Goal: Feedback & Contribution: Contribute content

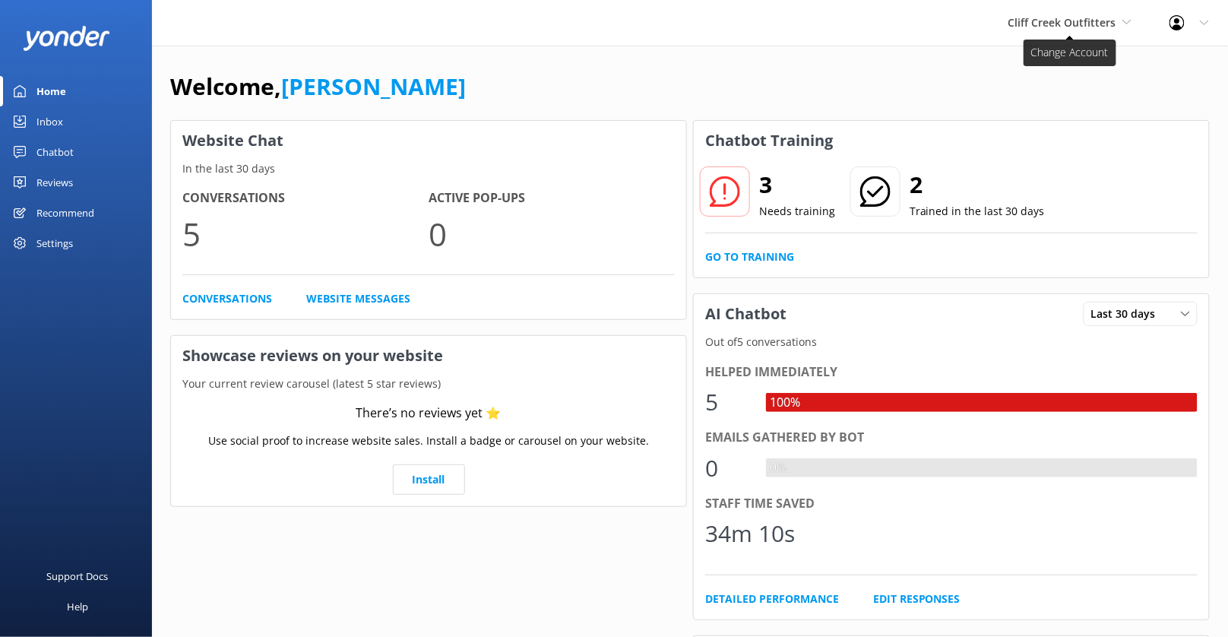
click at [1092, 19] on span "Cliff Creek Outfitters" at bounding box center [1062, 22] width 108 height 14
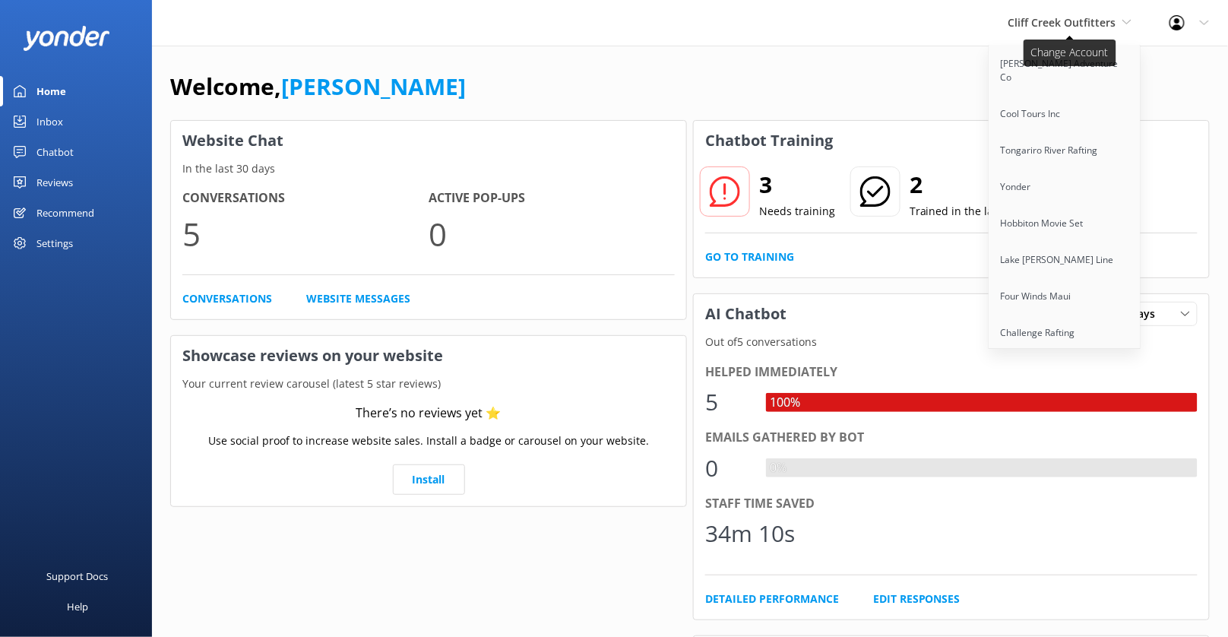
scroll to position [1630, 0]
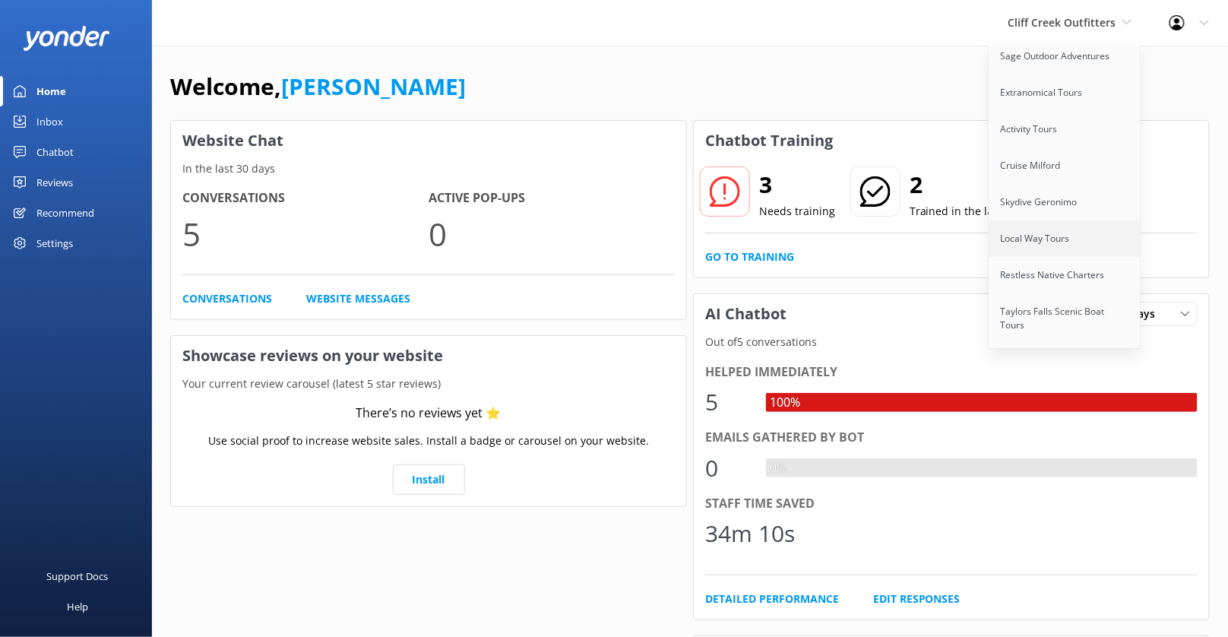
click at [1075, 220] on link "Local Way Tours" at bounding box center [1065, 238] width 152 height 36
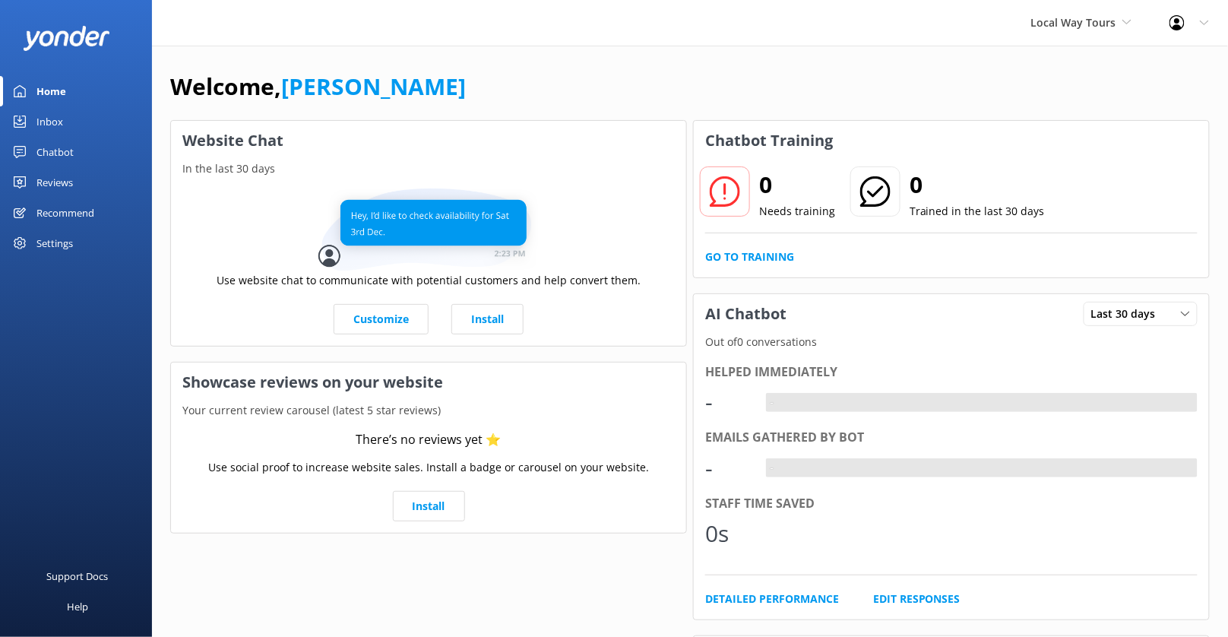
click at [51, 153] on div "Chatbot" at bounding box center [54, 152] width 37 height 30
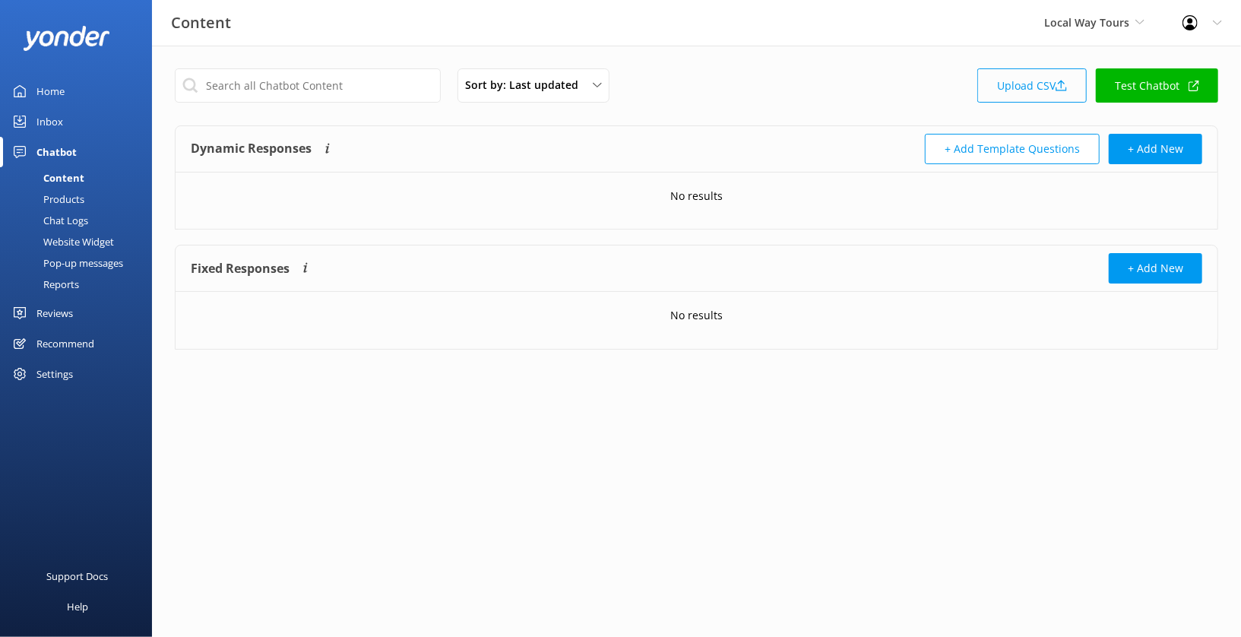
click at [1051, 92] on link "Upload CSV" at bounding box center [1031, 85] width 109 height 34
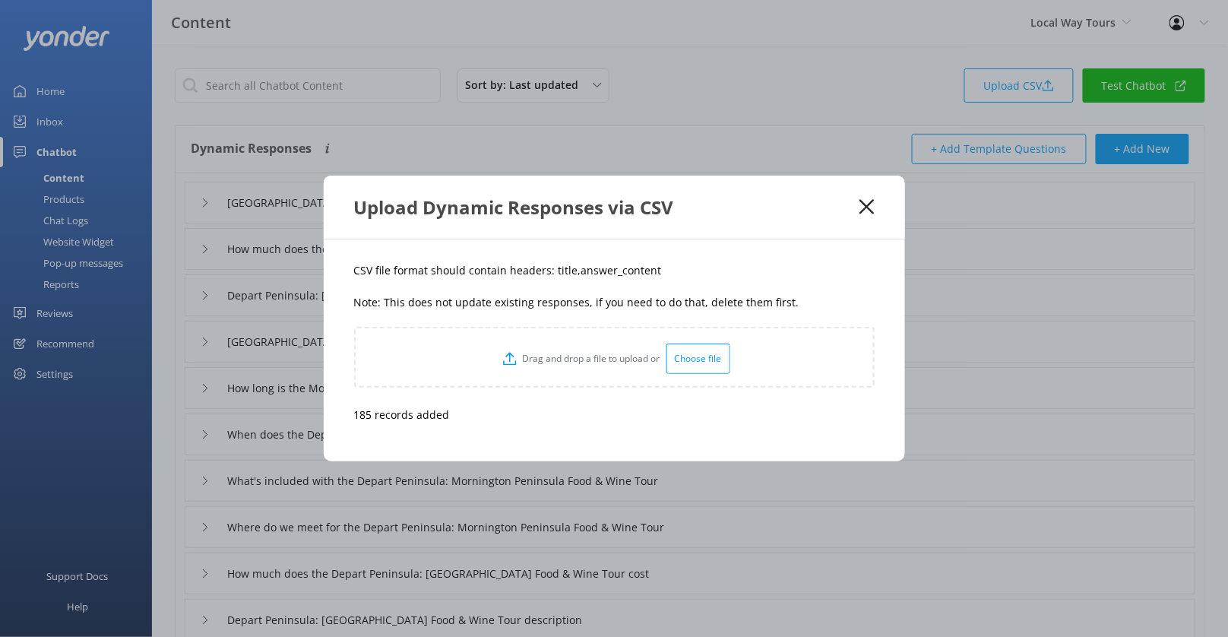
click at [872, 211] on use at bounding box center [866, 207] width 14 height 14
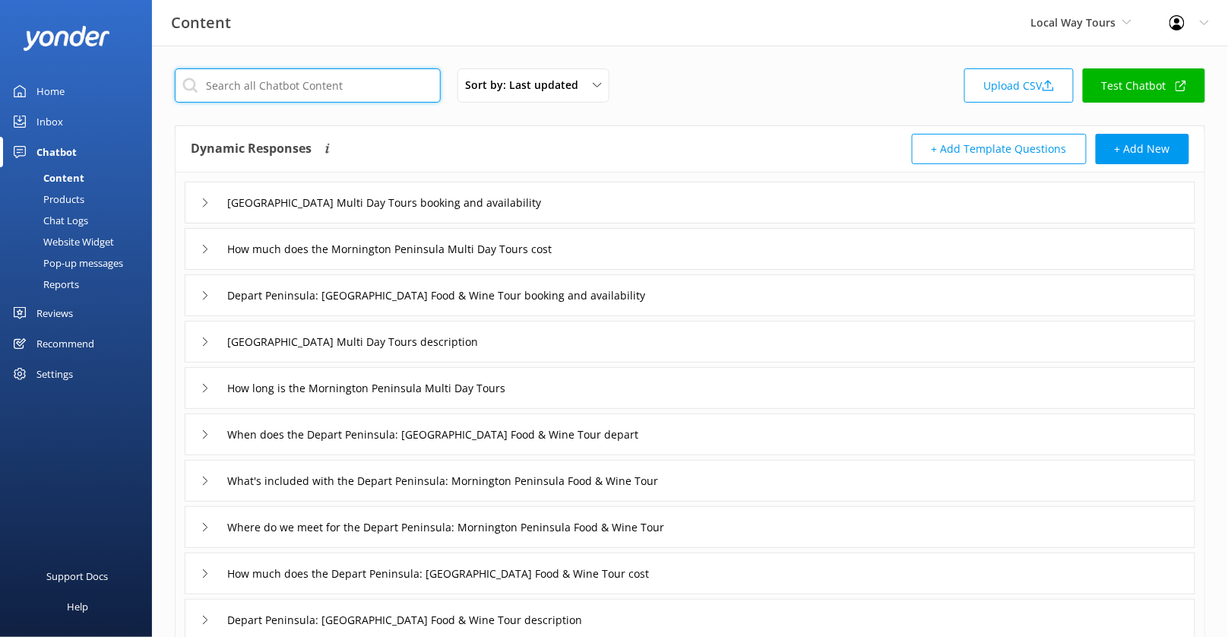
click at [351, 84] on input "text" at bounding box center [308, 85] width 266 height 34
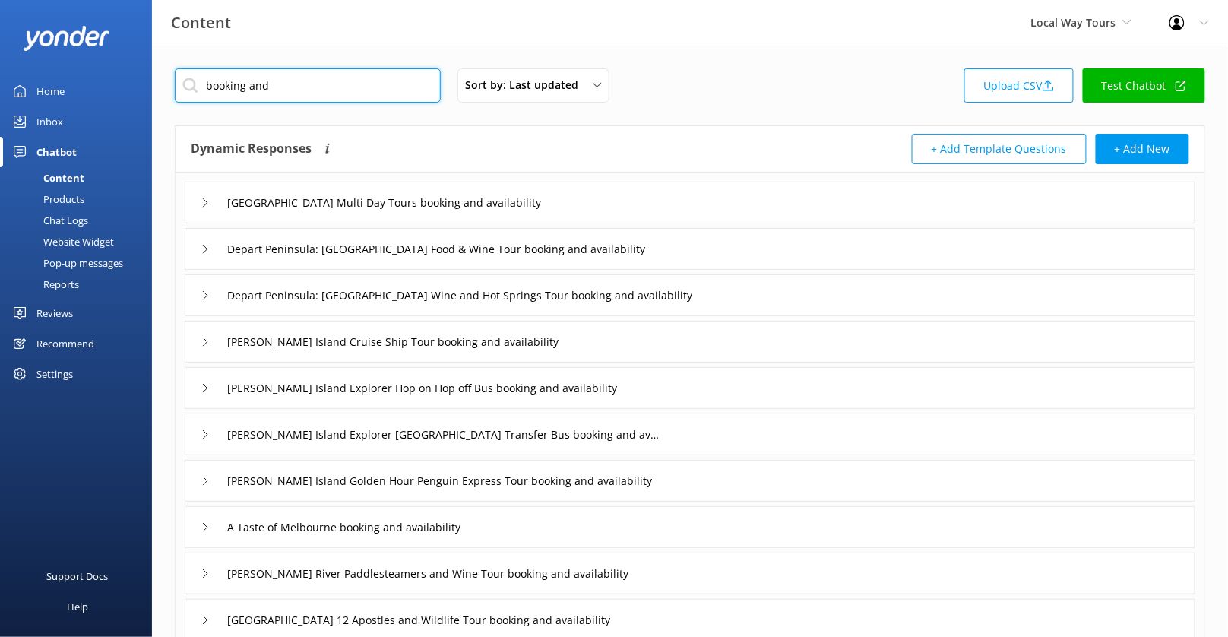
type input "booking and availability"
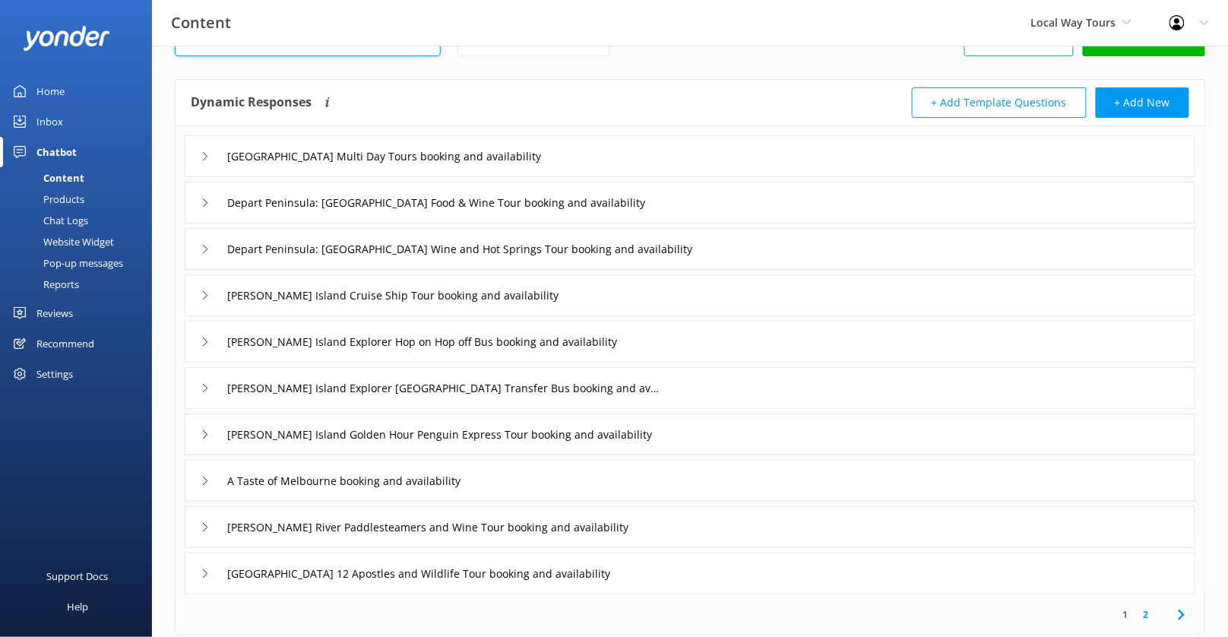
scroll to position [49, 0]
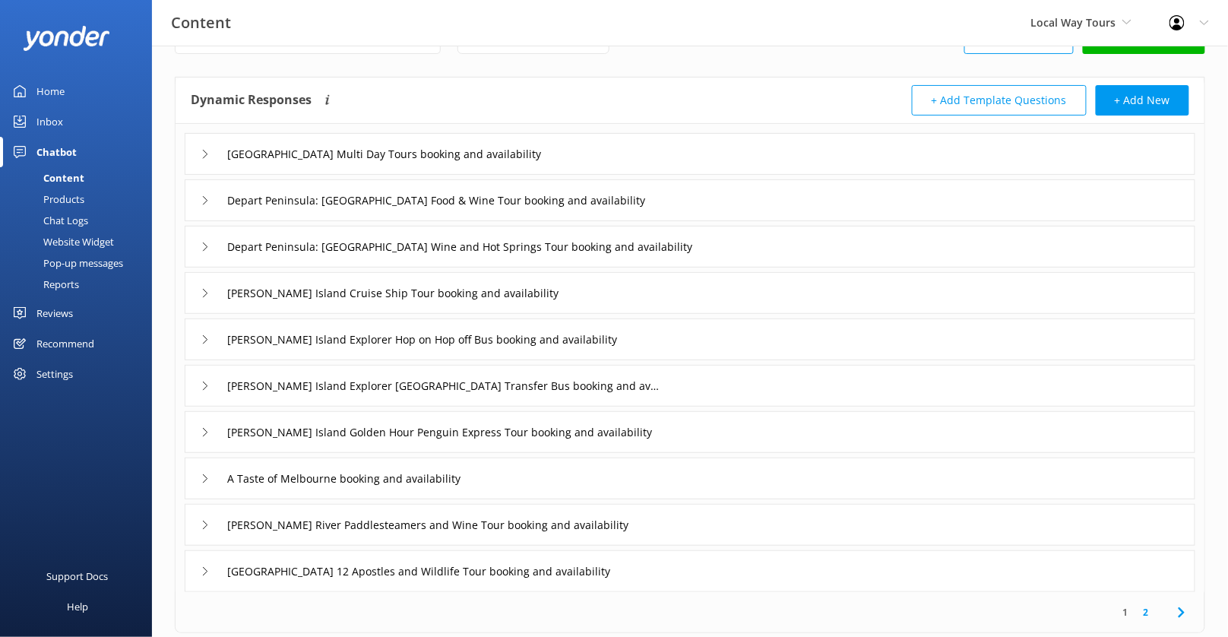
click at [621, 164] on div "[GEOGRAPHIC_DATA] Multi Day Tours booking and availability" at bounding box center [690, 154] width 1010 height 42
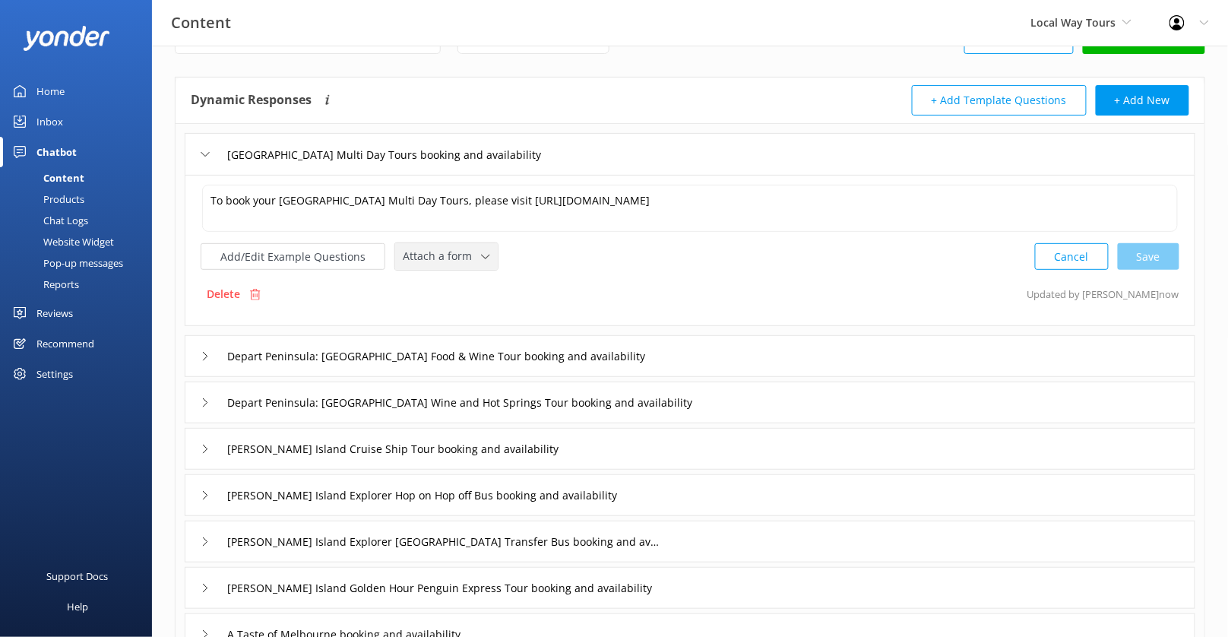
click at [463, 250] on span "Attach a form" at bounding box center [442, 256] width 78 height 17
click at [466, 308] on link "Check availability" at bounding box center [463, 319] width 135 height 30
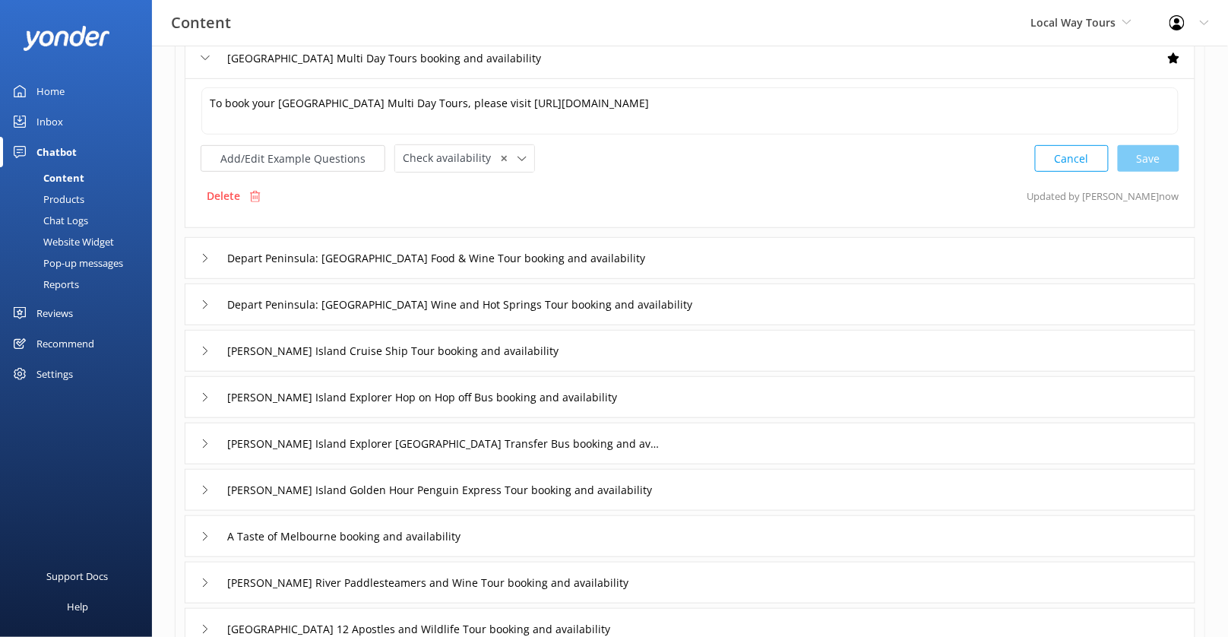
scroll to position [157, 0]
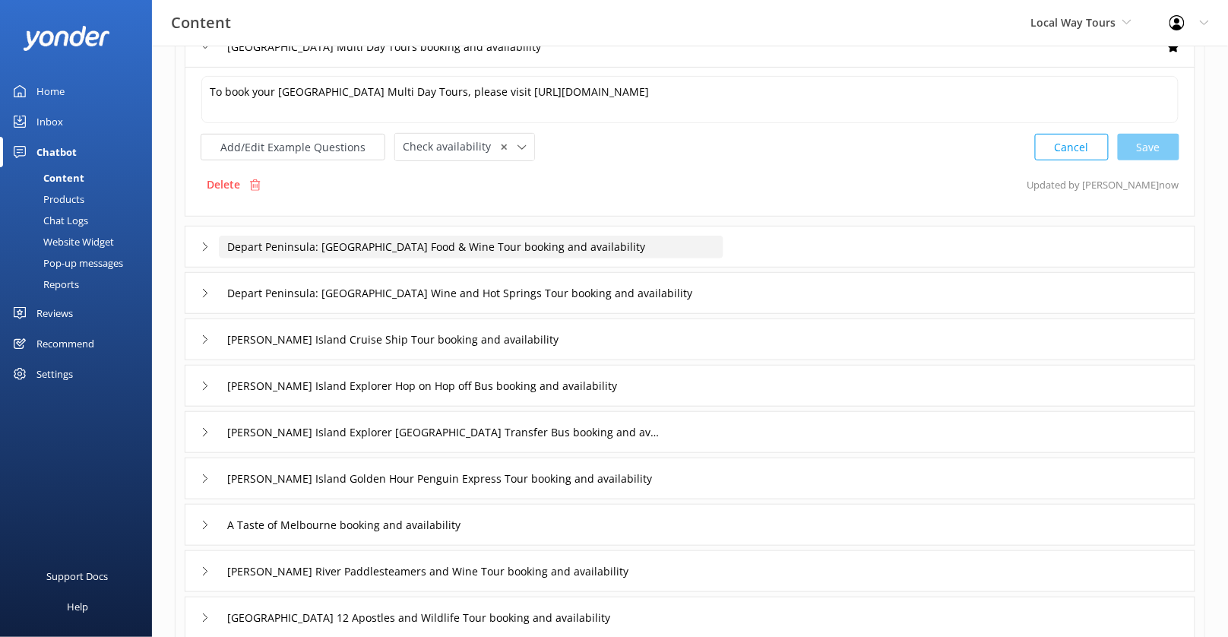
click at [710, 251] on input "Depart Peninsula: [GEOGRAPHIC_DATA] Food & Wine Tour booking and availability" at bounding box center [471, 247] width 504 height 23
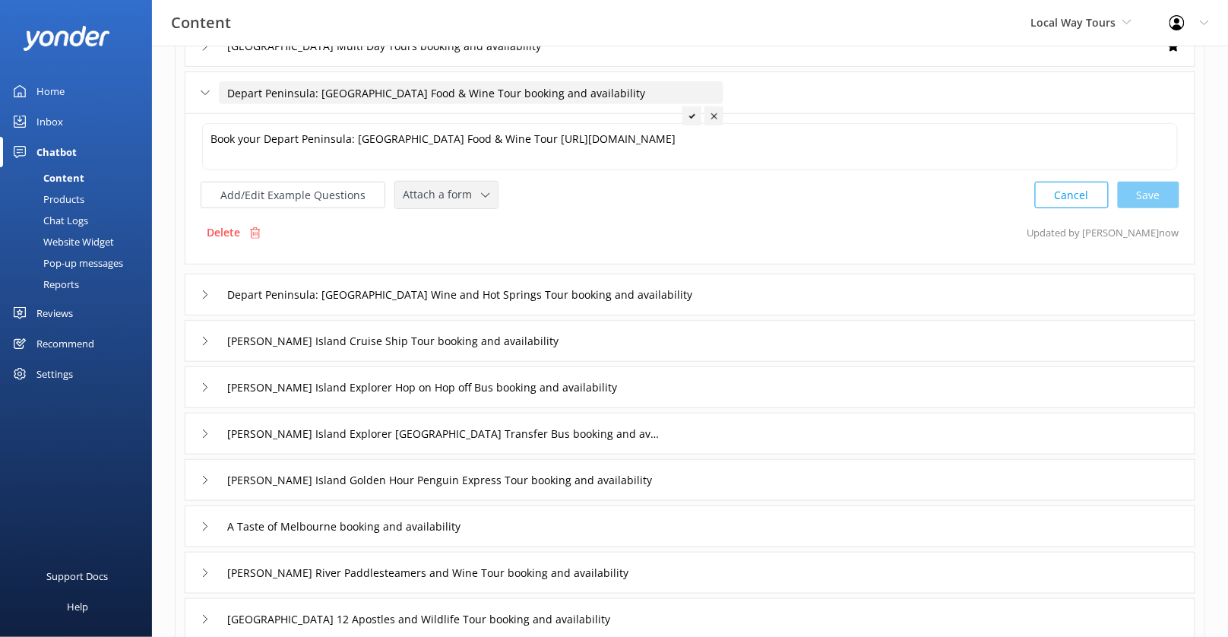
click at [467, 200] on div "Attach a form" at bounding box center [446, 194] width 95 height 19
click at [467, 261] on div "Check availability" at bounding box center [440, 257] width 75 height 15
click at [789, 293] on div "Depart Peninsula: [GEOGRAPHIC_DATA] Wine and Hot Springs Tour booking and avail…" at bounding box center [690, 293] width 1010 height 42
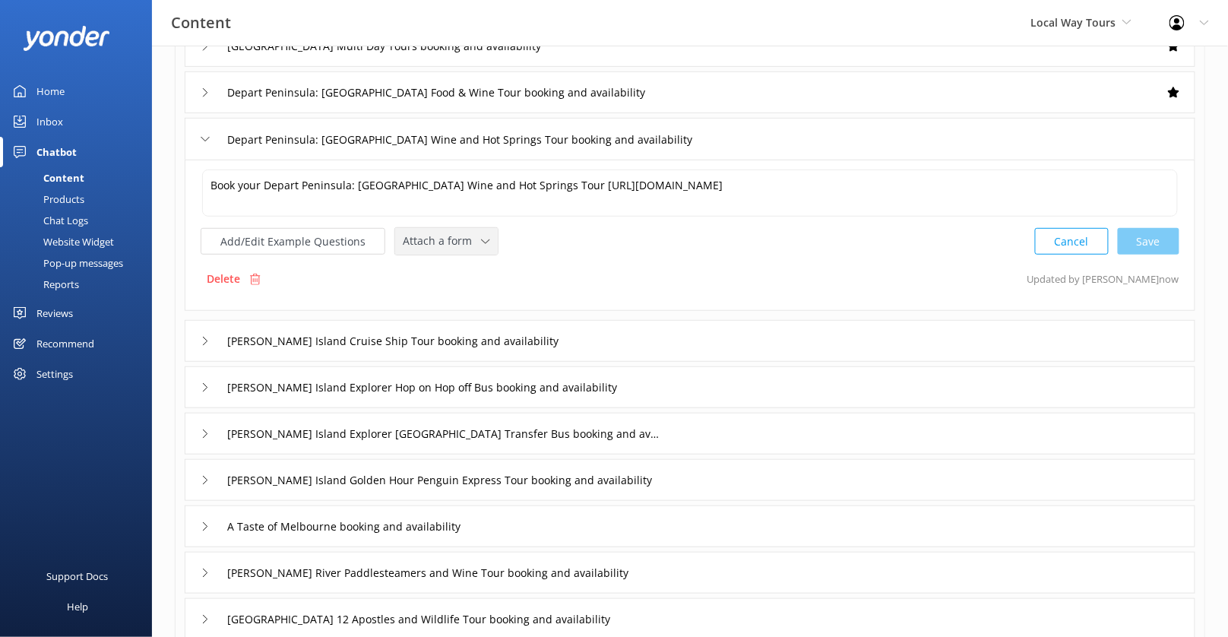
click at [481, 240] on icon at bounding box center [485, 241] width 9 height 9
click at [466, 300] on div "Check availability" at bounding box center [440, 303] width 75 height 15
click at [593, 336] on div "[PERSON_NAME] Island Cruise Ship Tour booking and availability" at bounding box center [690, 339] width 1010 height 42
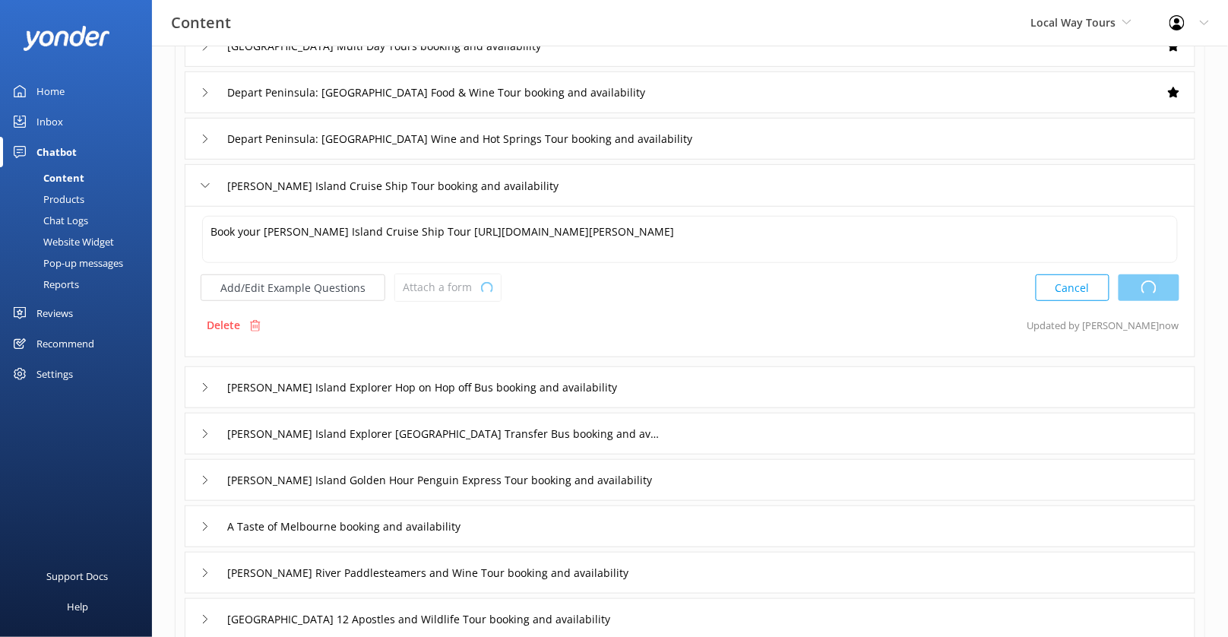
type textarea "Book your Depart Peninsula: Mornington Peninsula Wine and Hot Springs Tour http…"
click at [471, 286] on span "Attach a form" at bounding box center [442, 287] width 78 height 17
click at [473, 336] on link "Check availability" at bounding box center [463, 350] width 135 height 30
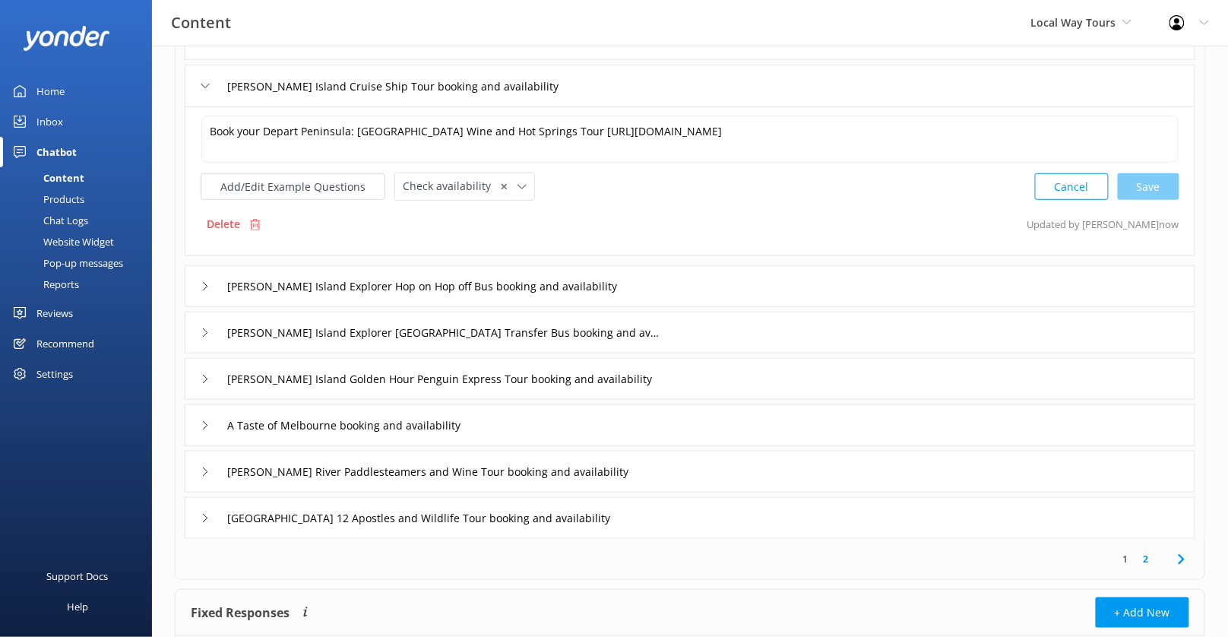
scroll to position [272, 0]
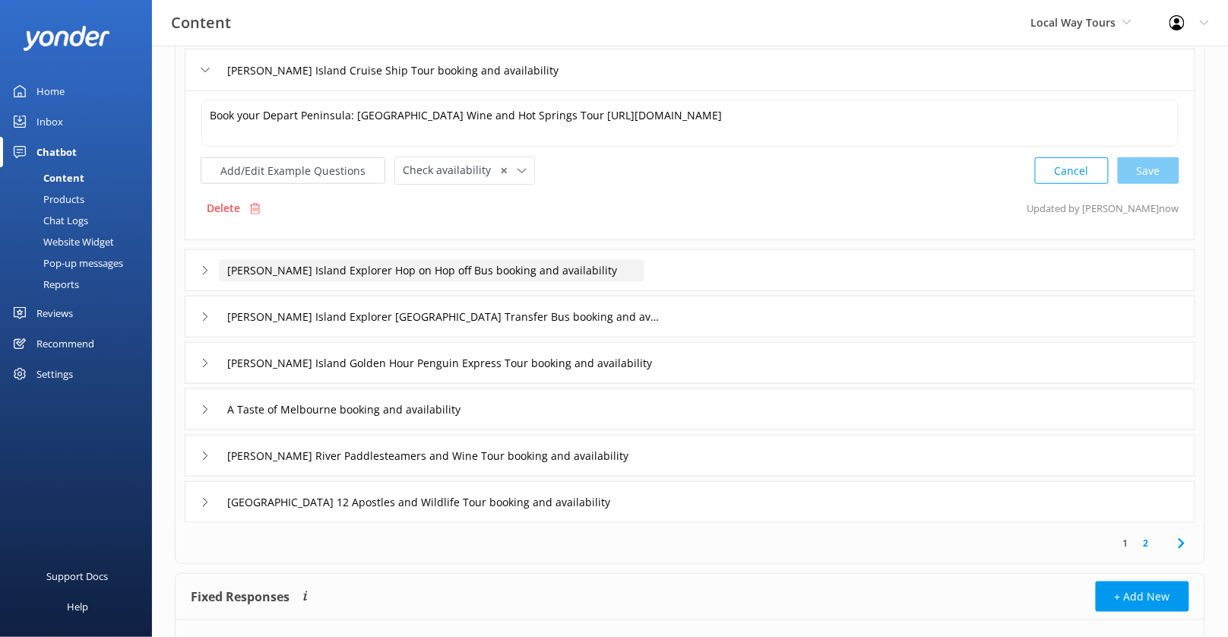
click at [612, 273] on input "[PERSON_NAME] Island Explorer Hop on Hop off Bus booking and availability" at bounding box center [431, 270] width 425 height 23
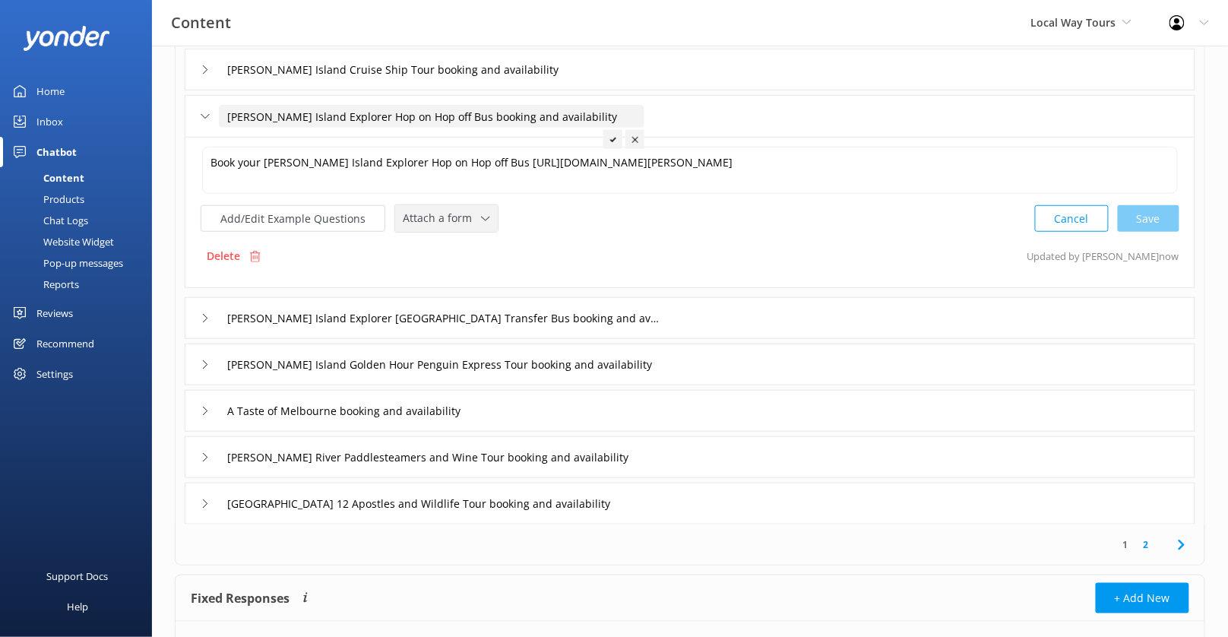
click at [476, 224] on div "Attach a form Leave contact details Check availability" at bounding box center [446, 218] width 103 height 27
click at [476, 272] on link "Check availability" at bounding box center [463, 281] width 135 height 30
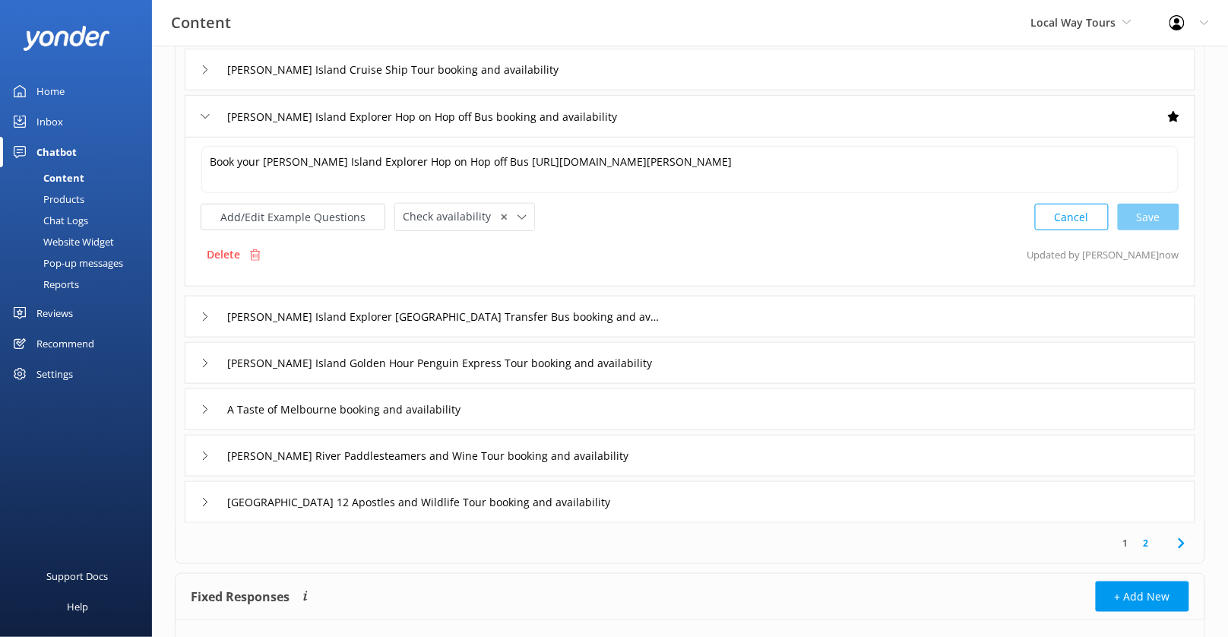
click at [675, 304] on div "[PERSON_NAME] Island Explorer [GEOGRAPHIC_DATA] Transfer Bus booking and availa…" at bounding box center [690, 317] width 1010 height 42
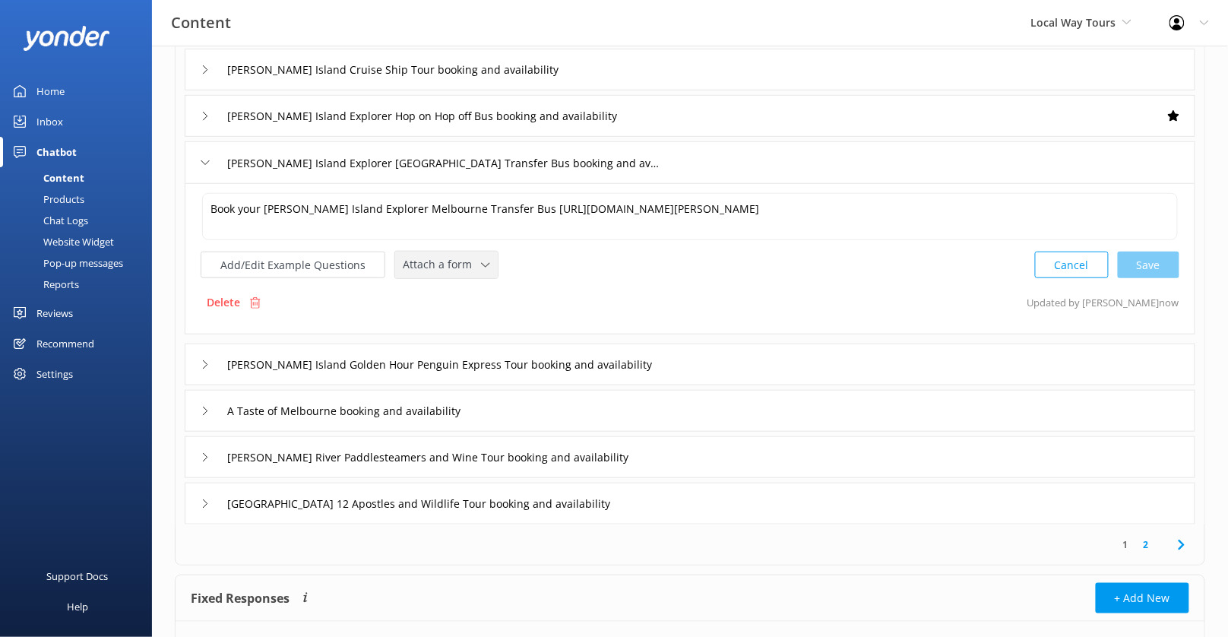
click at [464, 258] on span "Attach a form" at bounding box center [442, 264] width 78 height 17
click at [473, 320] on link "Check availability" at bounding box center [463, 327] width 135 height 30
click at [707, 363] on div "[PERSON_NAME] Island Golden Hour Penguin Express Tour booking and availability" at bounding box center [690, 363] width 1010 height 42
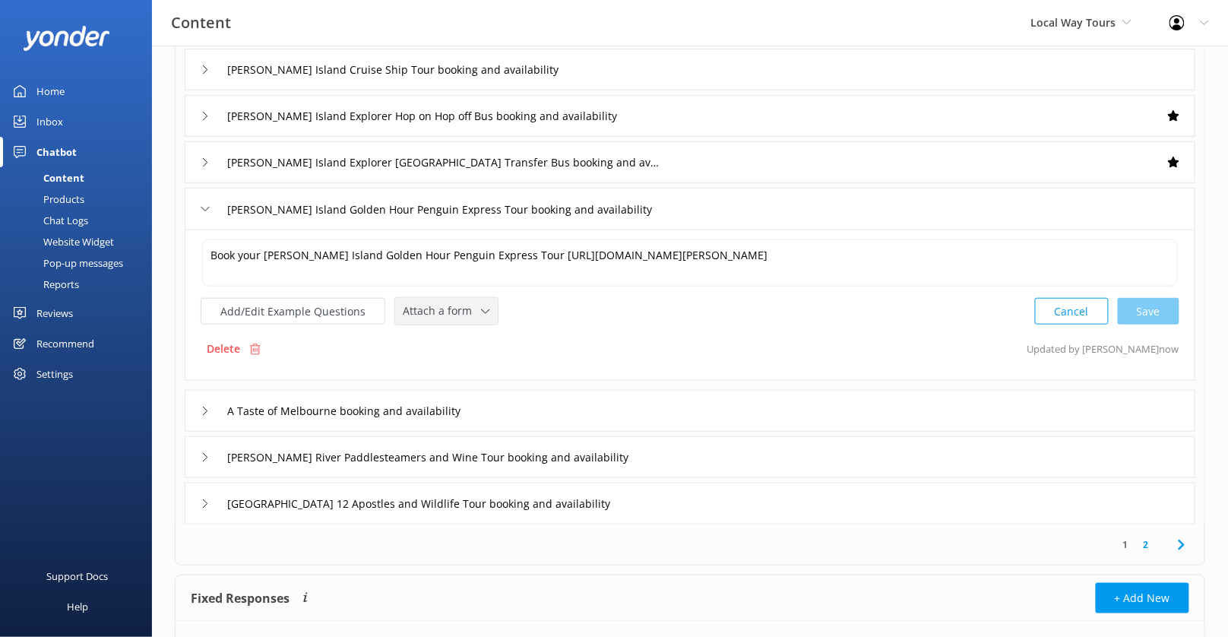
click at [485, 308] on div "Attach a form" at bounding box center [446, 311] width 95 height 19
click at [484, 360] on link "Check availability" at bounding box center [463, 374] width 135 height 30
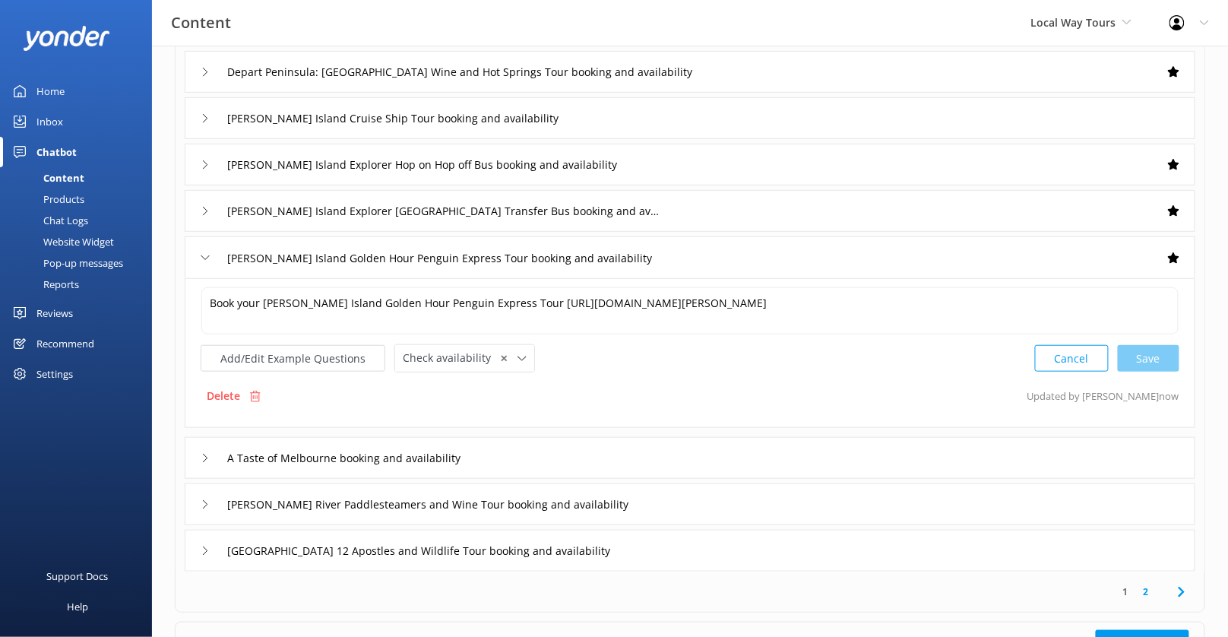
scroll to position [200, 0]
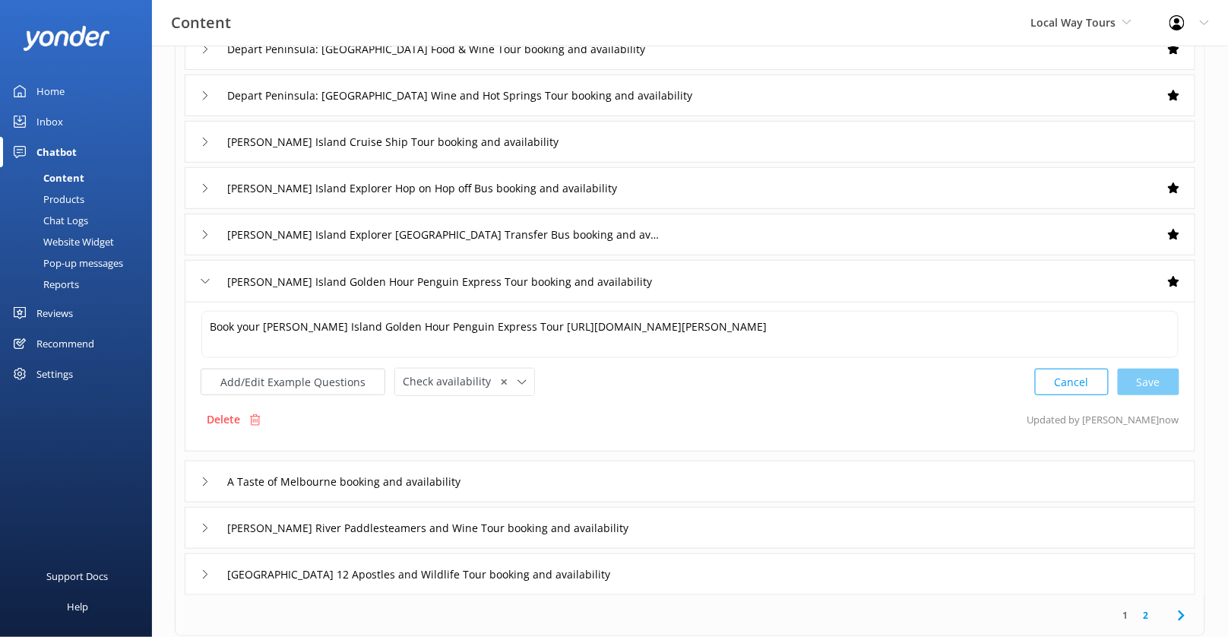
click at [615, 475] on div "A Taste of Melbourne booking and availability" at bounding box center [690, 481] width 1010 height 42
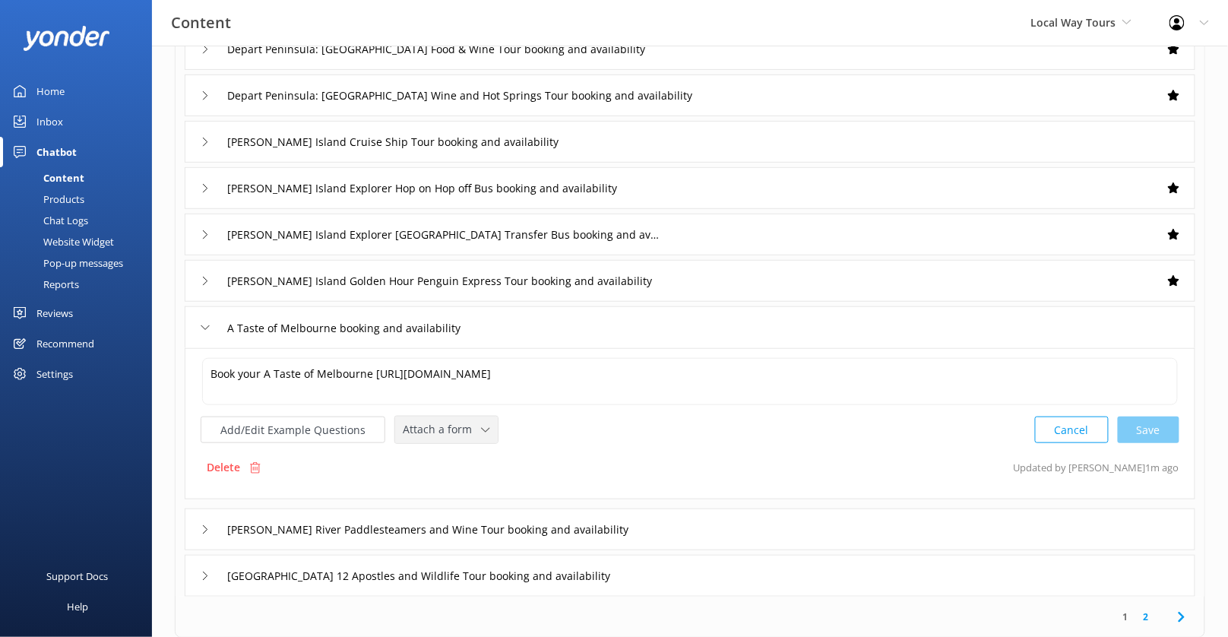
click at [464, 421] on span "Attach a form" at bounding box center [442, 429] width 78 height 17
click at [456, 492] on div "Check availability" at bounding box center [440, 492] width 75 height 15
click at [767, 521] on div "[PERSON_NAME] River Paddlesteamers and Wine Tour booking and availability" at bounding box center [690, 528] width 1010 height 42
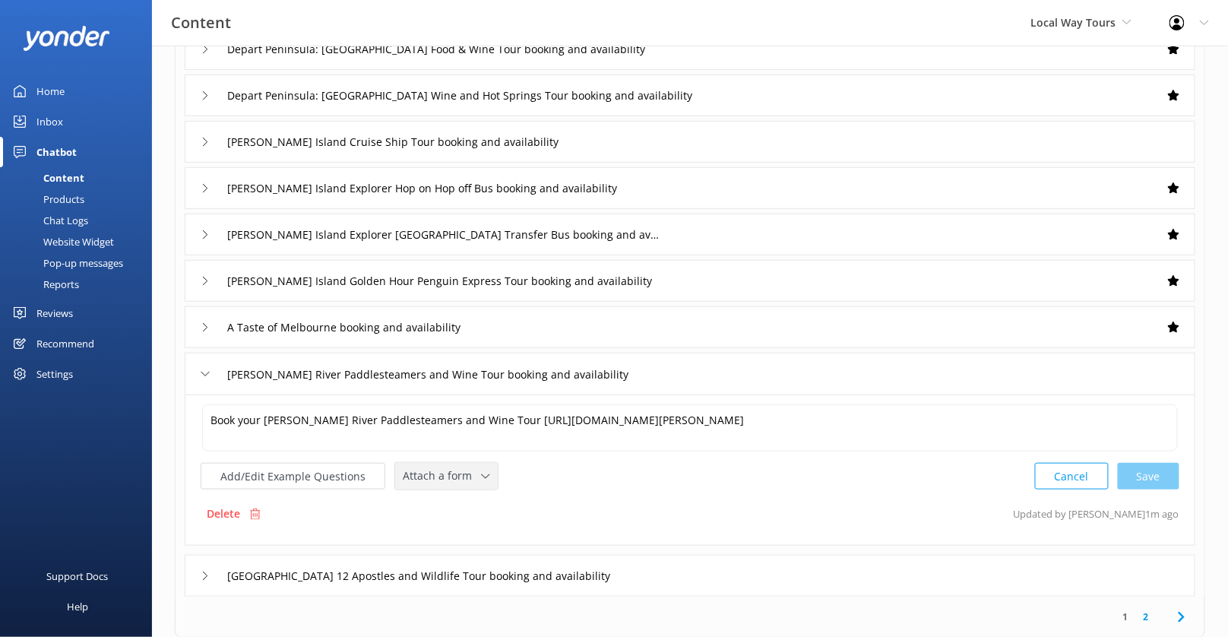
click at [468, 462] on div "Attach a form Leave contact details Check availability" at bounding box center [446, 476] width 104 height 28
click at [464, 480] on span "Attach a form" at bounding box center [442, 475] width 78 height 17
click at [460, 540] on div "Check availability" at bounding box center [440, 538] width 75 height 15
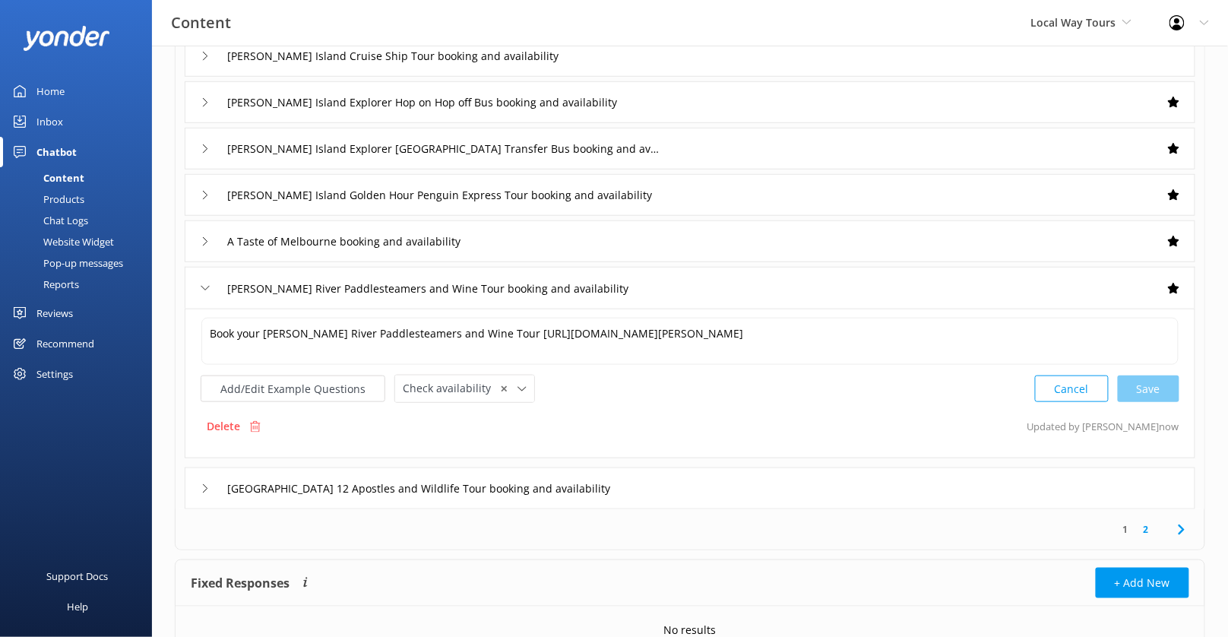
scroll to position [298, 0]
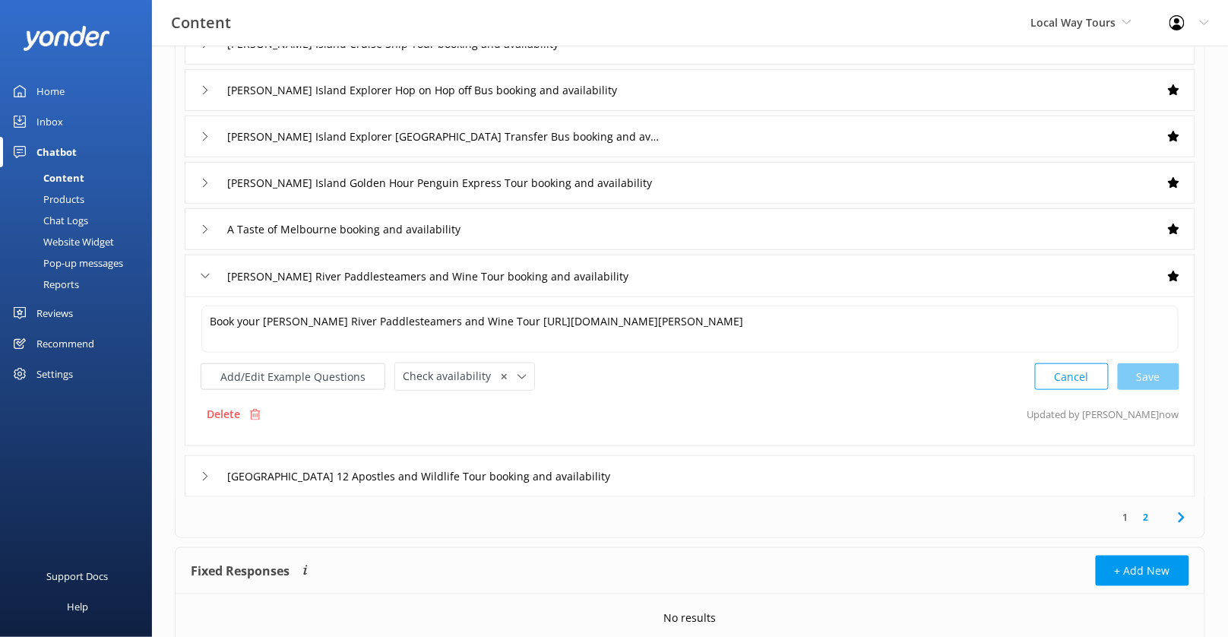
click at [669, 474] on div "[GEOGRAPHIC_DATA] 12 Apostles and Wildlife Tour booking and availability" at bounding box center [690, 476] width 1010 height 42
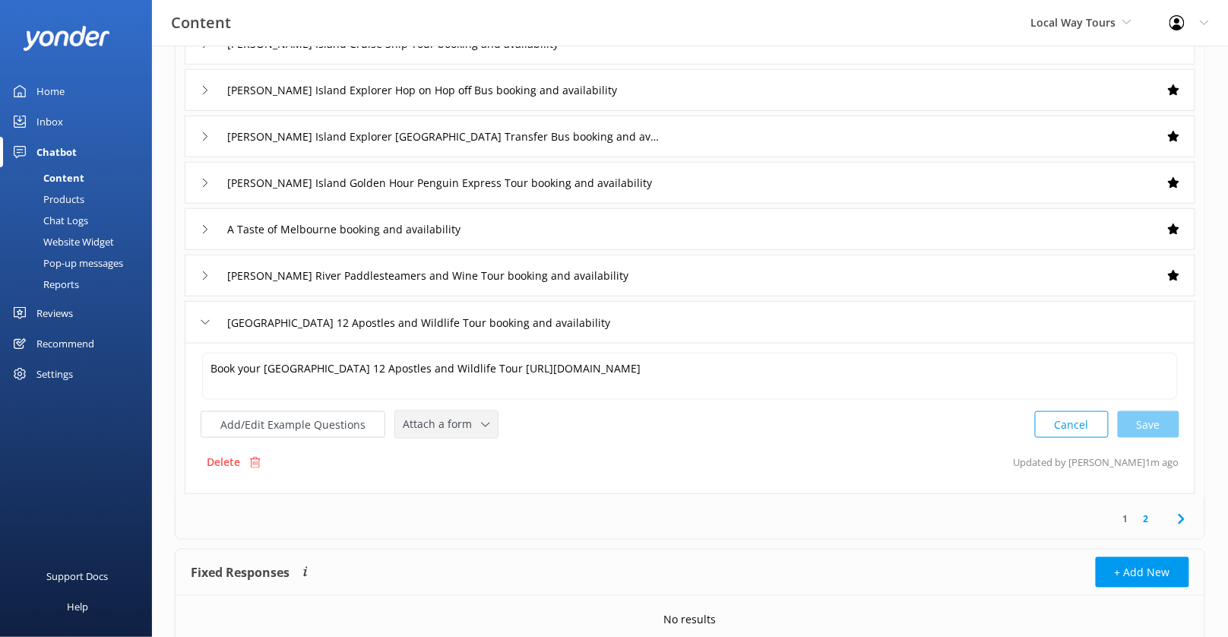
click at [451, 416] on span "Attach a form" at bounding box center [442, 424] width 78 height 17
click at [455, 481] on div "Check availability" at bounding box center [440, 486] width 75 height 15
click at [1147, 518] on link "2" at bounding box center [1146, 517] width 21 height 14
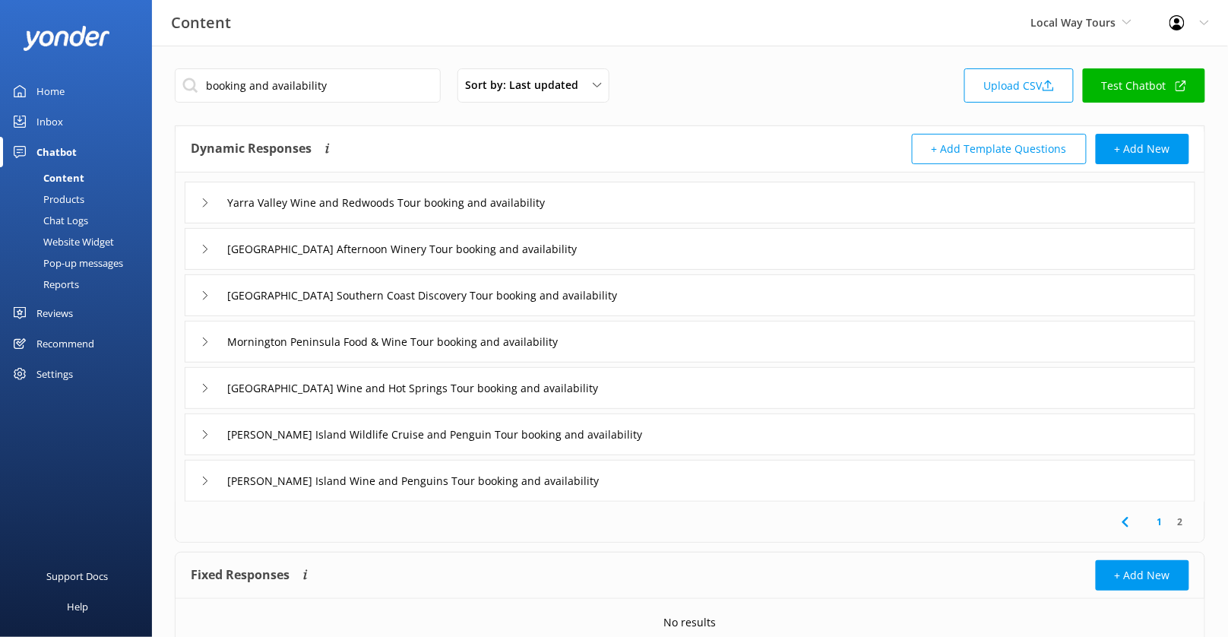
click at [604, 207] on div "Yarra Valley Wine and Redwoods Tour booking and availability" at bounding box center [690, 203] width 1010 height 42
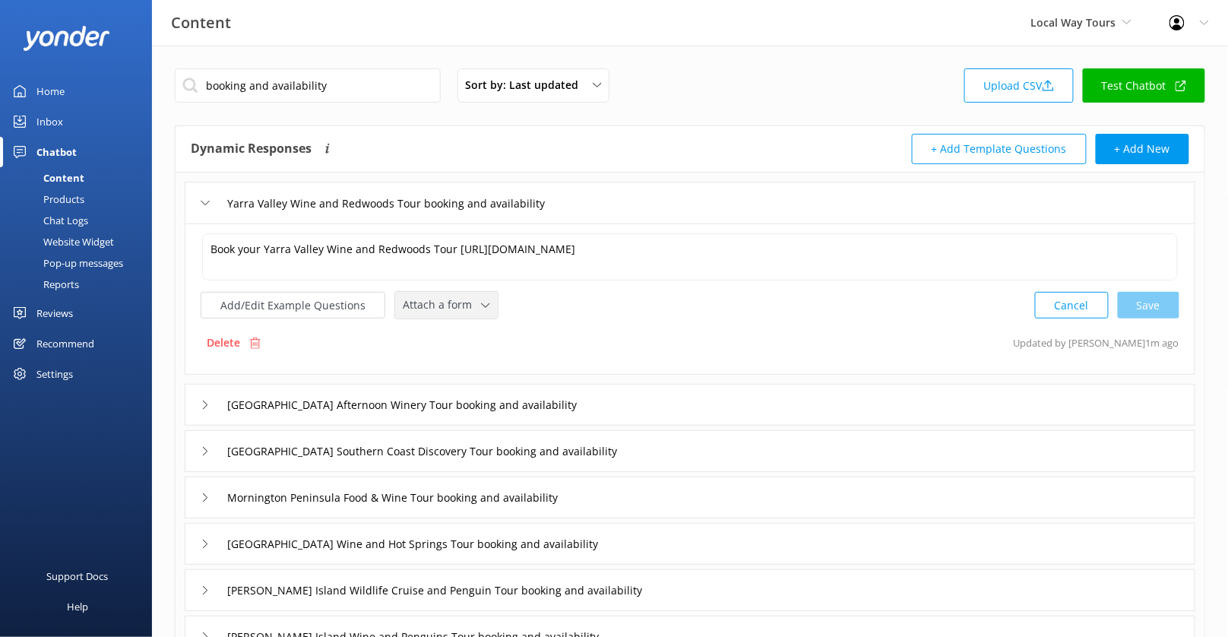
click at [432, 308] on span "Attach a form" at bounding box center [442, 304] width 78 height 17
click at [461, 361] on div "Check availability" at bounding box center [440, 367] width 75 height 15
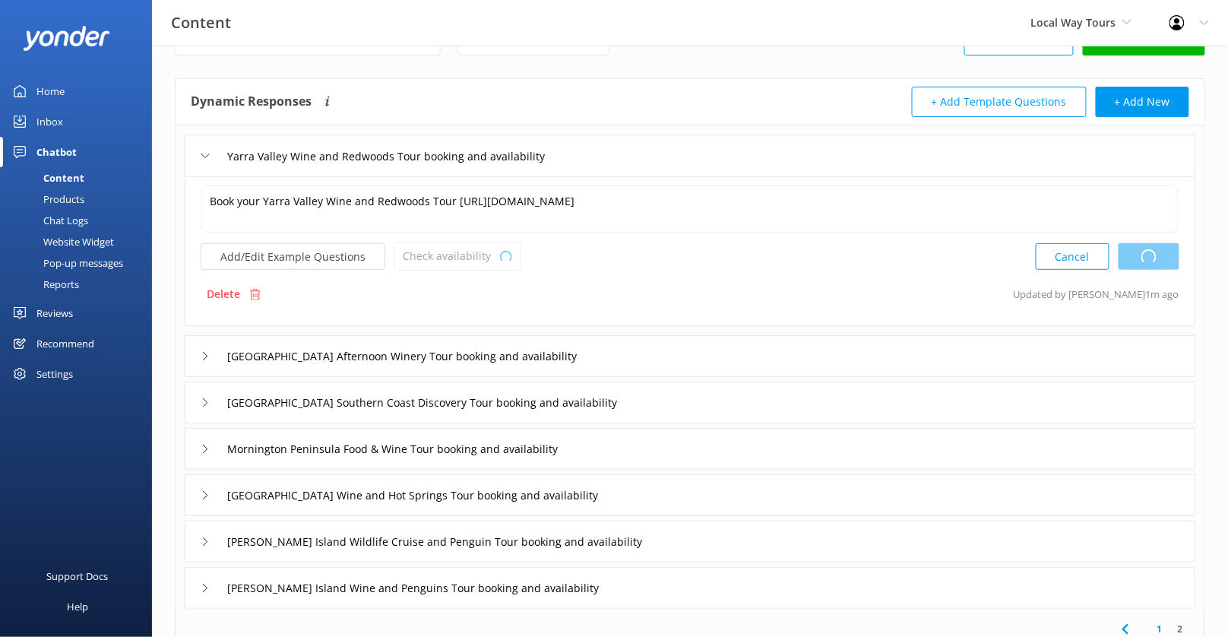
scroll to position [57, 0]
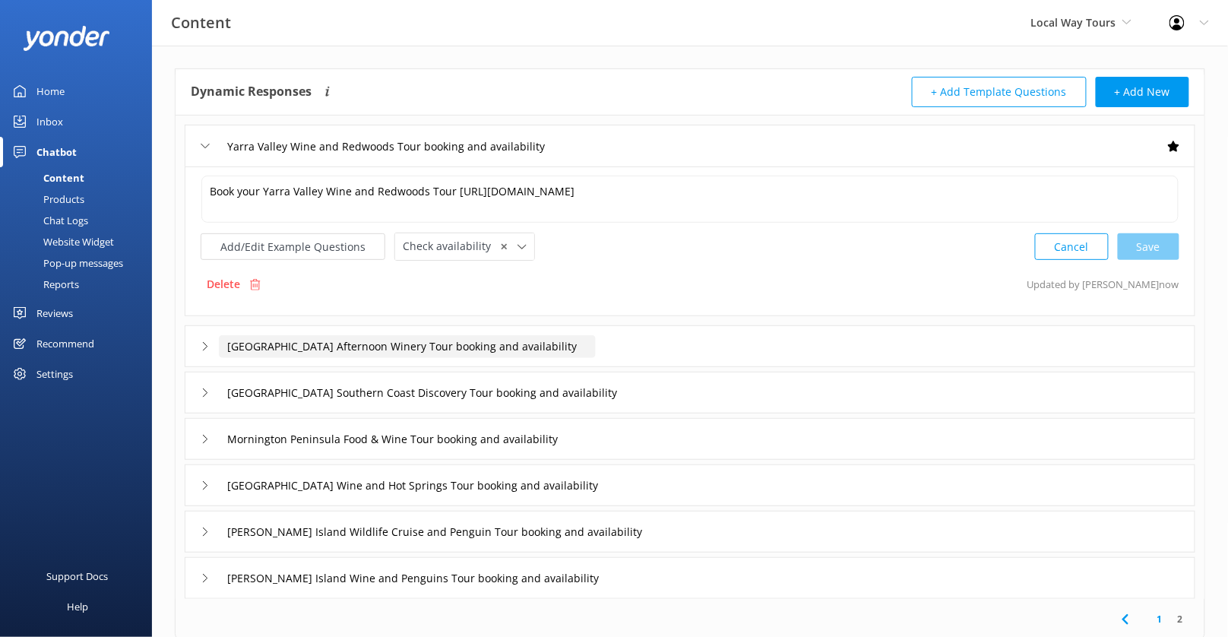
click at [590, 343] on input "[GEOGRAPHIC_DATA] Afternoon Winery Tour booking and availability" at bounding box center [407, 346] width 377 height 23
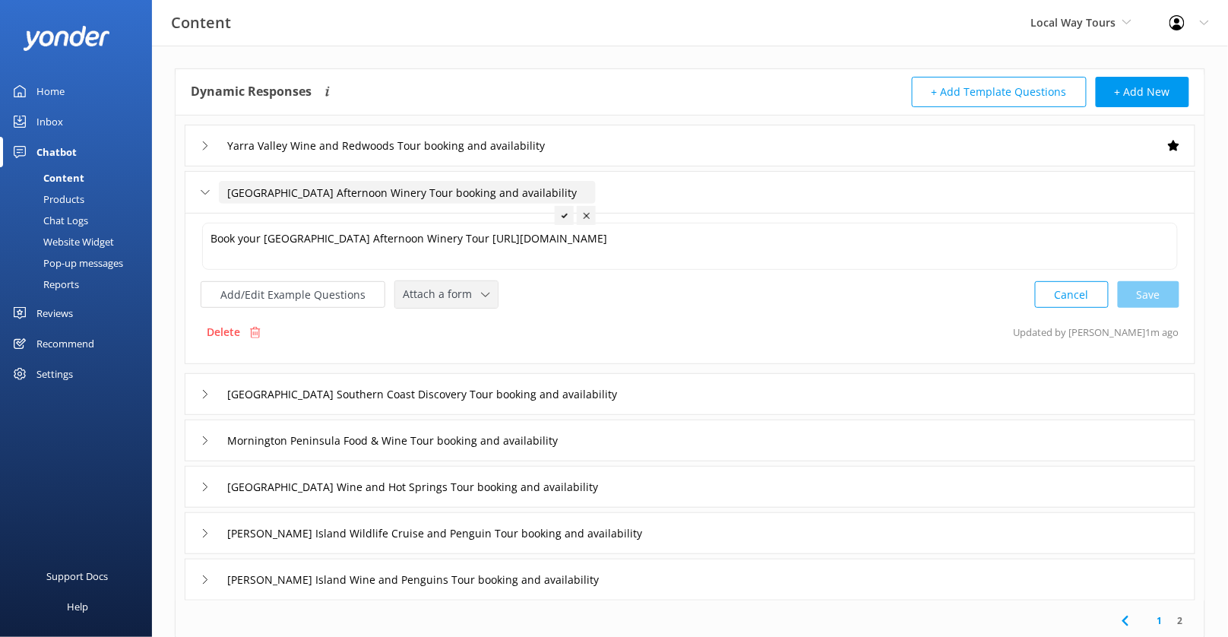
click at [481, 290] on icon at bounding box center [485, 294] width 9 height 9
click at [474, 346] on link "Check availability" at bounding box center [463, 357] width 135 height 30
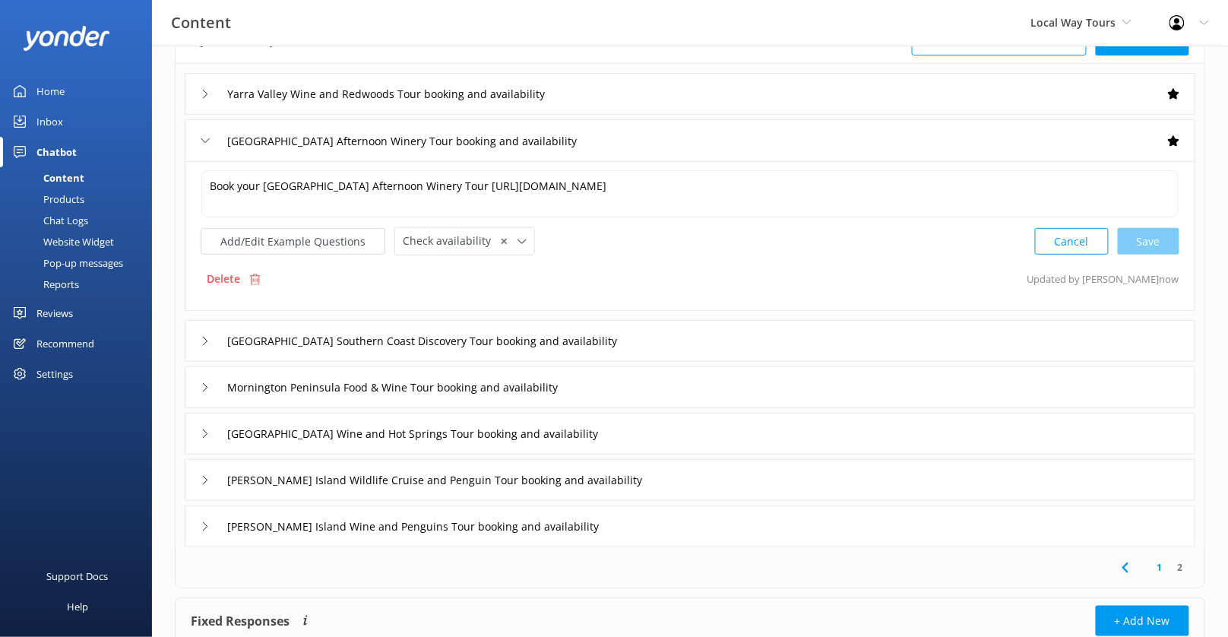
click at [695, 334] on div "[GEOGRAPHIC_DATA] Southern Coast Discovery Tour booking and availability" at bounding box center [690, 341] width 1010 height 42
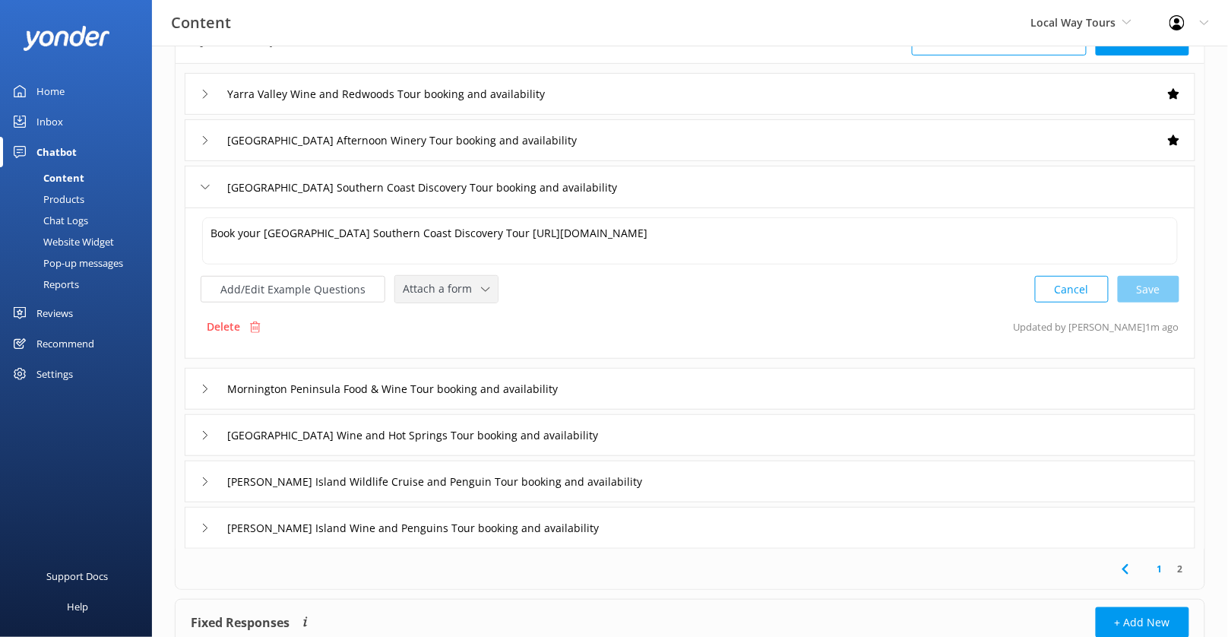
click at [461, 287] on span "Attach a form" at bounding box center [442, 288] width 78 height 17
click at [465, 340] on link "Check availability" at bounding box center [463, 352] width 135 height 30
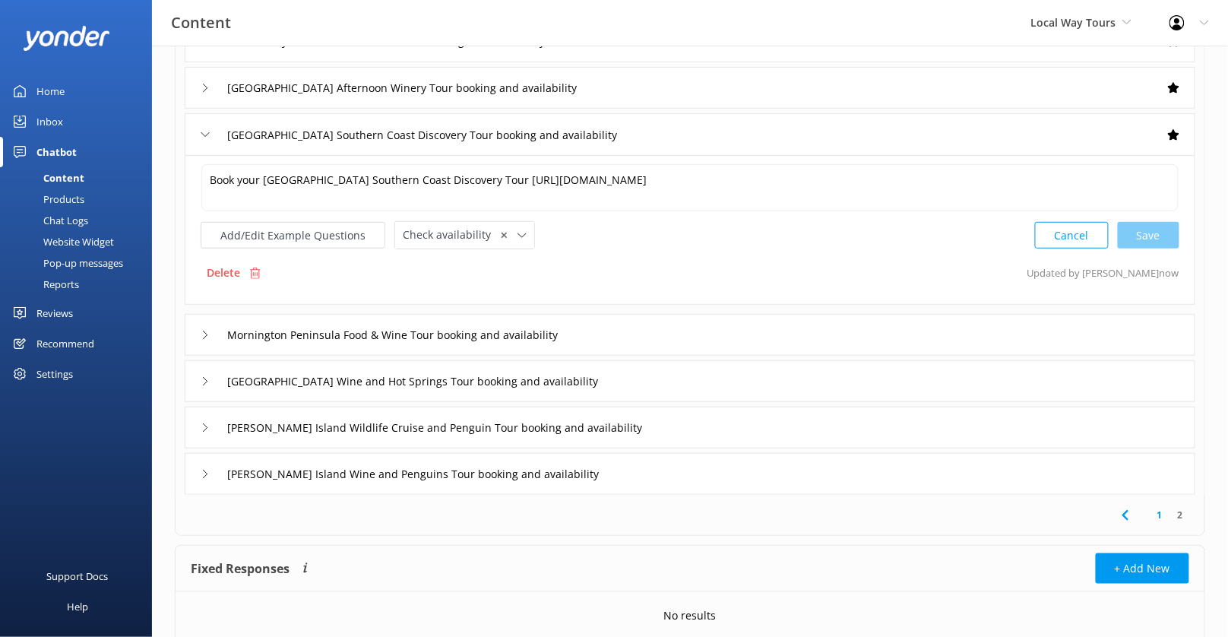
click at [632, 334] on div "Mornington Peninsula Food & Wine Tour booking and availability" at bounding box center [690, 335] width 1010 height 42
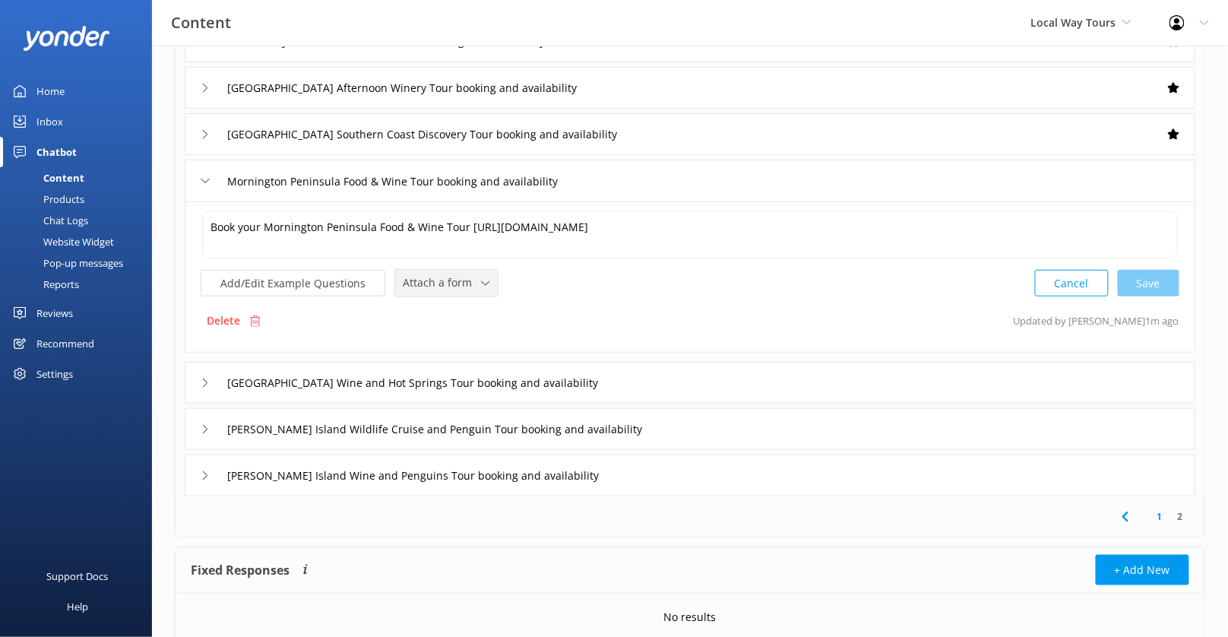
click at [470, 286] on span "Attach a form" at bounding box center [442, 282] width 78 height 17
click at [476, 337] on link "Check availability" at bounding box center [463, 345] width 135 height 30
click at [671, 376] on div "[GEOGRAPHIC_DATA] Wine and Hot Springs Tour booking and availability" at bounding box center [690, 381] width 1010 height 42
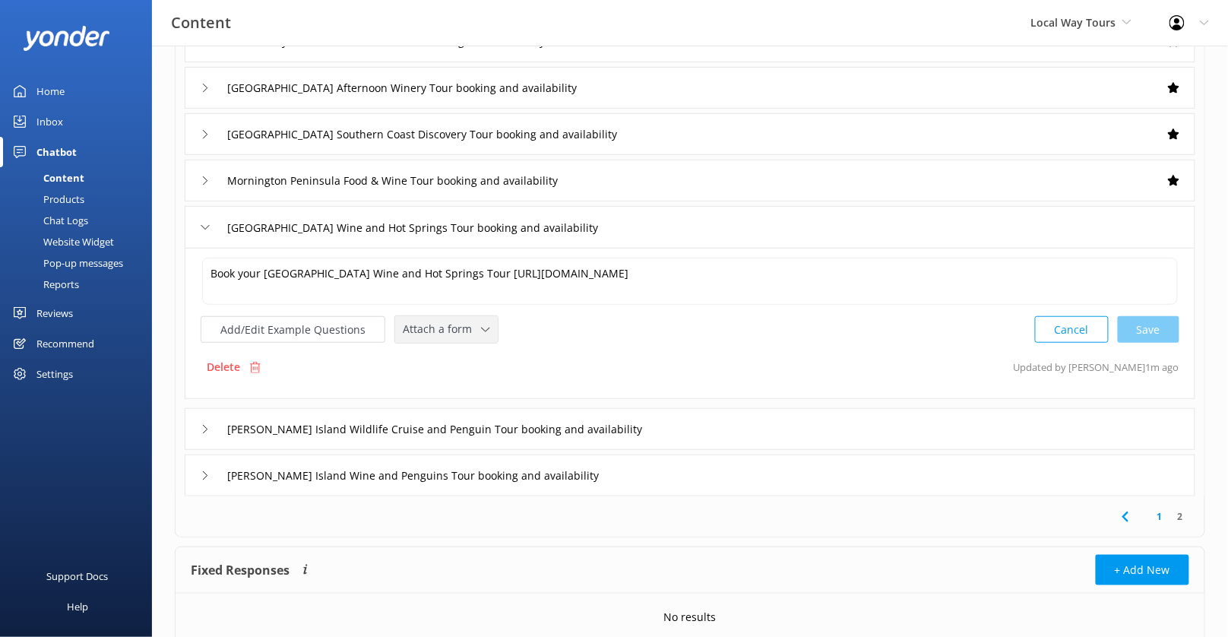
click at [460, 326] on span "Attach a form" at bounding box center [442, 329] width 78 height 17
click at [462, 387] on div "Check availability" at bounding box center [440, 391] width 75 height 15
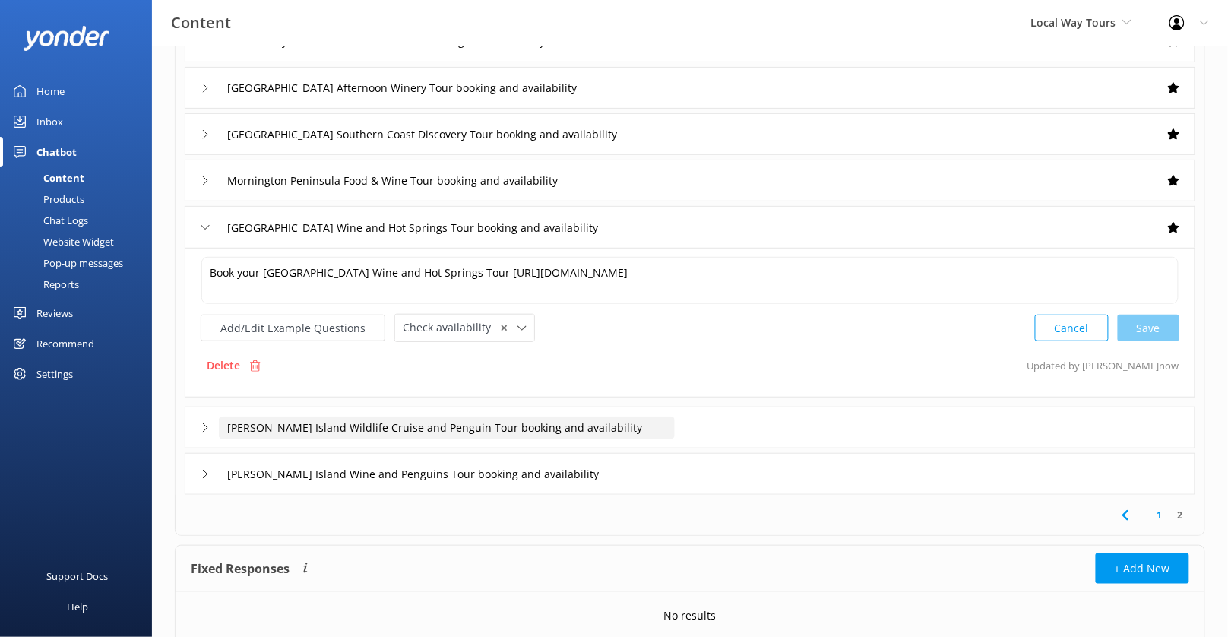
click at [673, 423] on input "[PERSON_NAME] Island Wildlife Cruise and Penguin Tour booking and availability" at bounding box center [447, 427] width 456 height 23
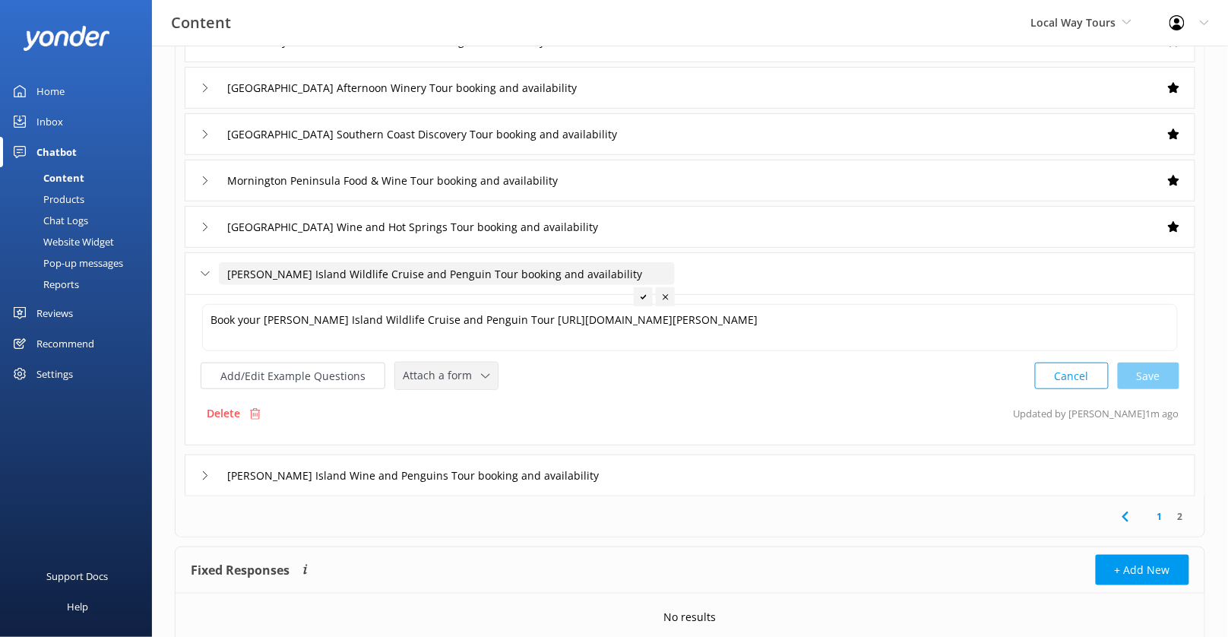
click at [472, 375] on span "Attach a form" at bounding box center [442, 375] width 78 height 17
click at [473, 438] on link "Check availability" at bounding box center [463, 438] width 135 height 30
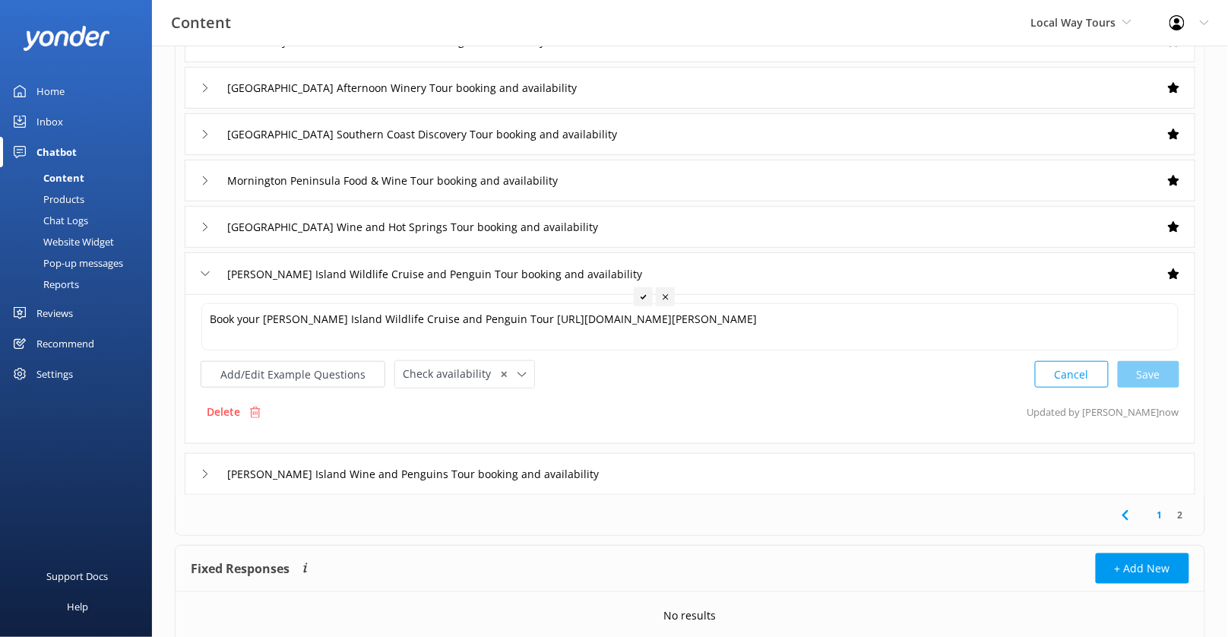
click at [677, 473] on div "[PERSON_NAME] Island Wine and Penguins Tour booking and availability" at bounding box center [690, 474] width 1010 height 42
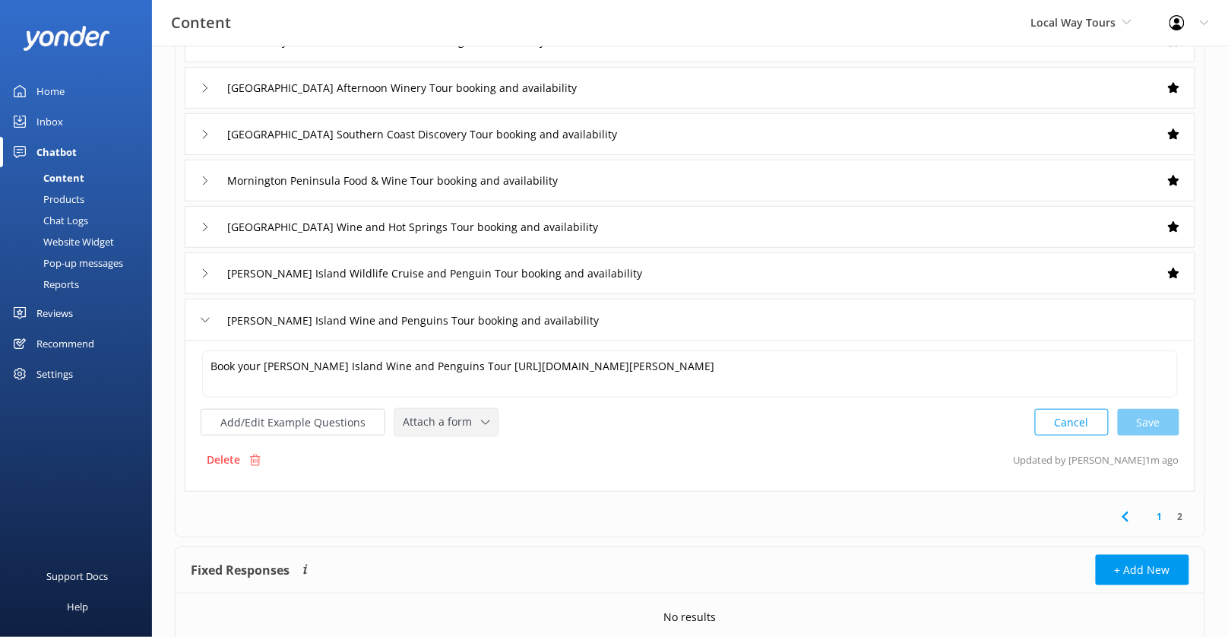
click at [469, 419] on span "Attach a form" at bounding box center [442, 421] width 78 height 17
click at [473, 476] on link "Check availability" at bounding box center [463, 485] width 135 height 30
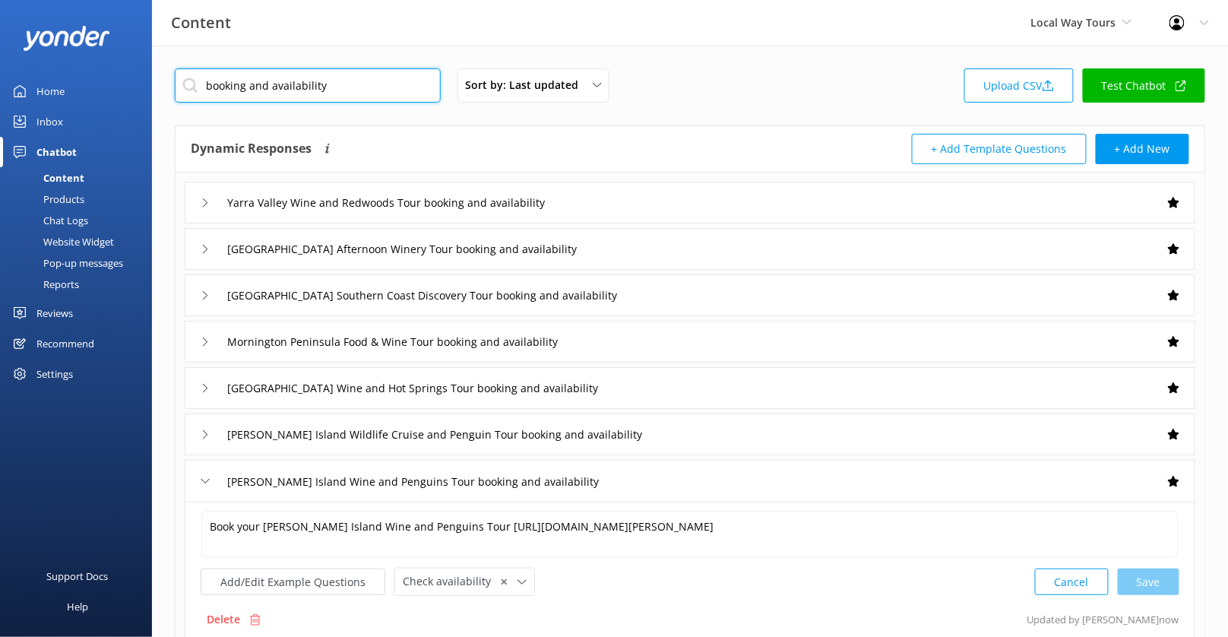
click at [363, 100] on input "booking and availability" at bounding box center [308, 85] width 266 height 34
click at [681, 46] on div "booking and availability Sort by: Last updated Title (A-Z) Last updated Upload …" at bounding box center [690, 451] width 1076 height 811
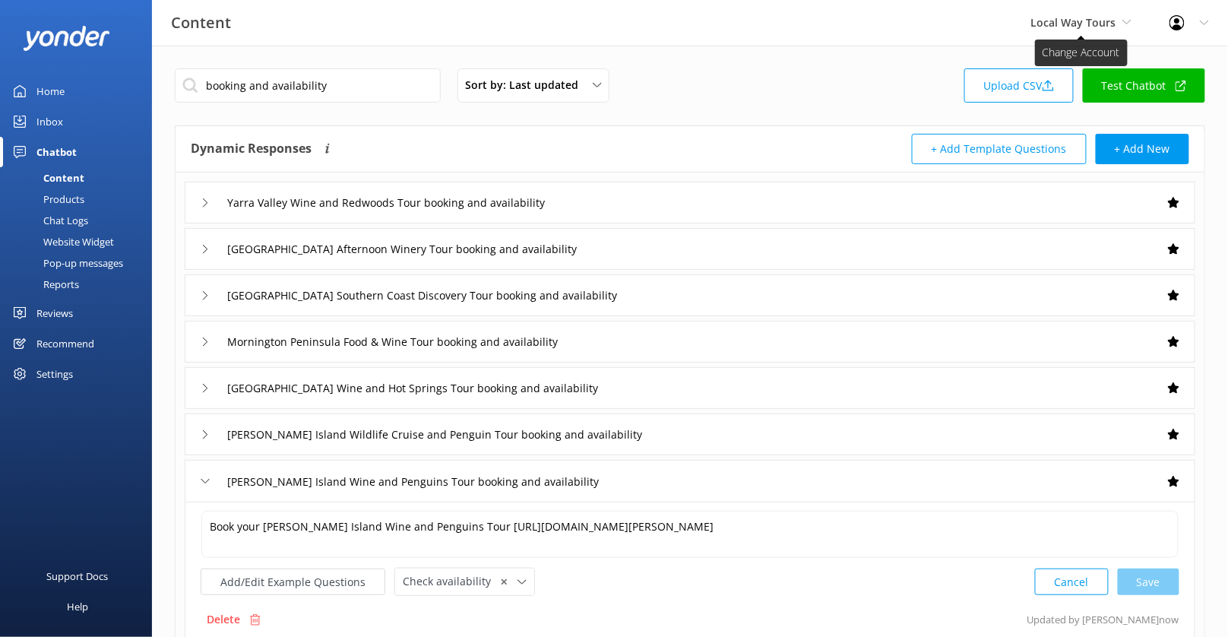
click at [1104, 20] on span "Local Way Tours" at bounding box center [1073, 22] width 85 height 14
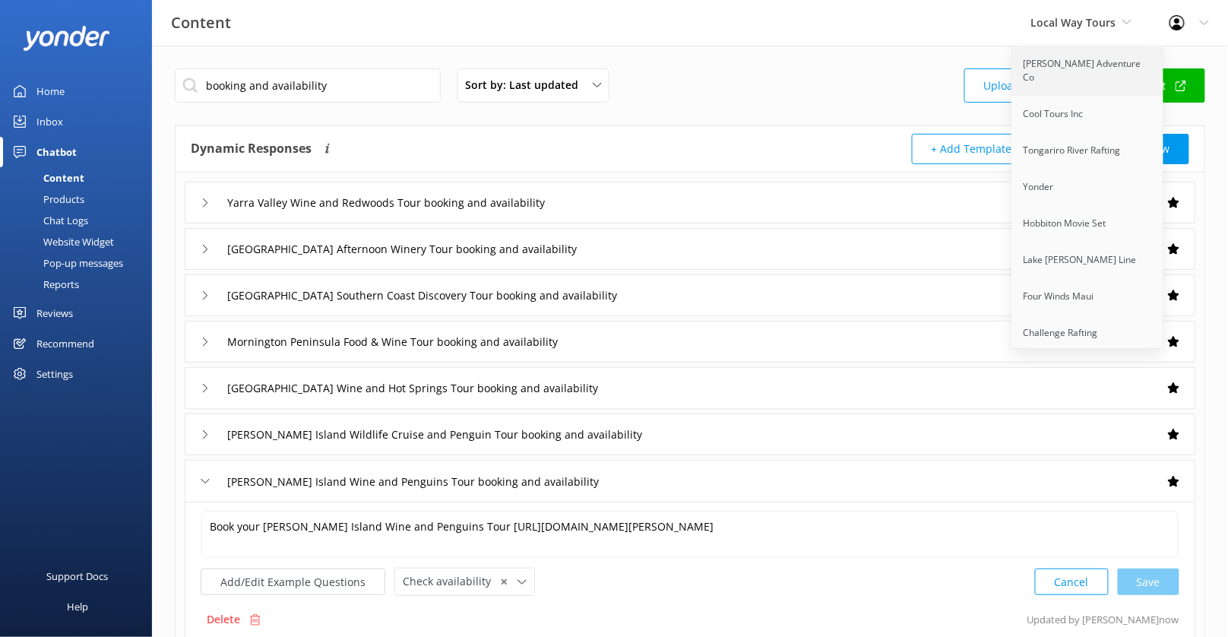
scroll to position [887, 0]
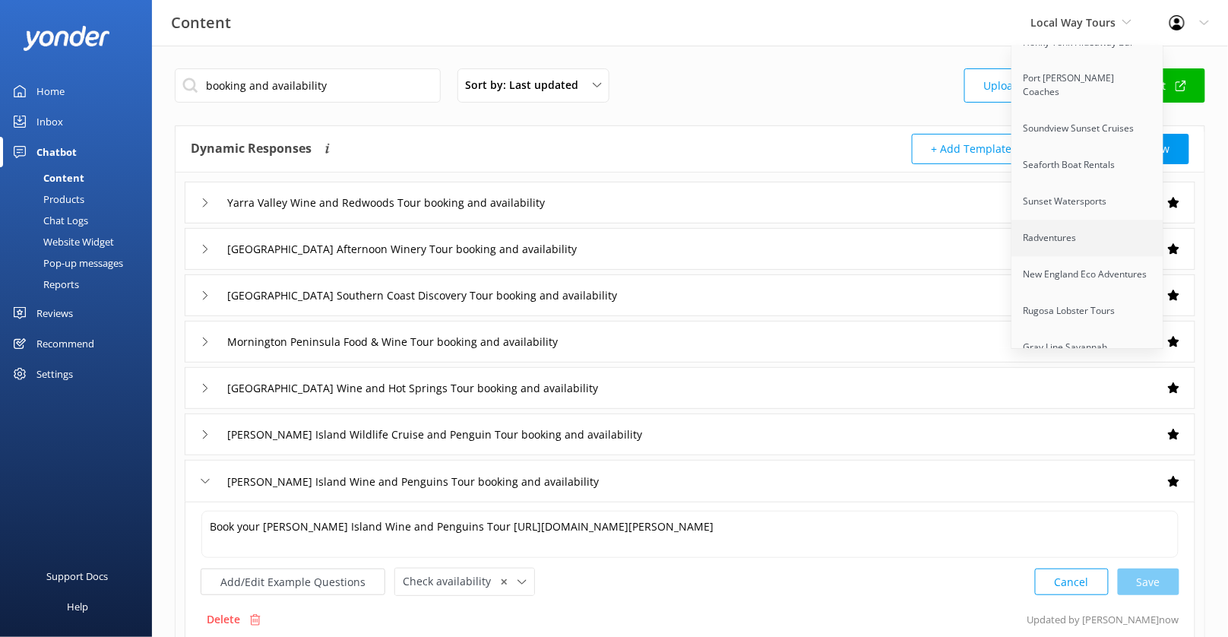
click at [1068, 220] on link "Radventures" at bounding box center [1088, 238] width 152 height 36
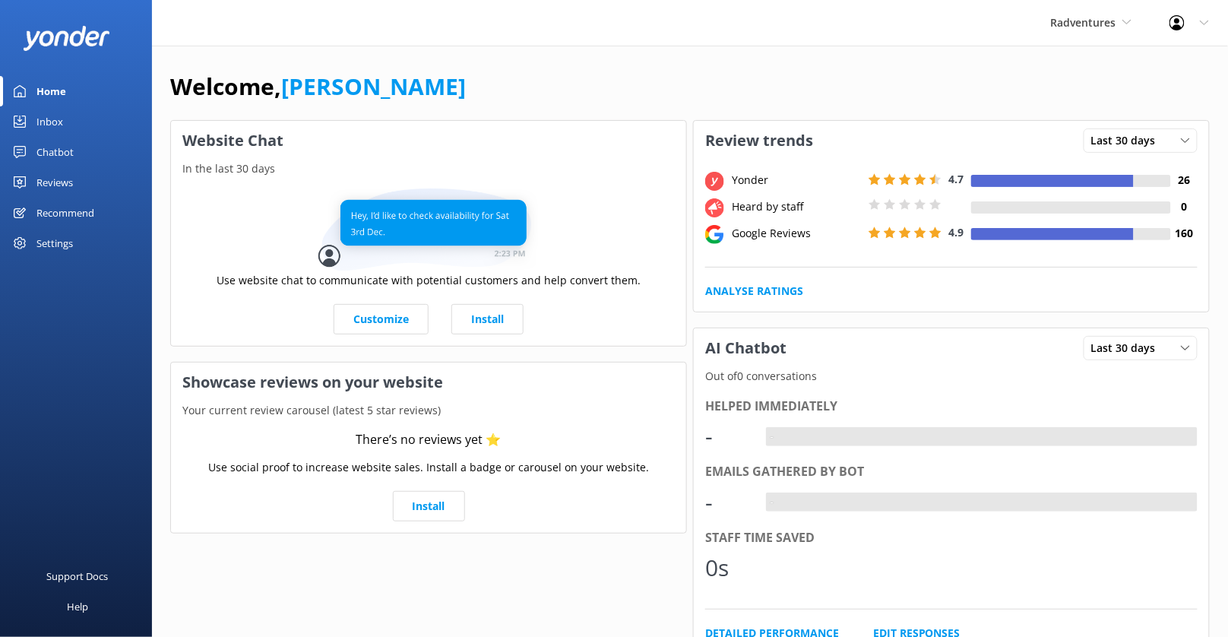
click at [63, 179] on div "Reviews" at bounding box center [54, 182] width 36 height 30
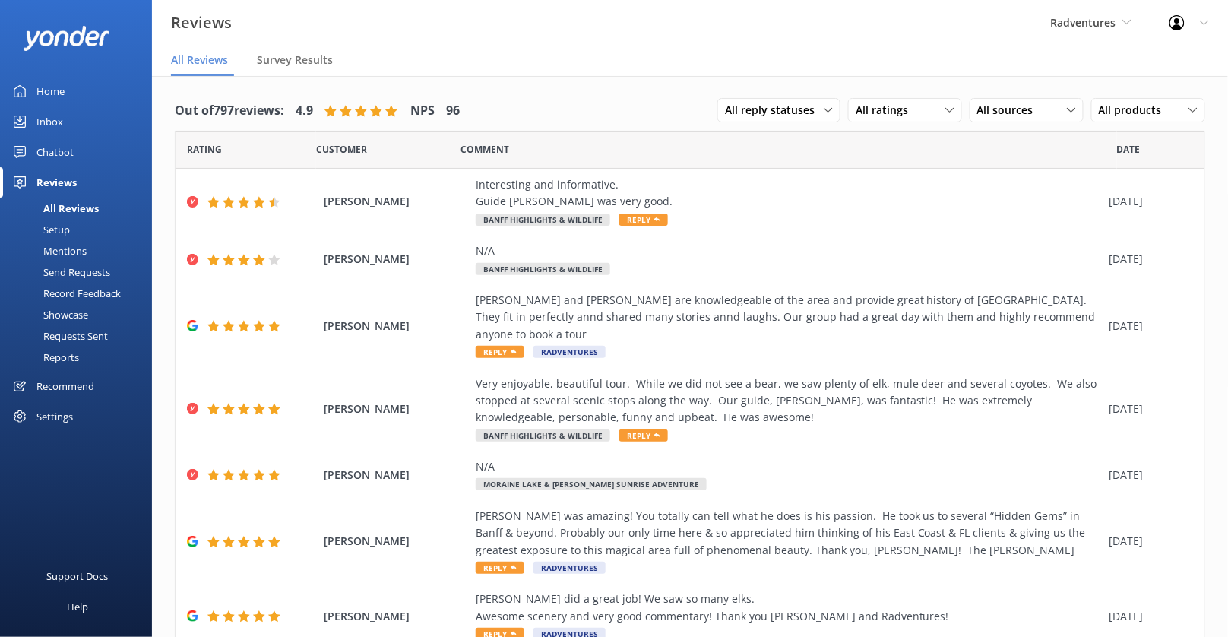
click at [75, 226] on link "Setup" at bounding box center [80, 229] width 143 height 21
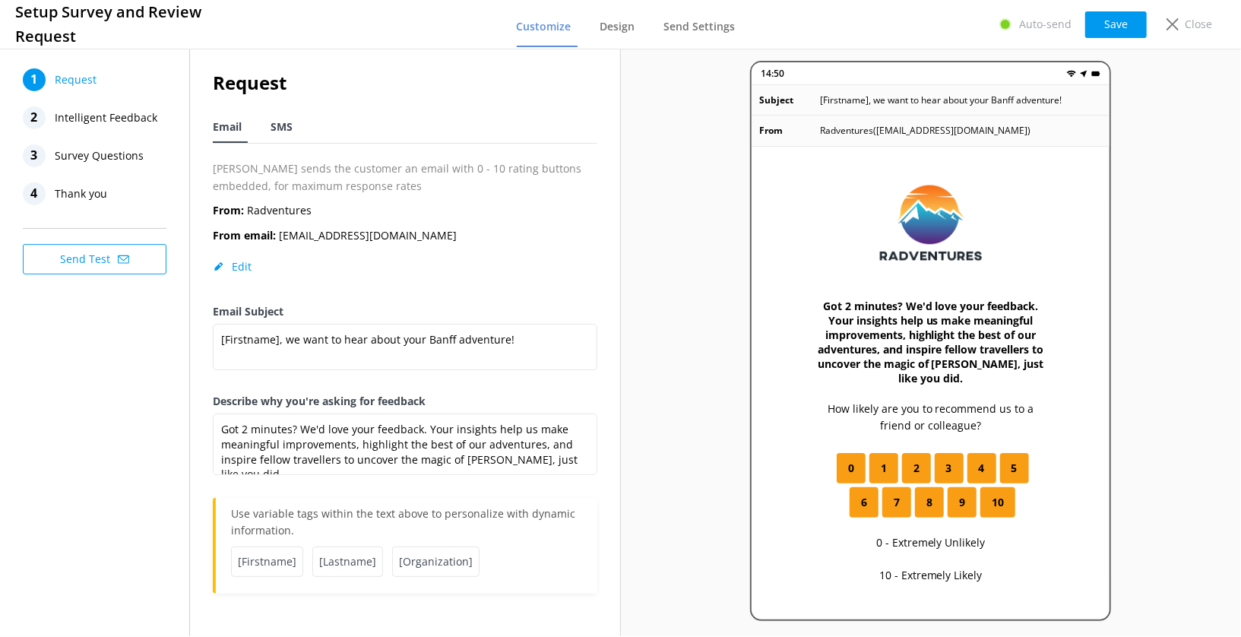
click at [286, 125] on span "SMS" at bounding box center [281, 126] width 22 height 15
type textarea "Thank you so much for exploring Banff with us at Radventures [Firstname]! We'd …"
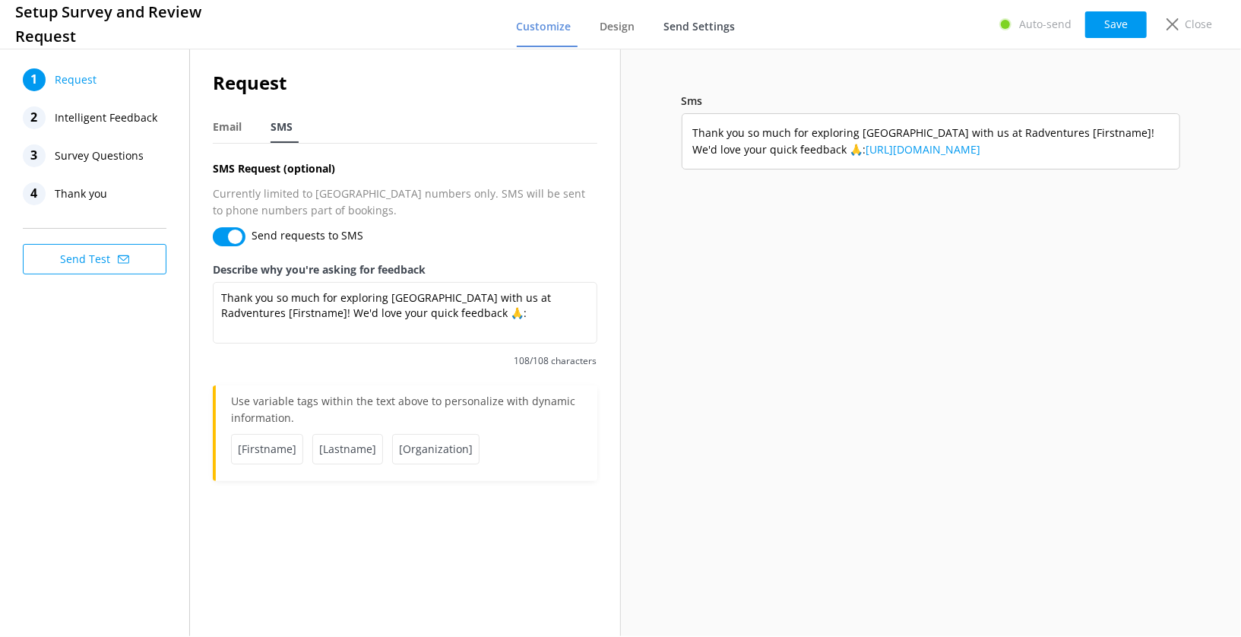
click at [736, 22] on link "Send Settings" at bounding box center [702, 28] width 77 height 40
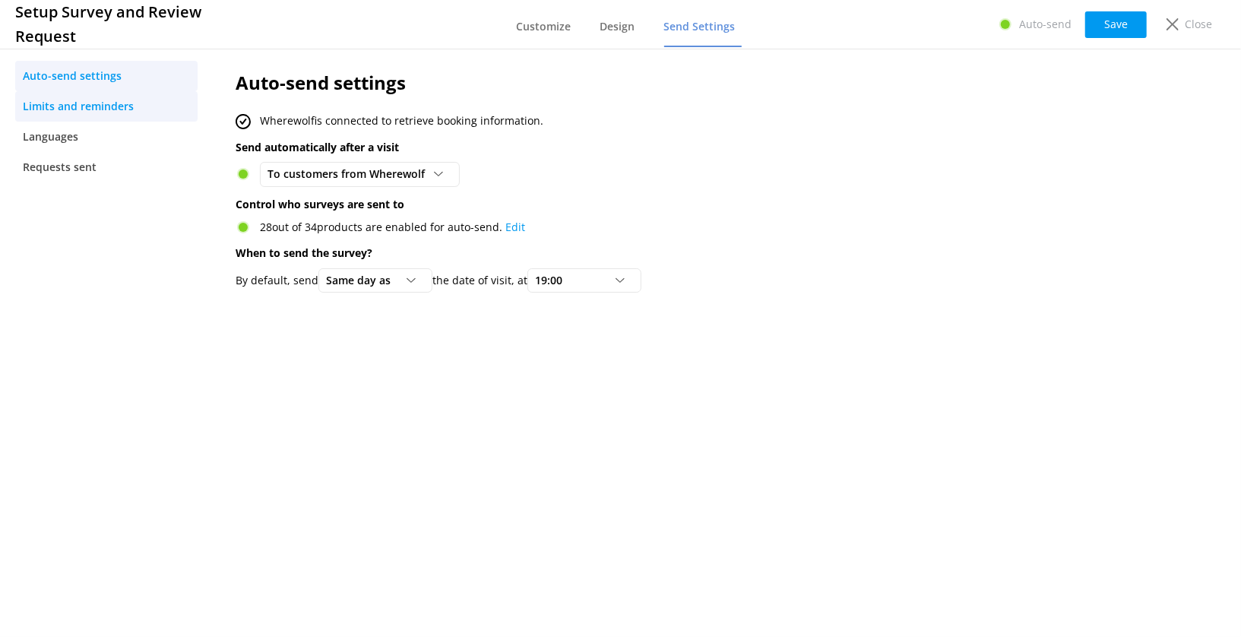
click at [120, 106] on span "Limits and reminders" at bounding box center [78, 106] width 111 height 17
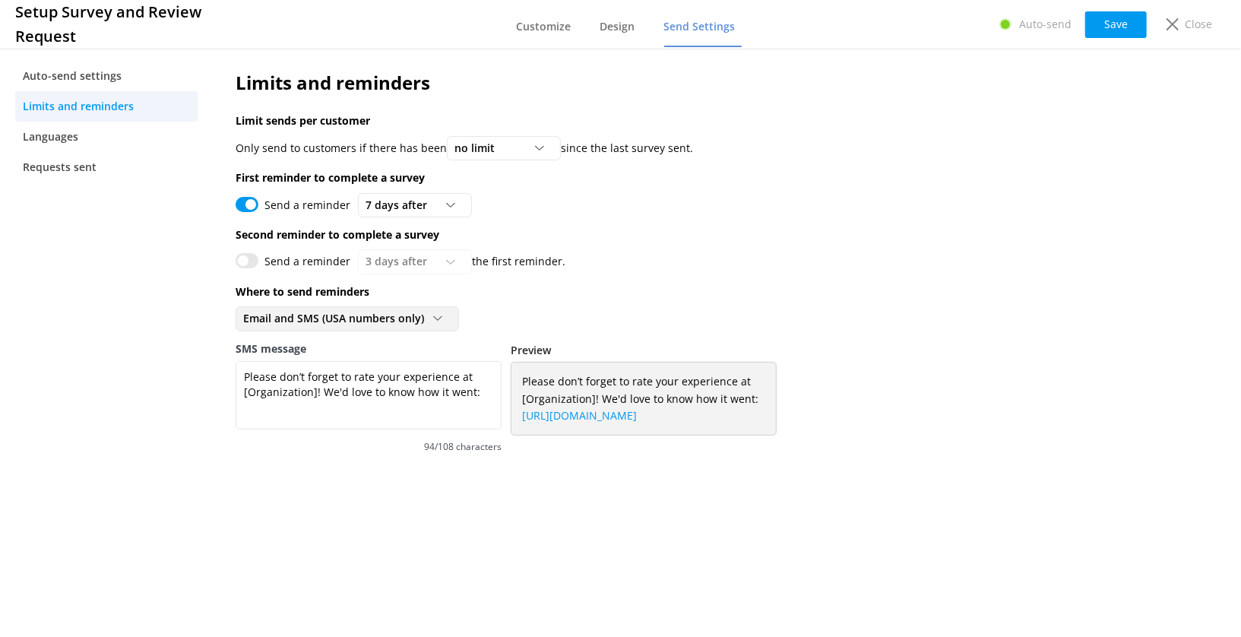
click at [446, 314] on div at bounding box center [442, 318] width 18 height 9
click at [513, 307] on div "Email and SMS (USA numbers only) Email only Email and SMS (USA numbers only)" at bounding box center [647, 318] width 823 height 24
click at [1174, 19] on icon at bounding box center [1172, 24] width 12 height 12
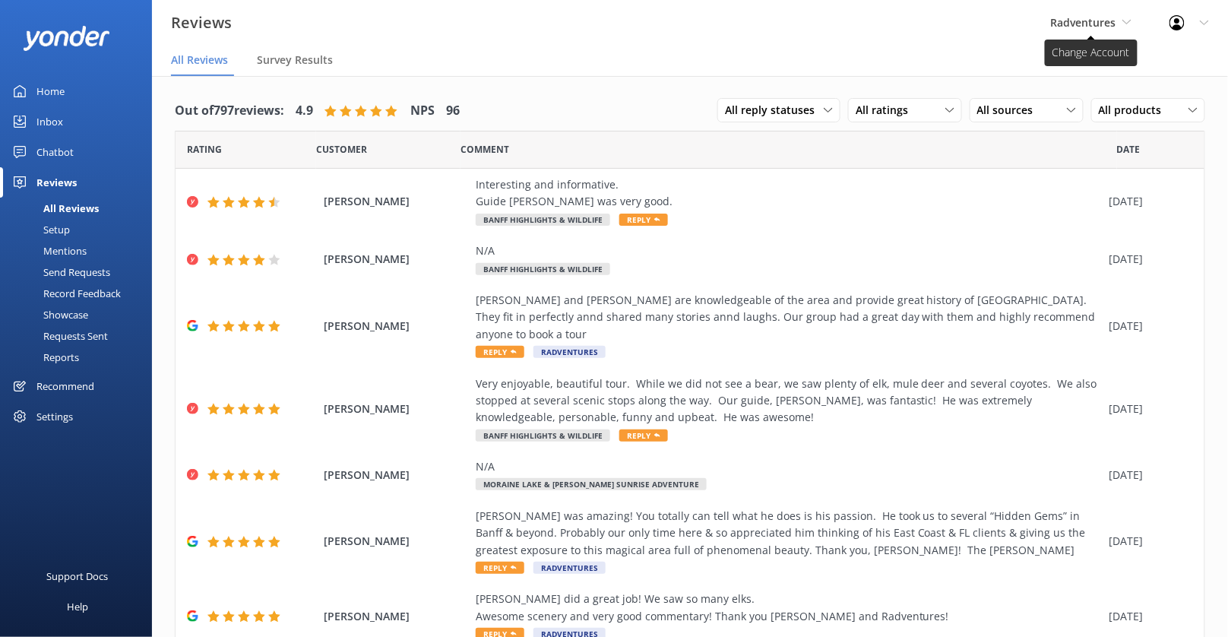
click at [1091, 30] on span "Radventures" at bounding box center [1091, 22] width 81 height 17
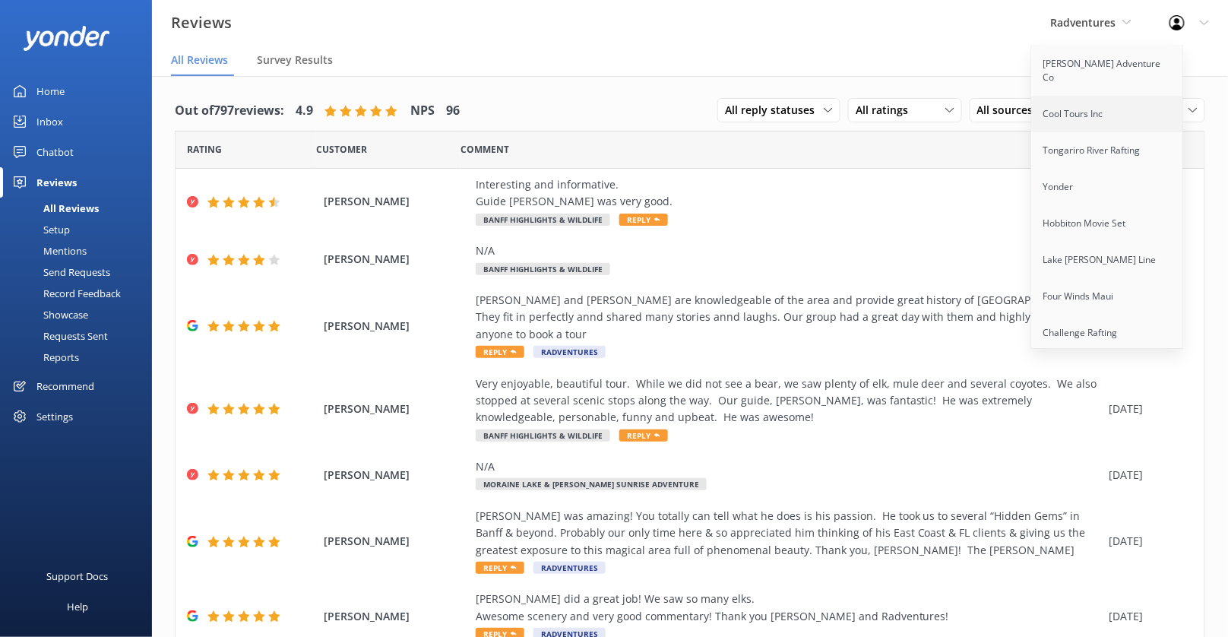
scroll to position [1630, 0]
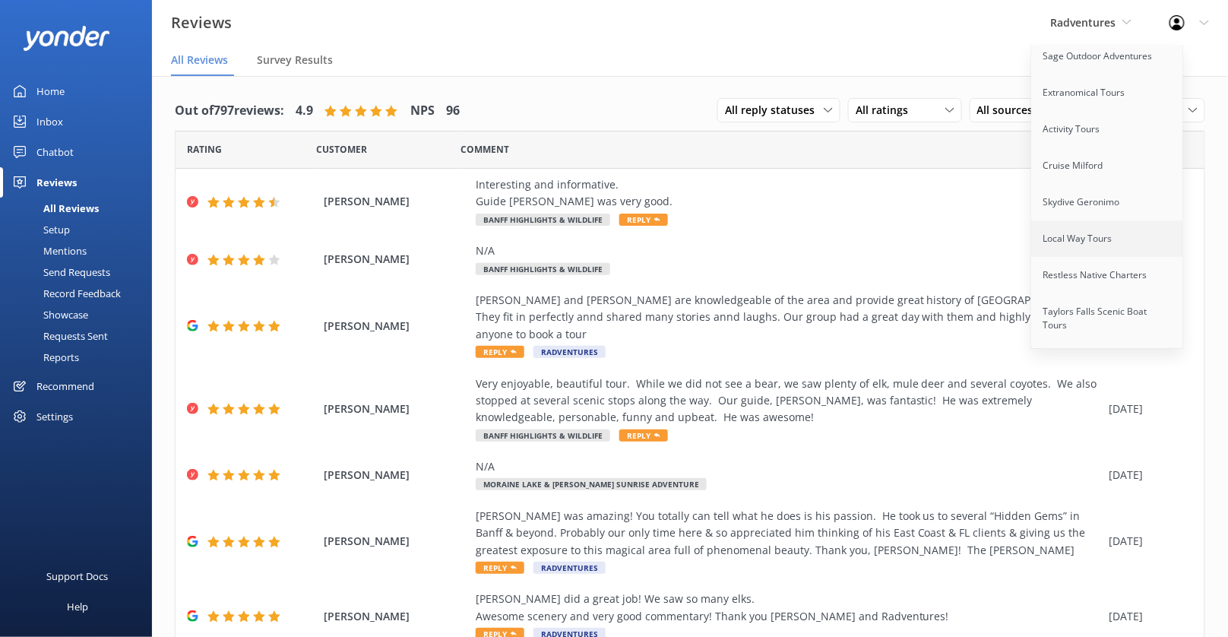
click at [1089, 220] on link "Local Way Tours" at bounding box center [1108, 238] width 152 height 36
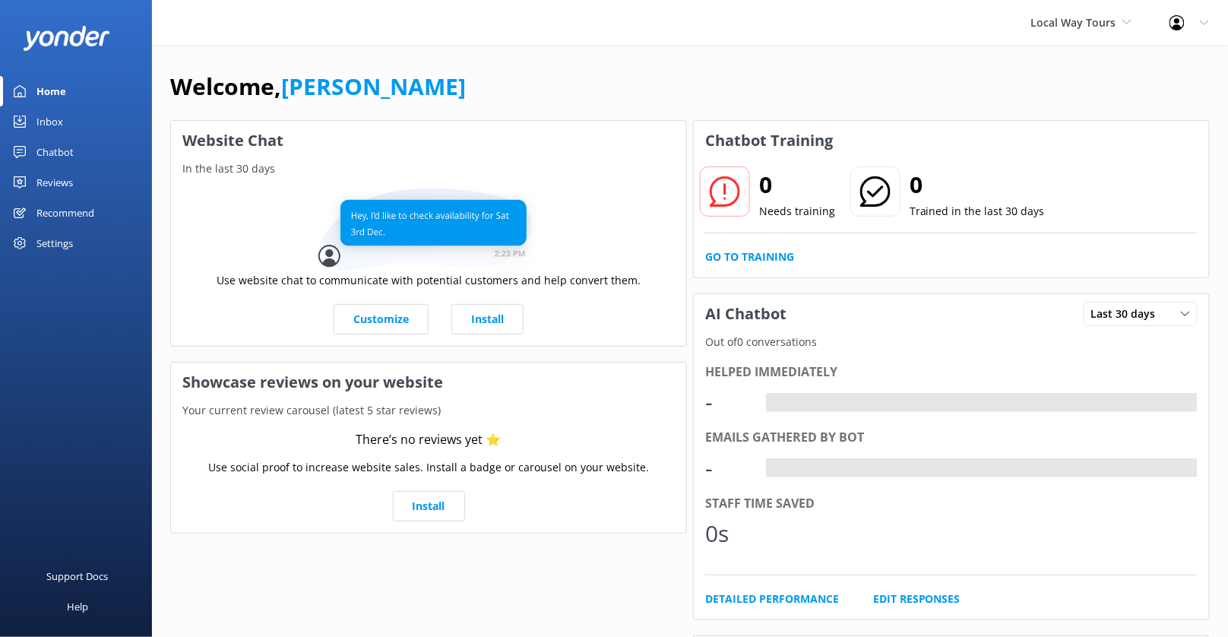
click at [66, 148] on div "Chatbot" at bounding box center [54, 152] width 37 height 30
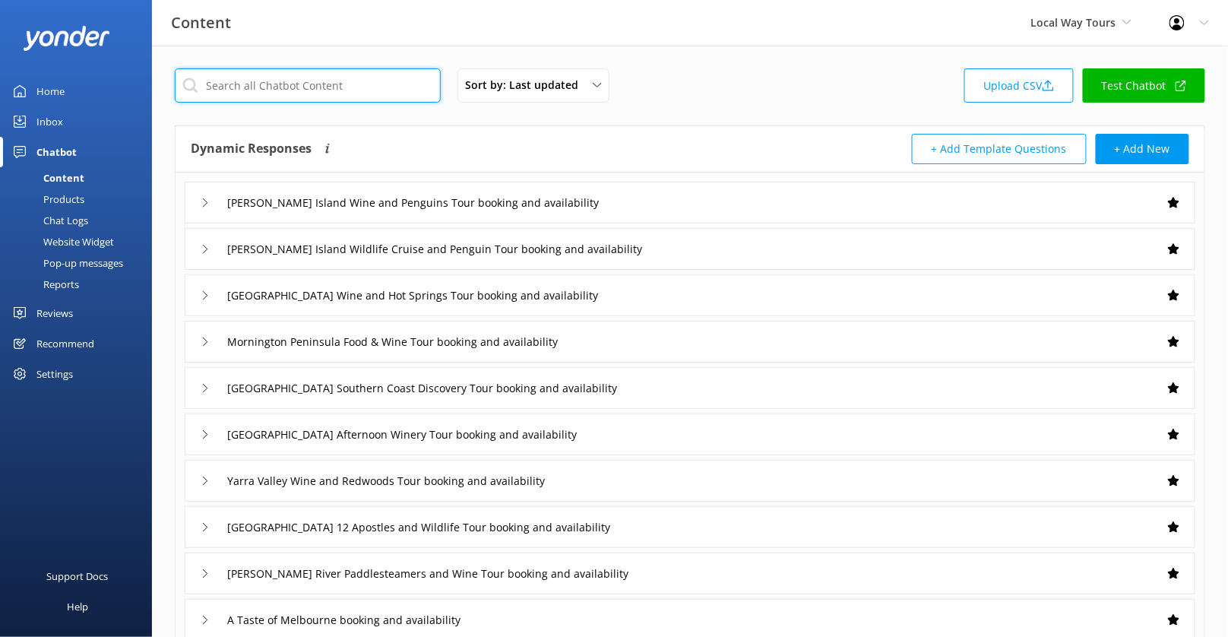
click at [329, 87] on input "text" at bounding box center [308, 85] width 266 height 34
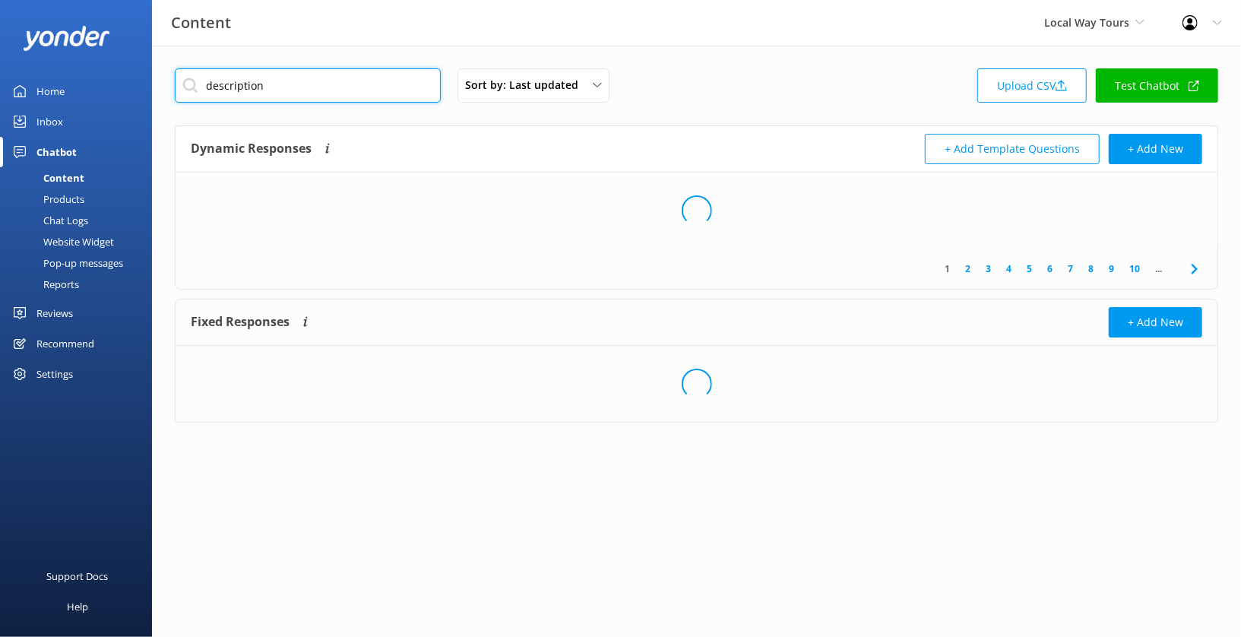
type input "description"
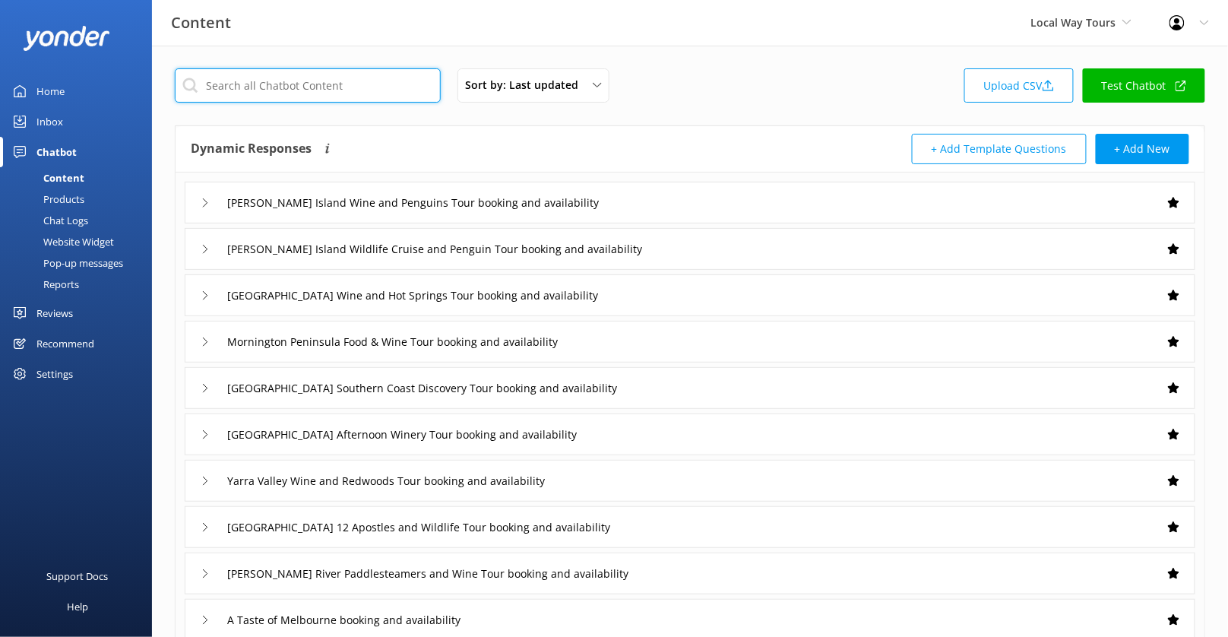
click at [335, 90] on input "text" at bounding box center [308, 85] width 266 height 34
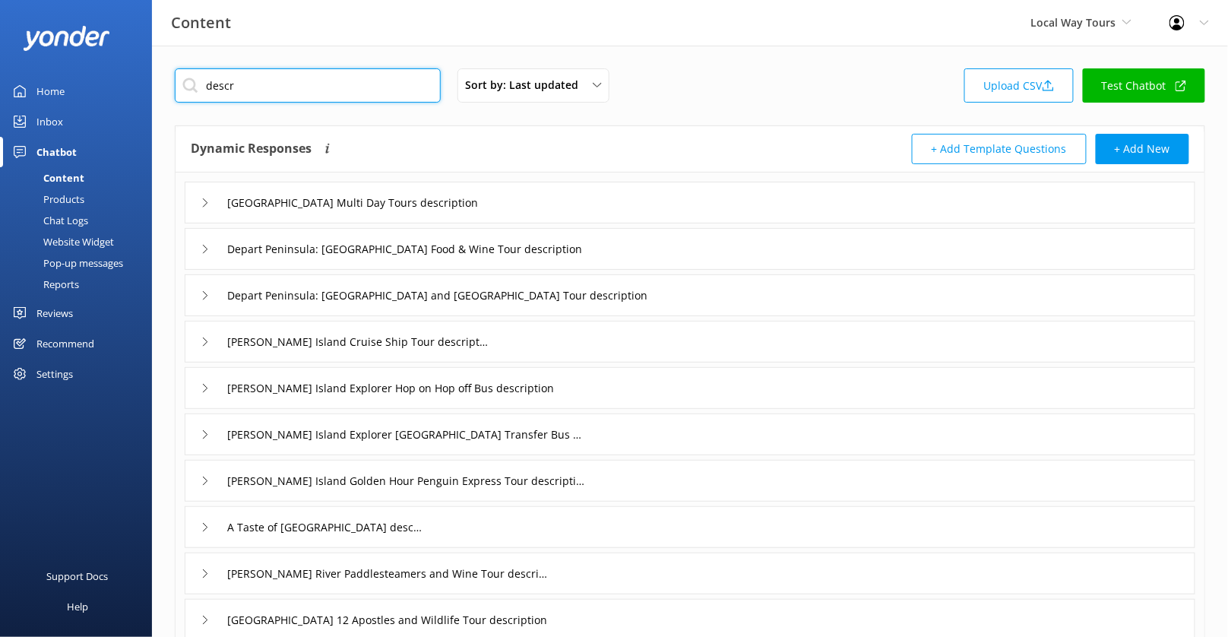
type input "descr"
click at [587, 198] on div "[GEOGRAPHIC_DATA] Multi Day Tours description" at bounding box center [690, 203] width 1010 height 42
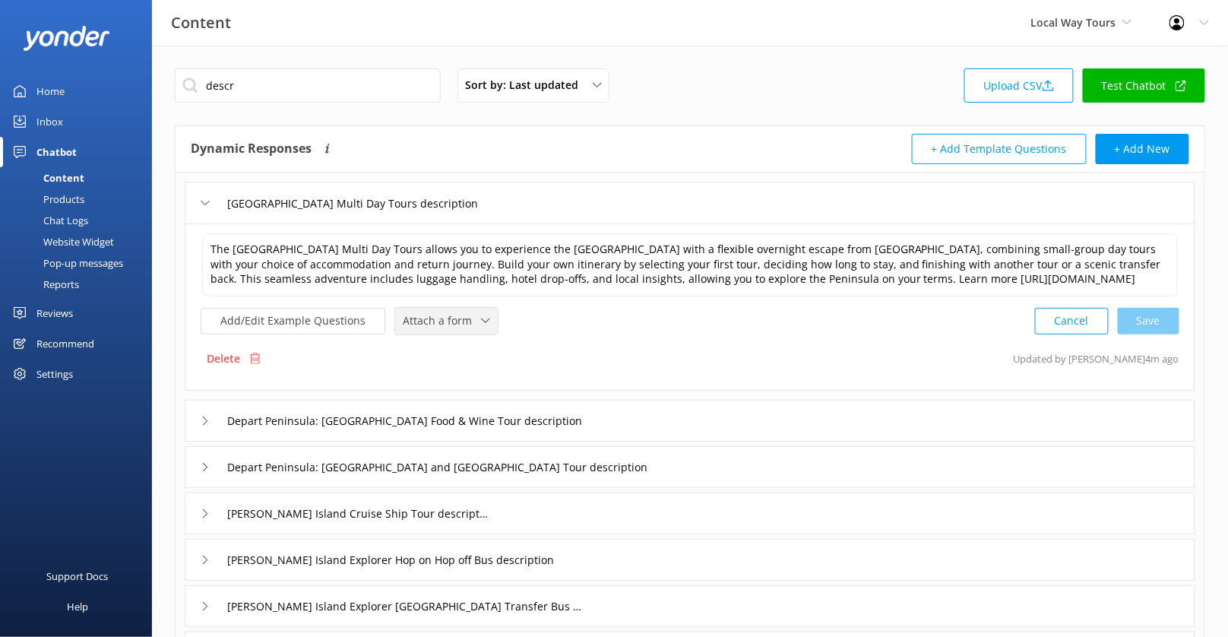
click at [457, 322] on div "Attach a form Leave contact details Check availability" at bounding box center [446, 321] width 103 height 27
click at [473, 394] on link "Check availability" at bounding box center [463, 383] width 135 height 30
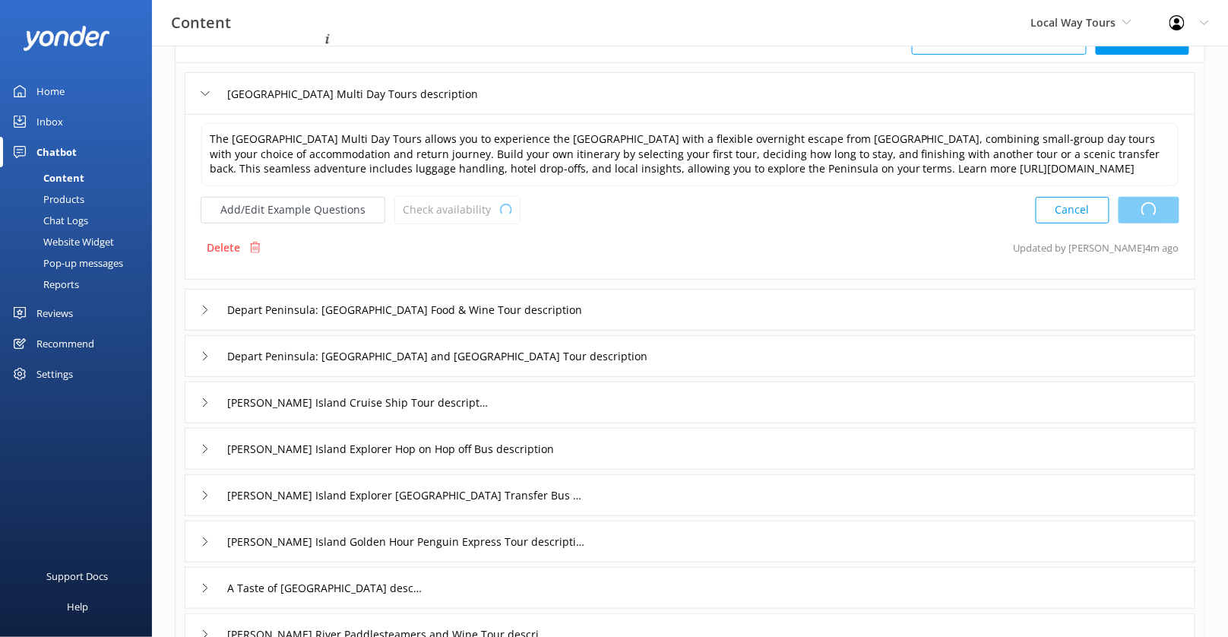
scroll to position [150, 0]
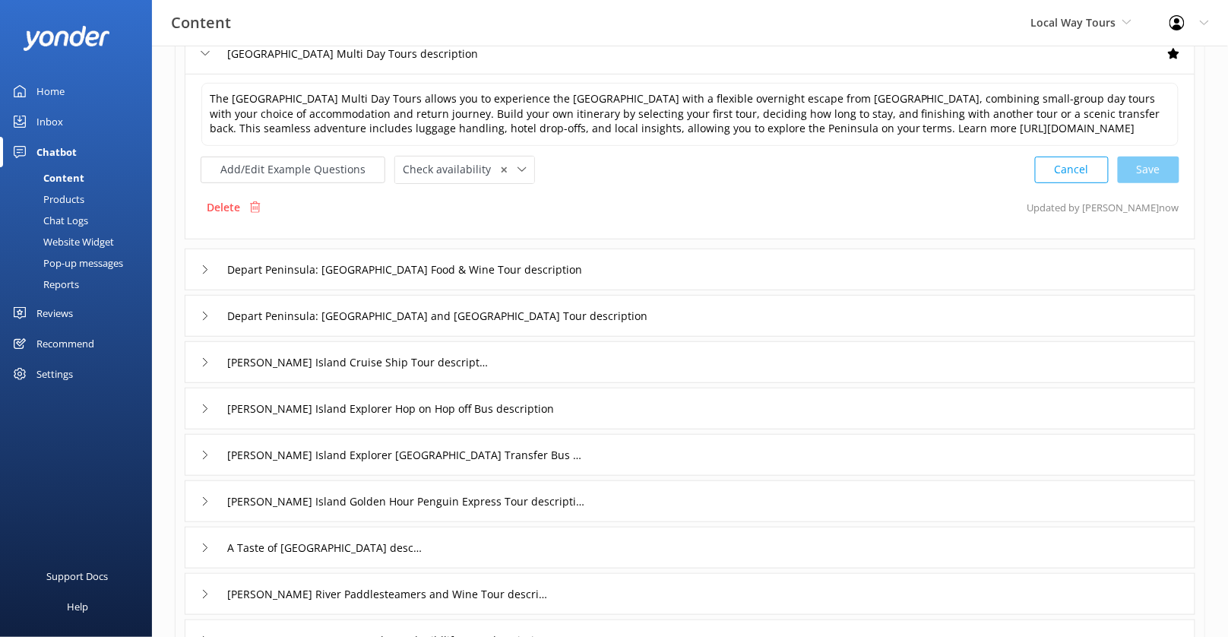
click at [669, 287] on div "Depart Peninsula: [GEOGRAPHIC_DATA] Food & Wine Tour description" at bounding box center [690, 269] width 1010 height 42
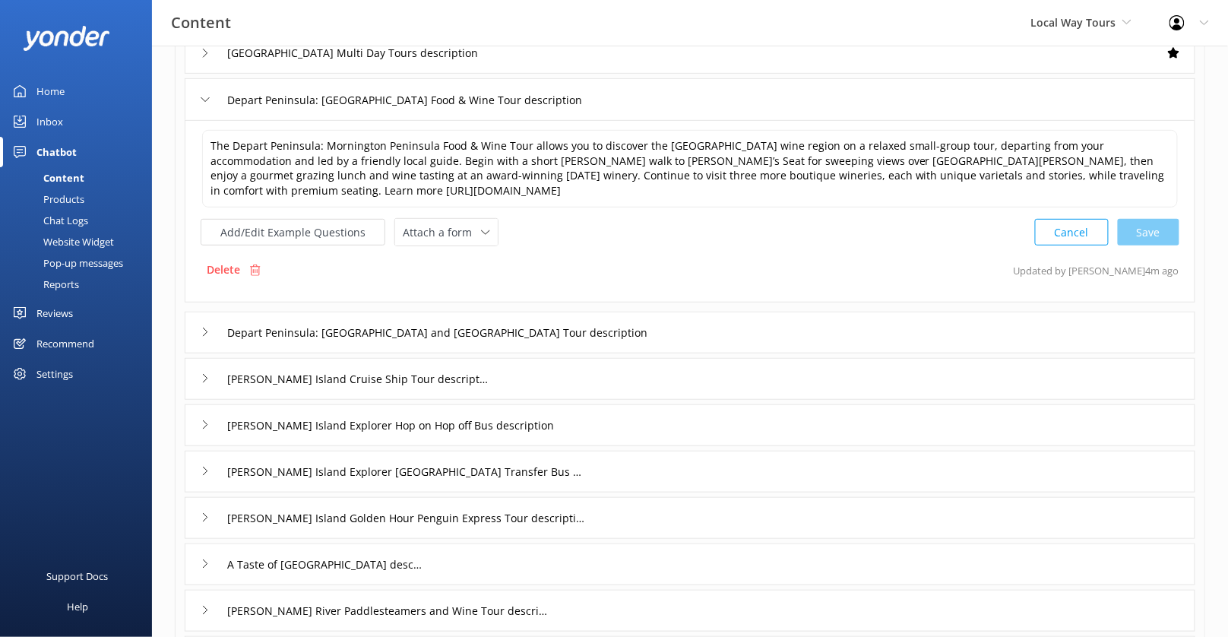
click at [489, 232] on div "Add/Edit Example Questions Attach a form Leave contact details Check availabili…" at bounding box center [690, 232] width 979 height 28
click at [482, 227] on div "Attach a form" at bounding box center [446, 232] width 95 height 19
click at [476, 286] on link "Check availability" at bounding box center [463, 295] width 135 height 30
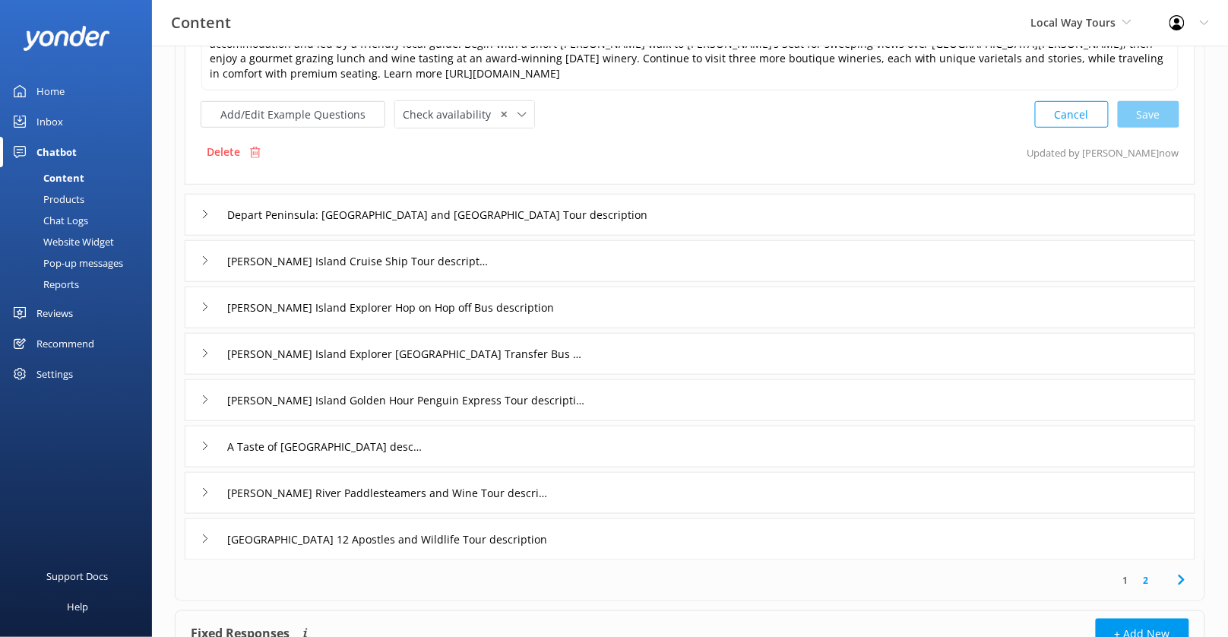
scroll to position [295, 0]
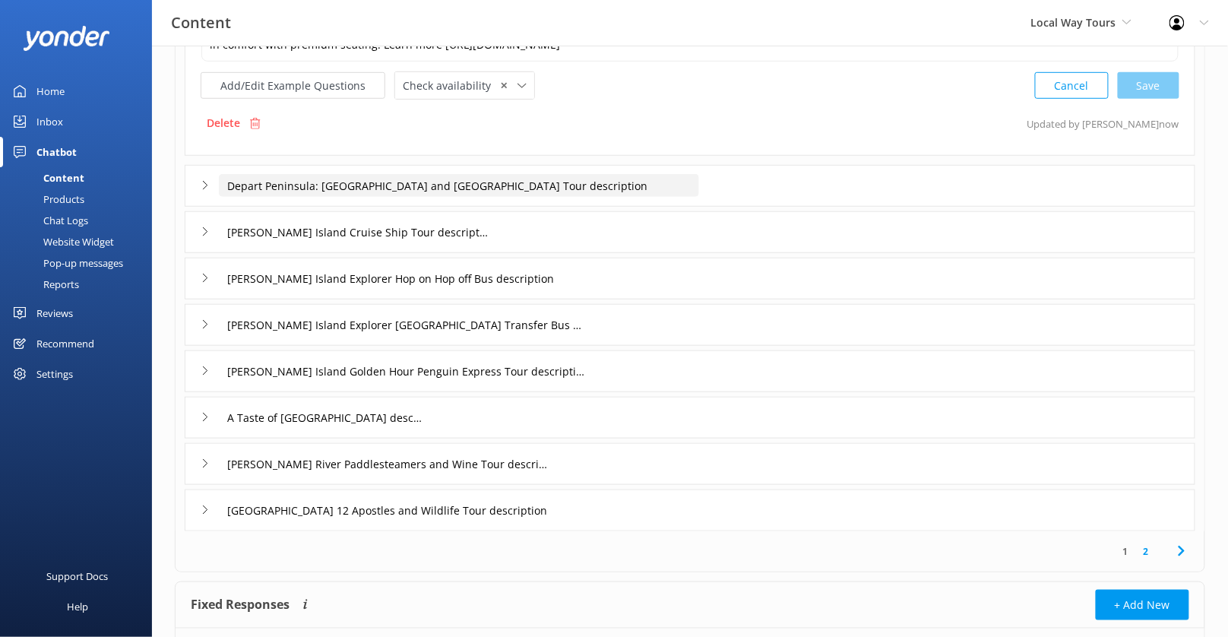
click at [688, 185] on input "Depart Peninsula: [GEOGRAPHIC_DATA] and [GEOGRAPHIC_DATA] Tour description" at bounding box center [459, 185] width 480 height 23
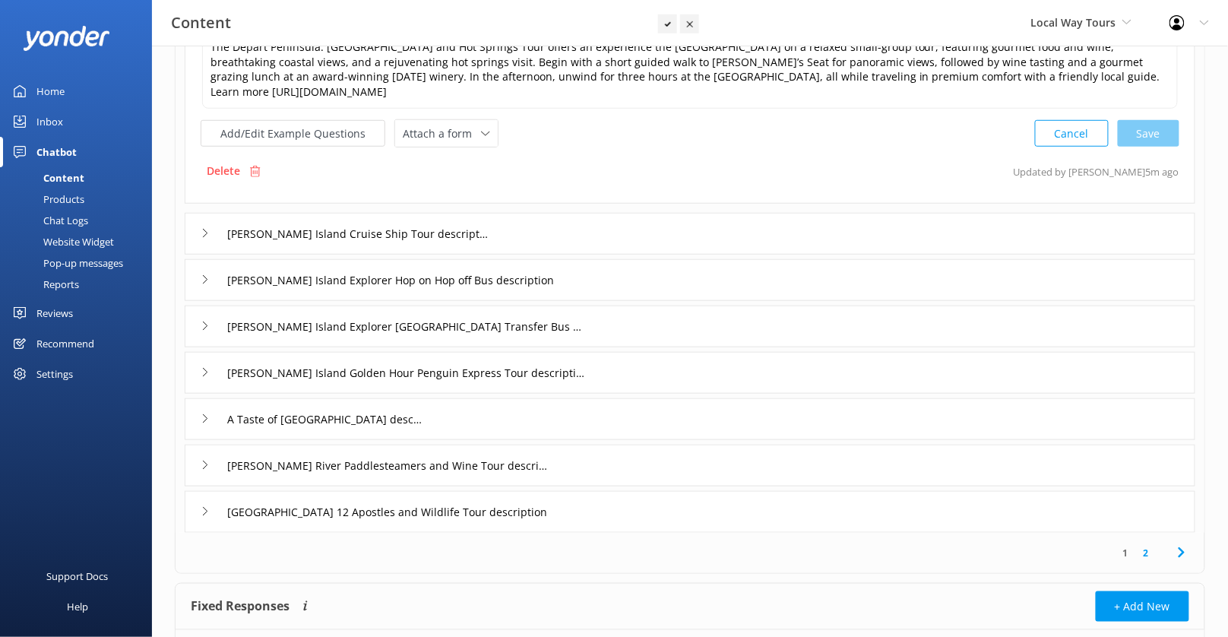
scroll to position [112, 0]
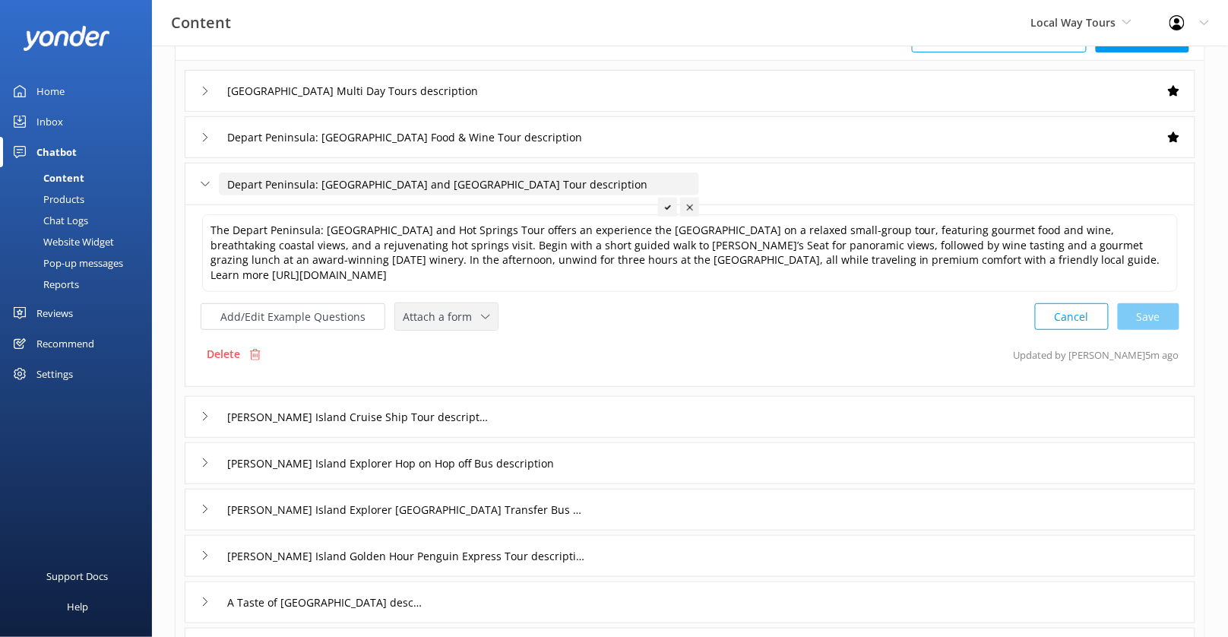
click at [481, 312] on icon at bounding box center [485, 316] width 9 height 9
click at [475, 370] on link "Check availability" at bounding box center [463, 380] width 135 height 30
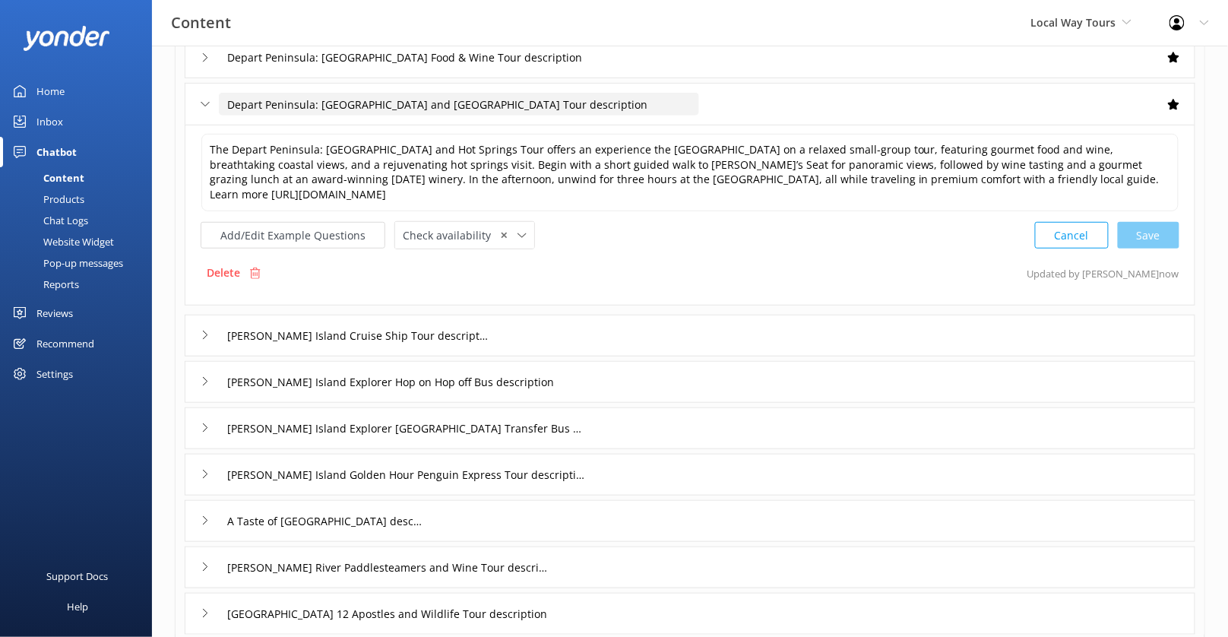
scroll to position [239, 0]
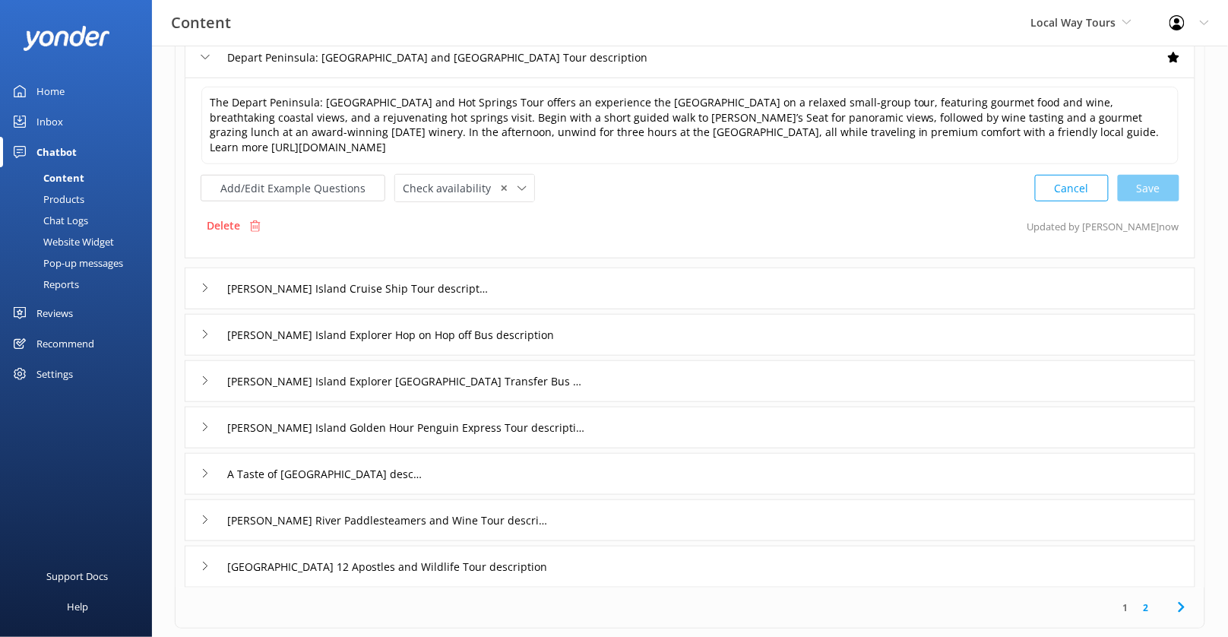
click at [590, 295] on div "[PERSON_NAME] Island Cruise Ship Tour description" at bounding box center [690, 288] width 1010 height 42
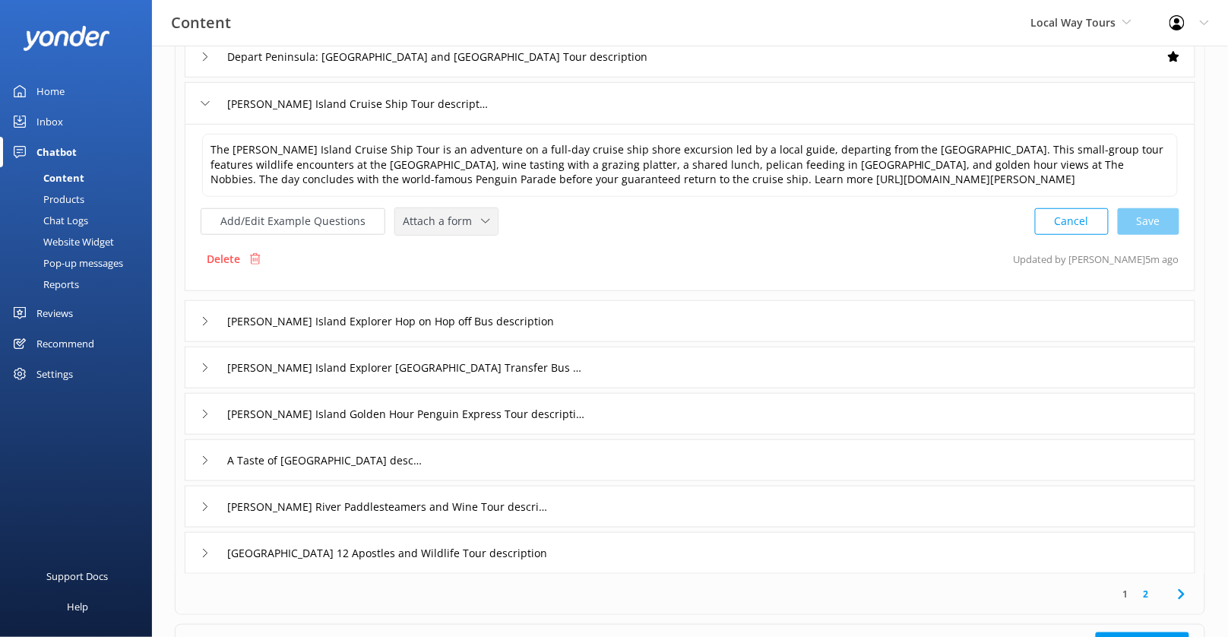
click at [445, 228] on div "Attach a form Leave contact details Check availability" at bounding box center [446, 221] width 103 height 27
click at [464, 286] on div "Check availability" at bounding box center [440, 284] width 75 height 15
click at [583, 302] on div "[PERSON_NAME] Island Explorer Hop on Hop off Bus description" at bounding box center [690, 320] width 1010 height 42
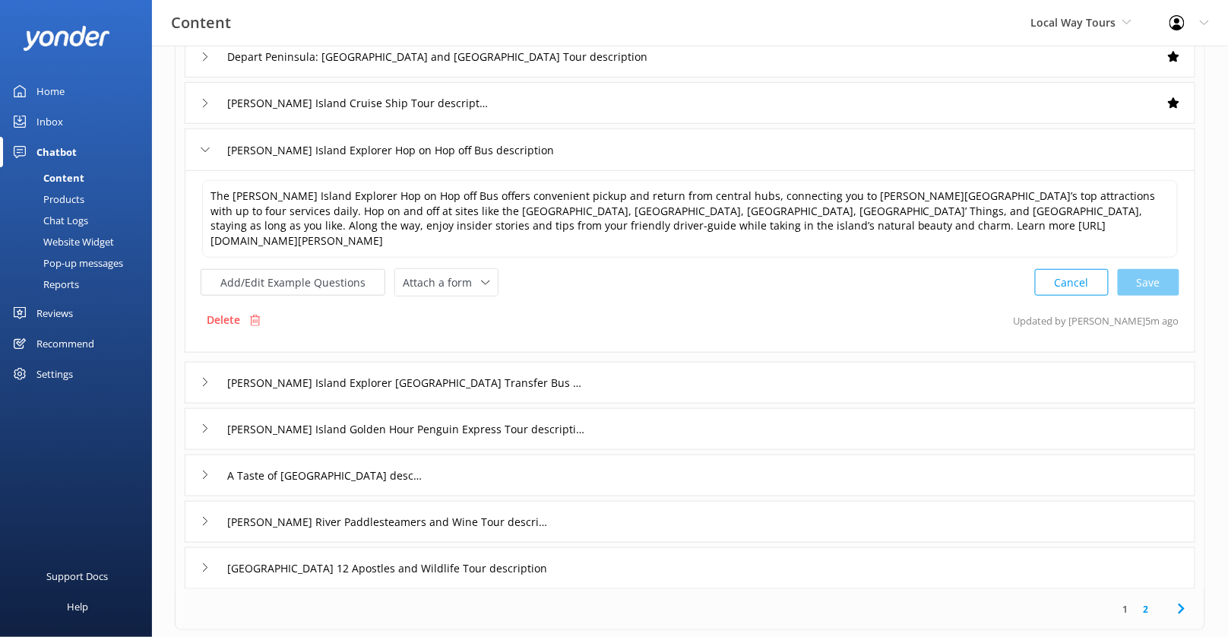
click at [459, 248] on div "The [PERSON_NAME] Island Explorer Hop on Hop off Bus offers convenient pickup a…" at bounding box center [690, 238] width 979 height 118
click at [468, 274] on span "Attach a form" at bounding box center [442, 282] width 78 height 17
click at [468, 338] on div "Check availability" at bounding box center [440, 345] width 75 height 15
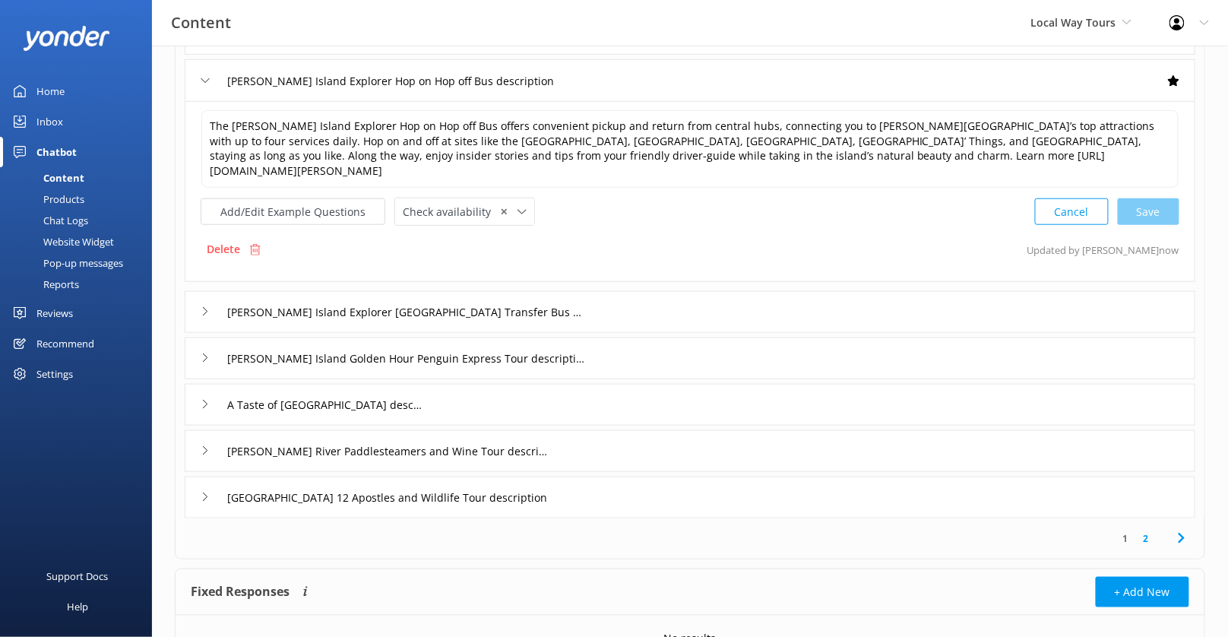
scroll to position [308, 0]
click at [627, 294] on div "[PERSON_NAME] Island Explorer [GEOGRAPHIC_DATA] Transfer Bus description" at bounding box center [690, 311] width 1010 height 42
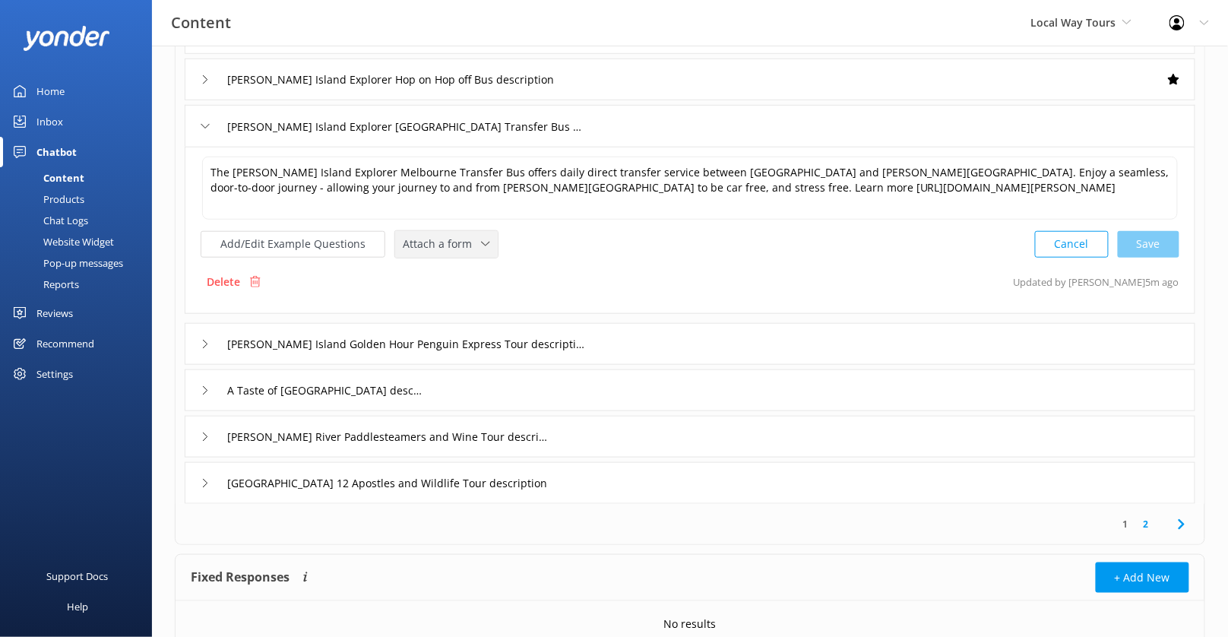
click at [472, 236] on span "Attach a form" at bounding box center [442, 244] width 78 height 17
click at [472, 299] on div "Check availability" at bounding box center [440, 306] width 75 height 15
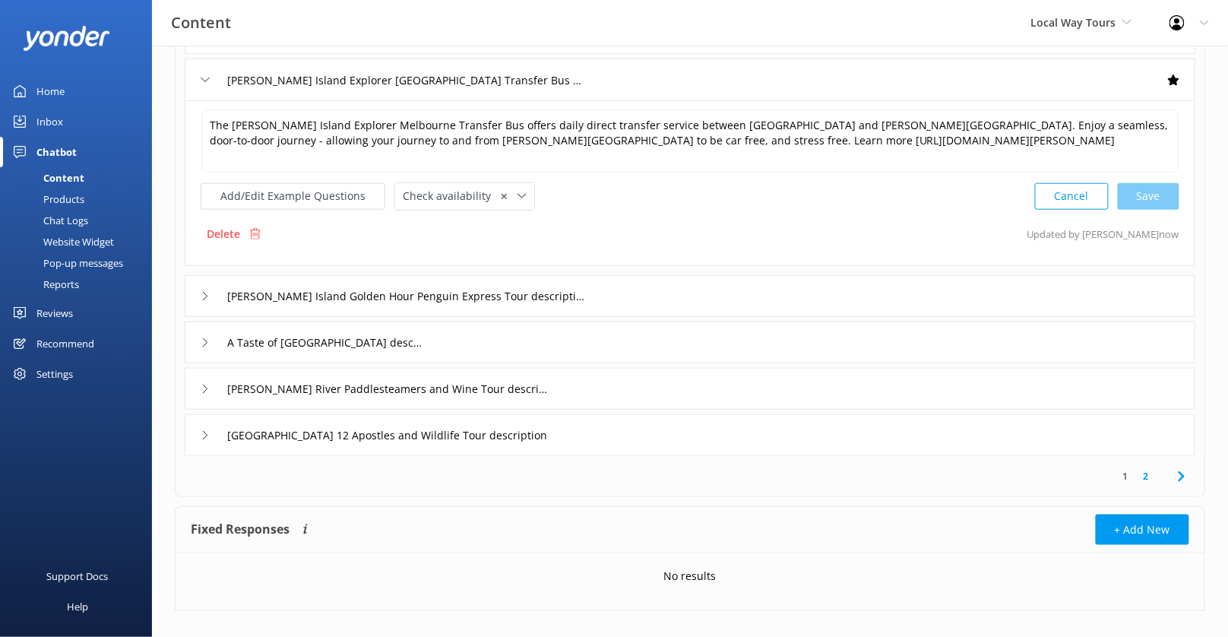
click at [624, 275] on div "[PERSON_NAME] Island Golden Hour Penguin Express Tour description" at bounding box center [690, 296] width 1010 height 42
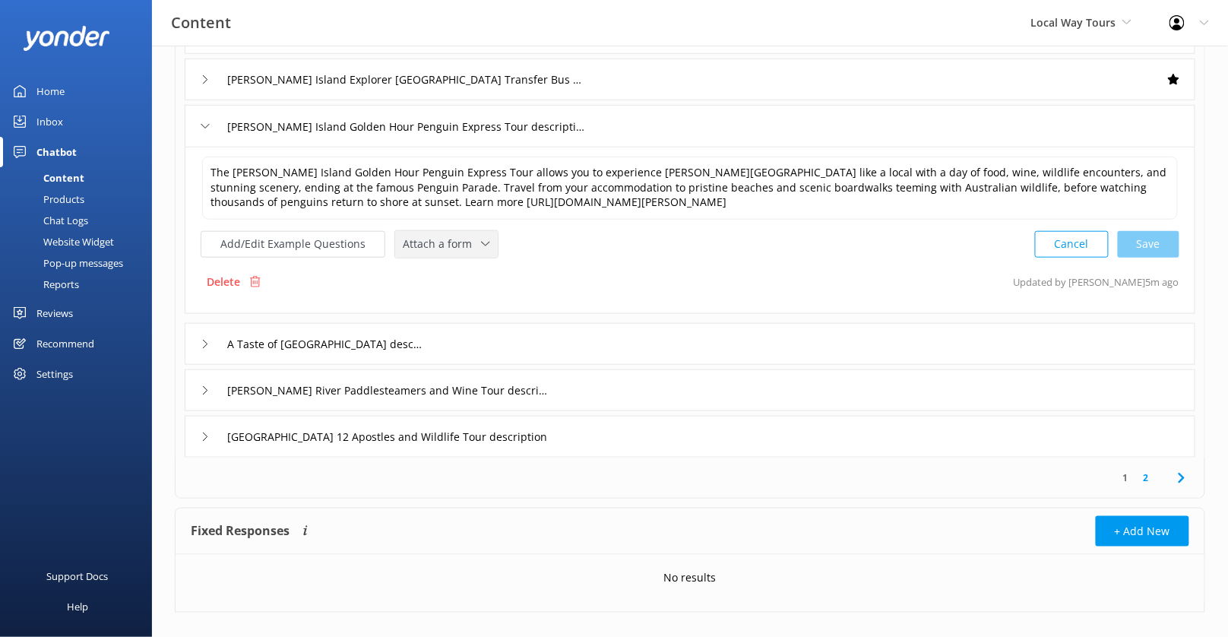
click at [481, 239] on icon at bounding box center [485, 243] width 9 height 9
click at [472, 307] on div "Check availability" at bounding box center [440, 306] width 75 height 15
click at [602, 337] on div "A Taste of [GEOGRAPHIC_DATA] description" at bounding box center [690, 342] width 1010 height 42
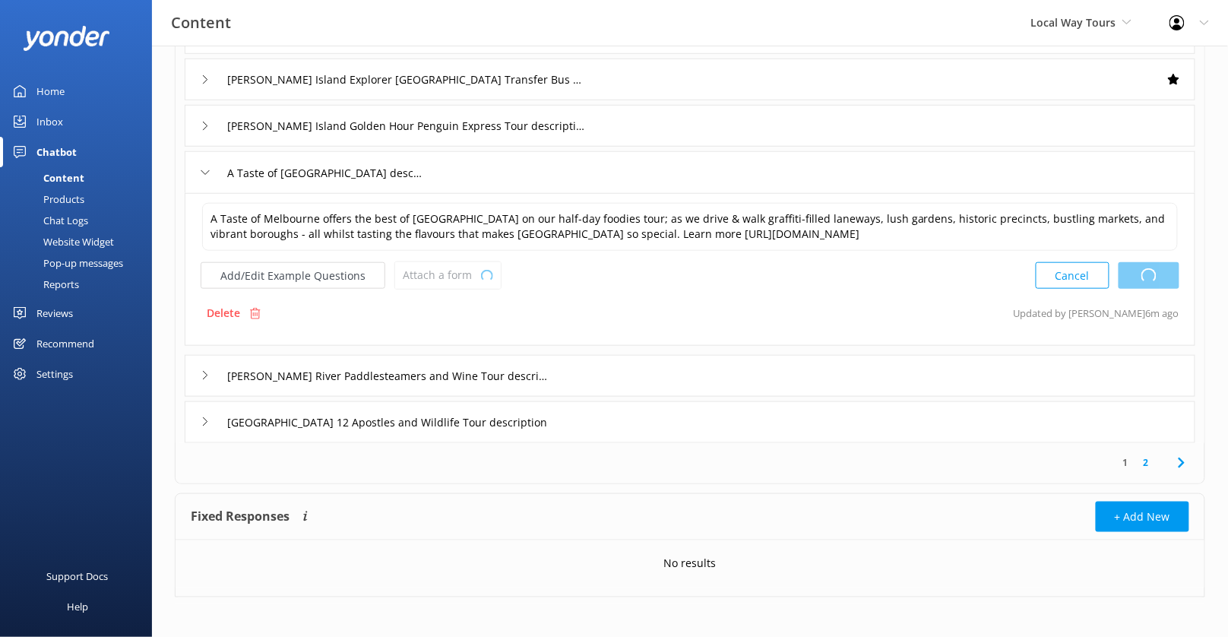
type textarea "The [PERSON_NAME] Island Golden Hour Penguin Express Tour allows you to experie…"
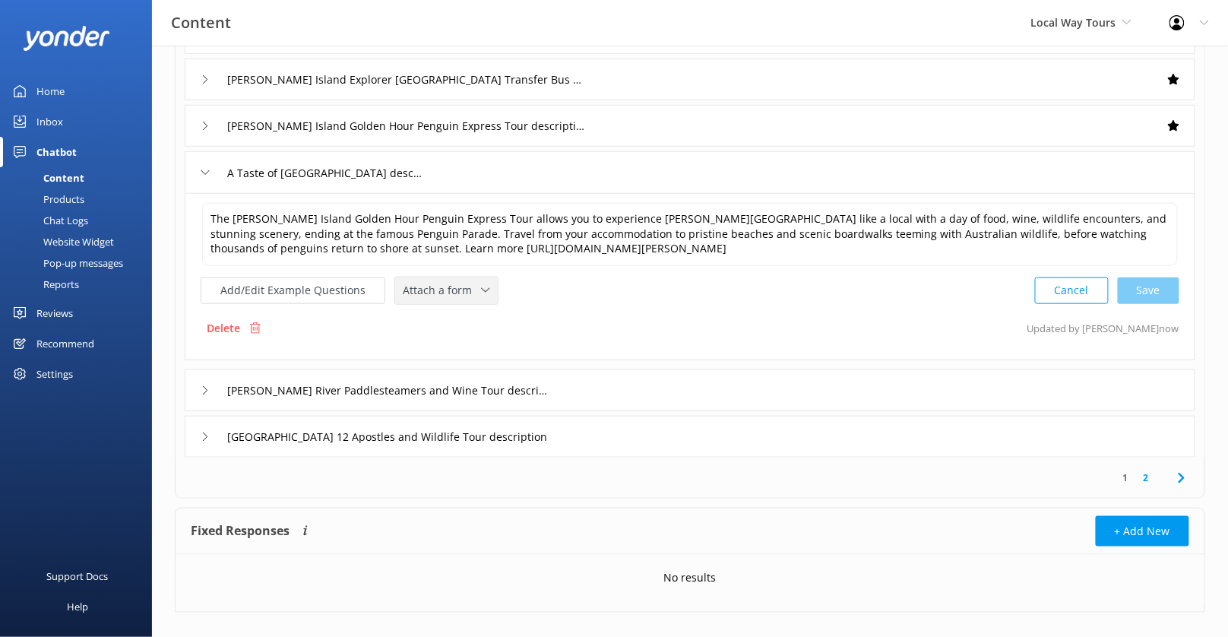
click at [481, 291] on icon at bounding box center [485, 290] width 9 height 9
click at [481, 355] on link "Check availability" at bounding box center [463, 353] width 135 height 30
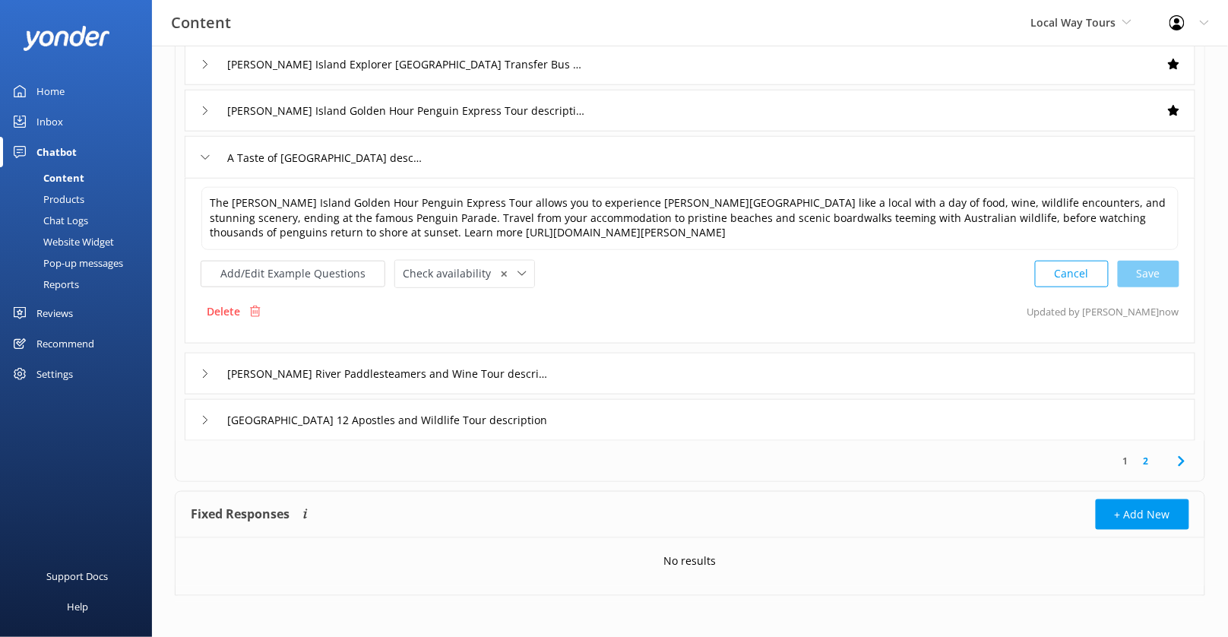
click at [573, 379] on div "[PERSON_NAME] River Paddlesteamers and Wine Tour description" at bounding box center [690, 374] width 1010 height 42
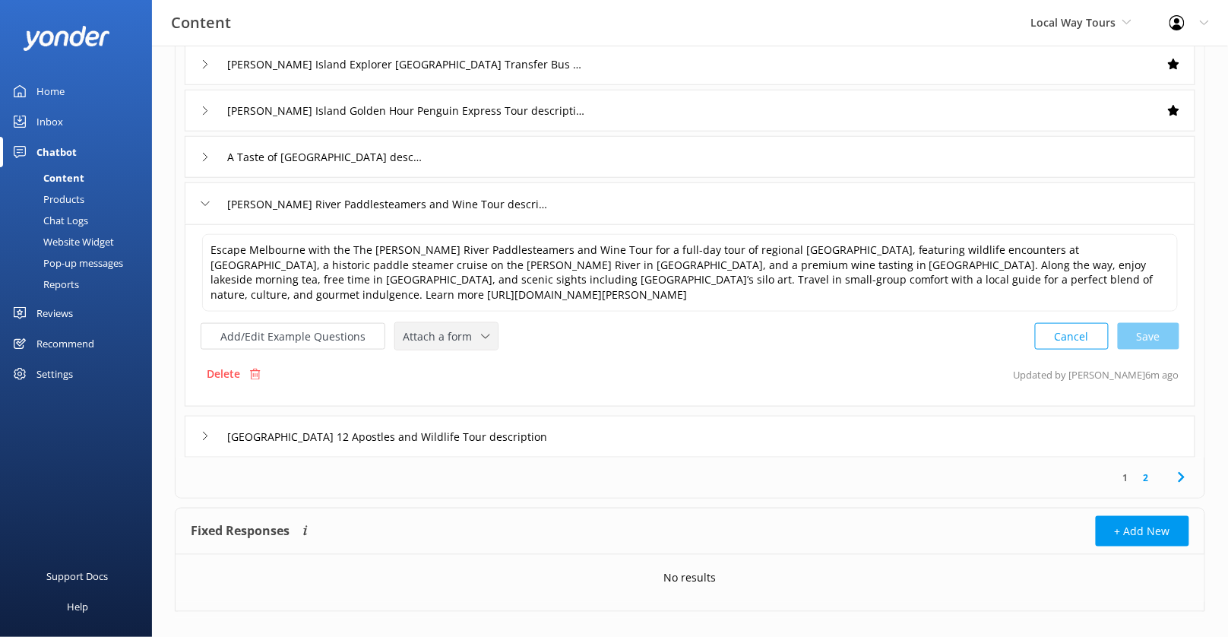
click at [481, 332] on icon at bounding box center [485, 336] width 9 height 9
click at [466, 392] on div "Check availability" at bounding box center [440, 399] width 75 height 15
click at [563, 156] on div "A Taste of [GEOGRAPHIC_DATA] description" at bounding box center [690, 157] width 1010 height 42
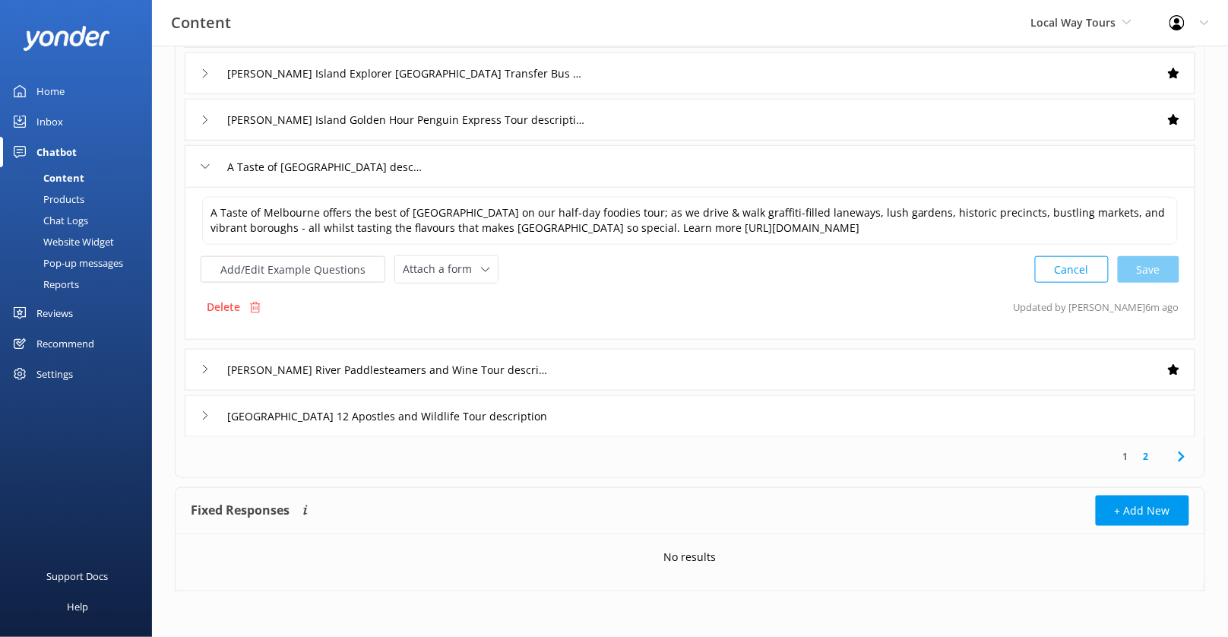
scroll to position [356, 0]
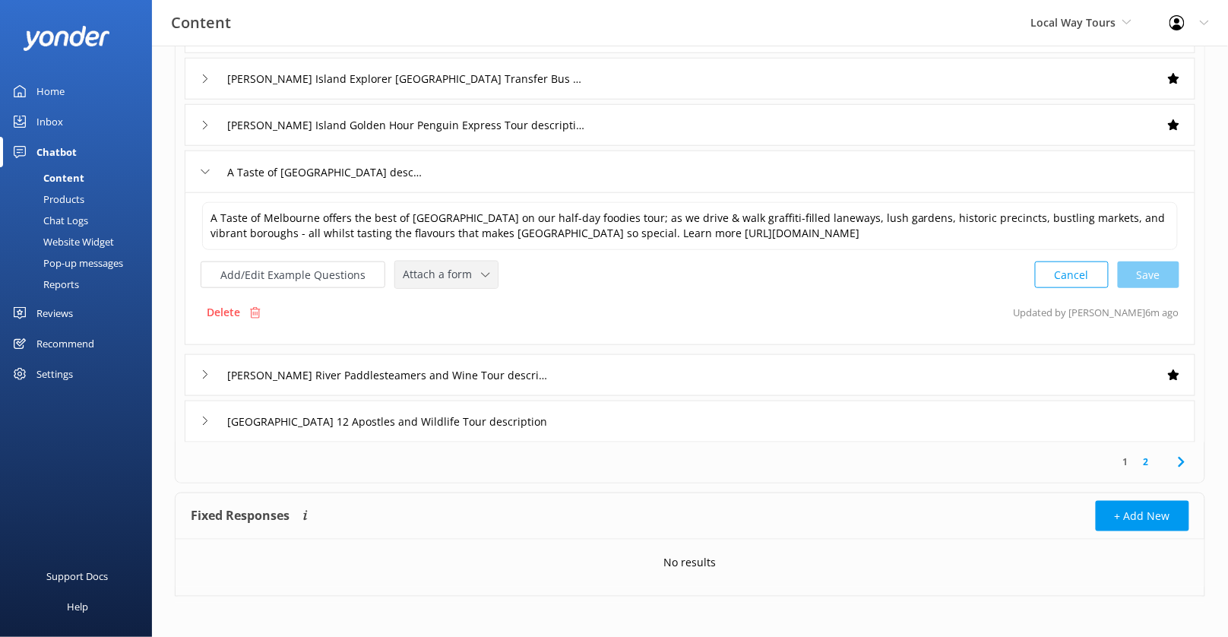
click at [466, 266] on span "Attach a form" at bounding box center [442, 274] width 78 height 17
click at [480, 335] on link "Check availability" at bounding box center [463, 338] width 135 height 30
click at [621, 408] on div "[GEOGRAPHIC_DATA] 12 Apostles and Wildlife Tour description" at bounding box center [690, 421] width 1010 height 42
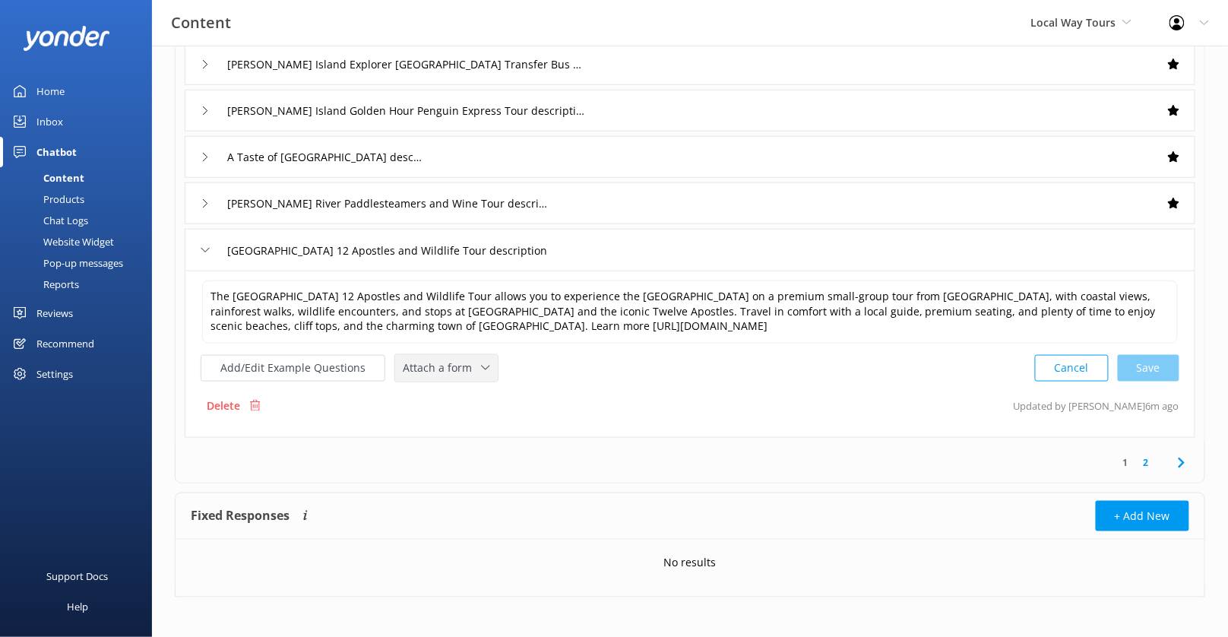
click at [484, 359] on div "Attach a form" at bounding box center [446, 368] width 95 height 19
click at [465, 416] on link "Check availability" at bounding box center [463, 431] width 135 height 30
click at [1149, 456] on link "2" at bounding box center [1146, 461] width 21 height 14
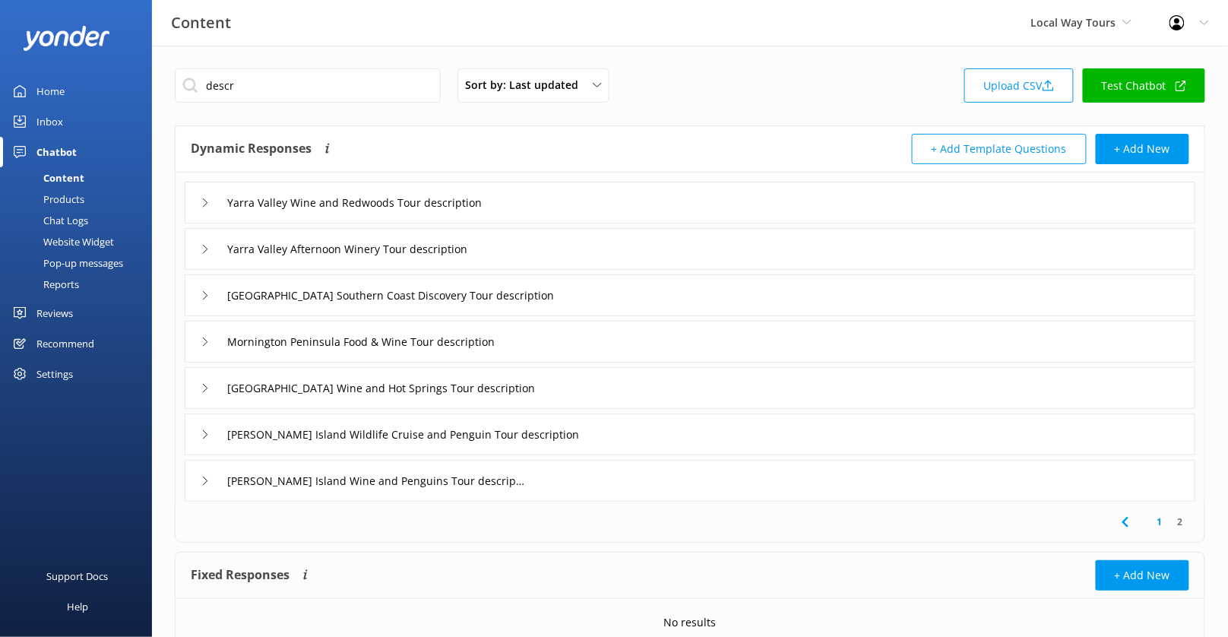
click at [605, 204] on div "Yarra Valley Wine and Redwoods Tour description" at bounding box center [690, 203] width 1010 height 42
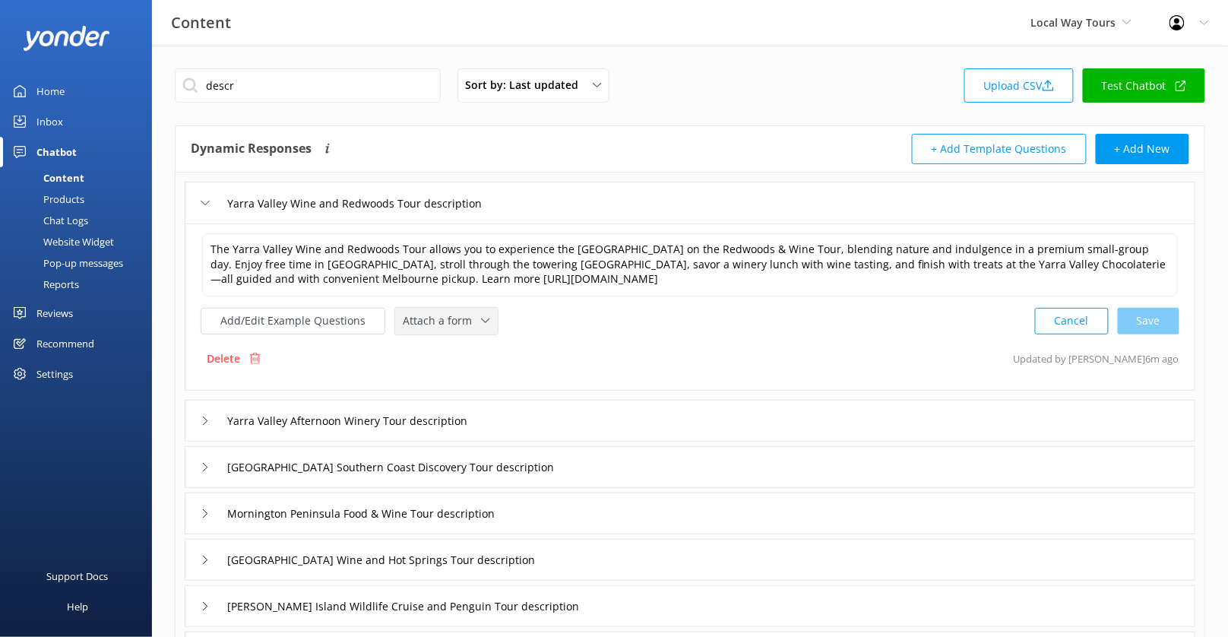
click at [482, 311] on div "Attach a form" at bounding box center [446, 320] width 95 height 19
click at [471, 370] on link "Check availability" at bounding box center [463, 383] width 135 height 30
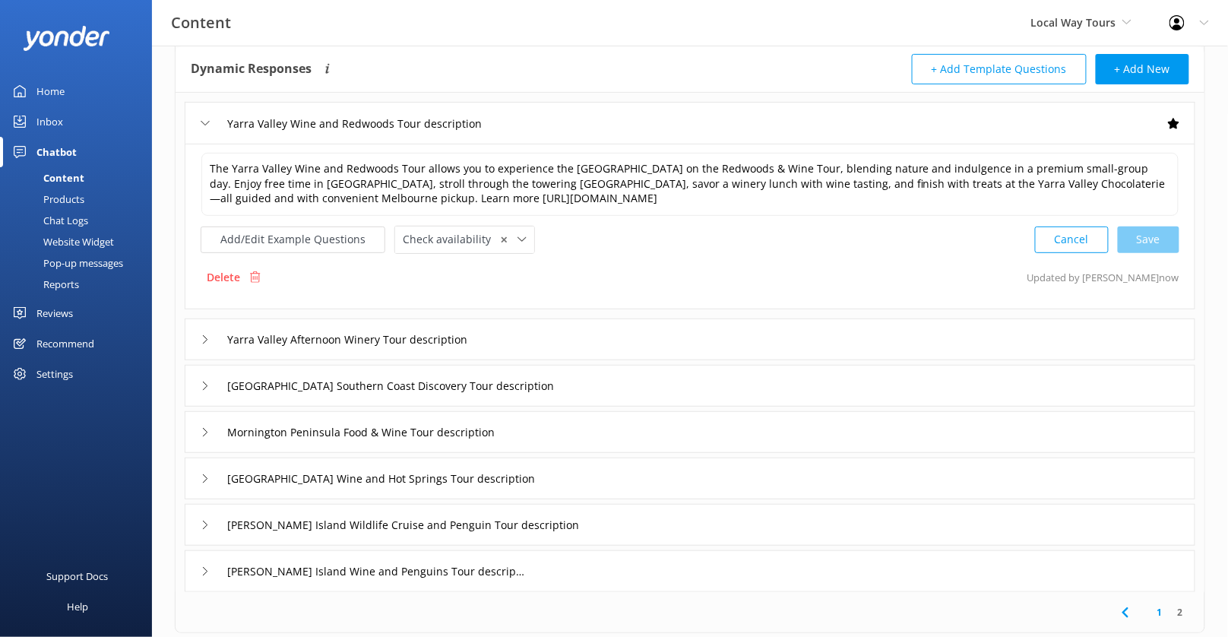
click at [586, 339] on div "Yarra Valley Afternoon Winery Tour description" at bounding box center [690, 339] width 1010 height 42
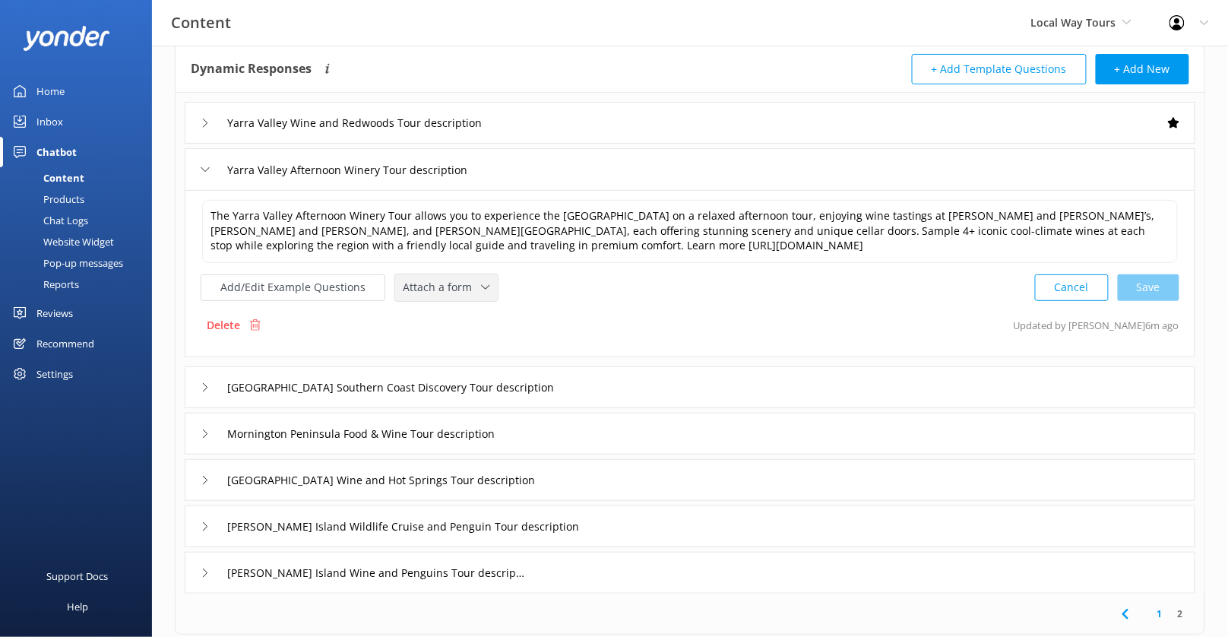
click at [483, 288] on div "Attach a form" at bounding box center [446, 287] width 95 height 19
click at [482, 344] on link "Check availability" at bounding box center [463, 350] width 135 height 30
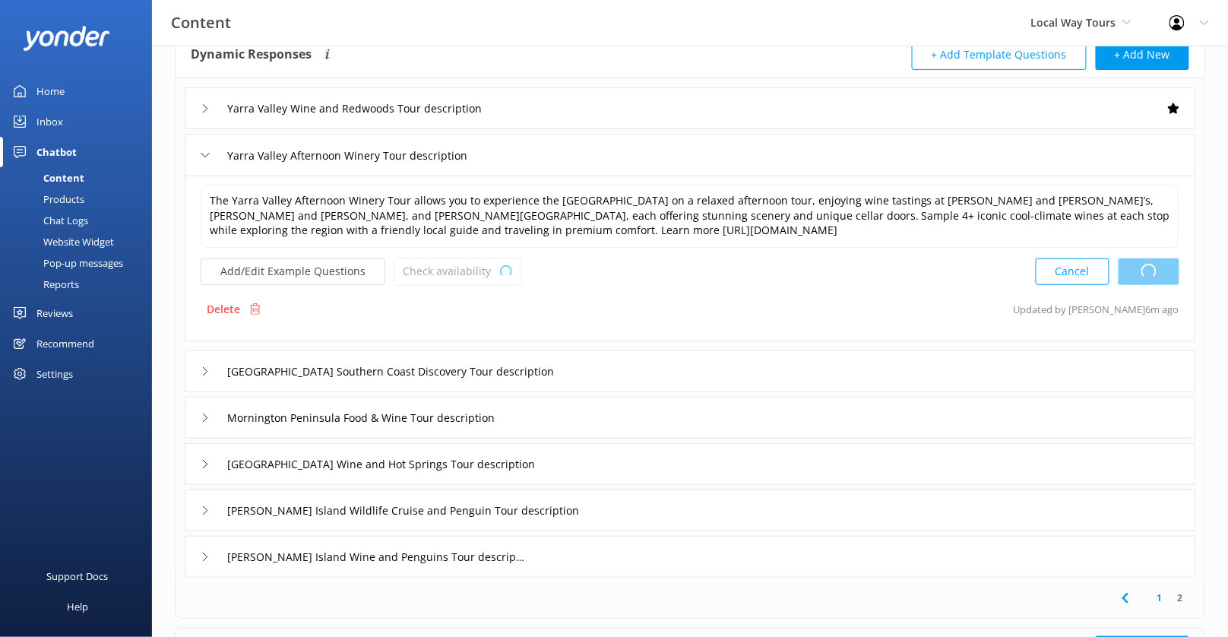
scroll to position [114, 0]
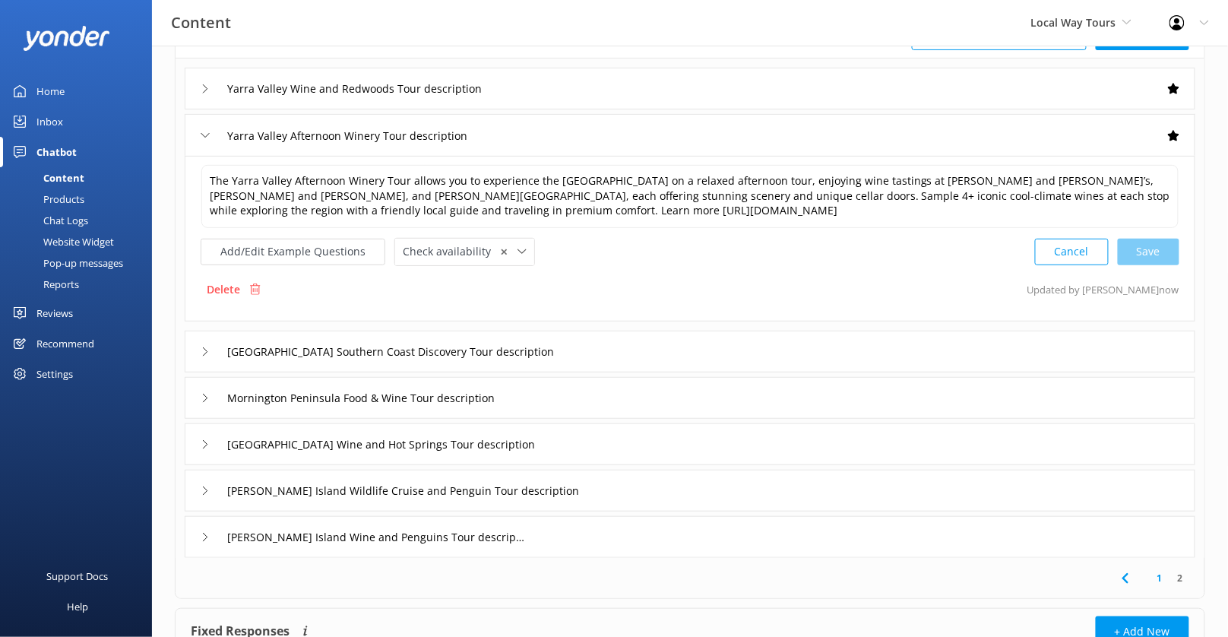
click at [624, 343] on div "[GEOGRAPHIC_DATA] Southern Coast Discovery Tour description" at bounding box center [690, 351] width 1010 height 42
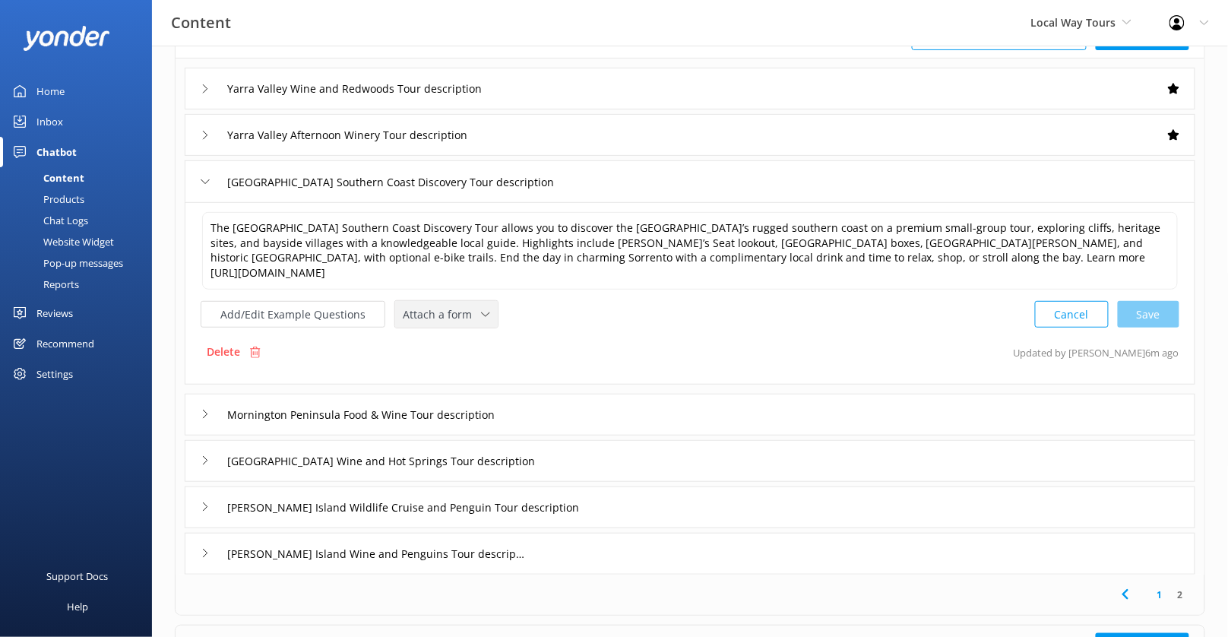
click at [470, 306] on span "Attach a form" at bounding box center [442, 314] width 78 height 17
click at [470, 363] on link "Check availability" at bounding box center [463, 377] width 135 height 30
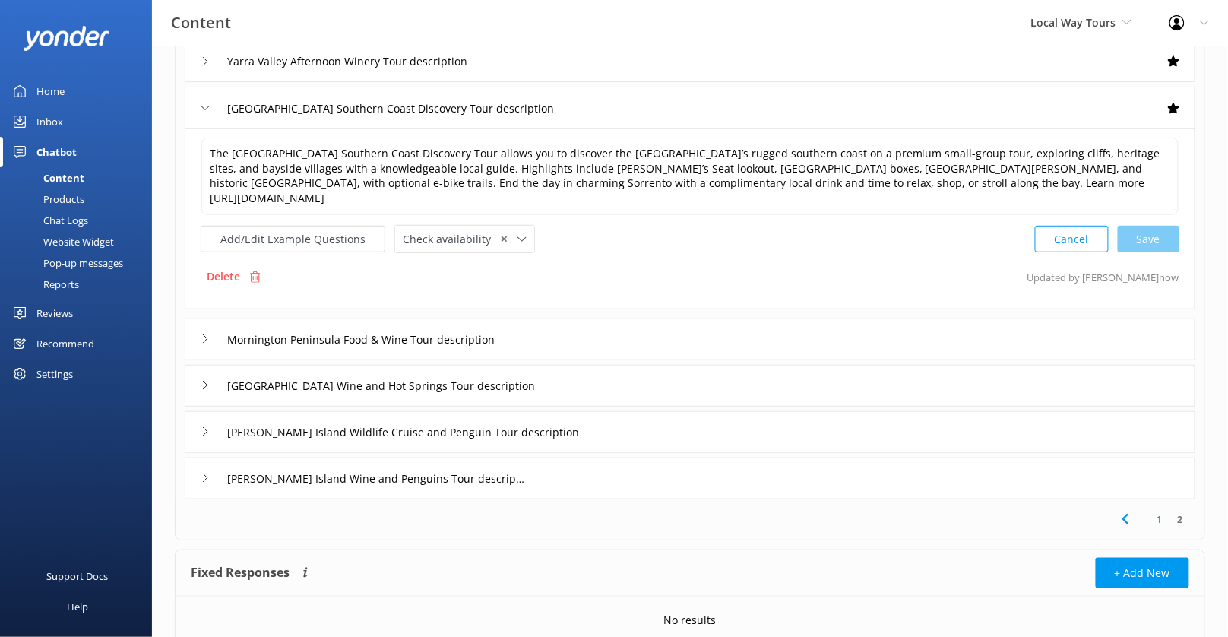
scroll to position [201, 0]
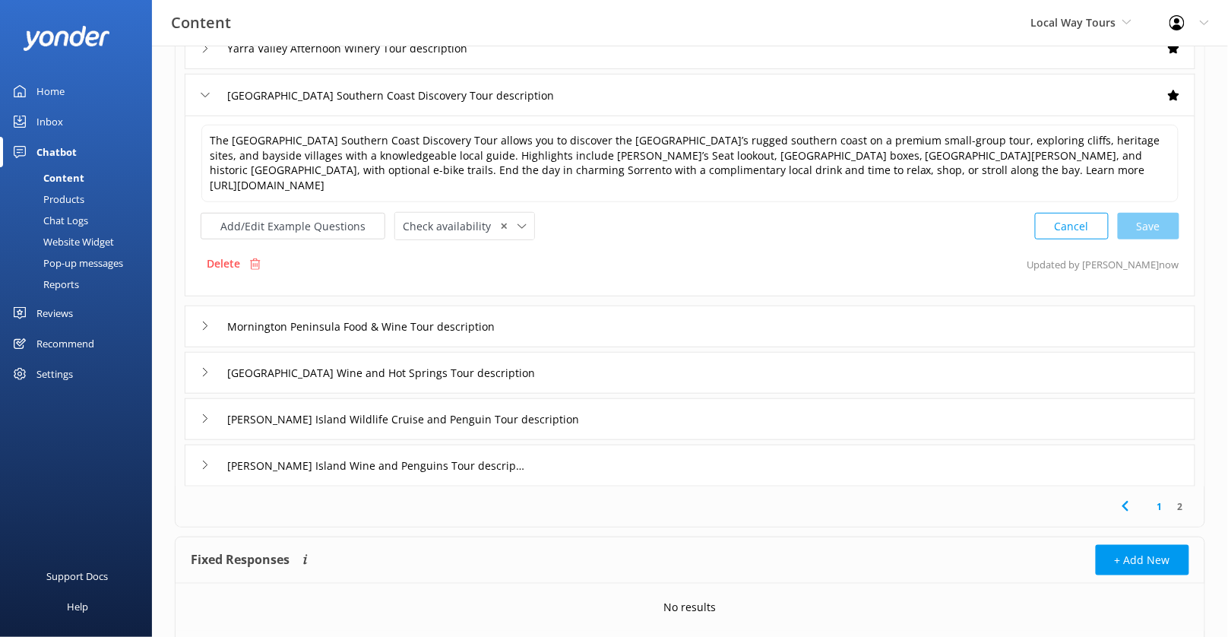
click at [582, 327] on div "Mornington Peninsula Food & Wine Tour description" at bounding box center [690, 326] width 1010 height 42
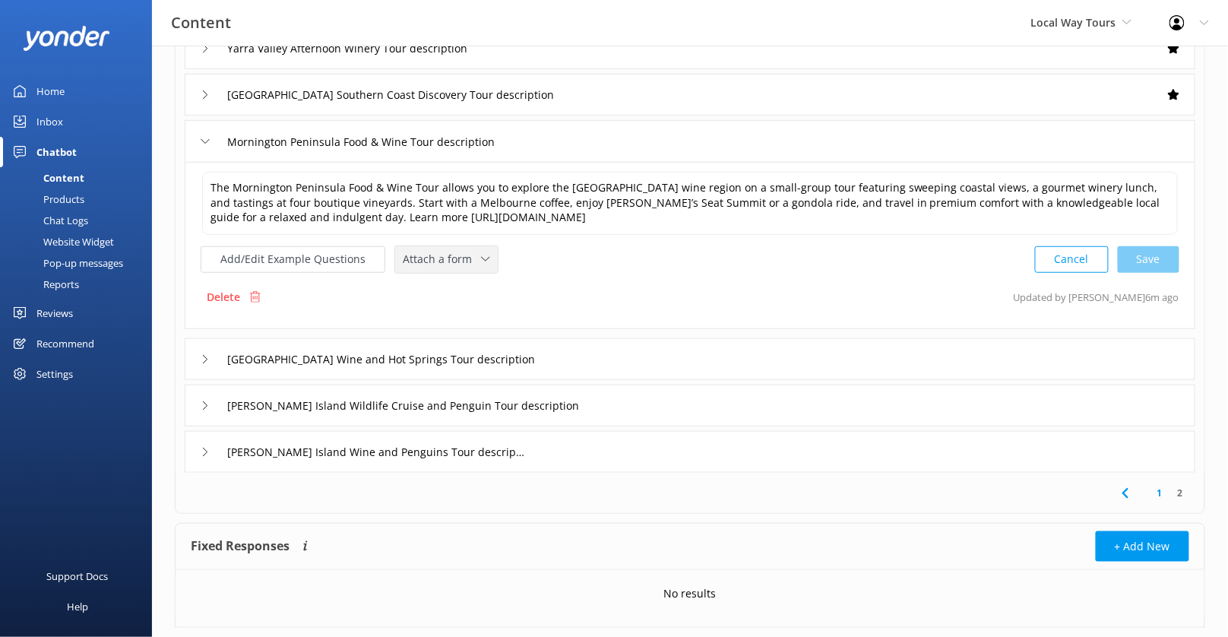
click at [482, 246] on div "Attach a form Leave contact details Check availability" at bounding box center [446, 259] width 103 height 27
click at [471, 315] on div "Check availability" at bounding box center [440, 322] width 75 height 15
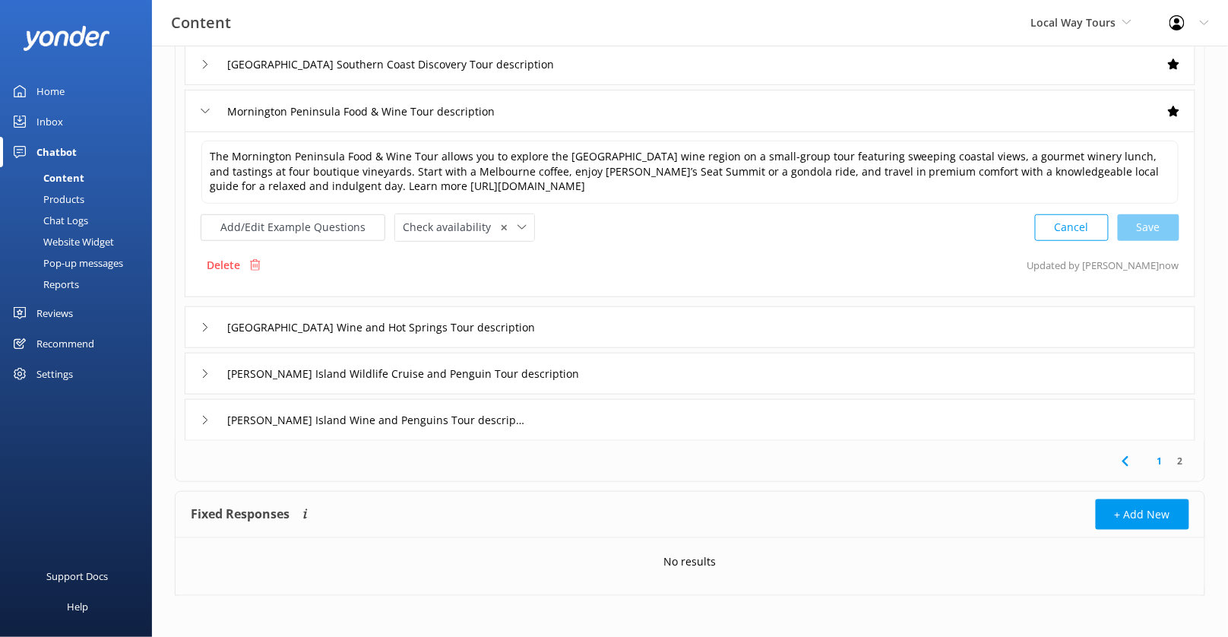
click at [604, 311] on div "[GEOGRAPHIC_DATA] Wine and Hot Springs Tour description" at bounding box center [690, 327] width 1010 height 42
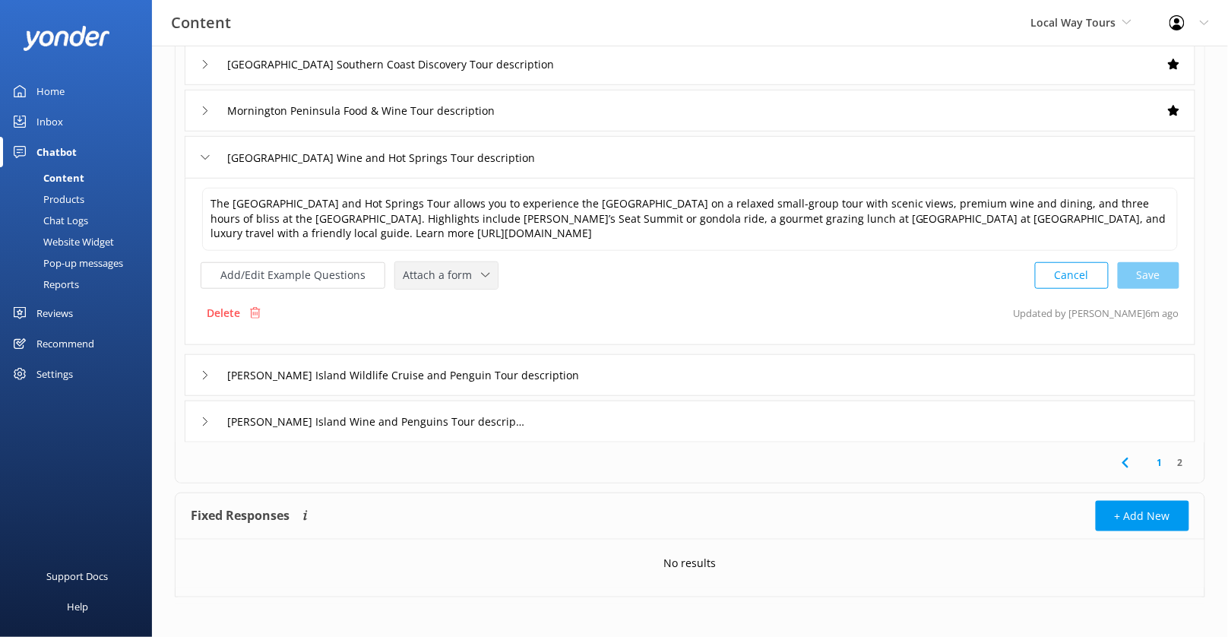
click at [481, 262] on div "Attach a form Leave contact details Check availability" at bounding box center [446, 275] width 103 height 27
click at [470, 332] on div "Check availability" at bounding box center [440, 337] width 75 height 15
click at [590, 365] on input "[PERSON_NAME] Island Wildlife Cruise and Penguin Tour description" at bounding box center [407, 373] width 377 height 23
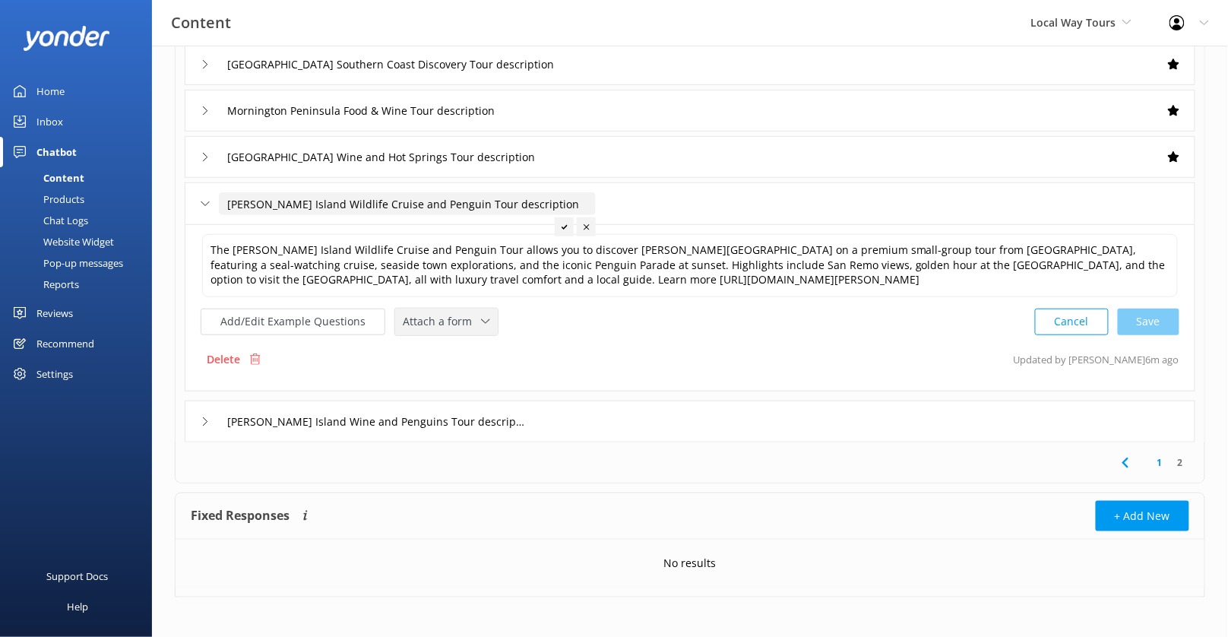
click at [473, 312] on div "Attach a form" at bounding box center [446, 321] width 95 height 19
click at [473, 370] on link "Check availability" at bounding box center [463, 384] width 135 height 30
click at [587, 424] on div "[PERSON_NAME] Island Wine and Penguins Tour description" at bounding box center [690, 420] width 1010 height 42
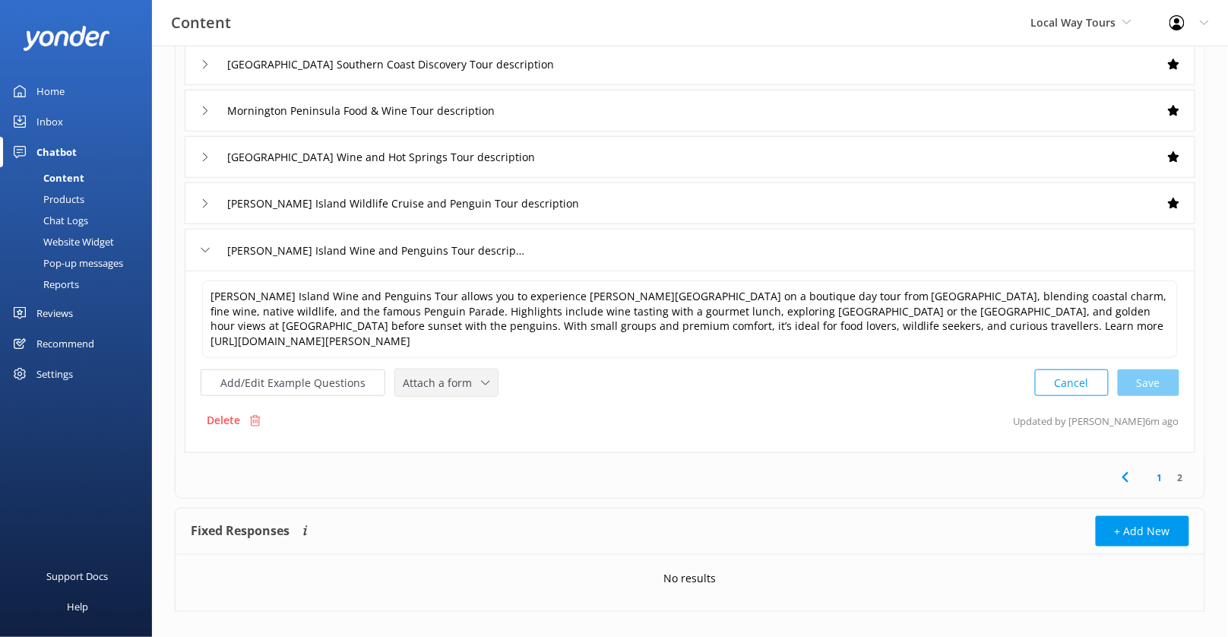
click at [481, 378] on icon at bounding box center [485, 382] width 9 height 9
click at [476, 431] on link "Check availability" at bounding box center [463, 446] width 135 height 30
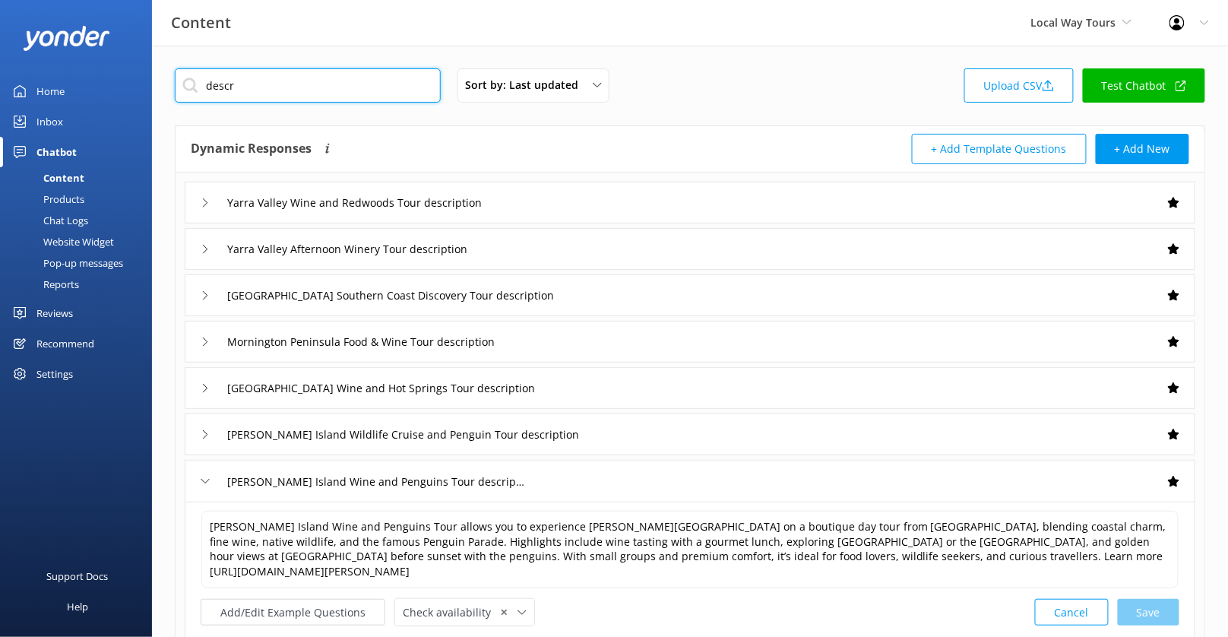
click at [334, 87] on input "descr" at bounding box center [308, 85] width 266 height 34
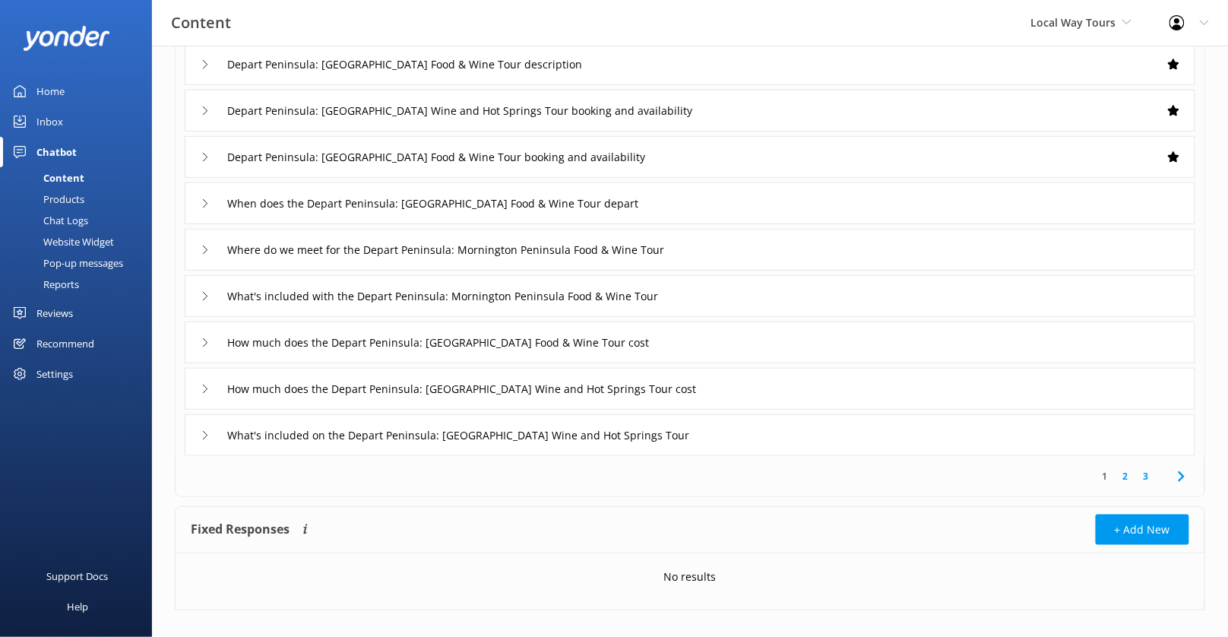
scroll to position [202, 0]
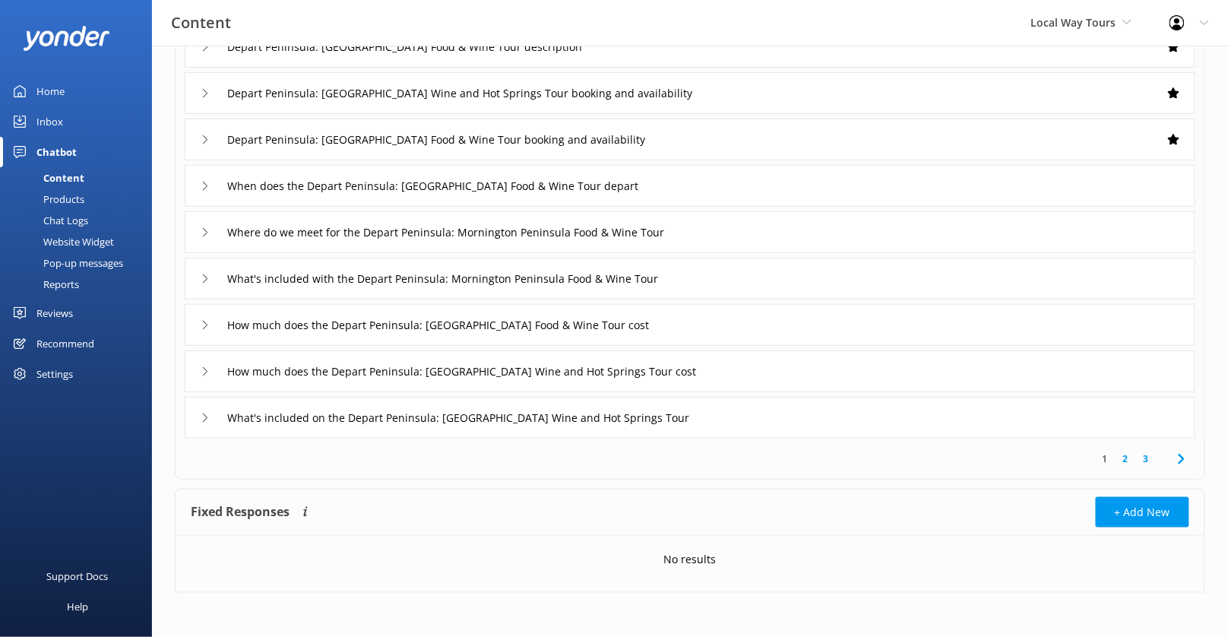
click at [712, 183] on div "When does the Depart Peninsula: [GEOGRAPHIC_DATA] Food & Wine Tour depart" at bounding box center [690, 186] width 1010 height 42
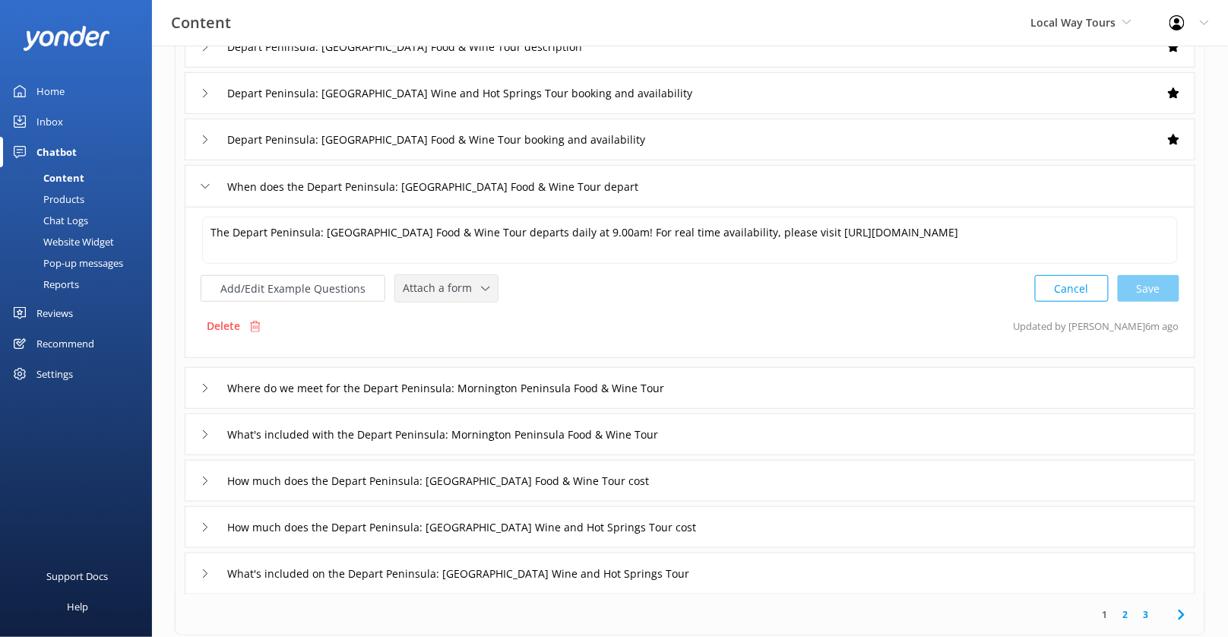
click at [460, 295] on div "Attach a form" at bounding box center [446, 288] width 95 height 19
click at [466, 338] on link "Check availability" at bounding box center [463, 351] width 135 height 30
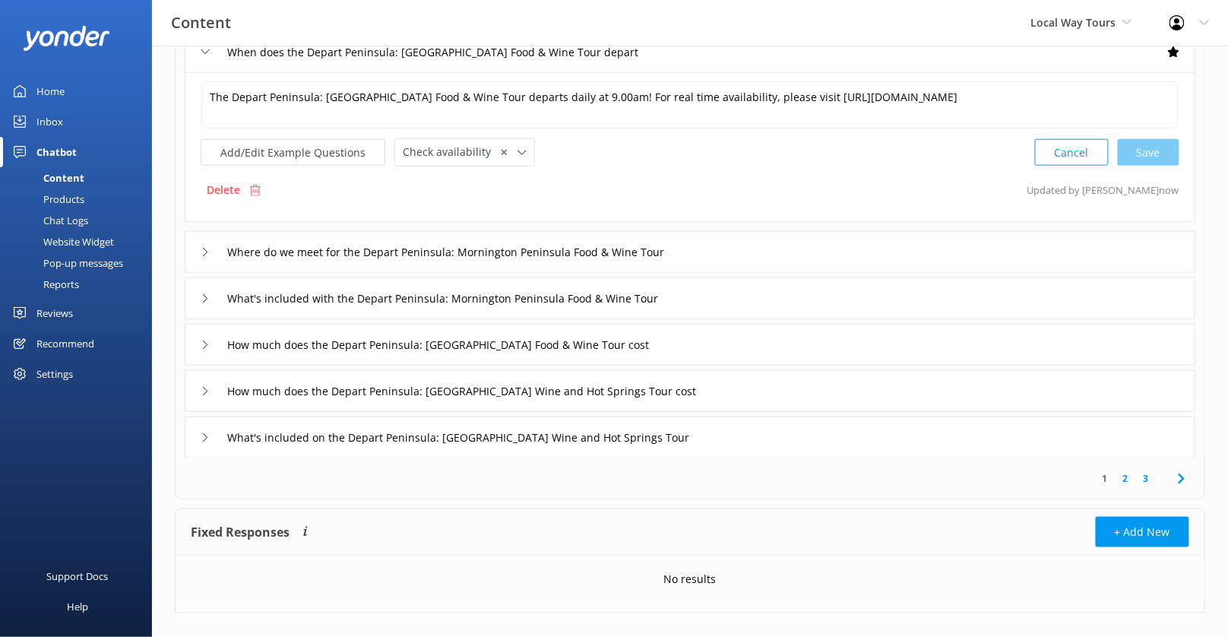
scroll to position [343, 0]
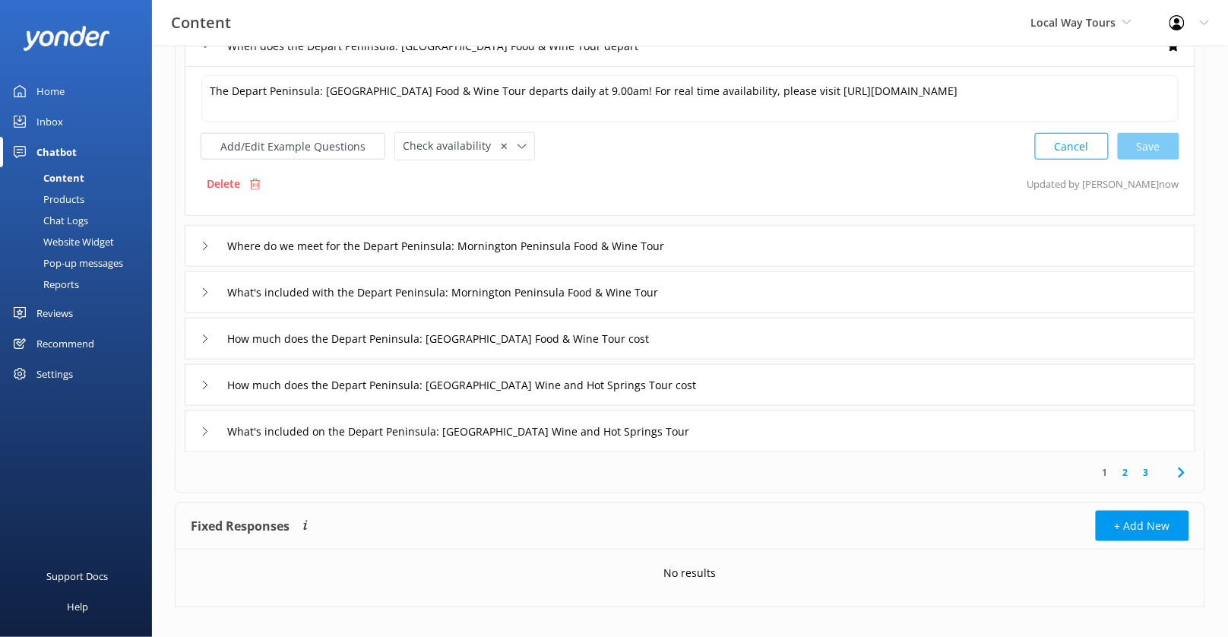
click at [732, 245] on div "Where do we meet for the Depart Peninsula: Mornington Peninsula Food & Wine Tour" at bounding box center [690, 246] width 1010 height 42
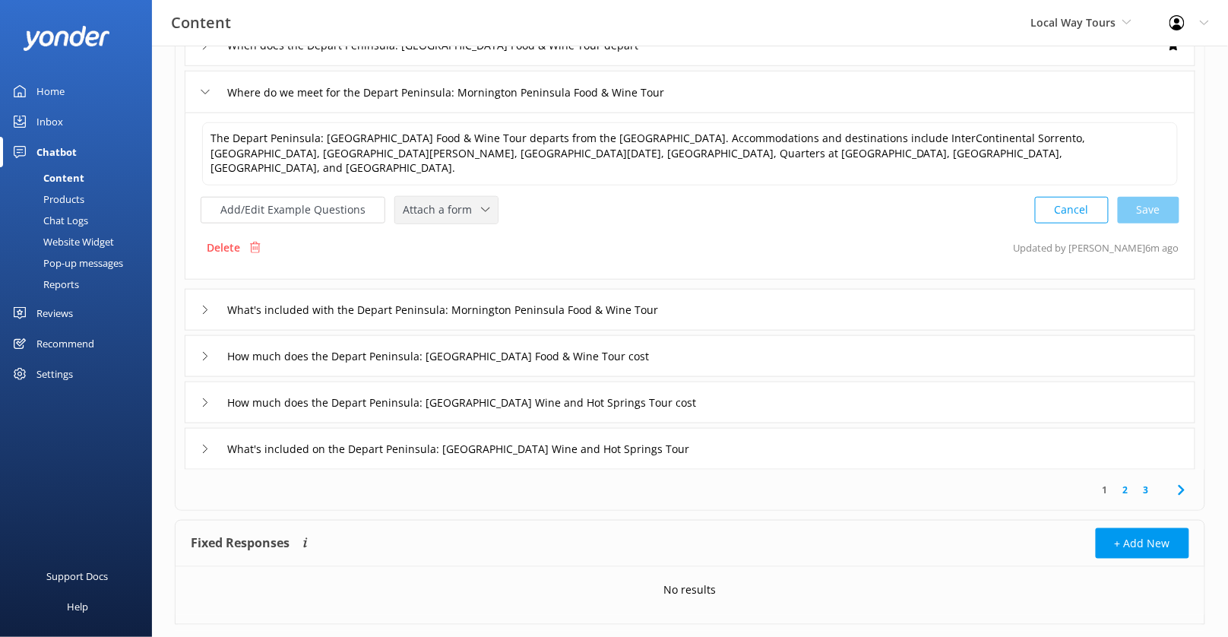
click at [481, 205] on icon at bounding box center [485, 209] width 9 height 9
click at [477, 258] on link "Check availability" at bounding box center [463, 273] width 135 height 30
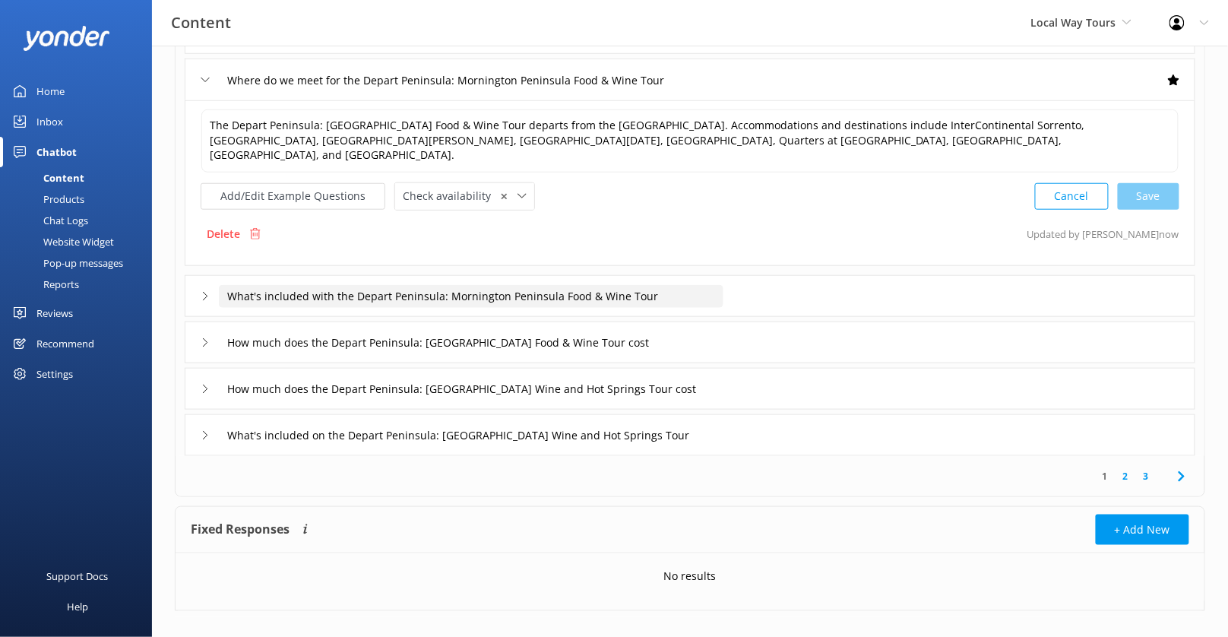
click at [711, 285] on input "What's included with the Depart Peninsula: Mornington Peninsula Food & Wine Tour" at bounding box center [471, 296] width 504 height 23
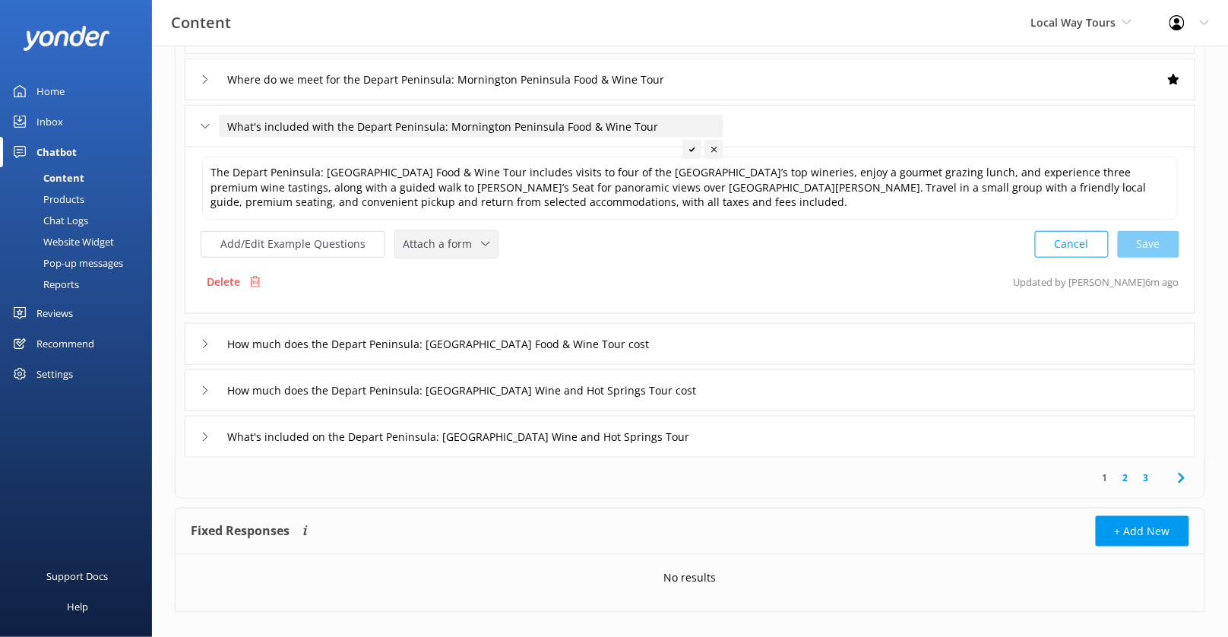
click at [468, 238] on span "Attach a form" at bounding box center [442, 244] width 78 height 17
click at [470, 295] on link "Check availability" at bounding box center [463, 307] width 135 height 30
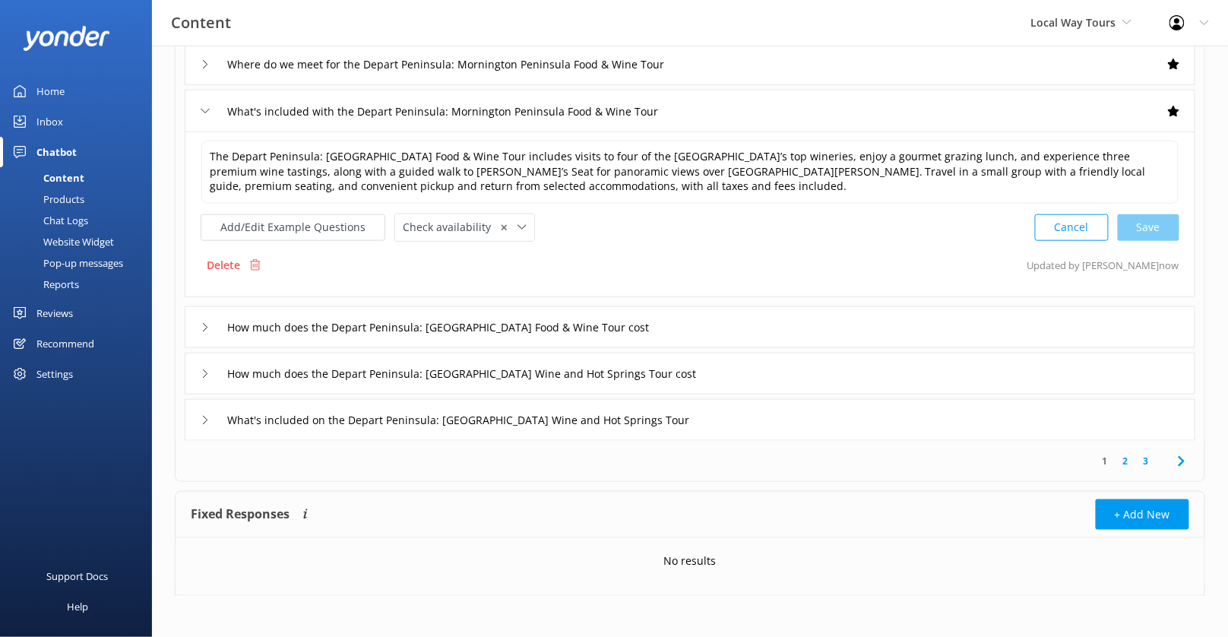
click at [743, 340] on div "How much does the Depart Peninsula: [GEOGRAPHIC_DATA] Food & Wine Tour cost" at bounding box center [690, 327] width 1010 height 42
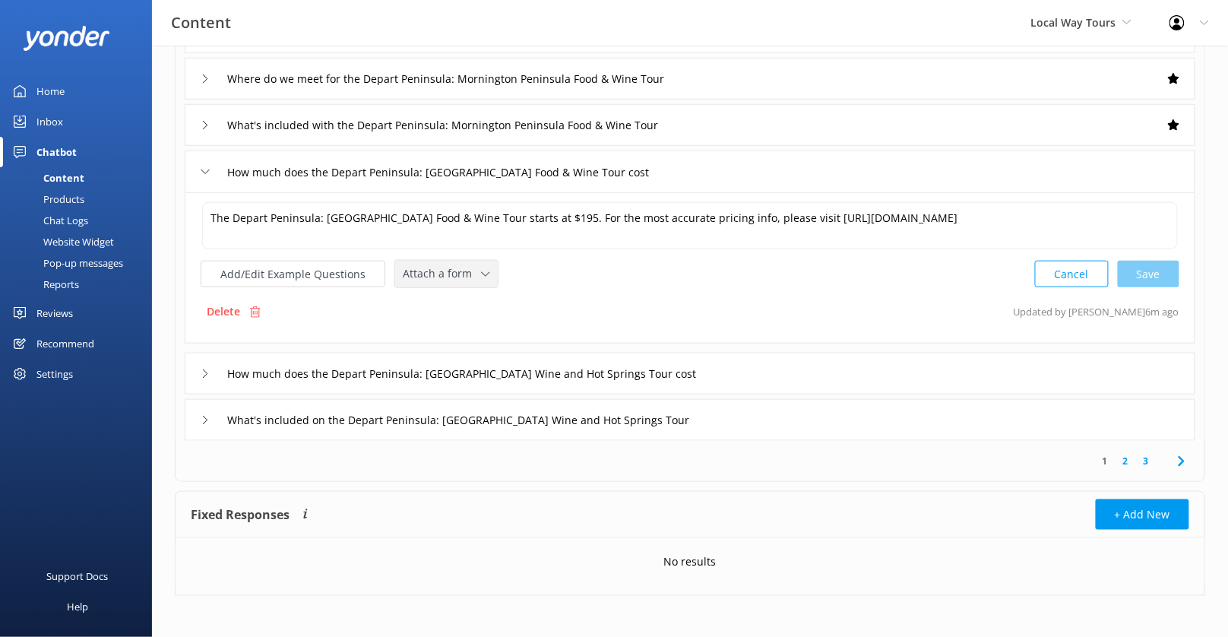
click at [470, 277] on span "Attach a form" at bounding box center [442, 273] width 78 height 17
click at [470, 329] on div "Check availability" at bounding box center [440, 336] width 75 height 15
click at [788, 363] on div "How much does the Depart Peninsula: [GEOGRAPHIC_DATA] Wine and Hot Springs Tour…" at bounding box center [690, 373] width 1010 height 42
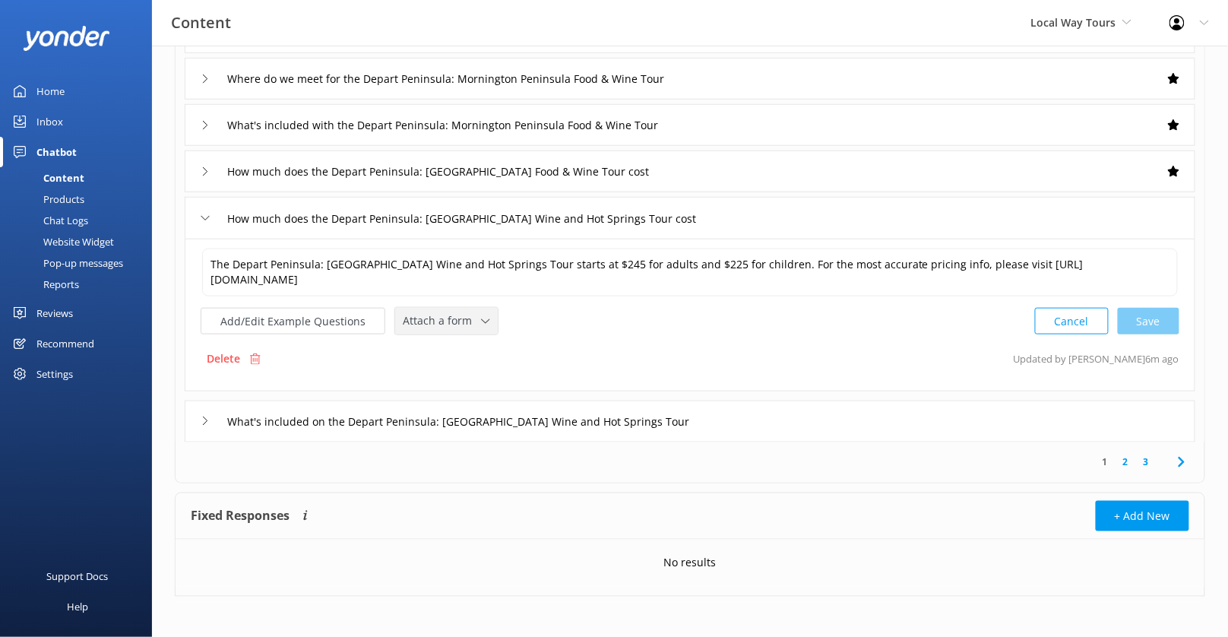
click at [457, 322] on span "Attach a form" at bounding box center [442, 320] width 78 height 17
click at [459, 369] on link "Check availability" at bounding box center [463, 384] width 135 height 30
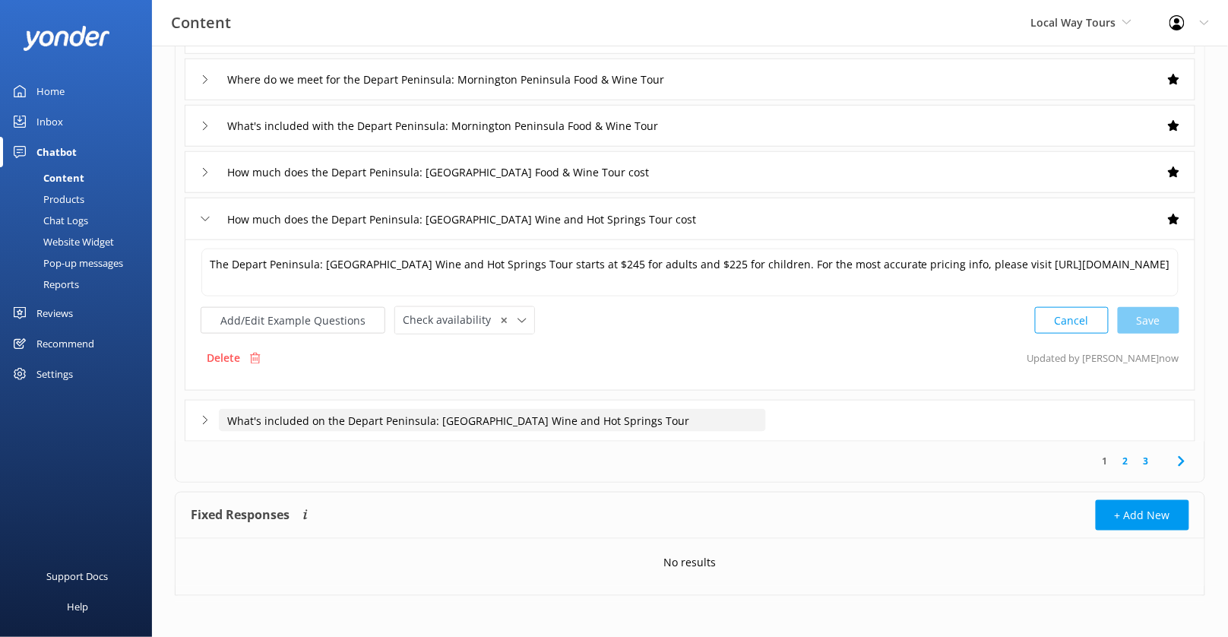
click at [730, 411] on input "What's included on the Depart Peninsula: [GEOGRAPHIC_DATA] Wine and Hot Springs…" at bounding box center [492, 420] width 547 height 23
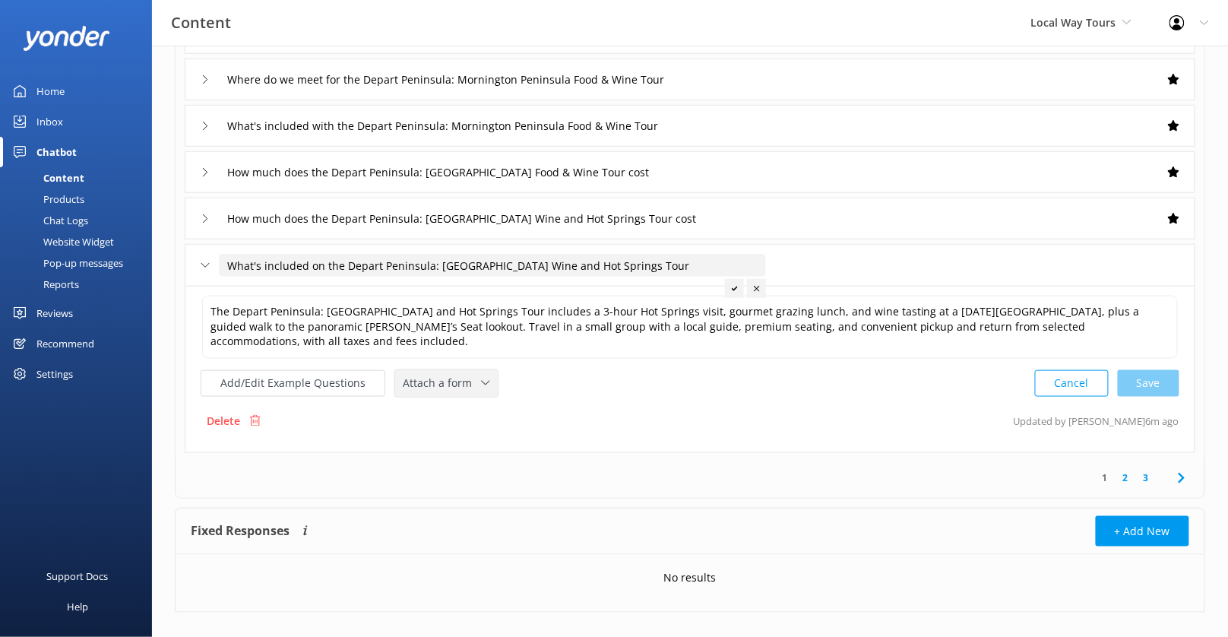
click at [470, 375] on span "Attach a form" at bounding box center [442, 383] width 78 height 17
click at [472, 438] on div "Check availability" at bounding box center [440, 445] width 75 height 15
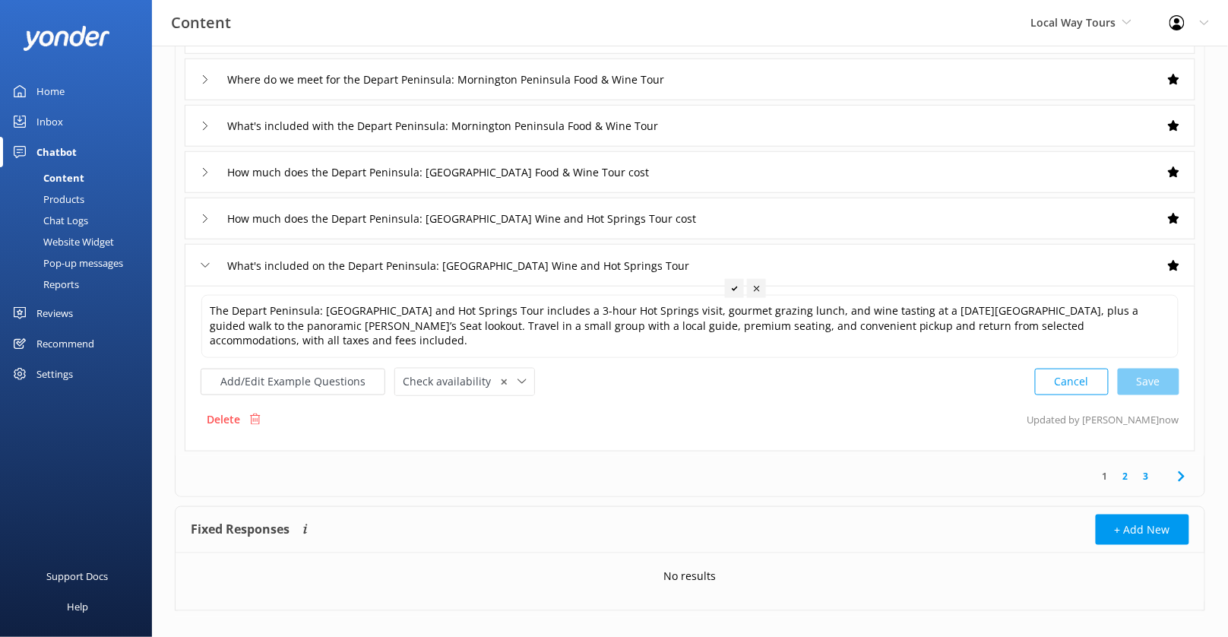
click at [1150, 469] on link "3" at bounding box center [1146, 476] width 21 height 14
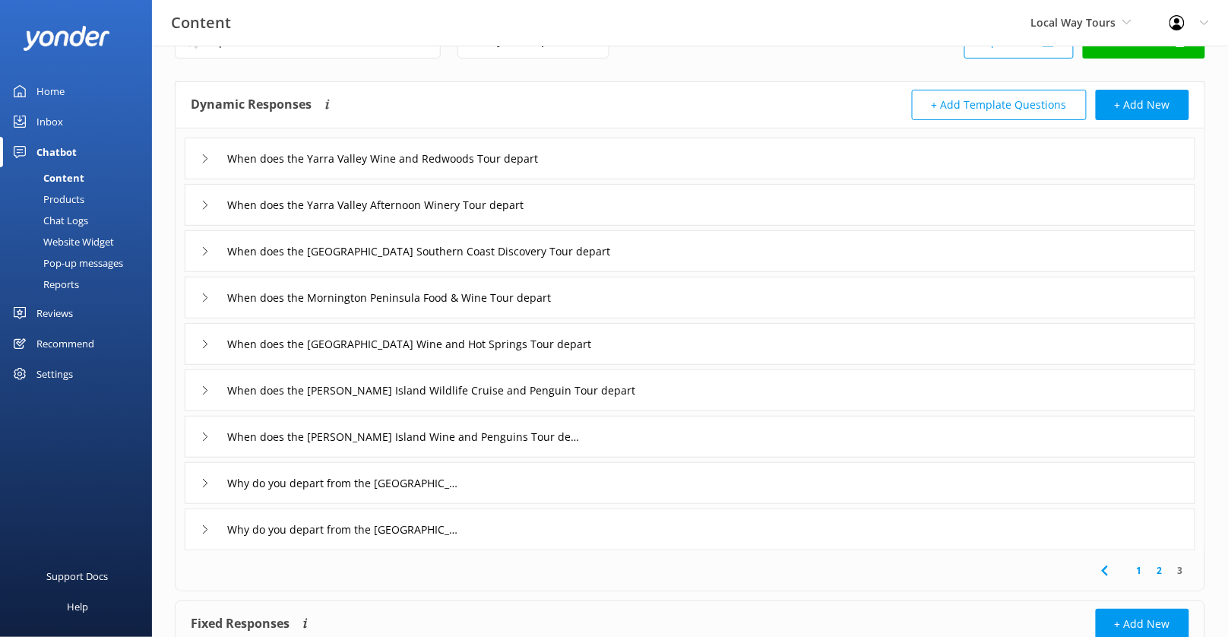
scroll to position [50, 0]
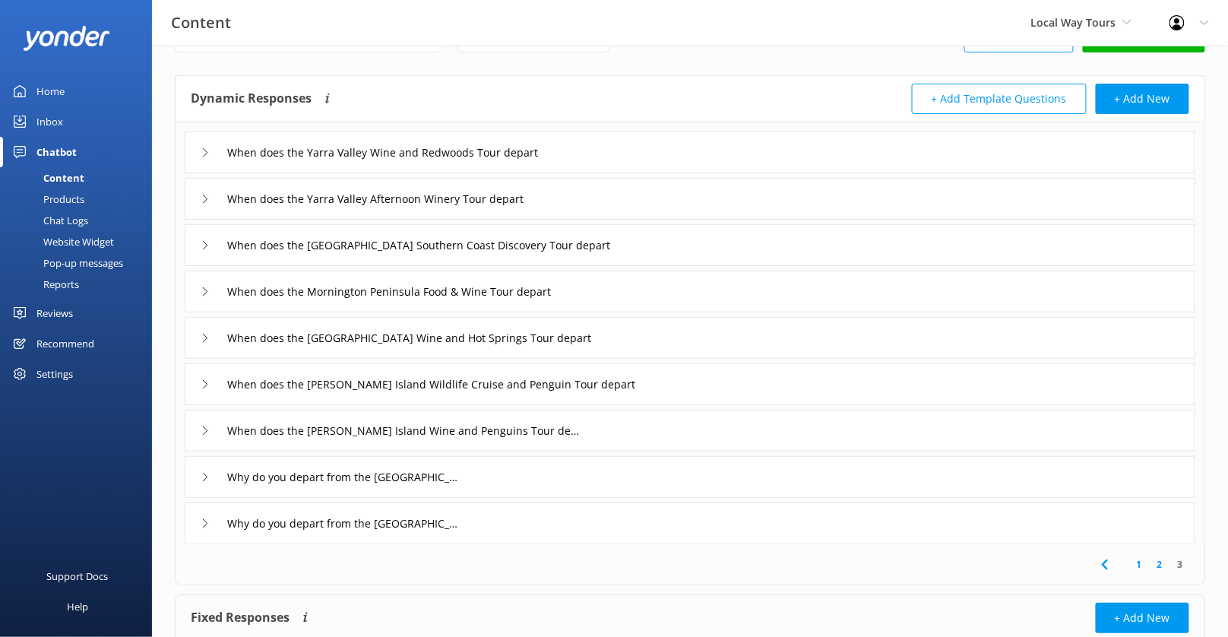
click at [623, 161] on div "When does the Yarra Valley Wine and Redwoods Tour depart" at bounding box center [690, 152] width 1010 height 42
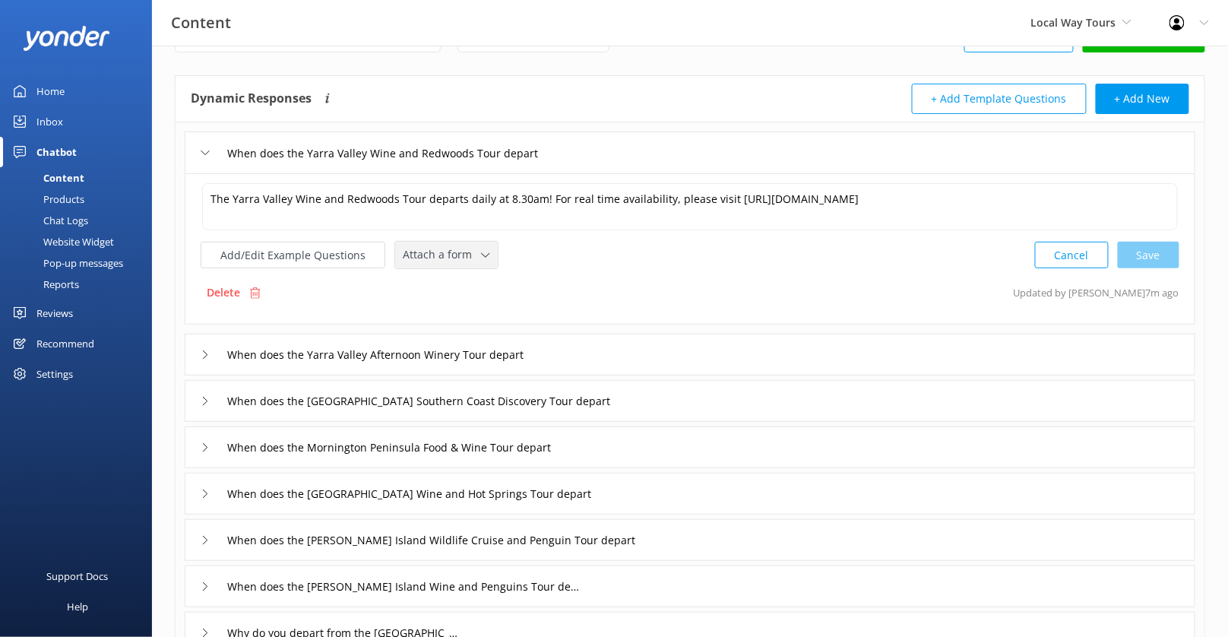
click at [462, 255] on span "Attach a form" at bounding box center [442, 254] width 78 height 17
click at [467, 310] on div "Check availability" at bounding box center [440, 317] width 75 height 15
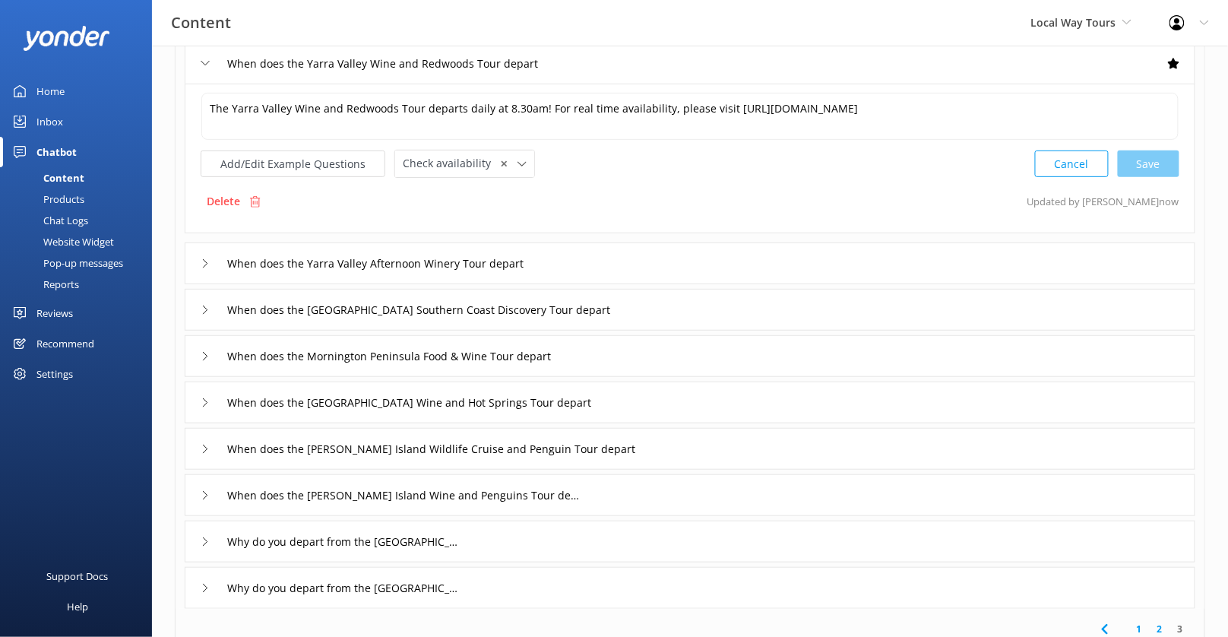
scroll to position [147, 0]
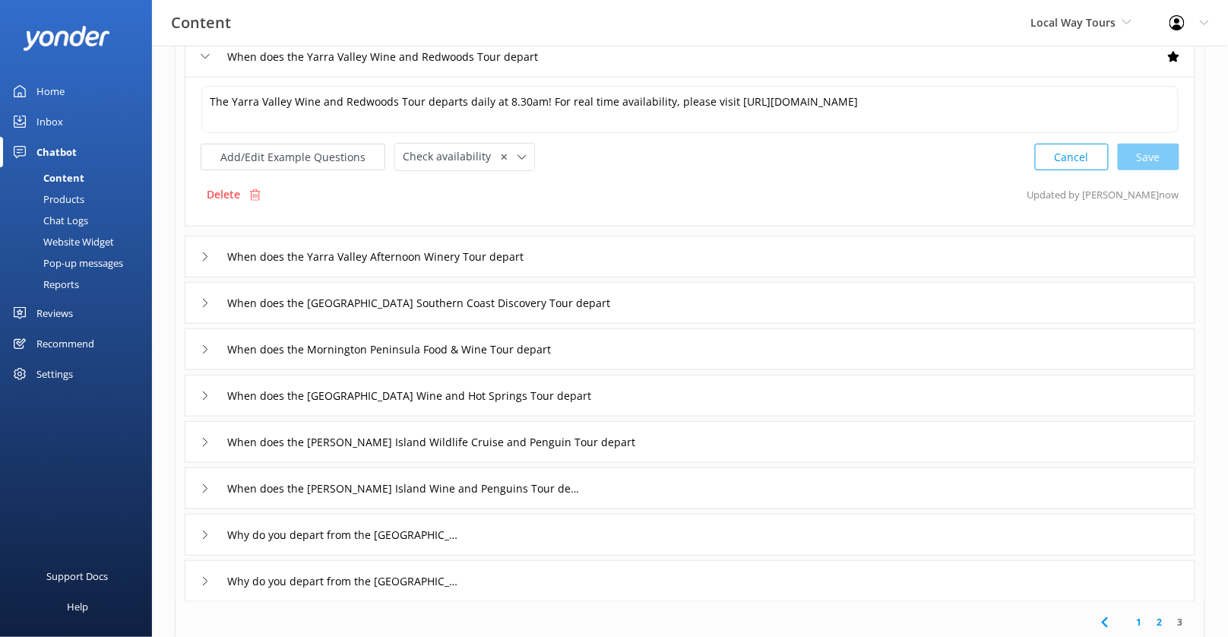
click at [609, 260] on div "When does the Yarra Valley Afternoon Winery Tour depart" at bounding box center [690, 257] width 1010 height 42
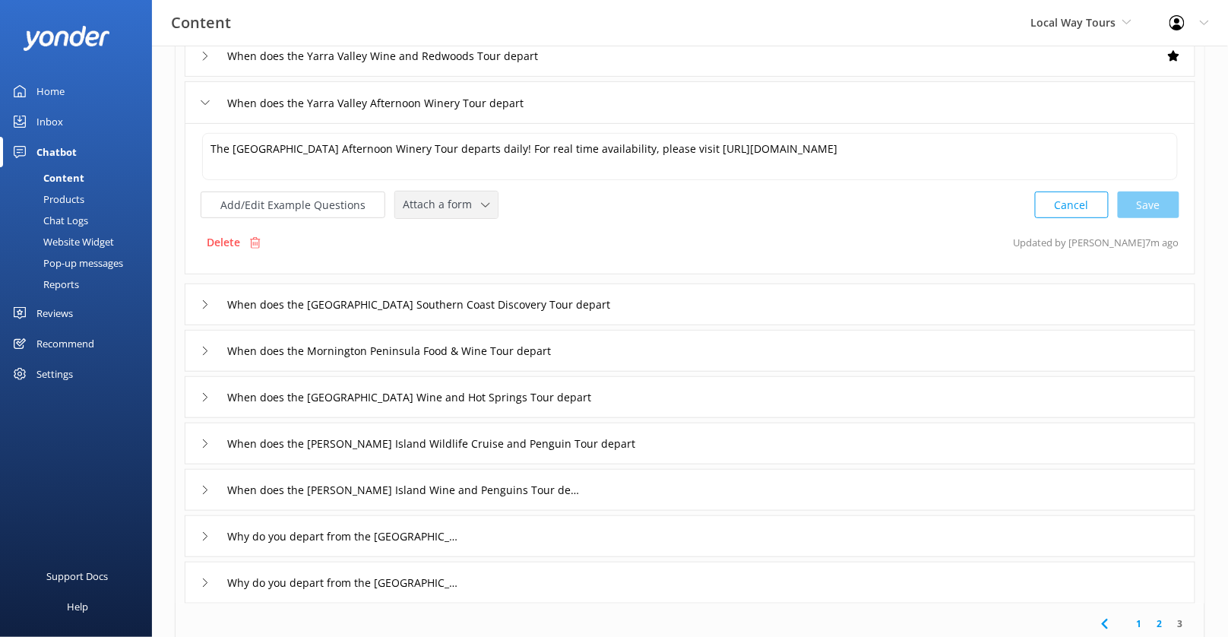
click at [440, 207] on span "Attach a form" at bounding box center [442, 204] width 78 height 17
click at [466, 255] on link "Check availability" at bounding box center [463, 267] width 135 height 30
click at [680, 302] on div "When does the [GEOGRAPHIC_DATA] Southern Coast Discovery Tour depart" at bounding box center [690, 303] width 1010 height 42
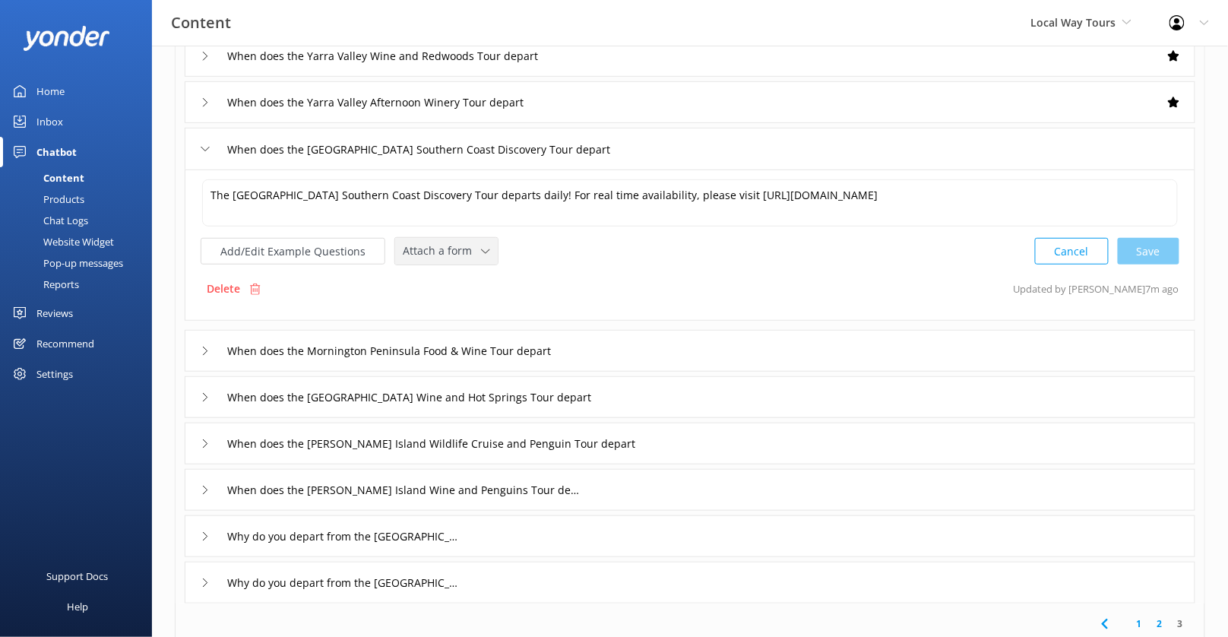
click at [474, 258] on div "Attach a form" at bounding box center [446, 251] width 95 height 19
click at [485, 307] on link "Check availability" at bounding box center [463, 314] width 135 height 30
click at [646, 340] on div "When does the Mornington Peninsula Food & Wine Tour depart" at bounding box center [690, 349] width 1010 height 42
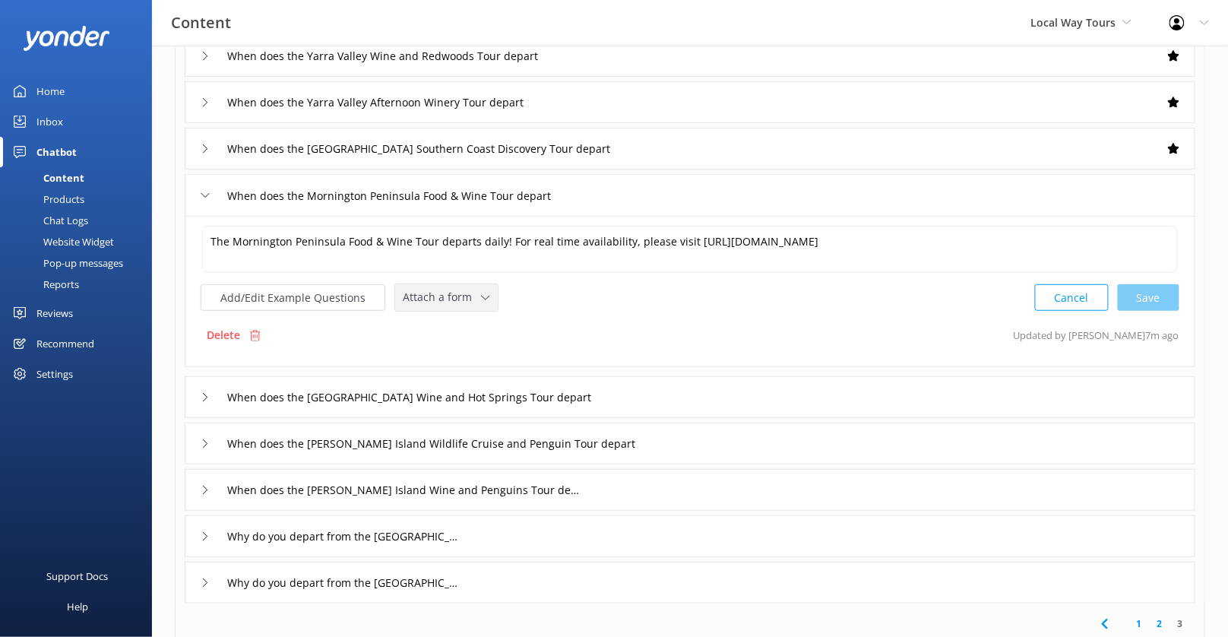
click at [449, 296] on span "Attach a form" at bounding box center [442, 297] width 78 height 17
click at [461, 353] on div "Check availability" at bounding box center [440, 360] width 75 height 15
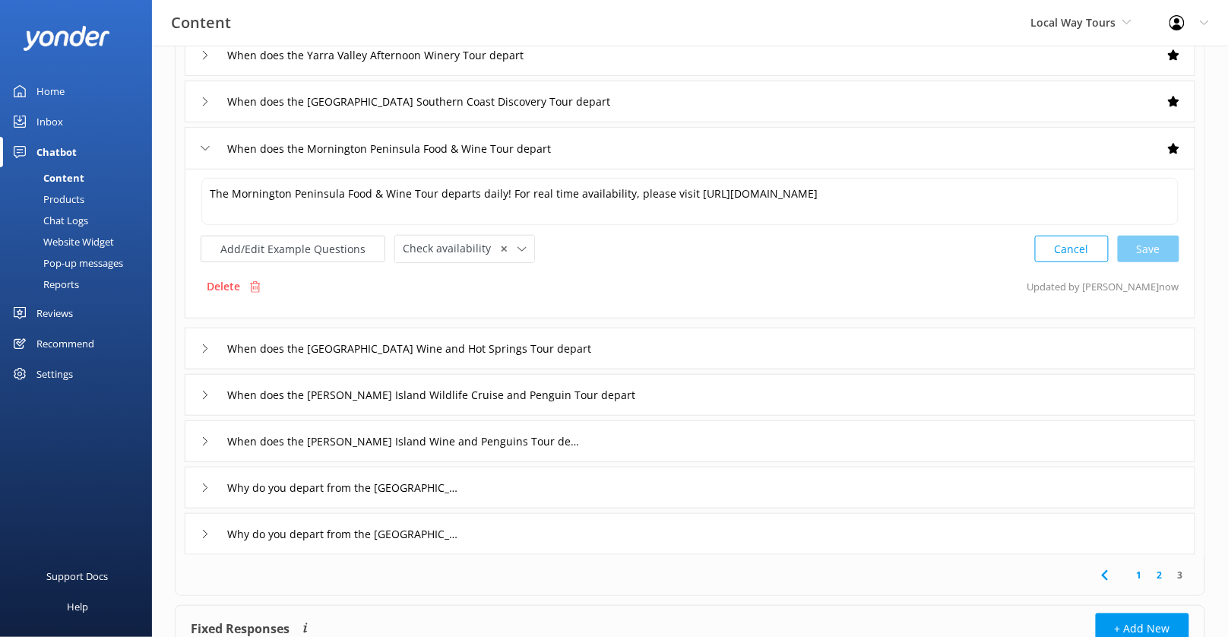
scroll to position [254, 0]
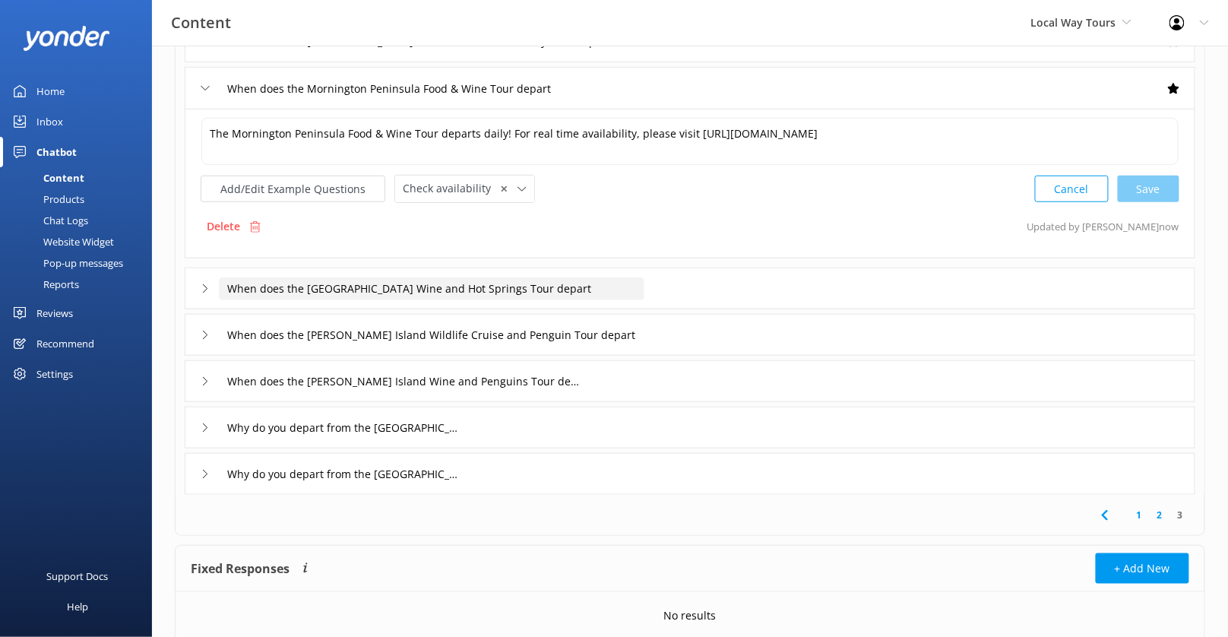
click at [636, 291] on input "When does the [GEOGRAPHIC_DATA] Wine and Hot Springs Tour depart" at bounding box center [431, 288] width 425 height 23
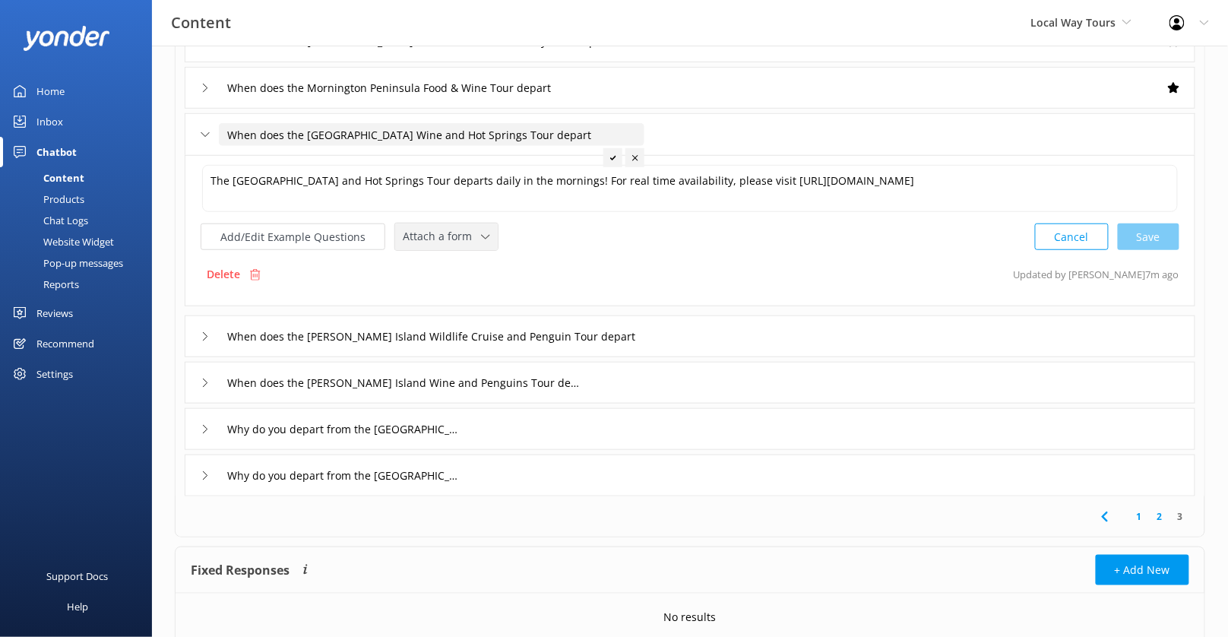
click at [473, 239] on div "Attach a form" at bounding box center [446, 236] width 95 height 19
click at [473, 294] on link "Check availability" at bounding box center [463, 299] width 135 height 30
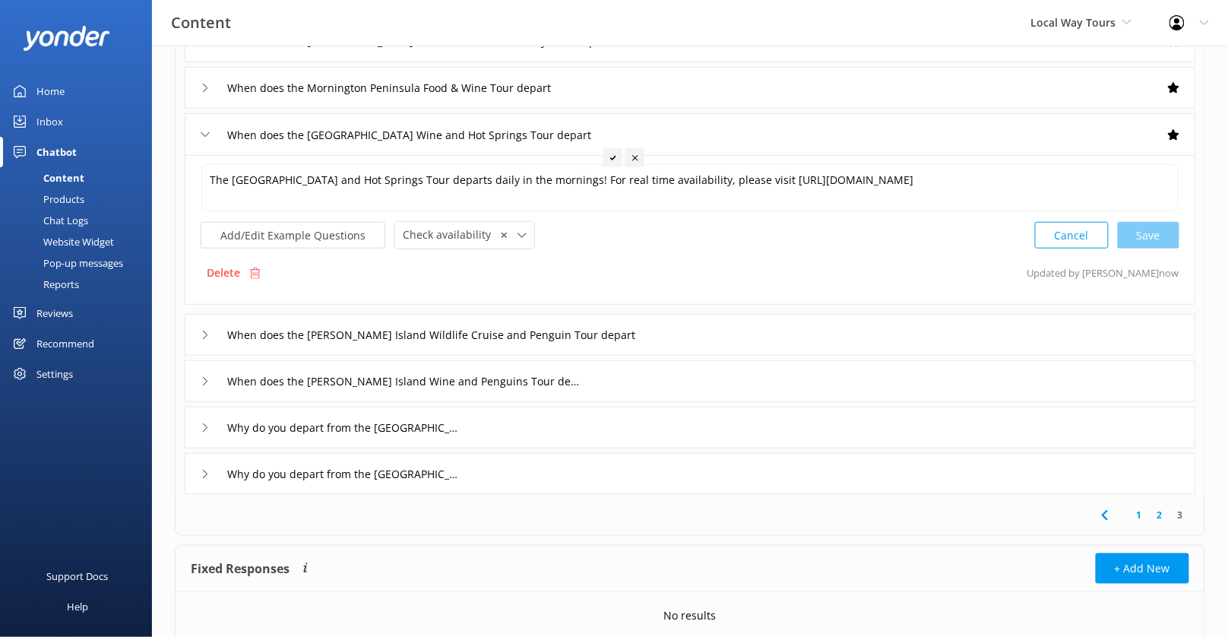
click at [653, 336] on div "When does the [PERSON_NAME] Island Wildlife Cruise and Penguin Tour depart" at bounding box center [690, 335] width 1010 height 42
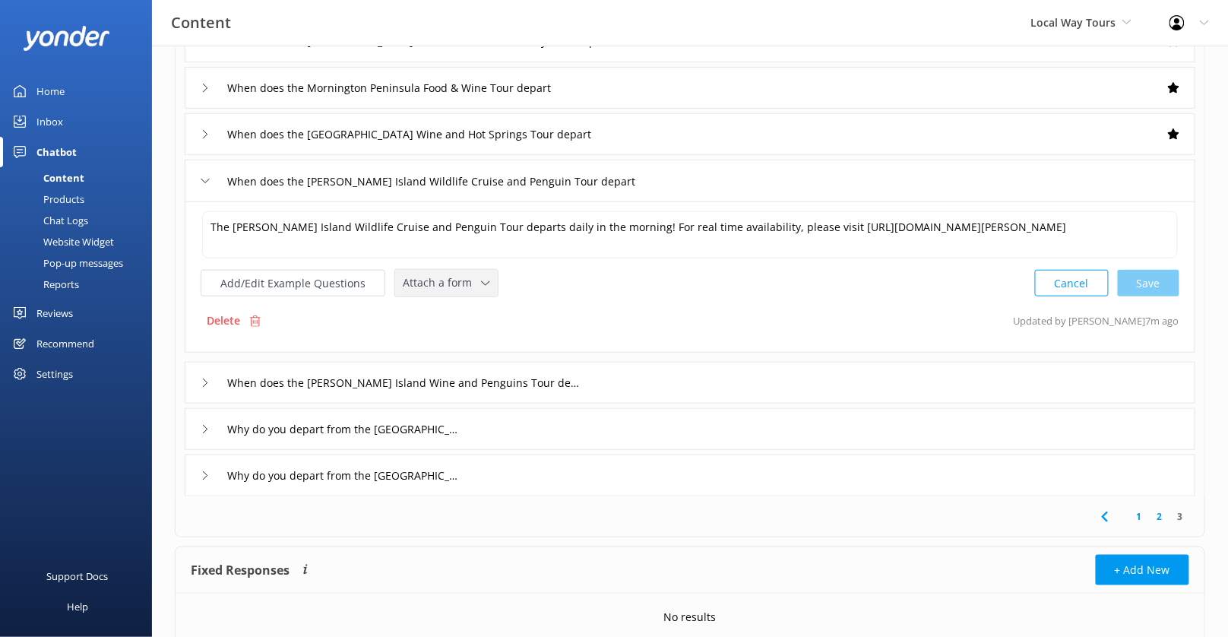
click at [453, 287] on span "Attach a form" at bounding box center [442, 282] width 78 height 17
click at [459, 340] on div "Check availability" at bounding box center [440, 345] width 75 height 15
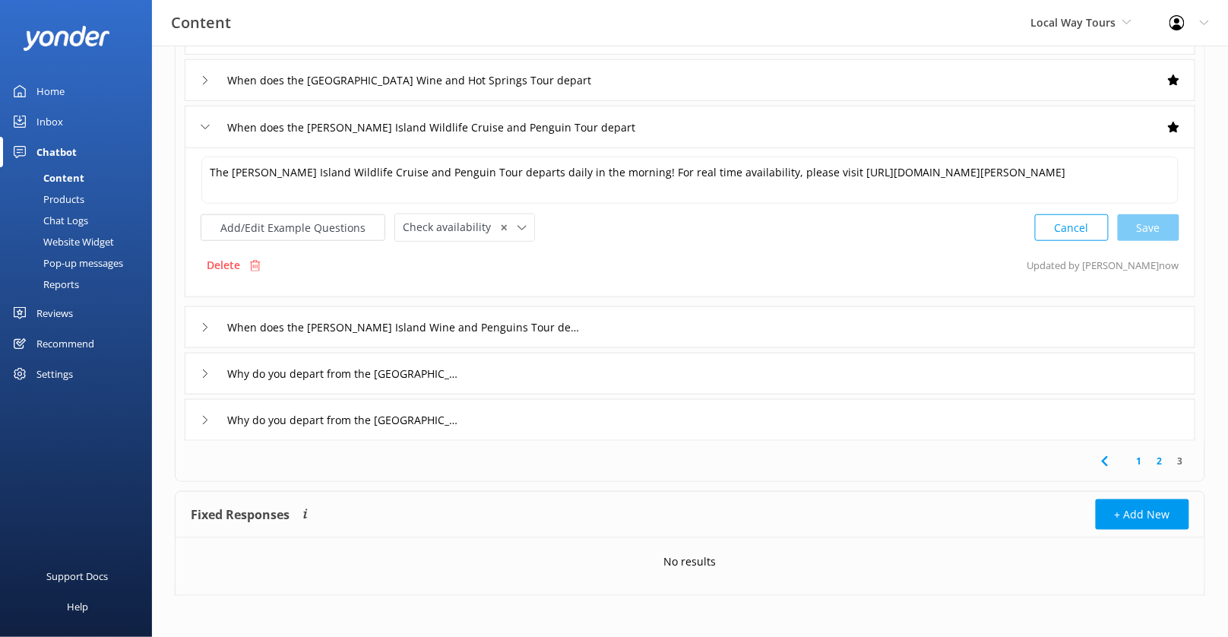
click at [621, 314] on div "When does the [PERSON_NAME] Island Wine and Penguins Tour depart" at bounding box center [690, 327] width 1010 height 42
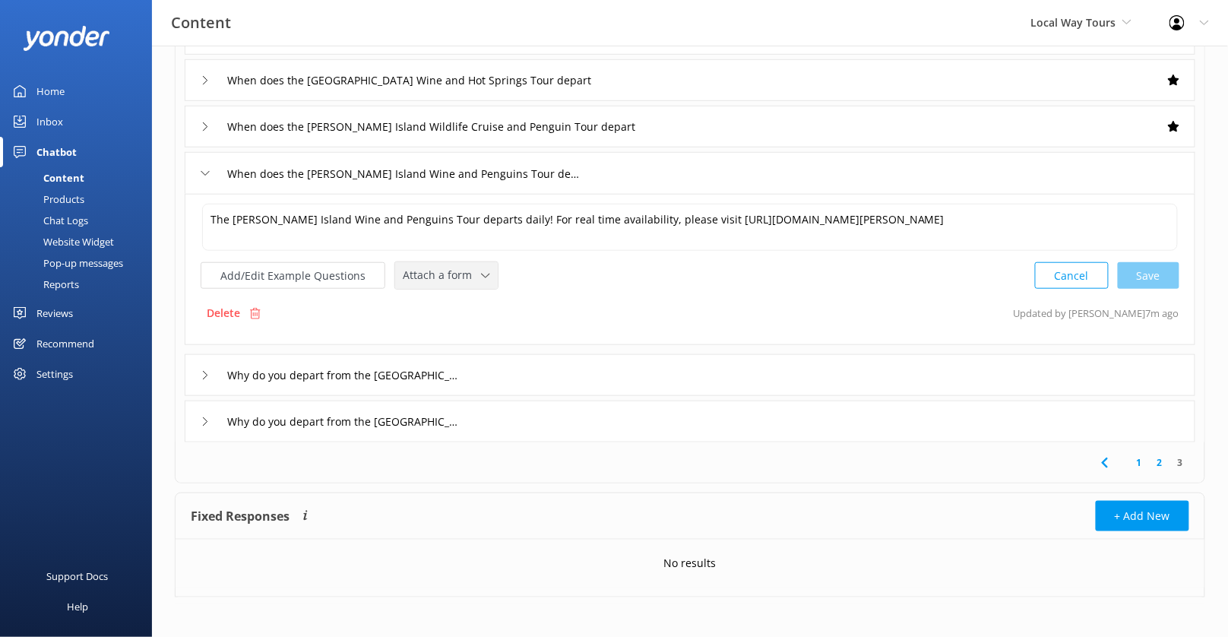
click at [465, 283] on div "Attach a form Leave contact details Check availability" at bounding box center [446, 275] width 103 height 27
click at [467, 330] on div "Check availability" at bounding box center [440, 337] width 75 height 15
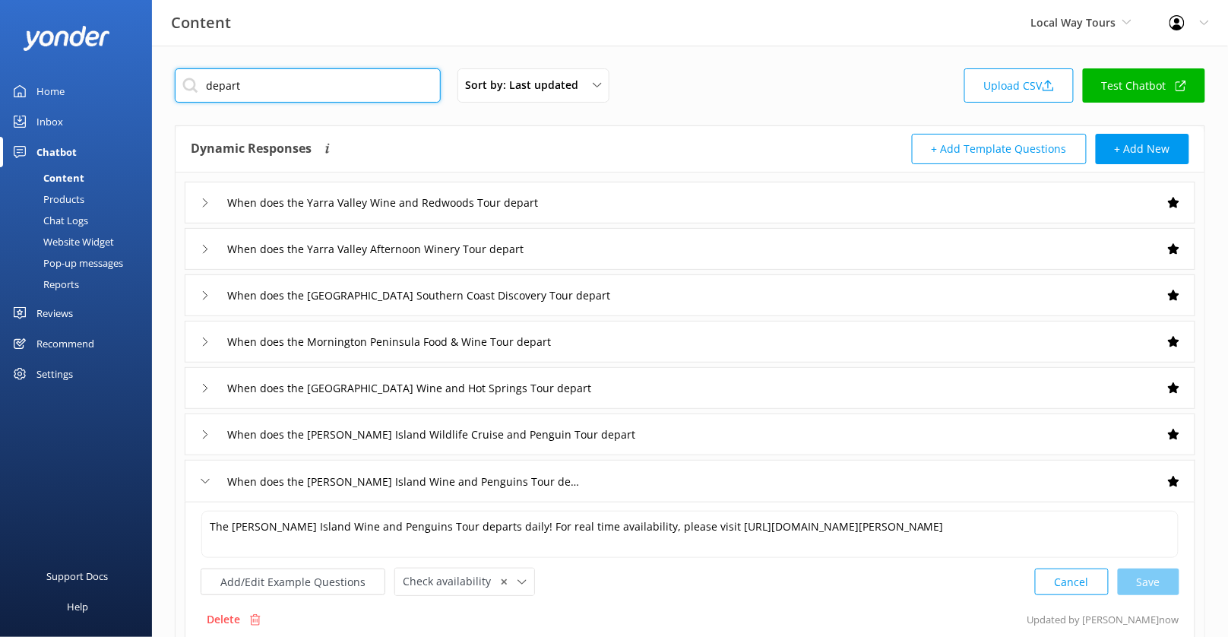
click at [334, 86] on input "depart" at bounding box center [308, 85] width 266 height 34
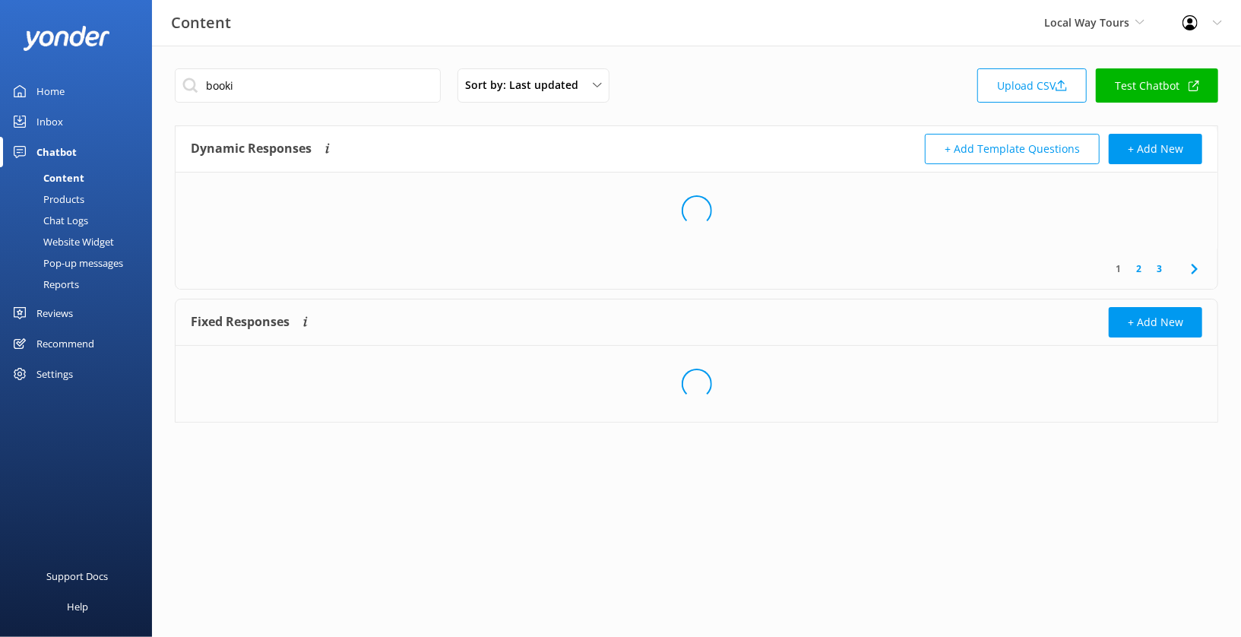
click at [332, 124] on div "booki Sort by: Last updated Title (A-Z) Last updated Upload CSV Test Chatbot Dy…" at bounding box center [696, 257] width 1089 height 422
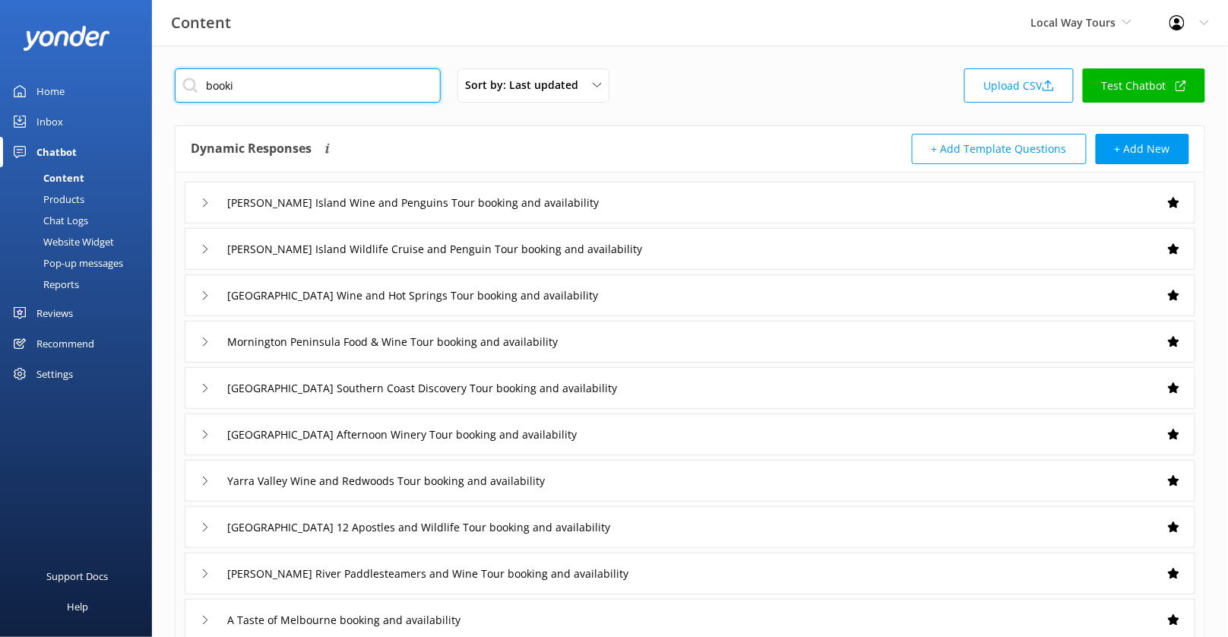
click at [332, 93] on input "booki" at bounding box center [308, 85] width 266 height 34
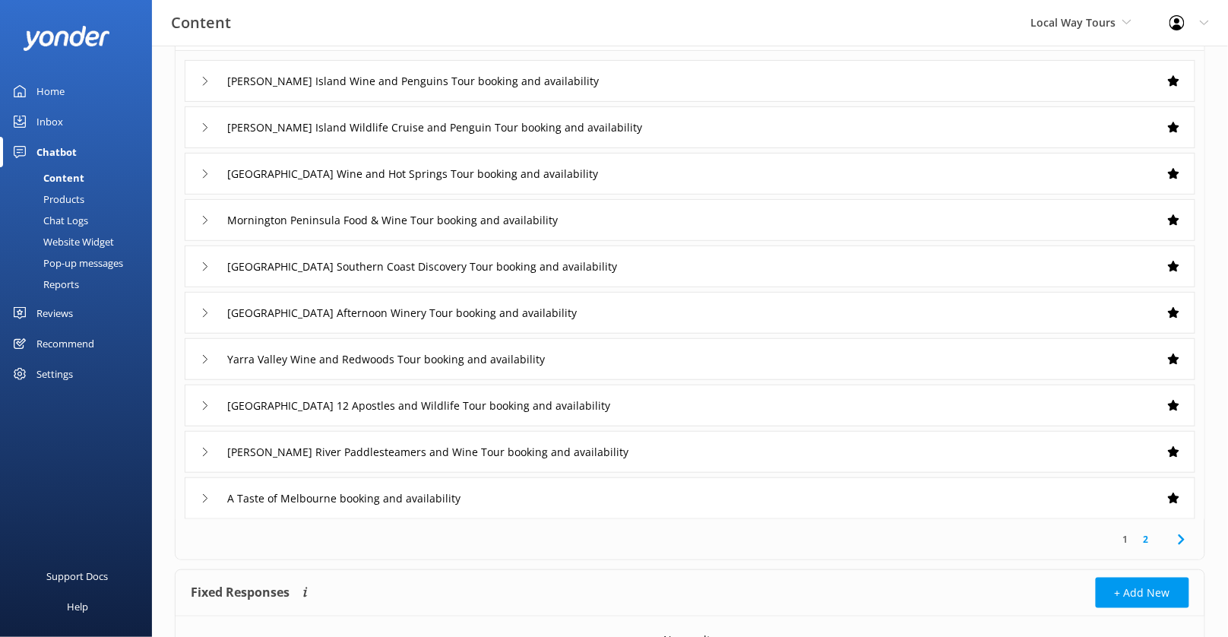
scroll to position [202, 0]
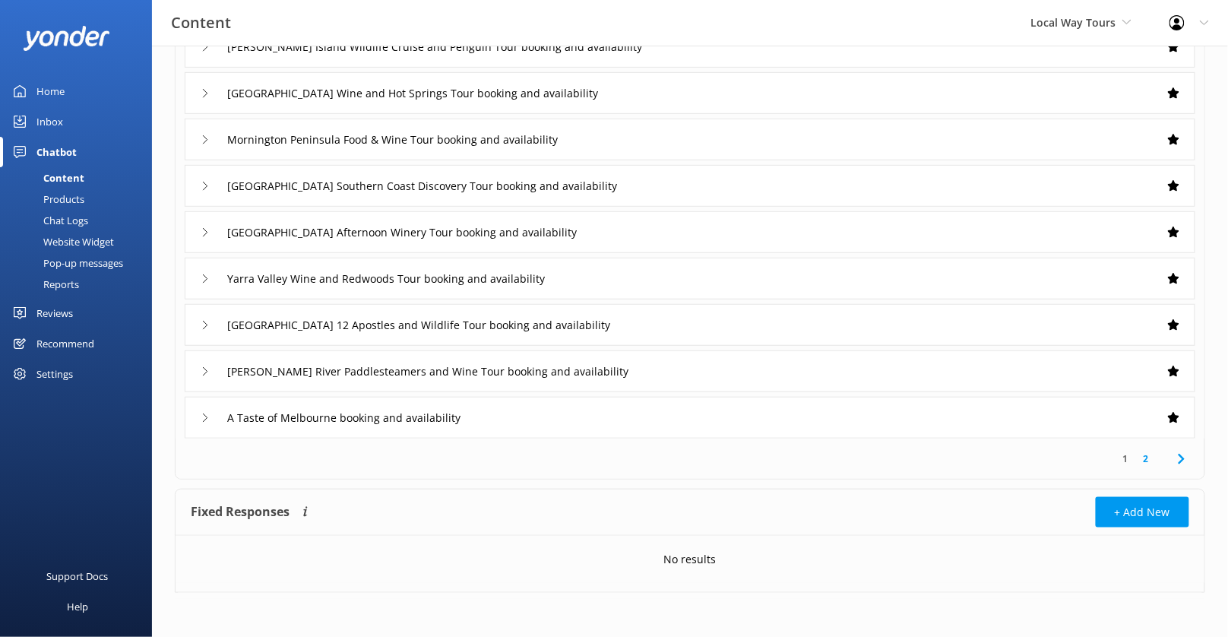
click at [1147, 456] on link "2" at bounding box center [1146, 458] width 21 height 14
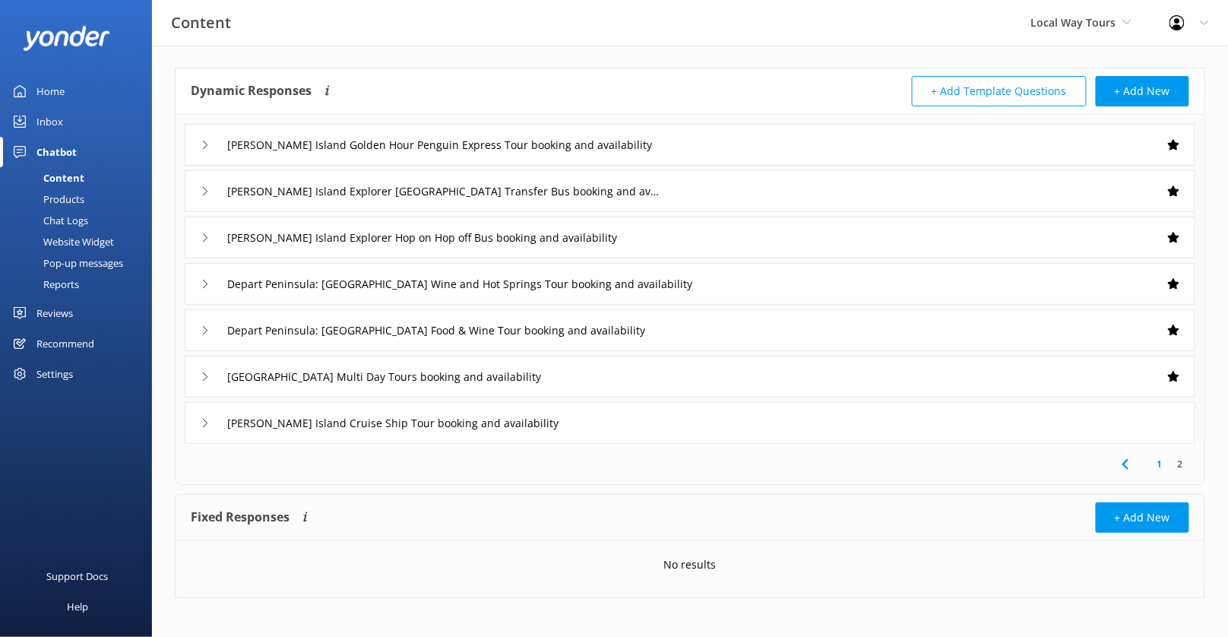
scroll to position [62, 0]
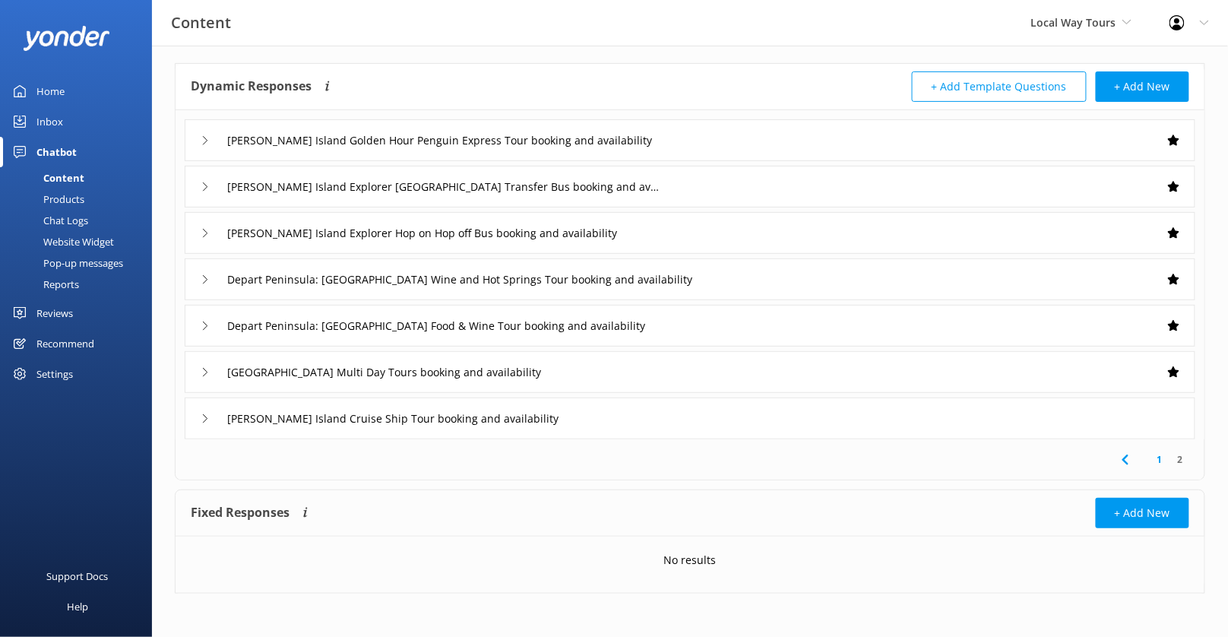
click at [581, 400] on div "[PERSON_NAME] Island Cruise Ship Tour booking and availability" at bounding box center [690, 418] width 1010 height 42
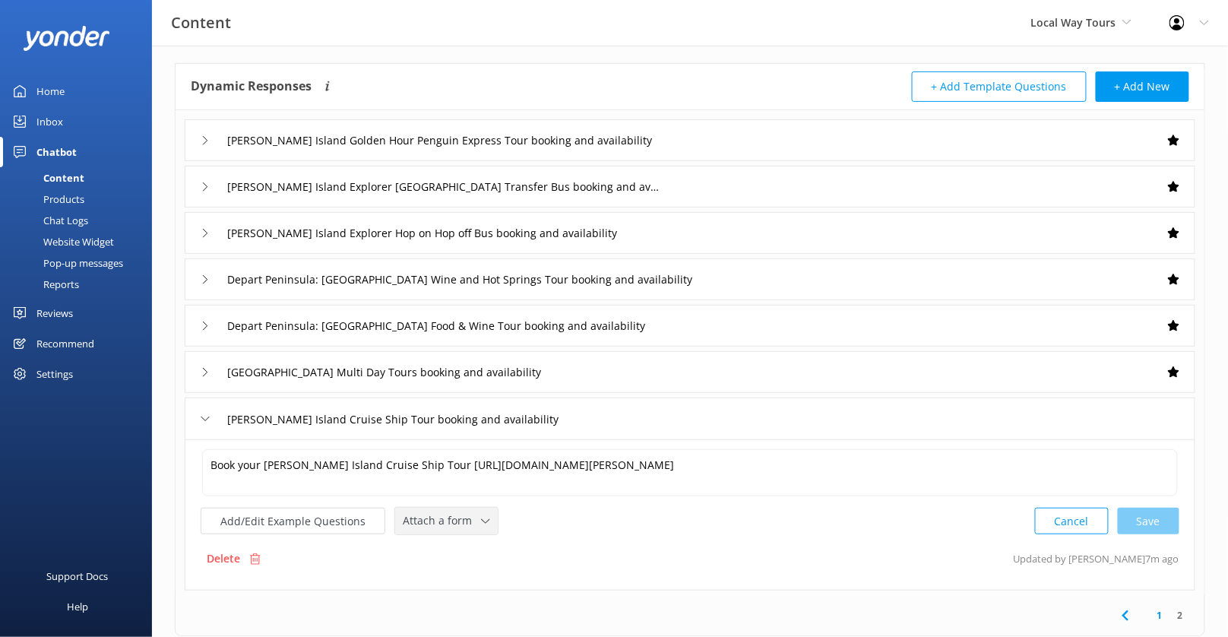
click at [460, 521] on span "Attach a form" at bounding box center [442, 520] width 78 height 17
click at [464, 576] on div "Check availability" at bounding box center [440, 583] width 75 height 15
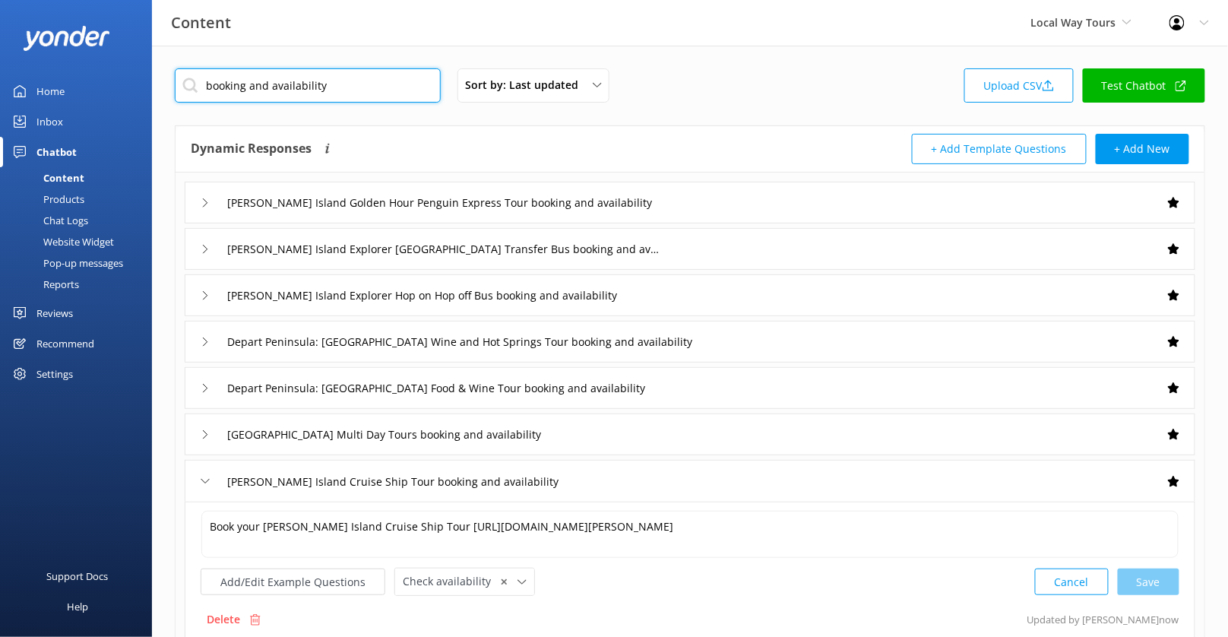
click at [336, 94] on input "booking and availability" at bounding box center [308, 85] width 266 height 34
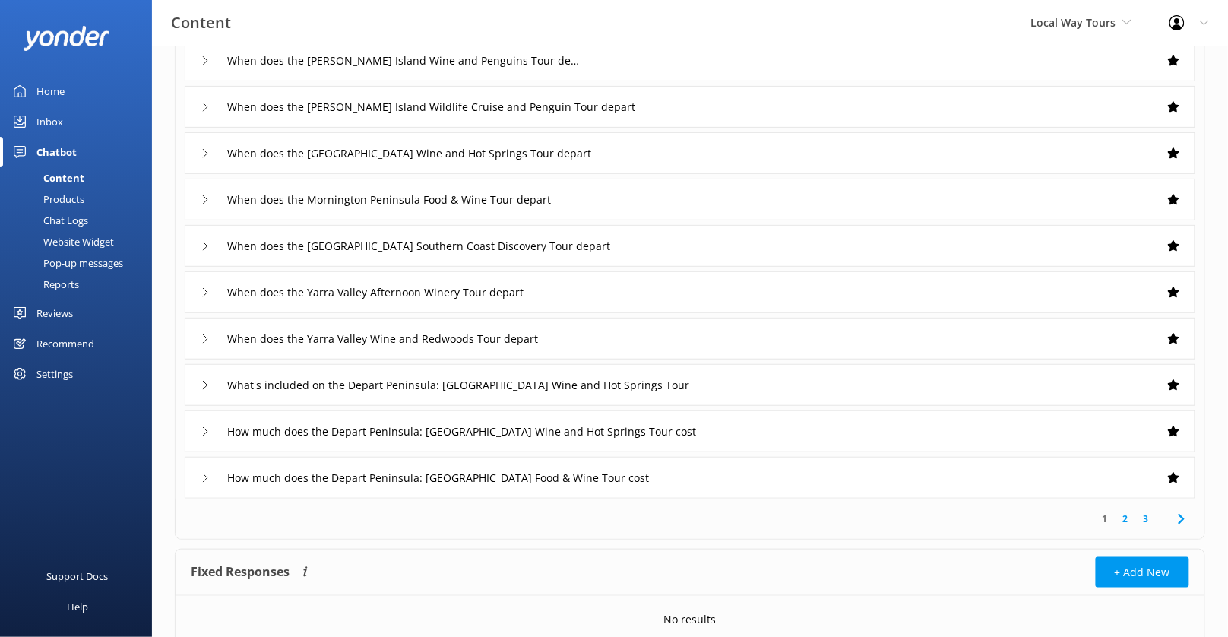
scroll to position [87, 0]
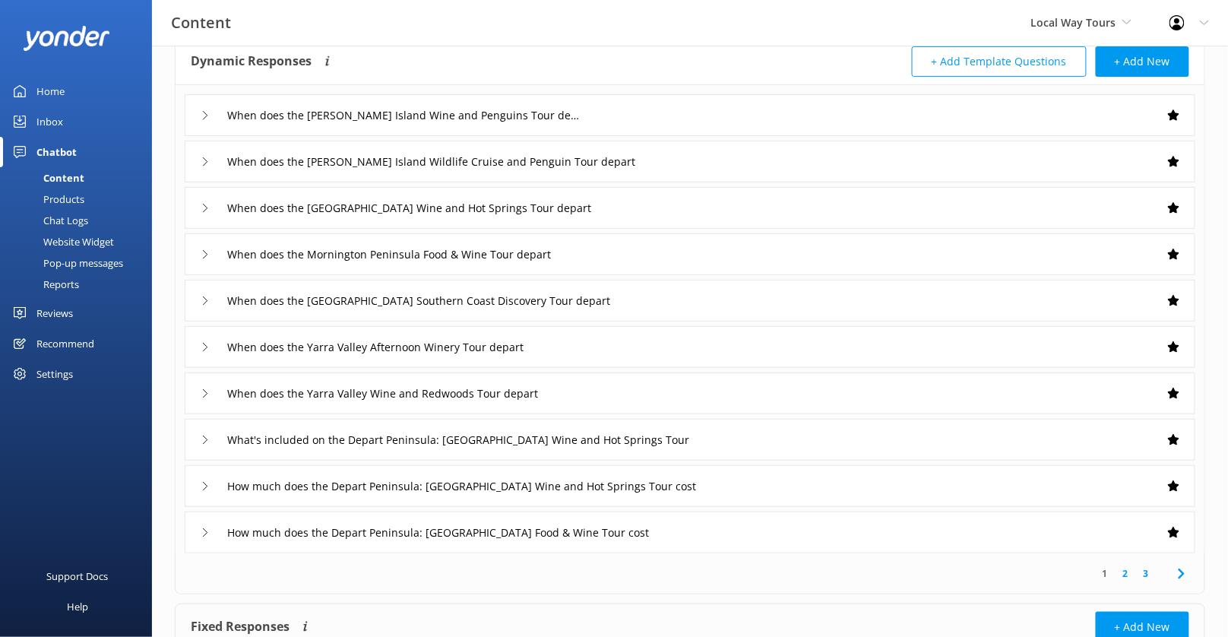
click at [1147, 573] on link "3" at bounding box center [1146, 573] width 21 height 14
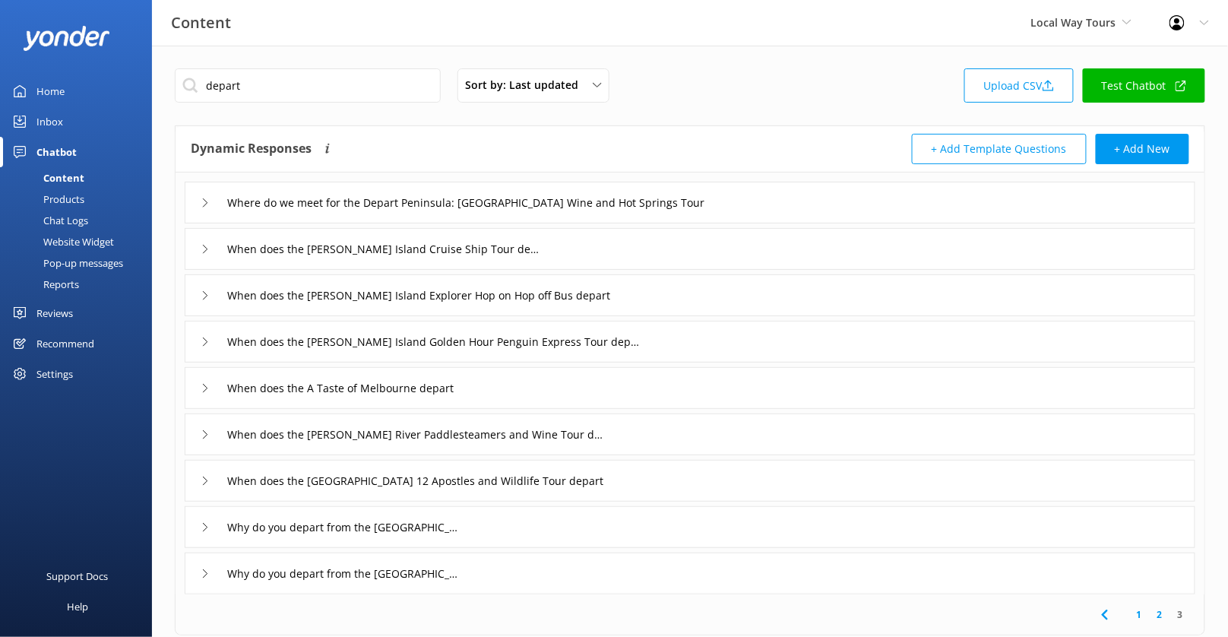
click at [656, 438] on div "When does the [PERSON_NAME] River Paddlesteamers and Wine Tour depart" at bounding box center [690, 434] width 1010 height 42
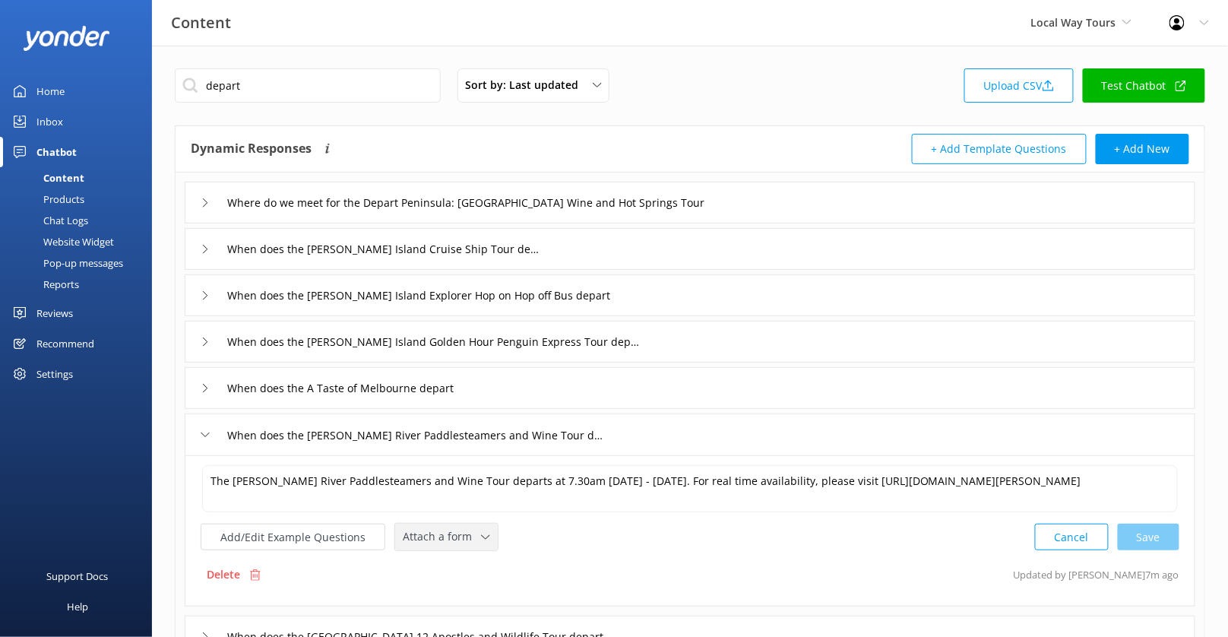
click at [424, 532] on span "Attach a form" at bounding box center [442, 536] width 78 height 17
click at [440, 584] on link "Check availability" at bounding box center [463, 599] width 135 height 30
click at [628, 435] on div "When does the [PERSON_NAME] River Paddlesteamers and Wine Tour depart" at bounding box center [690, 434] width 1010 height 42
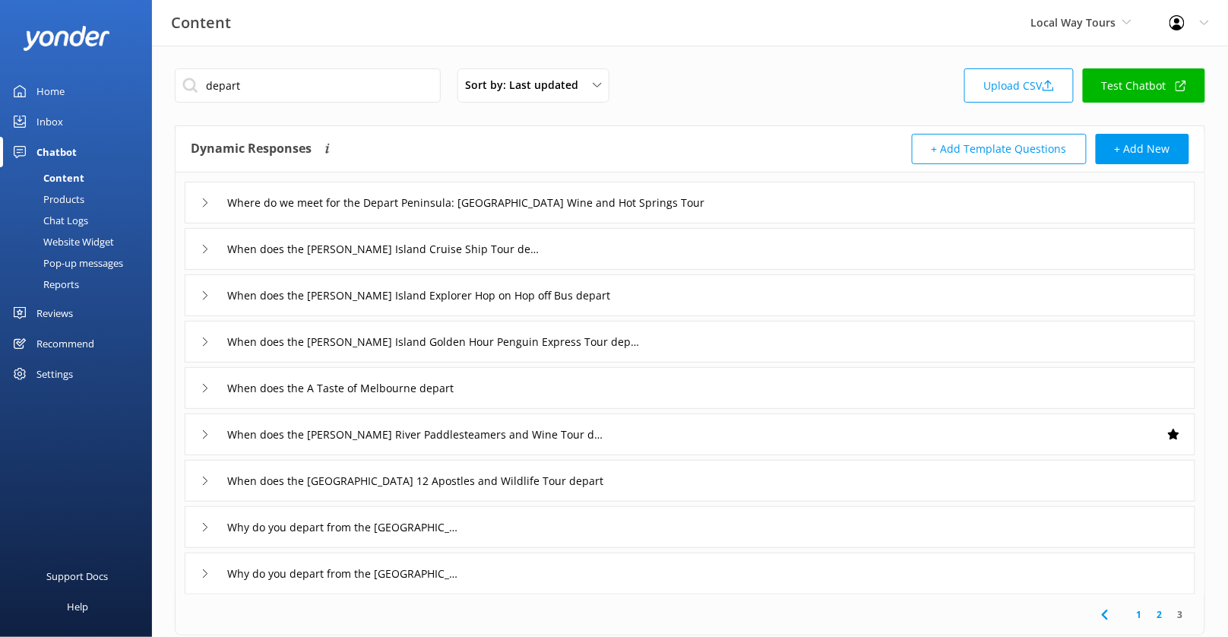
click at [560, 390] on div "When does the A Taste of Melbourne depart" at bounding box center [690, 388] width 1010 height 42
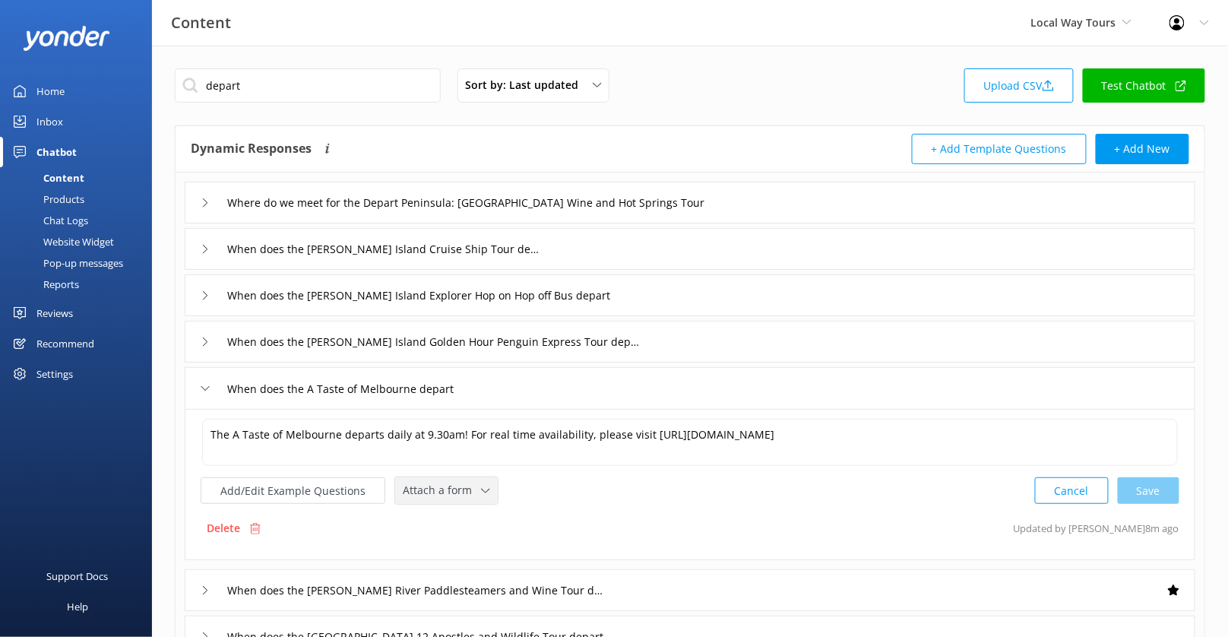
click at [442, 482] on span "Attach a form" at bounding box center [442, 490] width 78 height 17
click at [448, 552] on div "Check availability" at bounding box center [440, 552] width 75 height 15
click at [620, 343] on input "When does the [PERSON_NAME] Island Golden Hour Penguin Express Tour depart" at bounding box center [435, 341] width 432 height 23
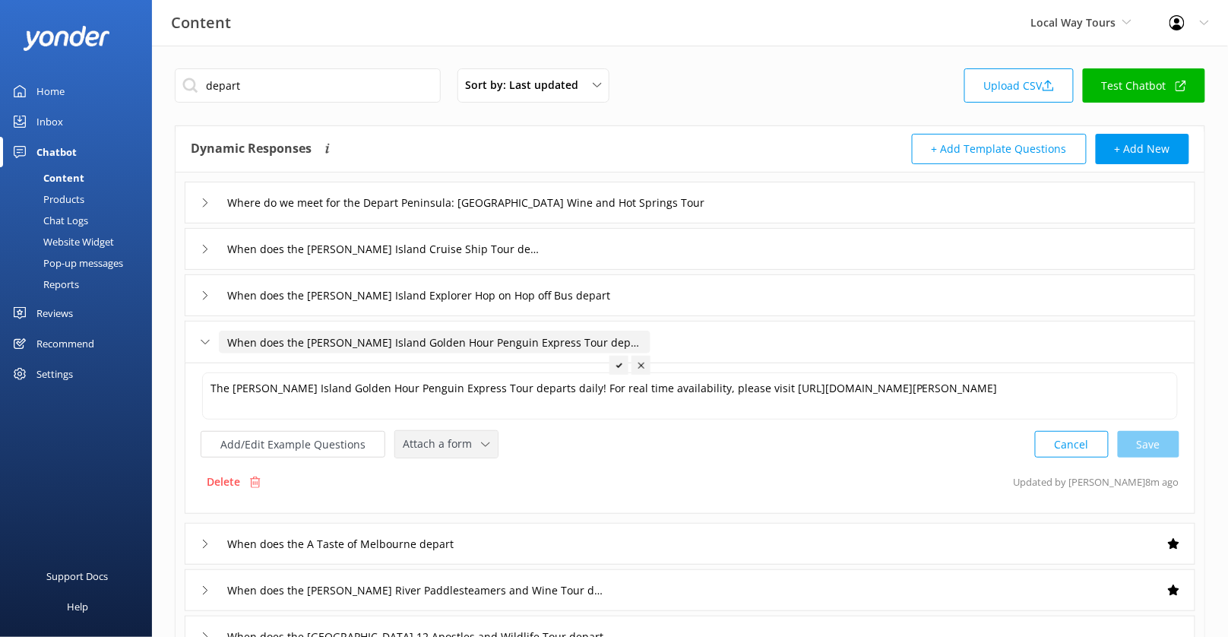
click at [445, 451] on div "Attach a form" at bounding box center [446, 444] width 95 height 19
click at [445, 501] on div "Check availability" at bounding box center [440, 506] width 75 height 15
click at [627, 287] on div "When does the [PERSON_NAME] Island Explorer Hop on Hop off Bus depart" at bounding box center [690, 295] width 1010 height 42
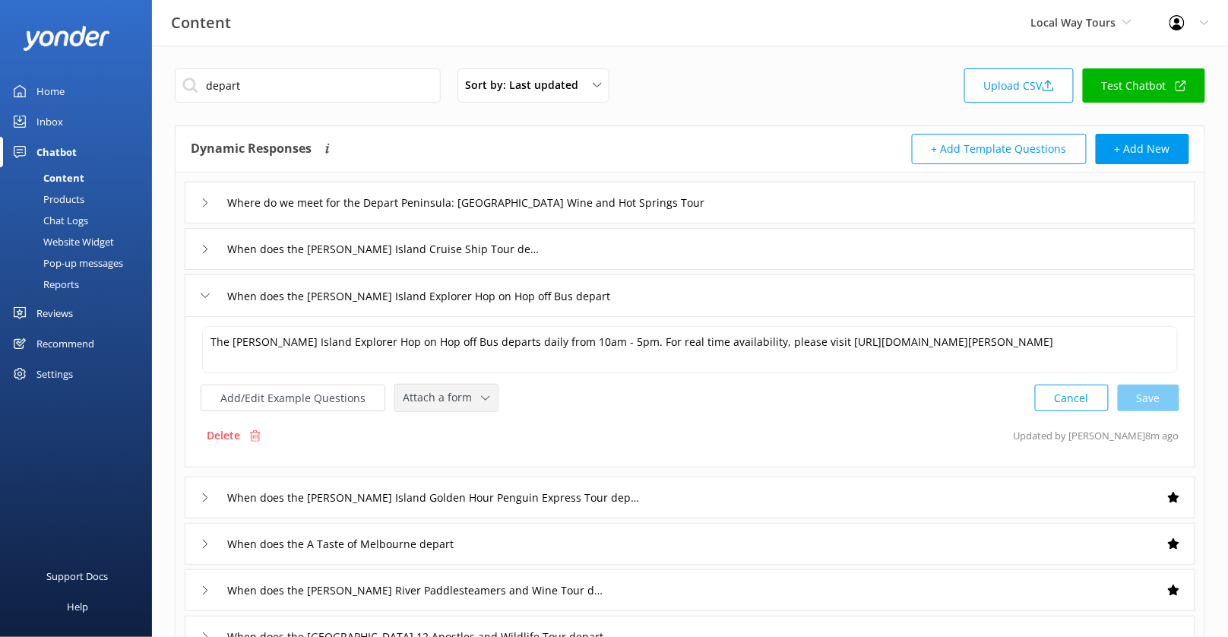
click at [454, 397] on span "Attach a form" at bounding box center [442, 397] width 78 height 17
click at [452, 453] on div "Check availability" at bounding box center [440, 460] width 75 height 15
click at [572, 241] on div "When does the [PERSON_NAME] Island Cruise Ship Tour depart" at bounding box center [690, 249] width 1010 height 42
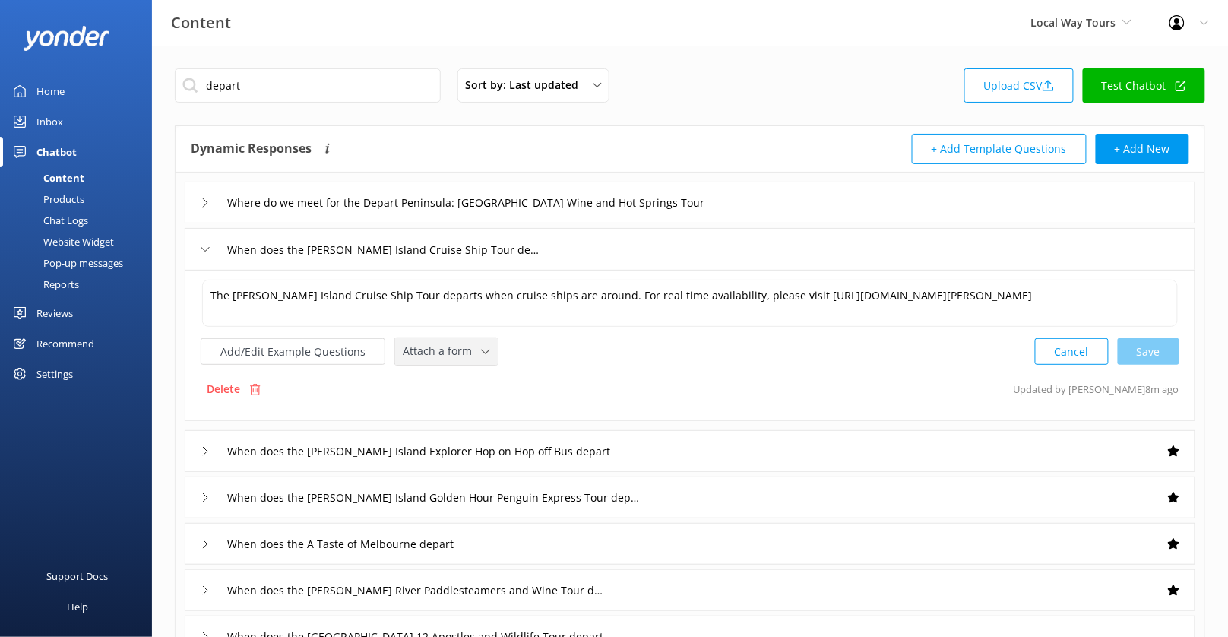
click at [468, 353] on span "Attach a form" at bounding box center [442, 351] width 78 height 17
click at [468, 406] on div "Check availability" at bounding box center [440, 413] width 75 height 15
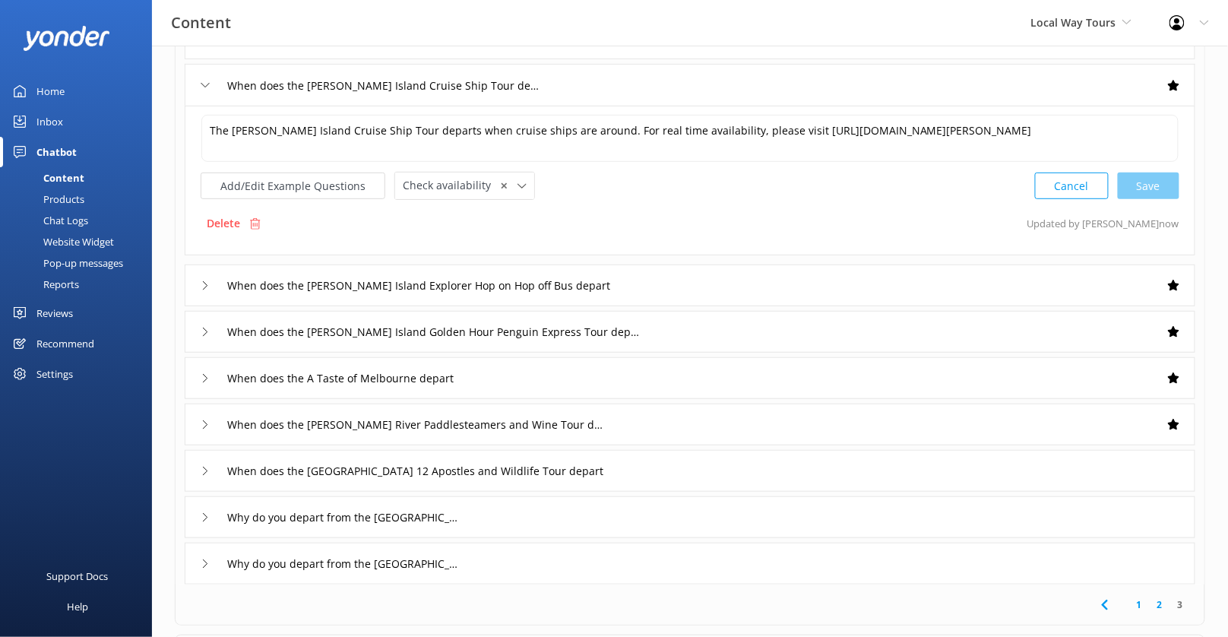
scroll to position [171, 0]
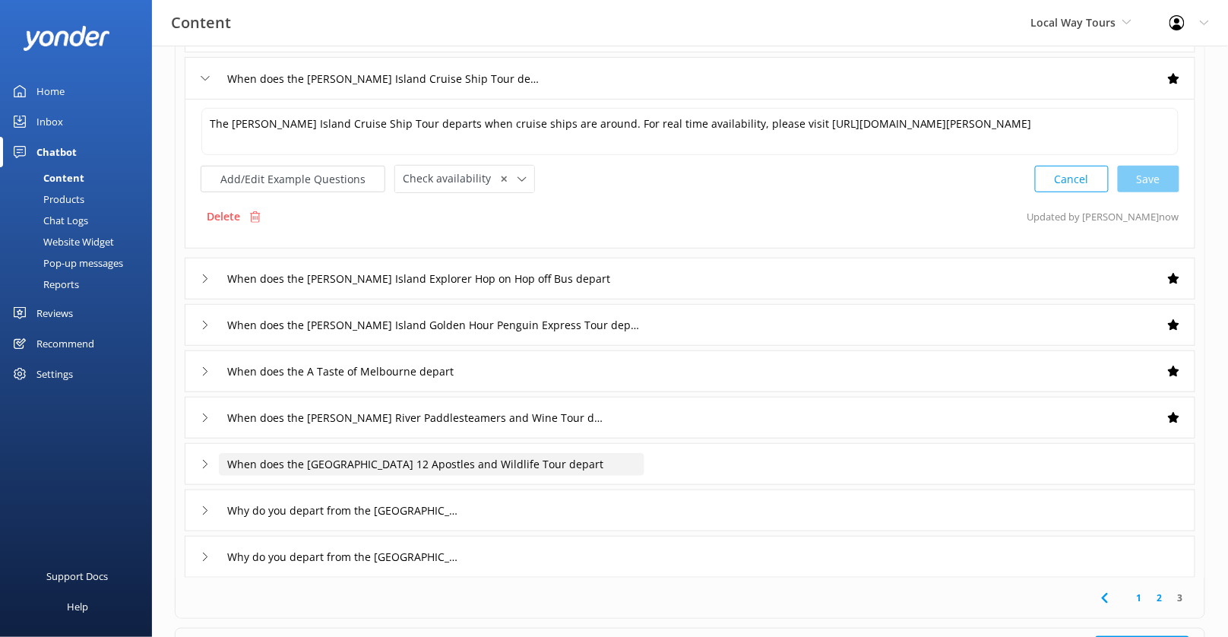
click at [640, 461] on input "When does the [GEOGRAPHIC_DATA] 12 Apostles and Wildlife Tour depart" at bounding box center [431, 464] width 425 height 23
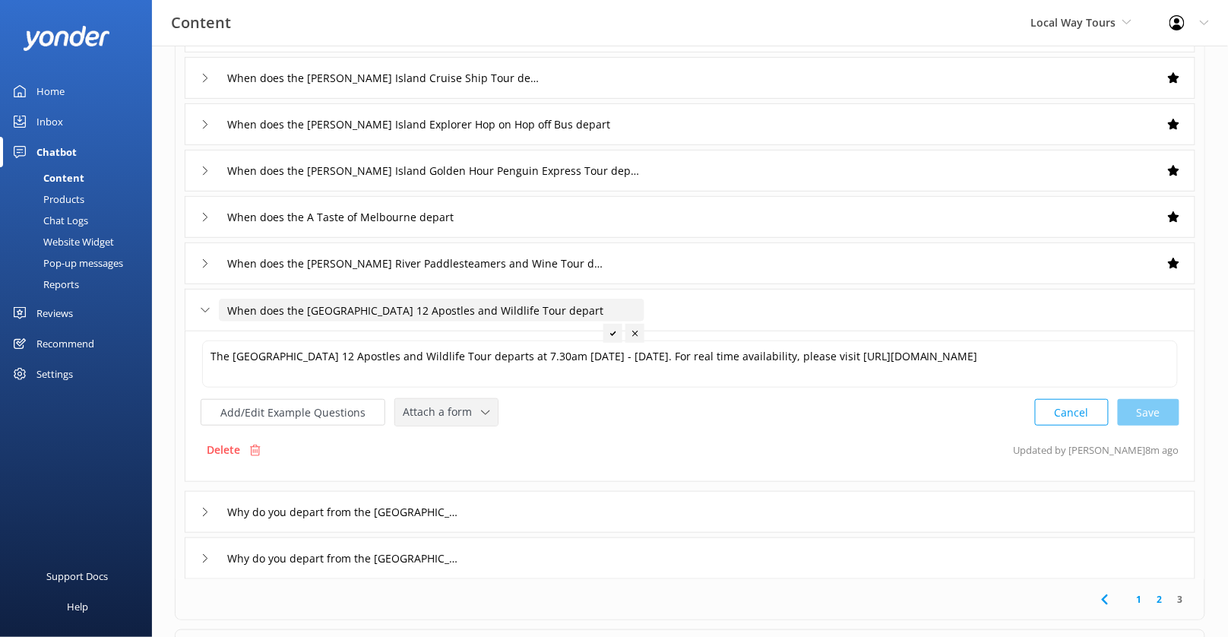
click at [452, 410] on span "Attach a form" at bounding box center [442, 411] width 78 height 17
click at [463, 467] on div "Check availability" at bounding box center [440, 474] width 75 height 15
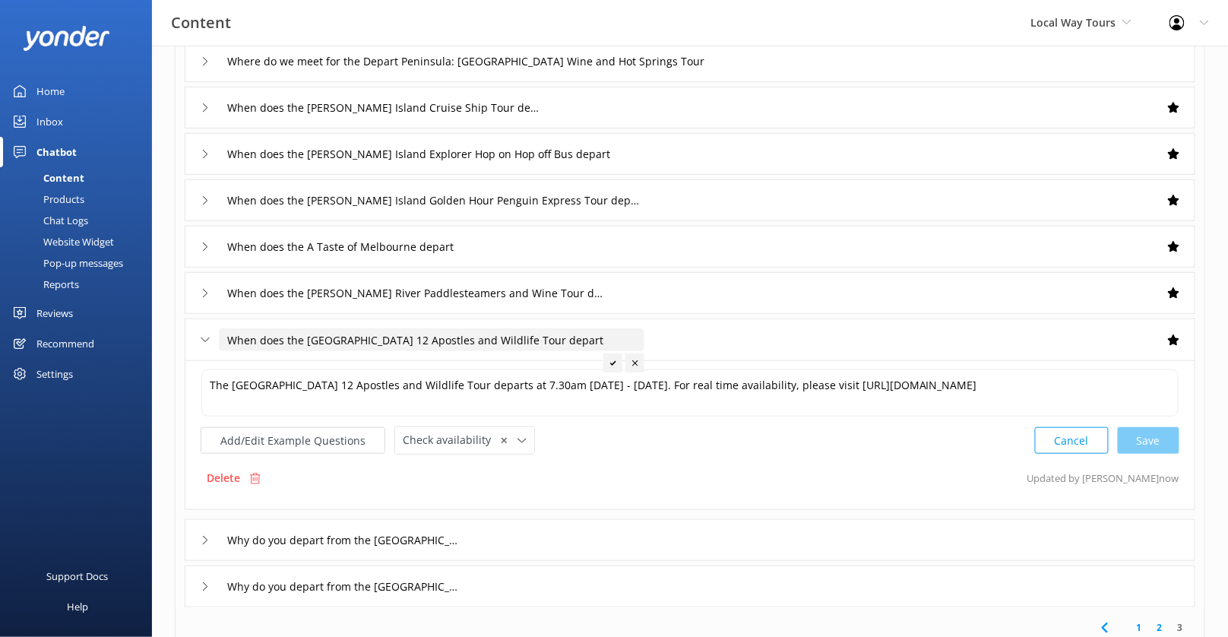
scroll to position [196, 0]
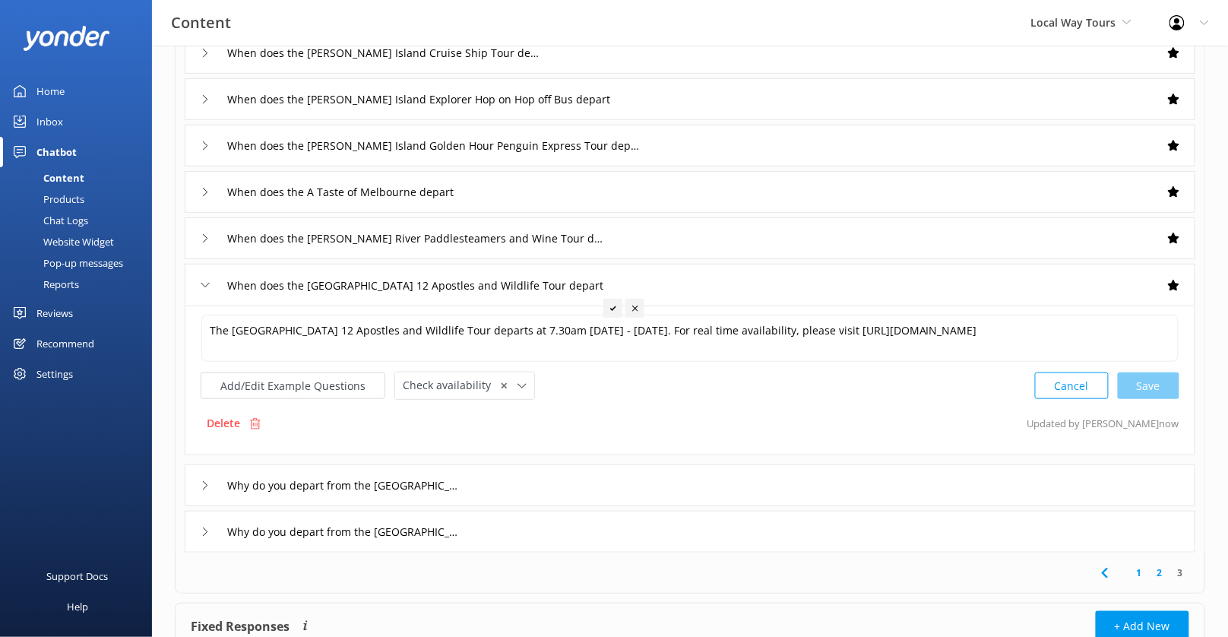
click at [1159, 570] on link "2" at bounding box center [1159, 572] width 21 height 14
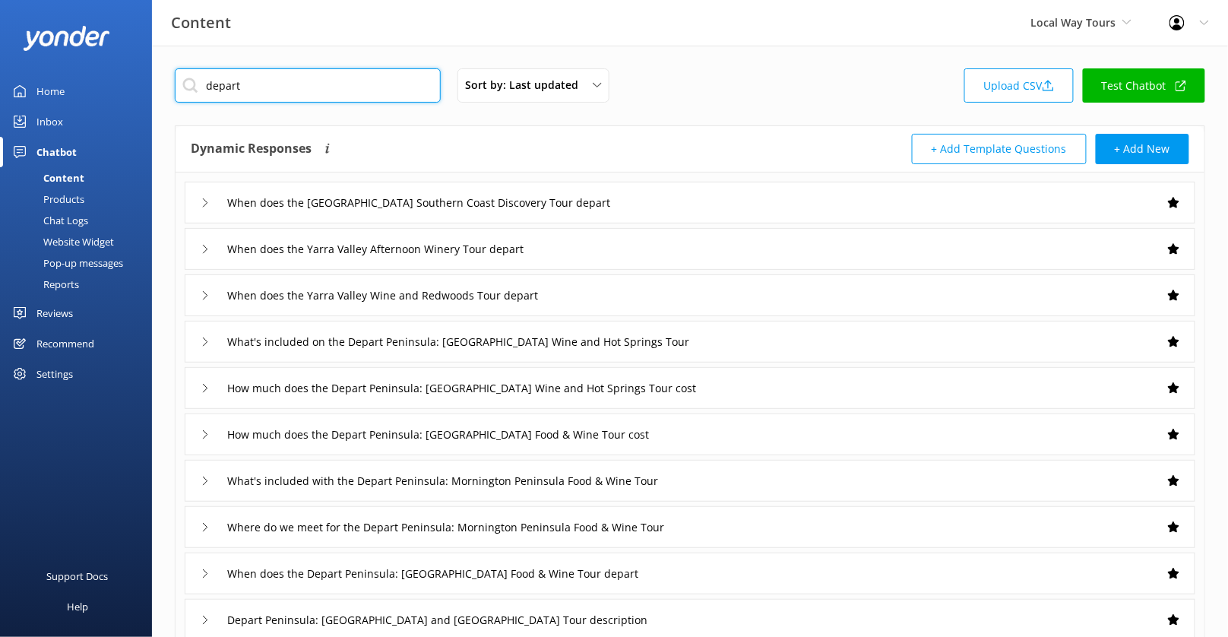
click at [320, 87] on input "depart" at bounding box center [308, 85] width 266 height 34
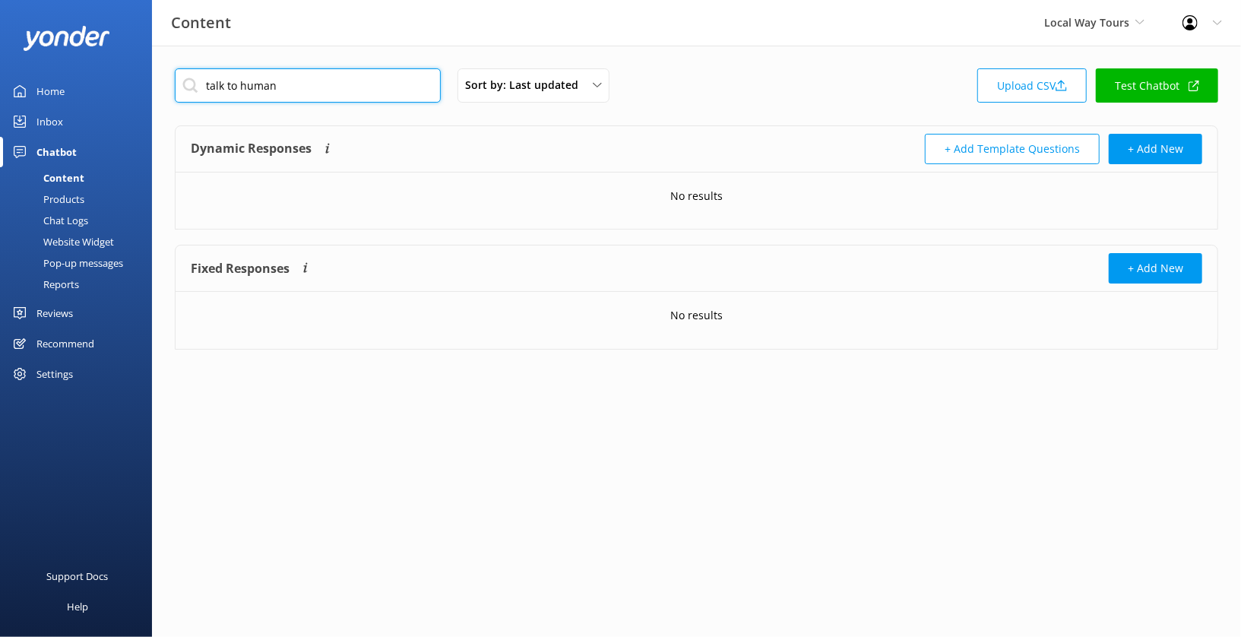
click at [316, 88] on input "talk to human" at bounding box center [308, 85] width 266 height 34
type input "human"
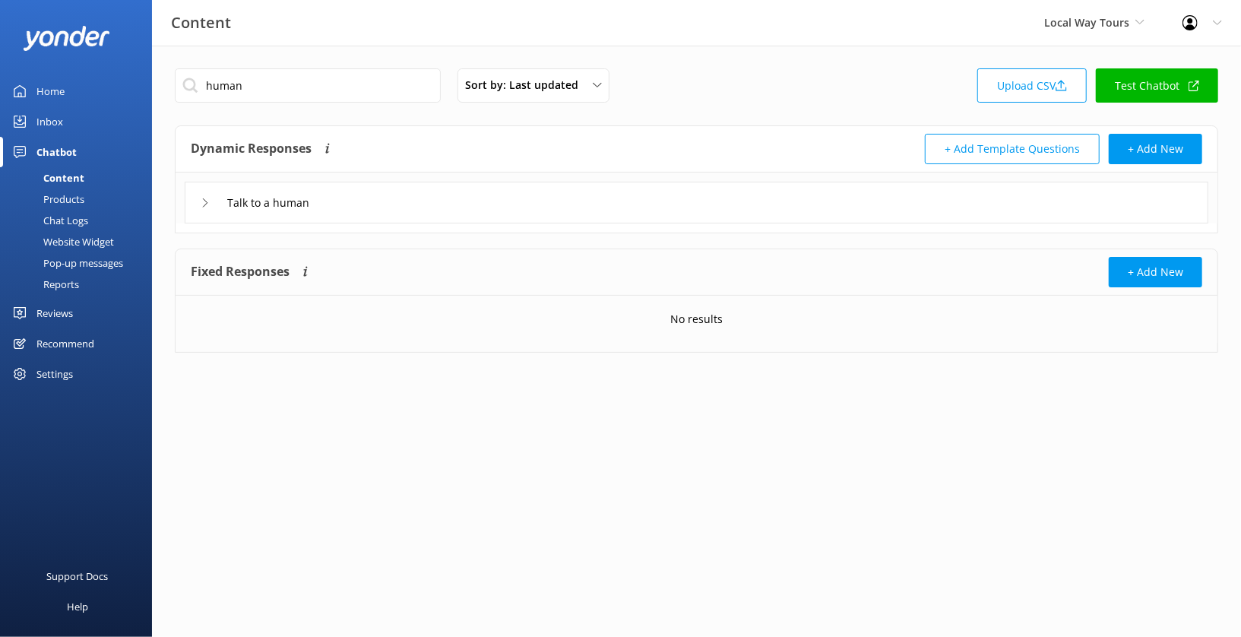
click at [390, 190] on div "Talk to a human" at bounding box center [696, 203] width 1023 height 42
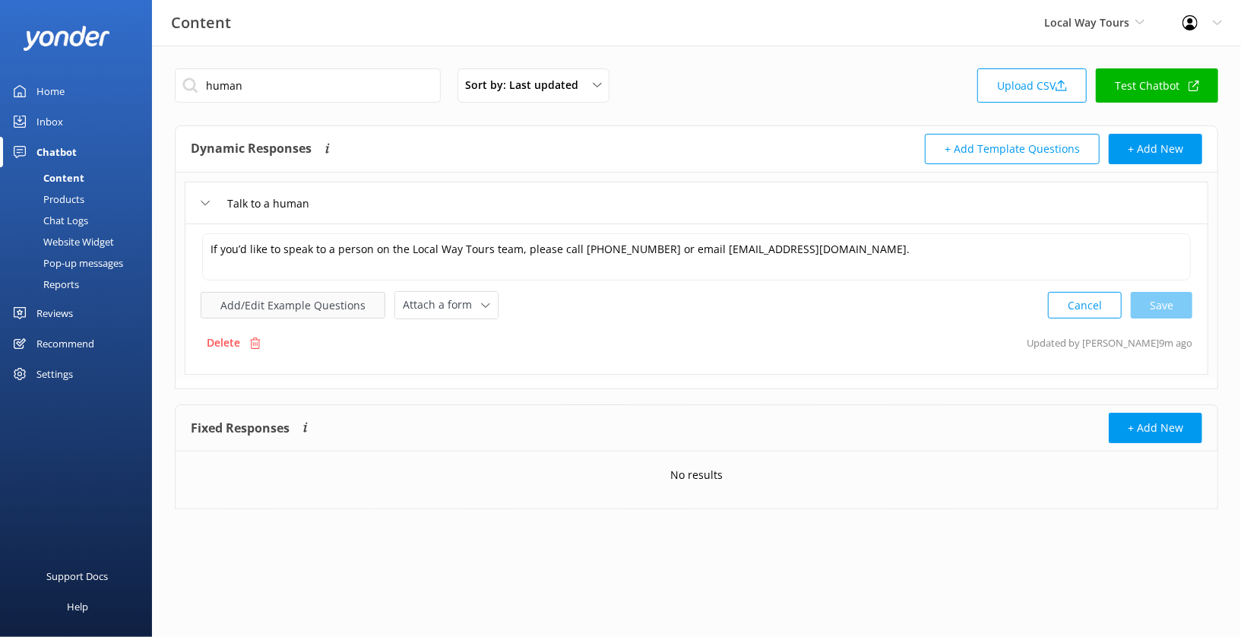
click at [330, 306] on button "Add/Edit Example Questions" at bounding box center [293, 305] width 185 height 27
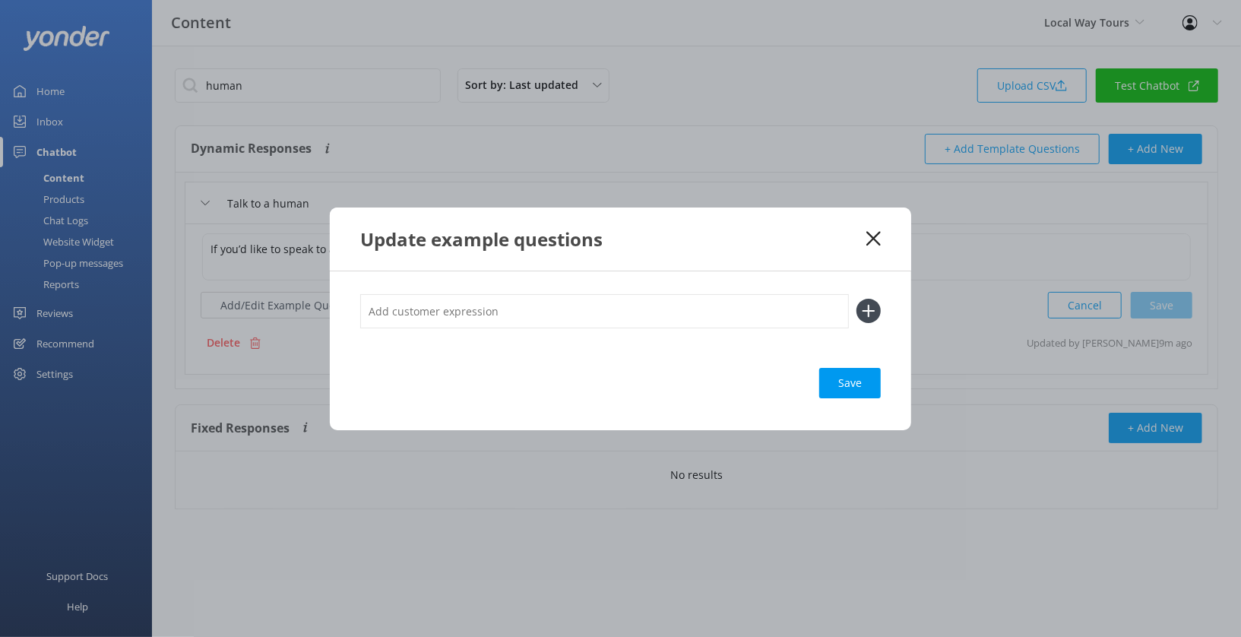
click at [425, 314] on input "text" at bounding box center [604, 311] width 489 height 34
type input "Talk to real person"
click at [856, 299] on button at bounding box center [868, 311] width 24 height 24
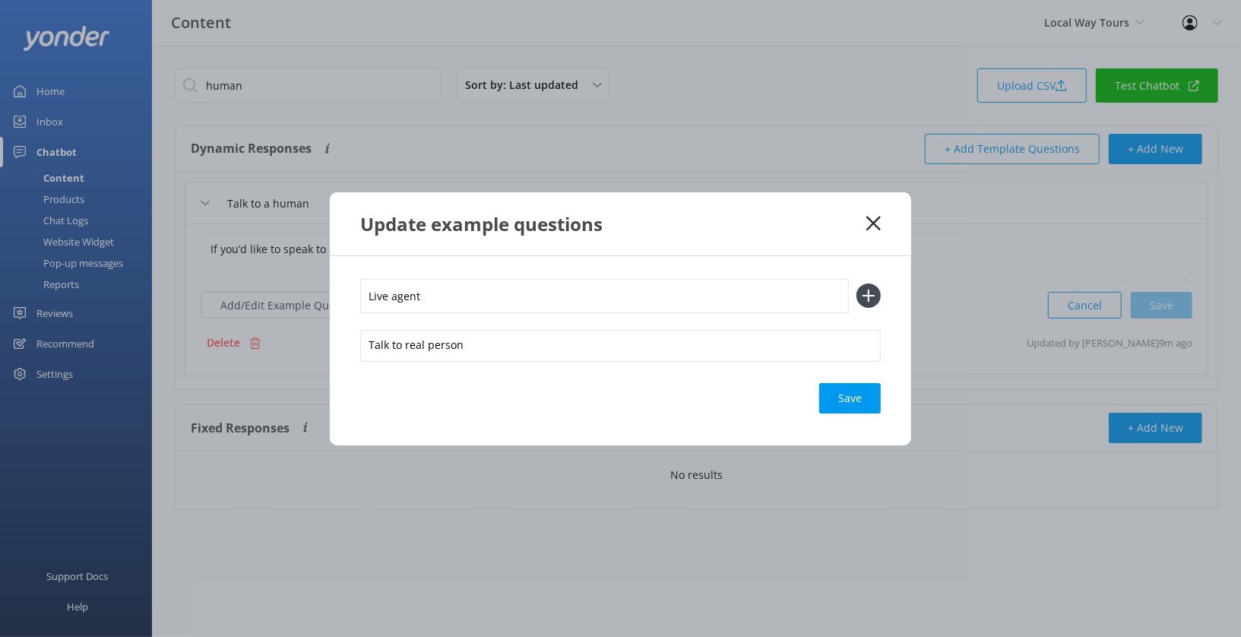
type input "Live agent"
click at [856, 283] on button at bounding box center [868, 295] width 24 height 24
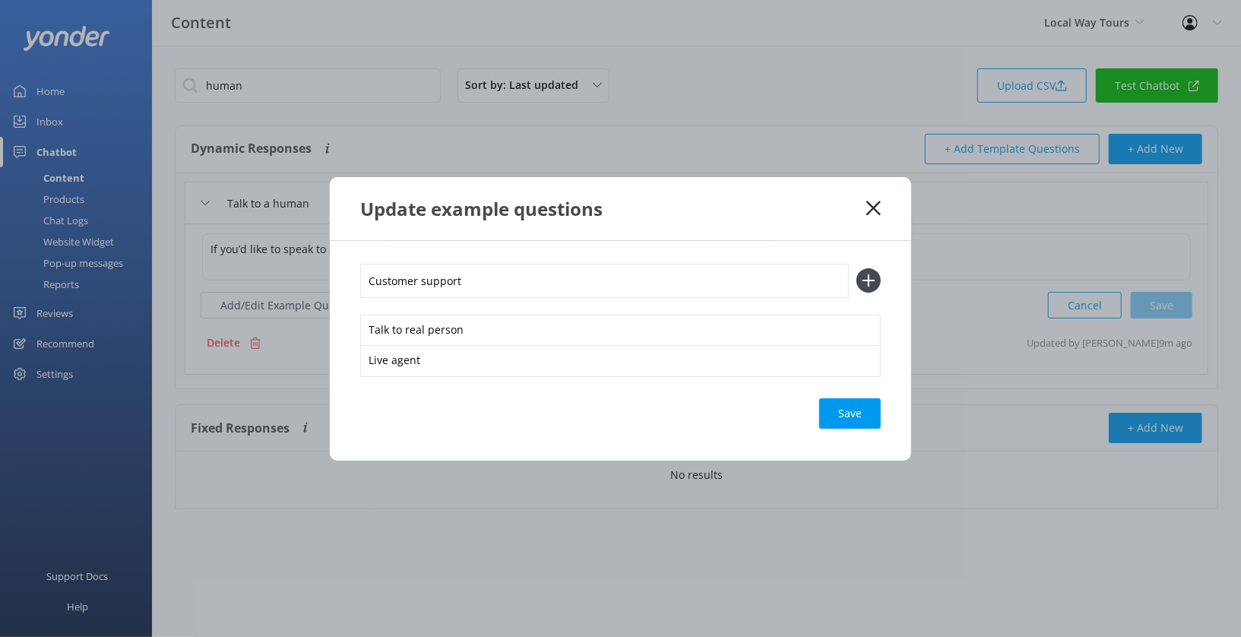
type input "Customer support"
click at [856, 268] on button at bounding box center [868, 280] width 24 height 24
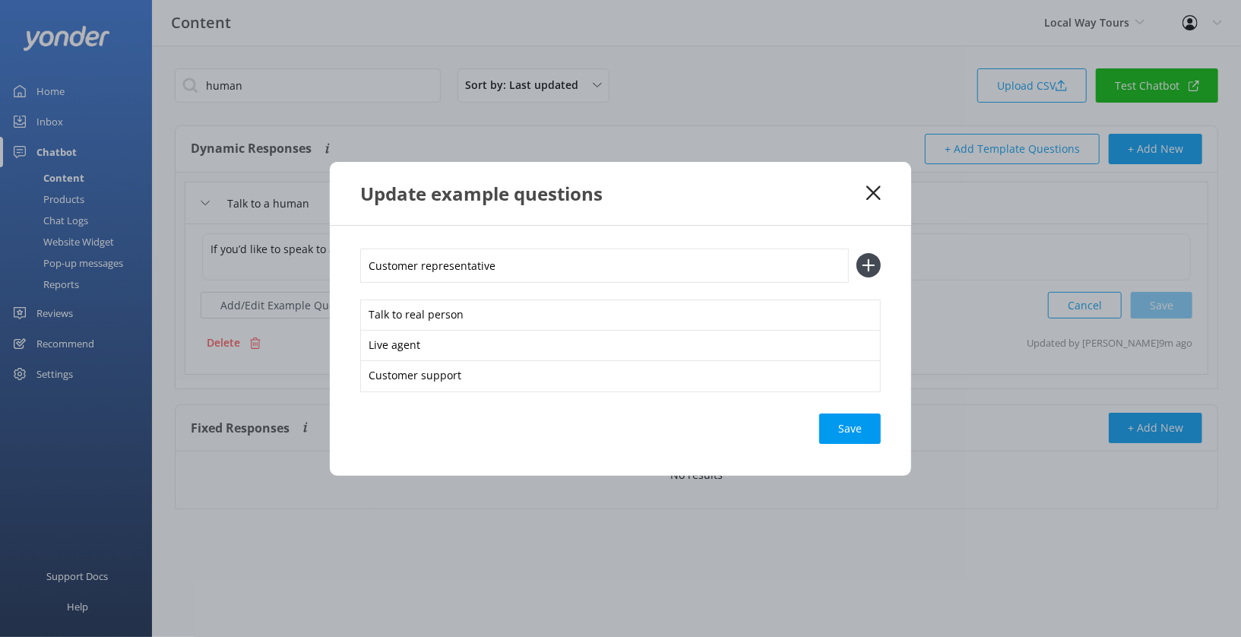
type input "Customer representative"
click at [856, 253] on button at bounding box center [868, 265] width 24 height 24
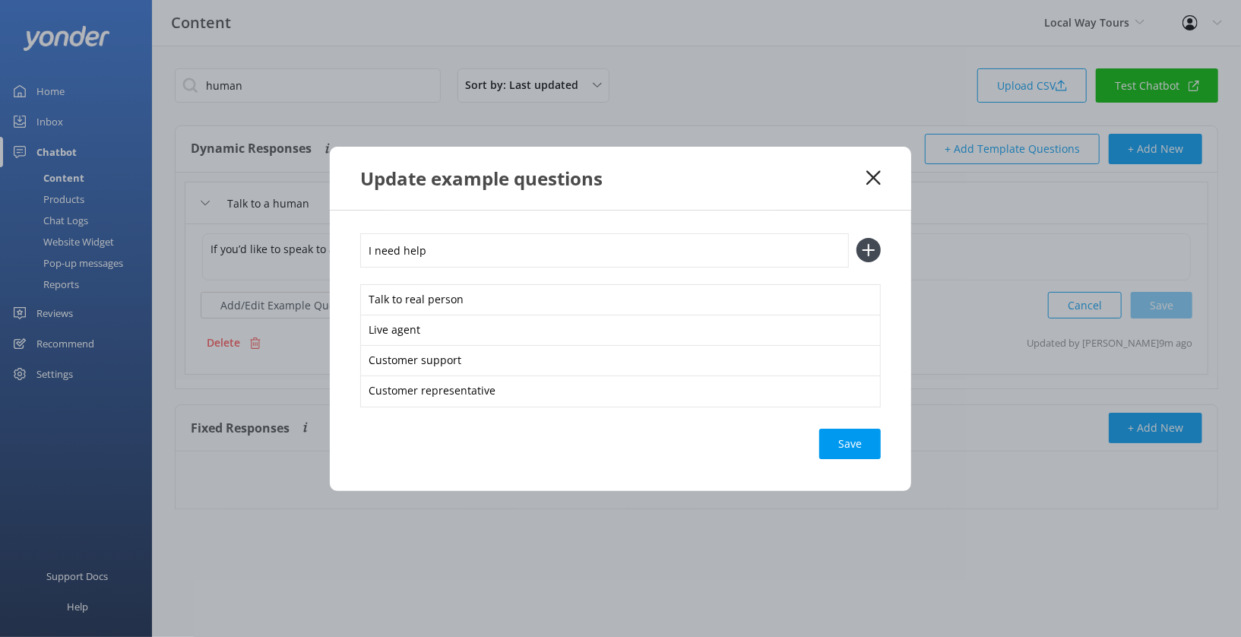
type input "I need help"
click at [856, 238] on button at bounding box center [868, 250] width 24 height 24
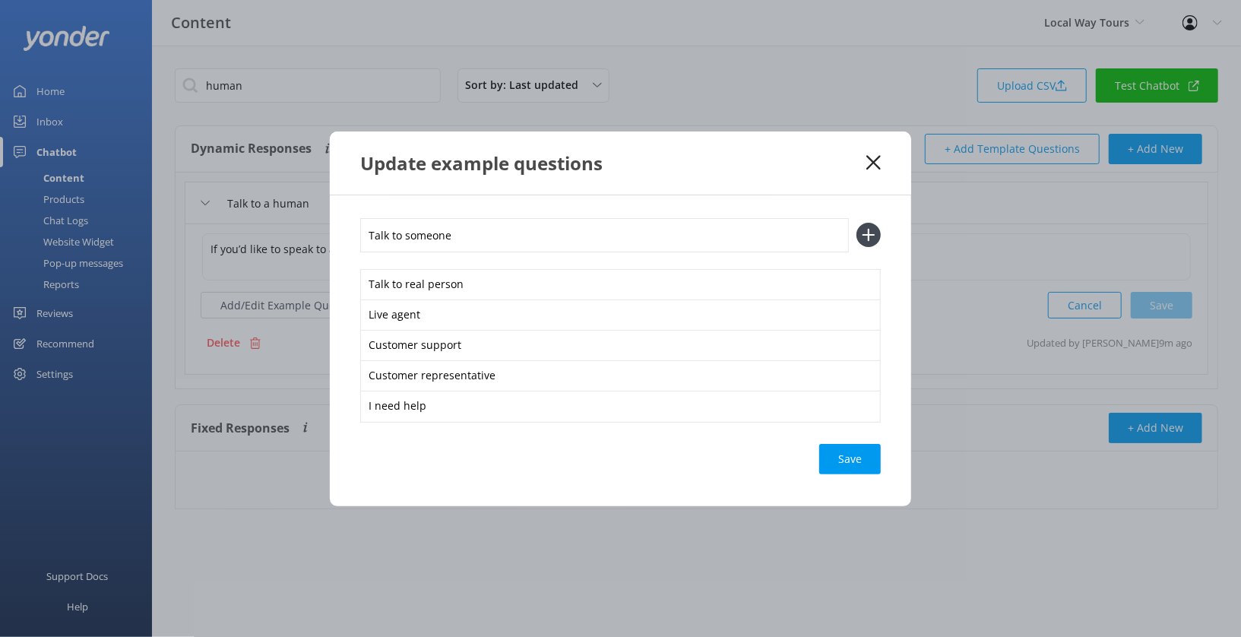
type input "Talk to someone"
click at [856, 223] on button at bounding box center [868, 235] width 24 height 24
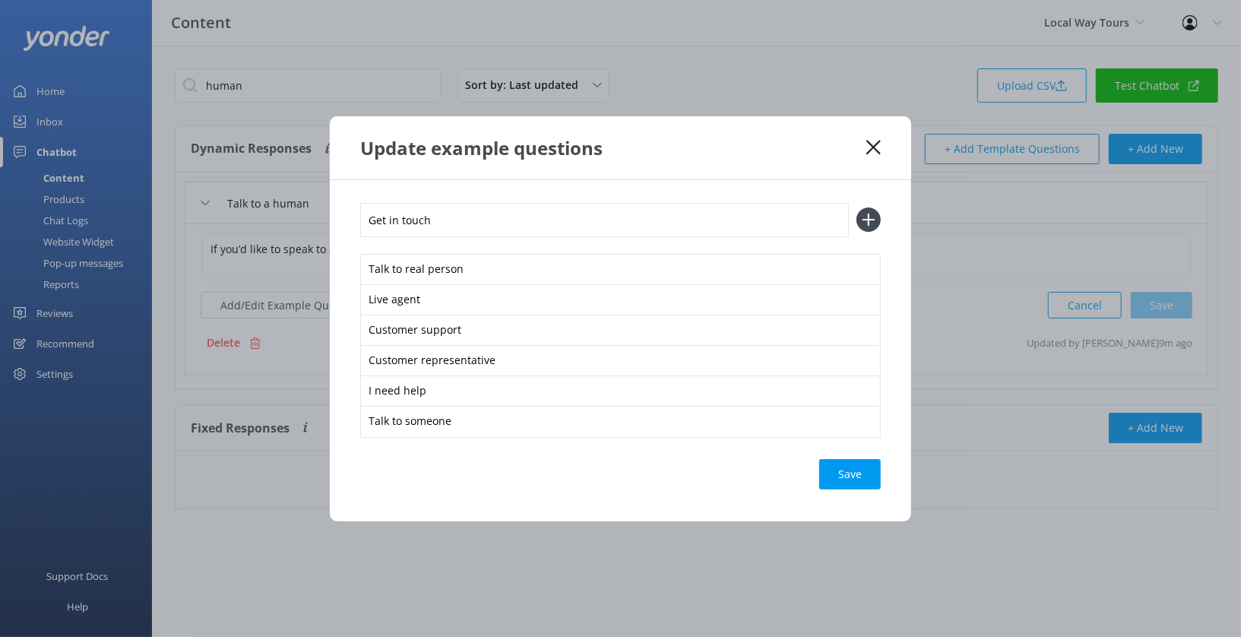
type input "Get in touch"
click at [856, 207] on button at bounding box center [868, 219] width 24 height 24
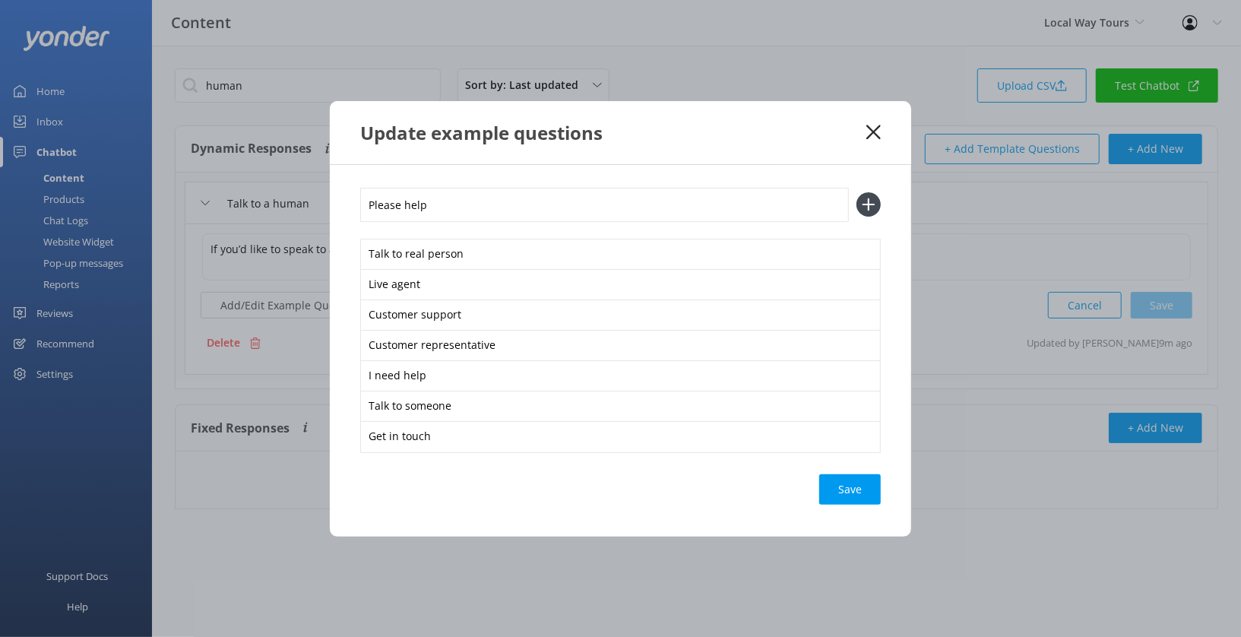
type input "Please help"
click at [856, 192] on button at bounding box center [868, 204] width 24 height 24
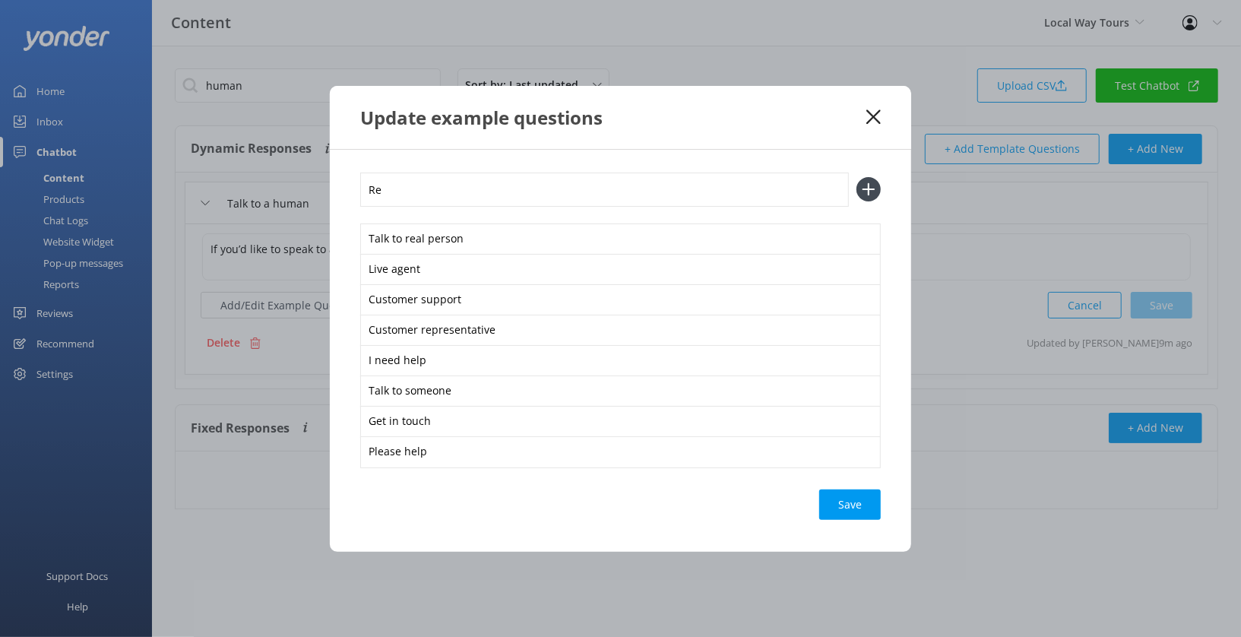
type input "R"
type input "No bot"
click at [856, 177] on button at bounding box center [868, 189] width 24 height 24
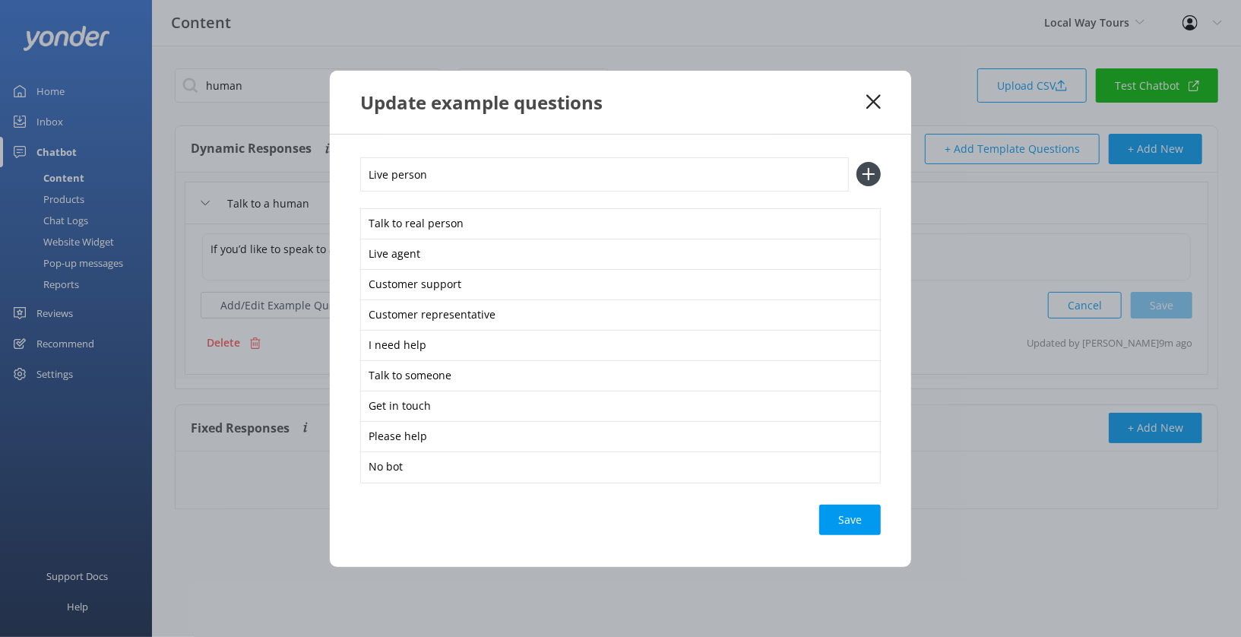
type input "Live person"
click at [856, 162] on button at bounding box center [868, 174] width 24 height 24
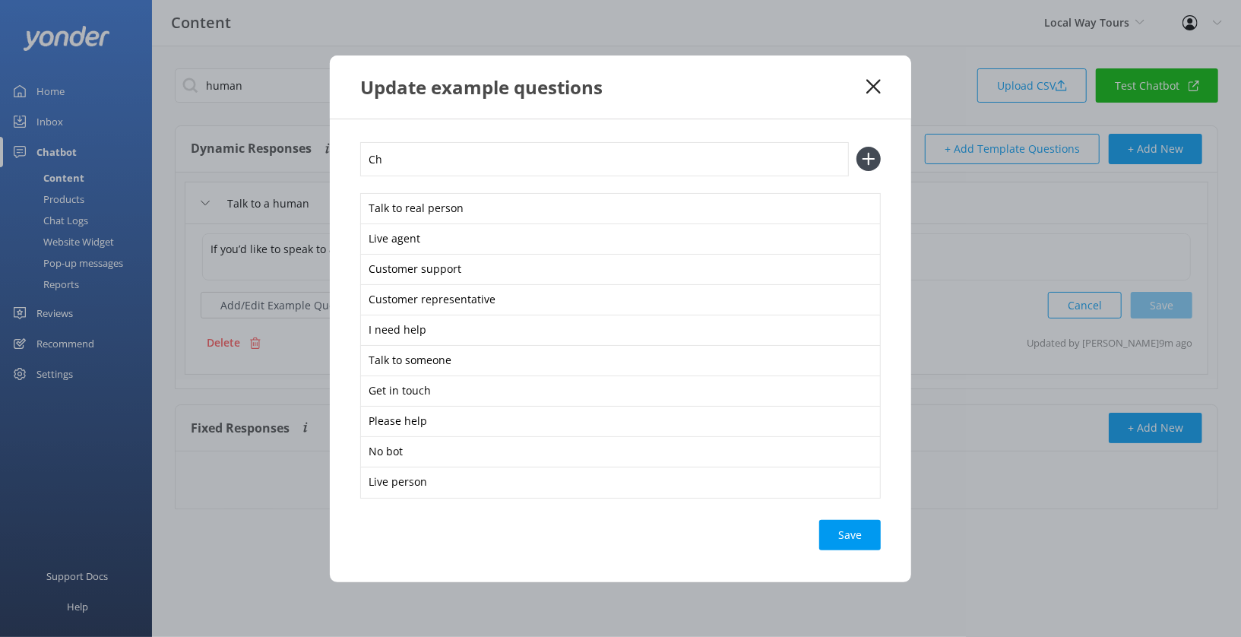
type input "C"
type input "Live chat"
click at [856, 147] on button at bounding box center [868, 159] width 24 height 24
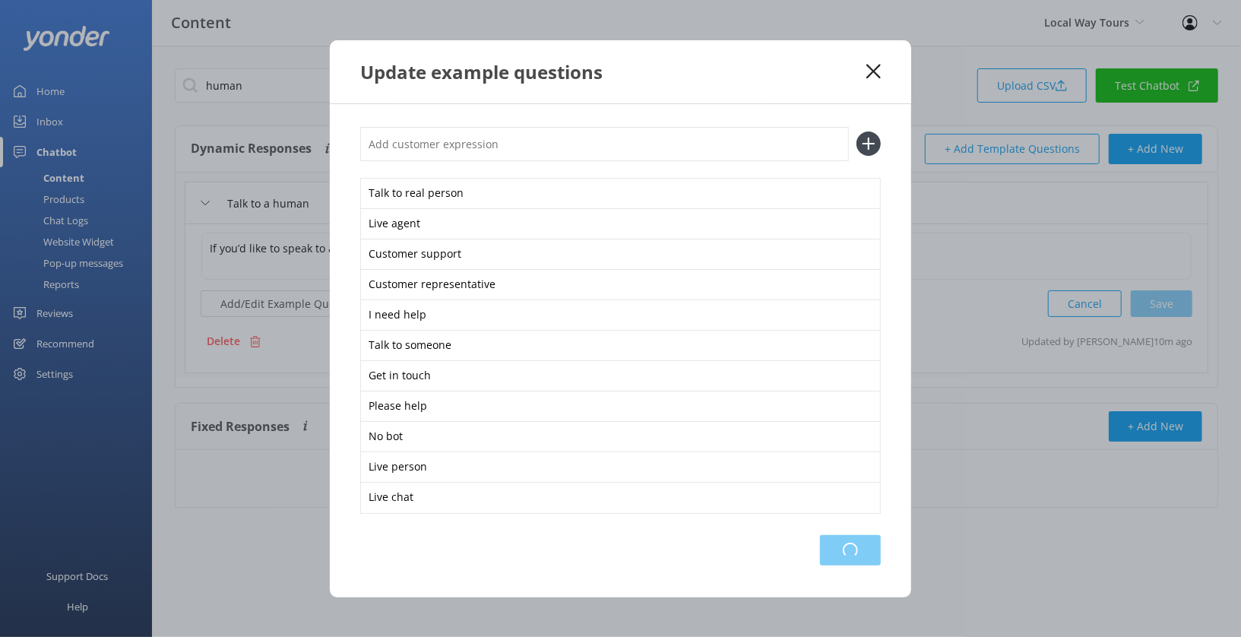
click at [851, 538] on div "Loading.." at bounding box center [850, 550] width 61 height 30
click at [873, 65] on icon at bounding box center [873, 71] width 14 height 15
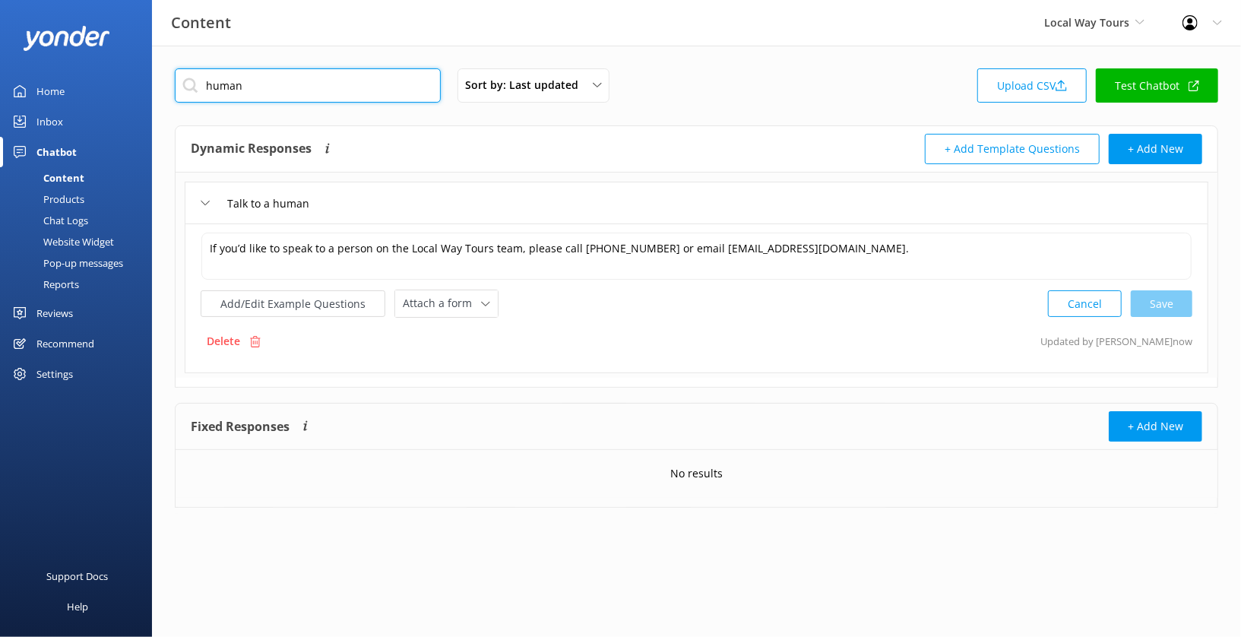
click at [363, 93] on input "human" at bounding box center [308, 85] width 266 height 34
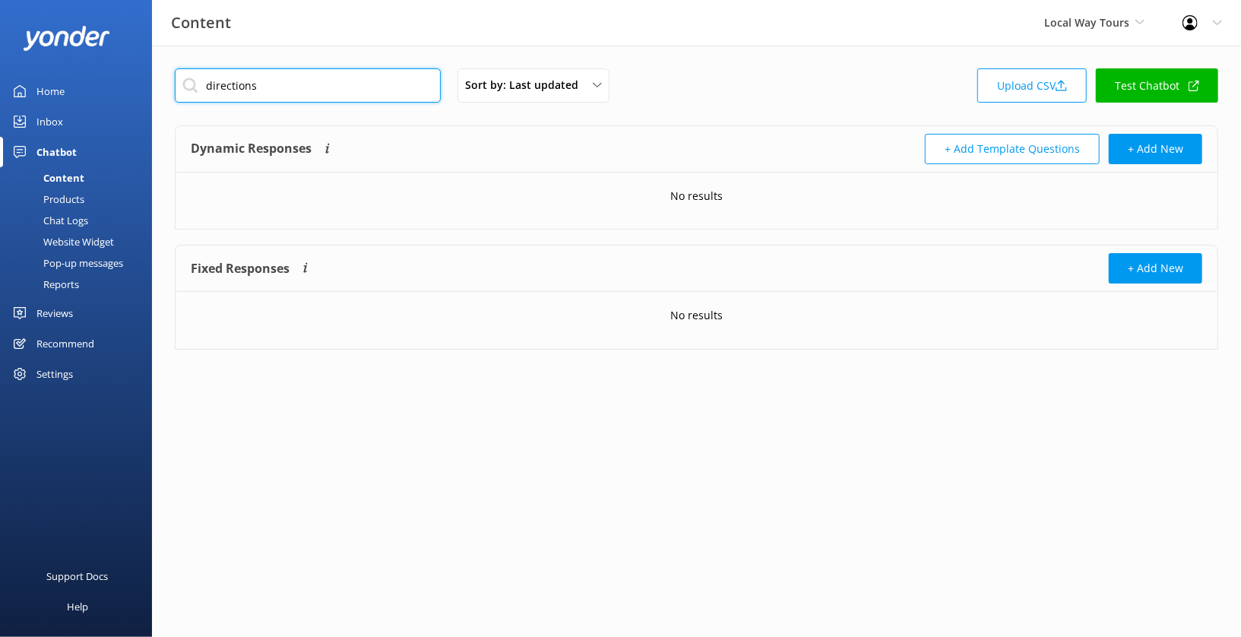
click at [311, 92] on input "directions" at bounding box center [308, 85] width 266 height 34
type input "address"
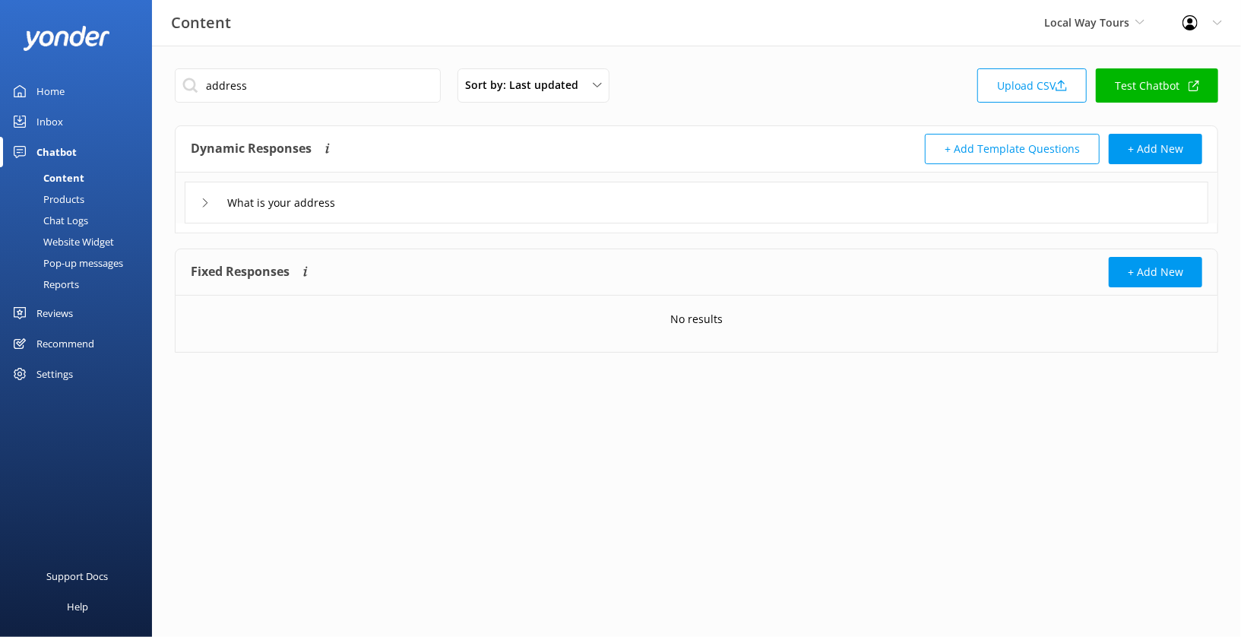
click at [481, 198] on div "What is your address" at bounding box center [696, 203] width 1023 height 42
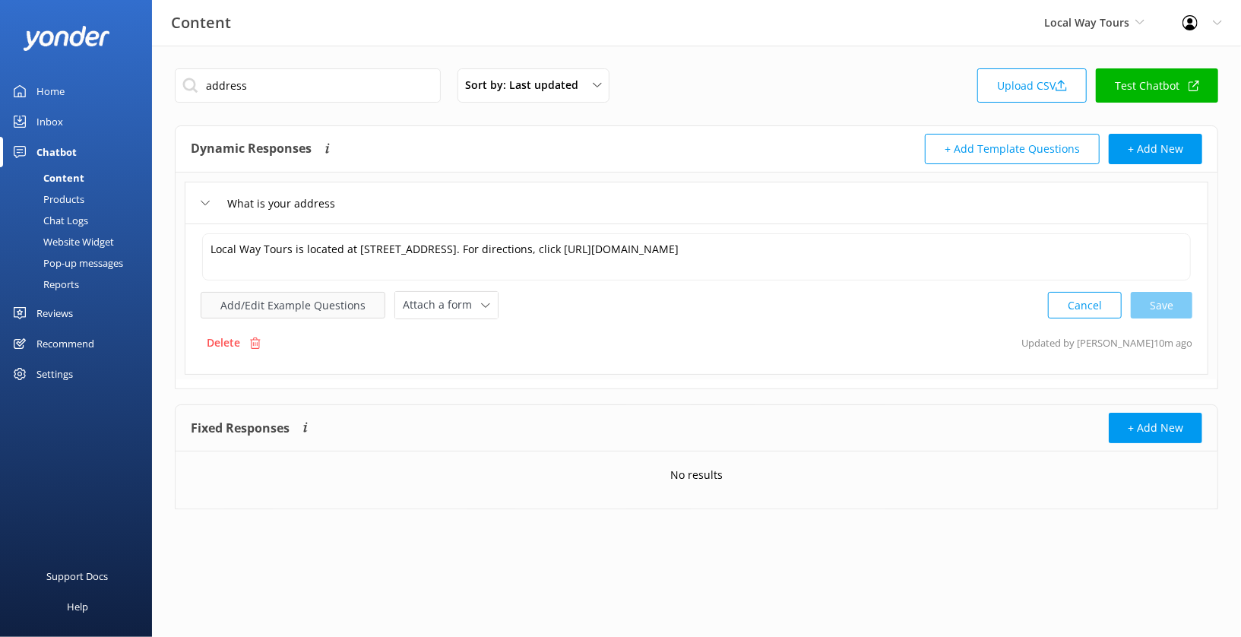
click at [330, 301] on button "Add/Edit Example Questions" at bounding box center [293, 305] width 185 height 27
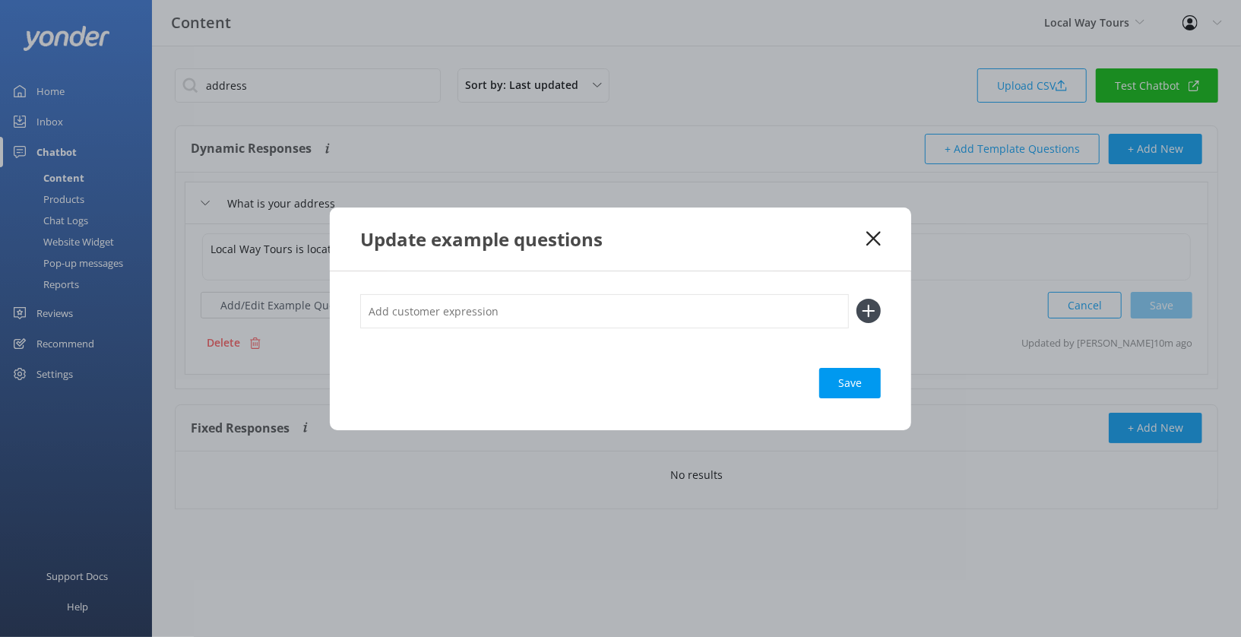
click at [443, 309] on input "text" at bounding box center [604, 311] width 489 height 34
type input "Directions"
click at [856, 299] on button at bounding box center [868, 311] width 24 height 24
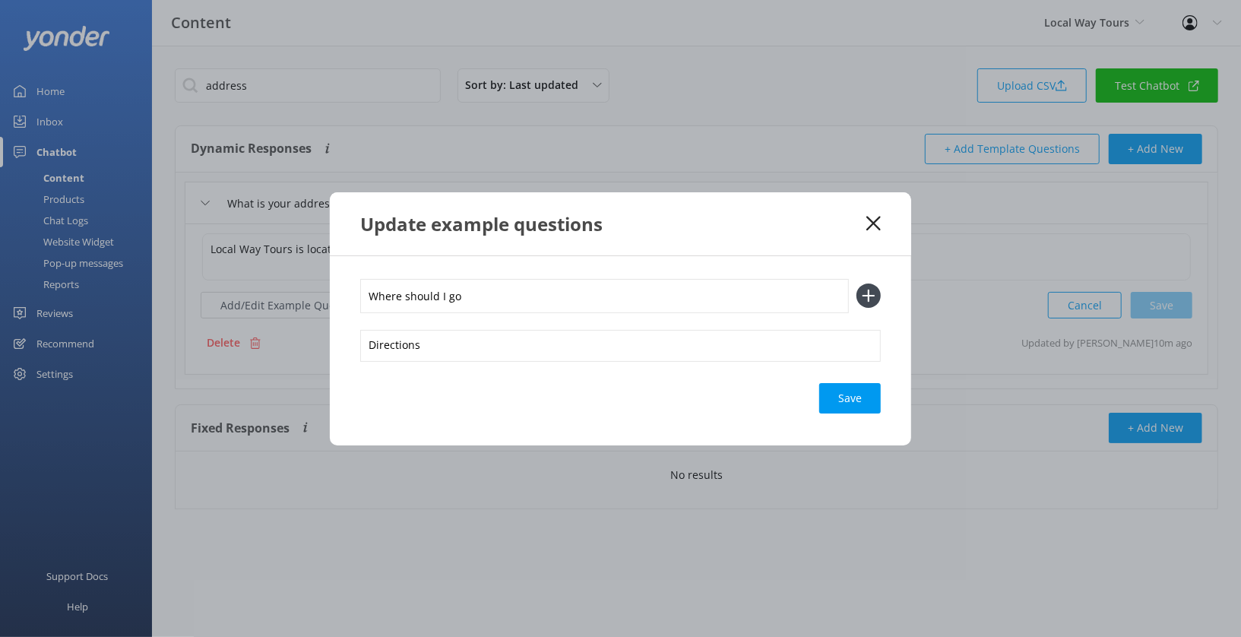
type input "Where should I go"
click at [856, 283] on button at bounding box center [868, 295] width 24 height 24
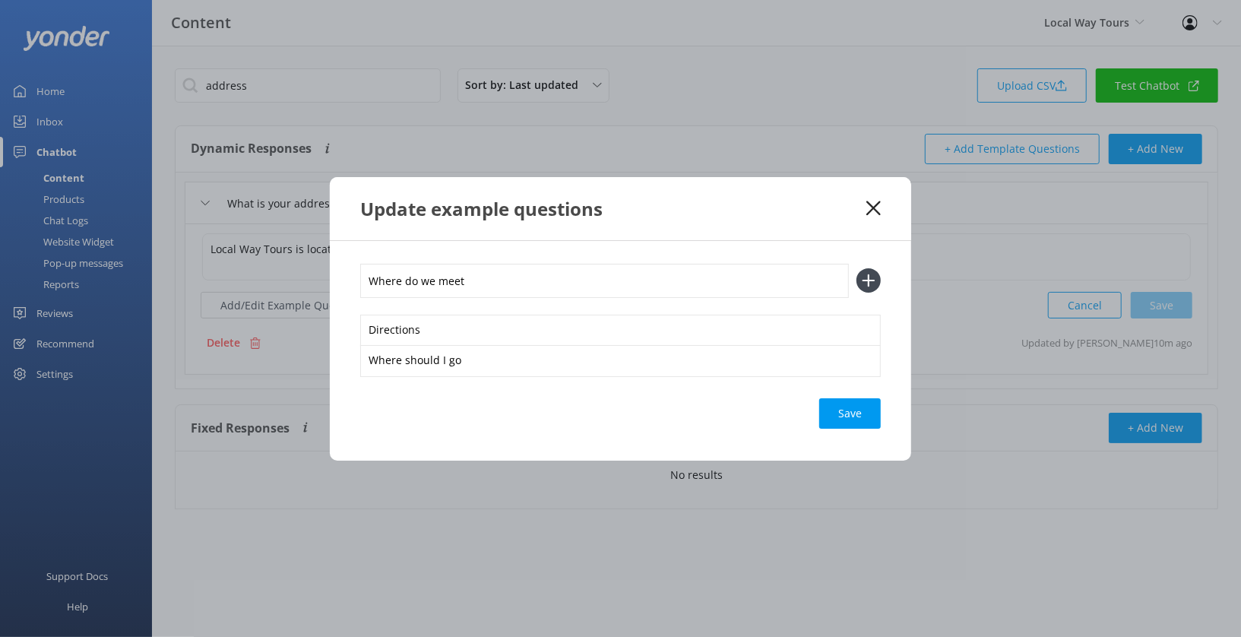
type input "Where do we meet"
click at [856, 268] on button at bounding box center [868, 280] width 24 height 24
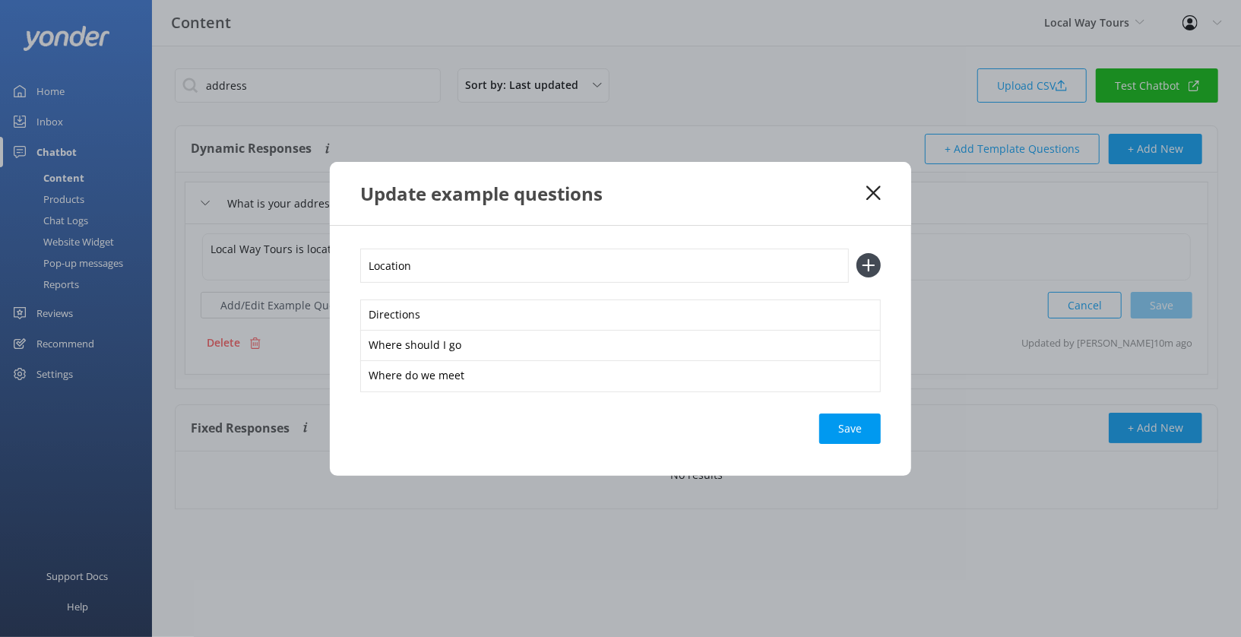
type input "Location"
click at [856, 253] on button at bounding box center [868, 265] width 24 height 24
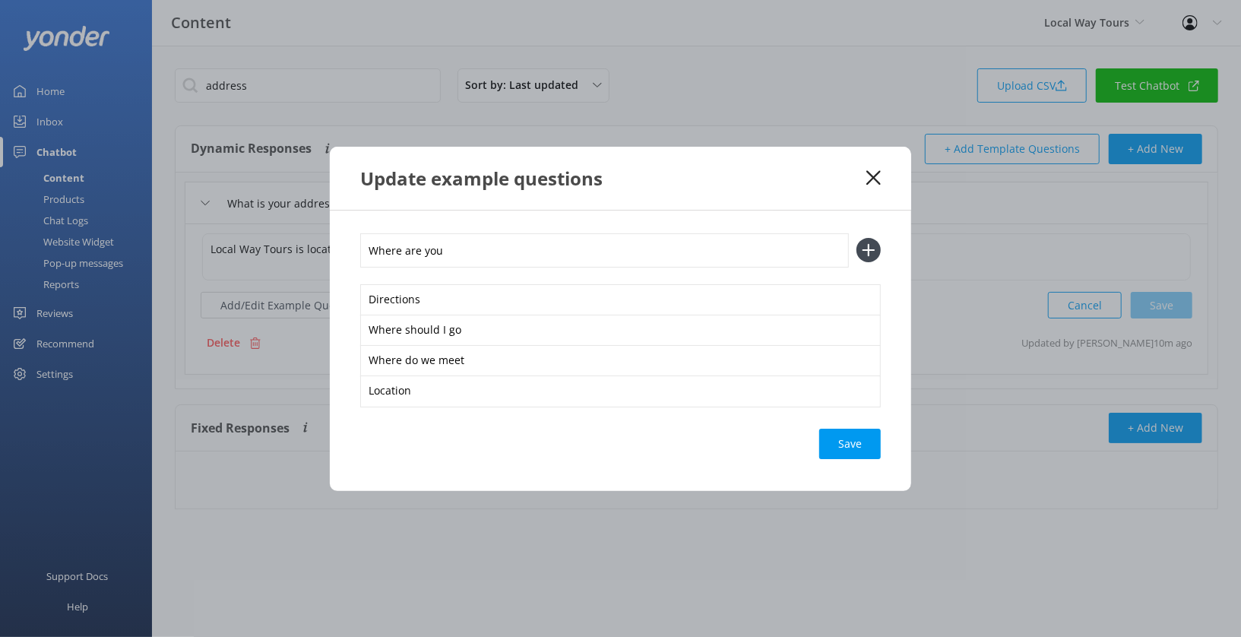
type input "Where are you"
click at [856, 238] on button at bounding box center [868, 250] width 24 height 24
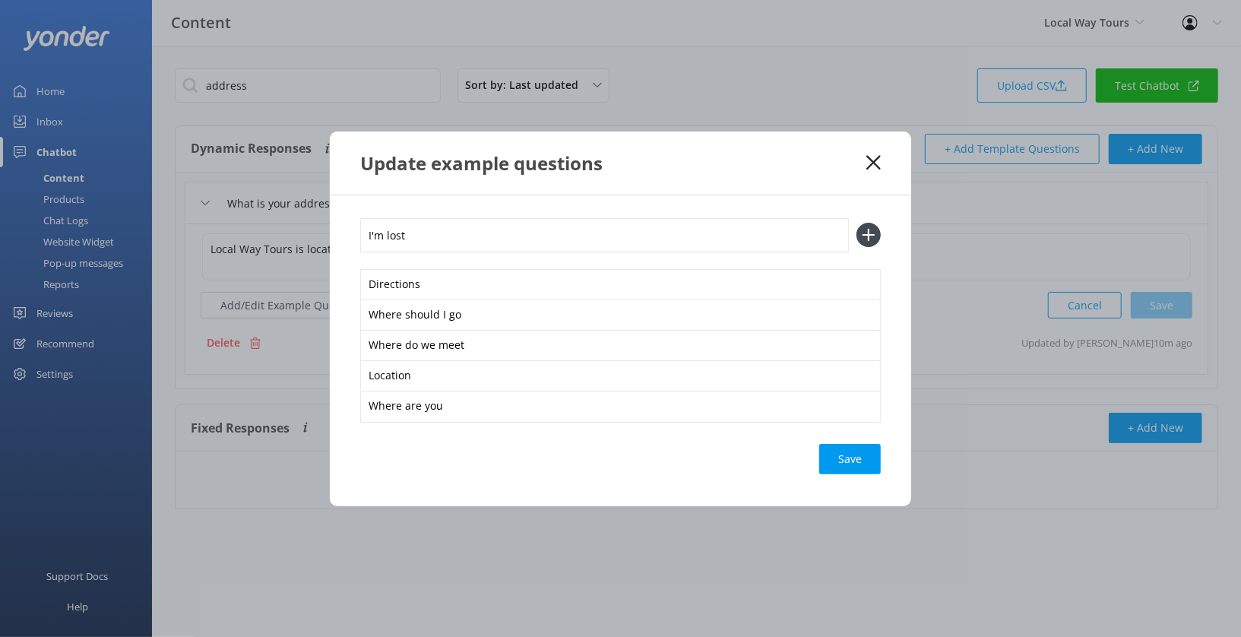
type input "I'm lost"
click at [856, 223] on button at bounding box center [868, 235] width 24 height 24
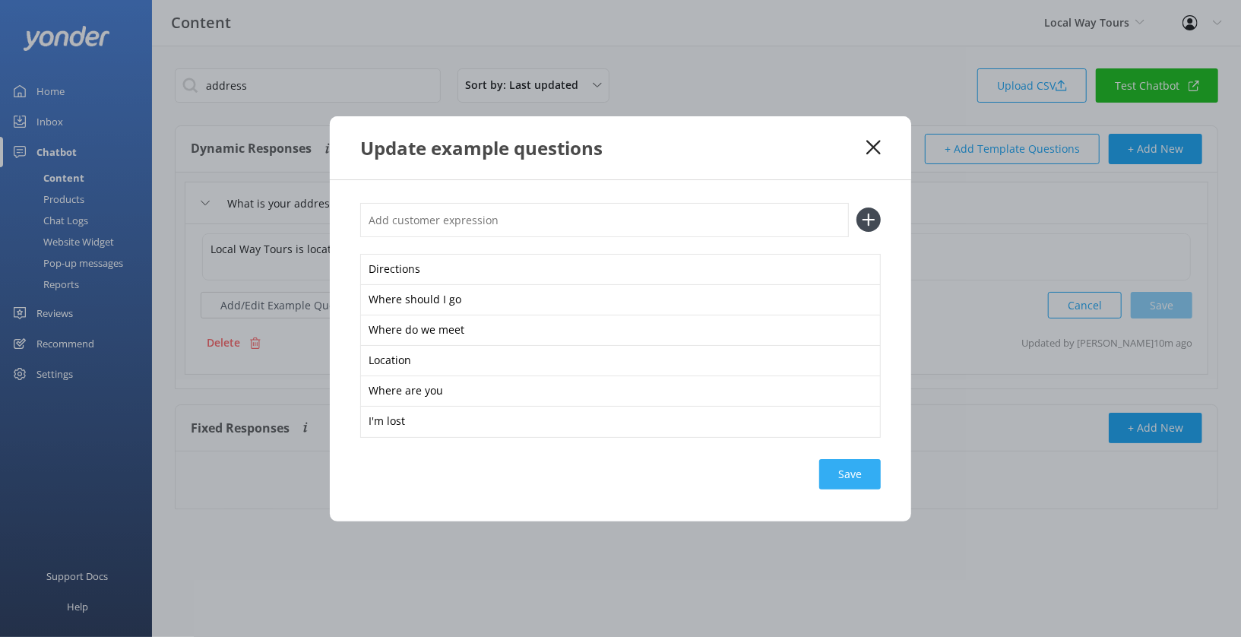
click at [849, 479] on div "Save" at bounding box center [850, 474] width 62 height 30
click at [868, 144] on icon at bounding box center [873, 147] width 14 height 15
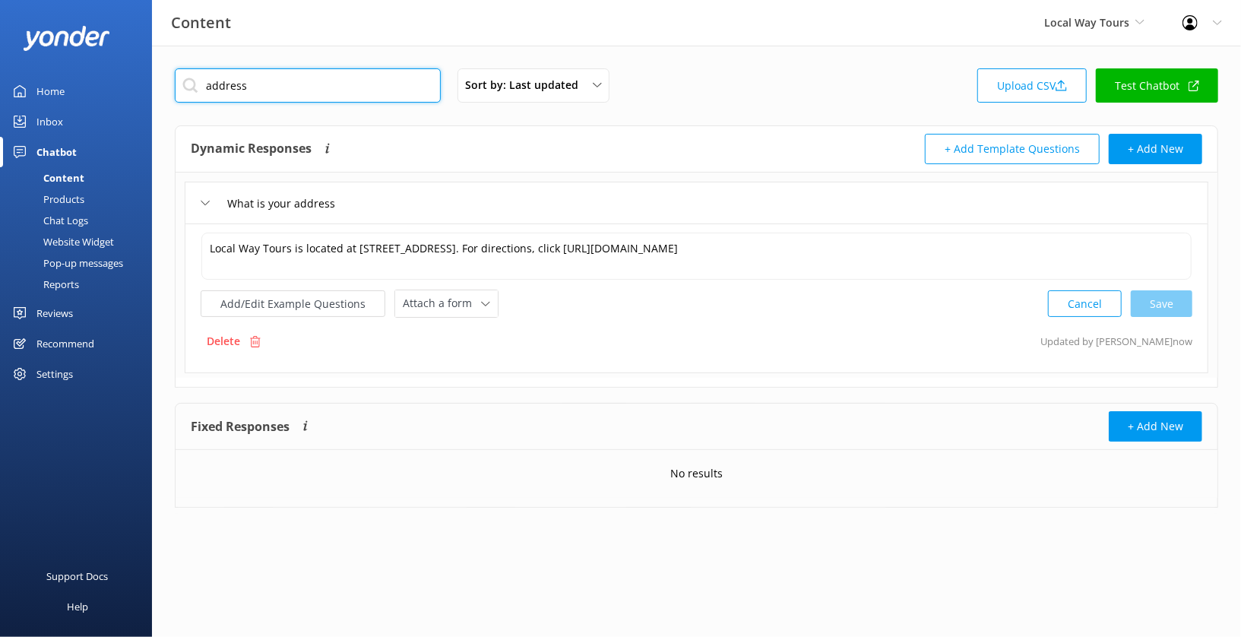
click at [353, 90] on input "address" at bounding box center [308, 85] width 266 height 34
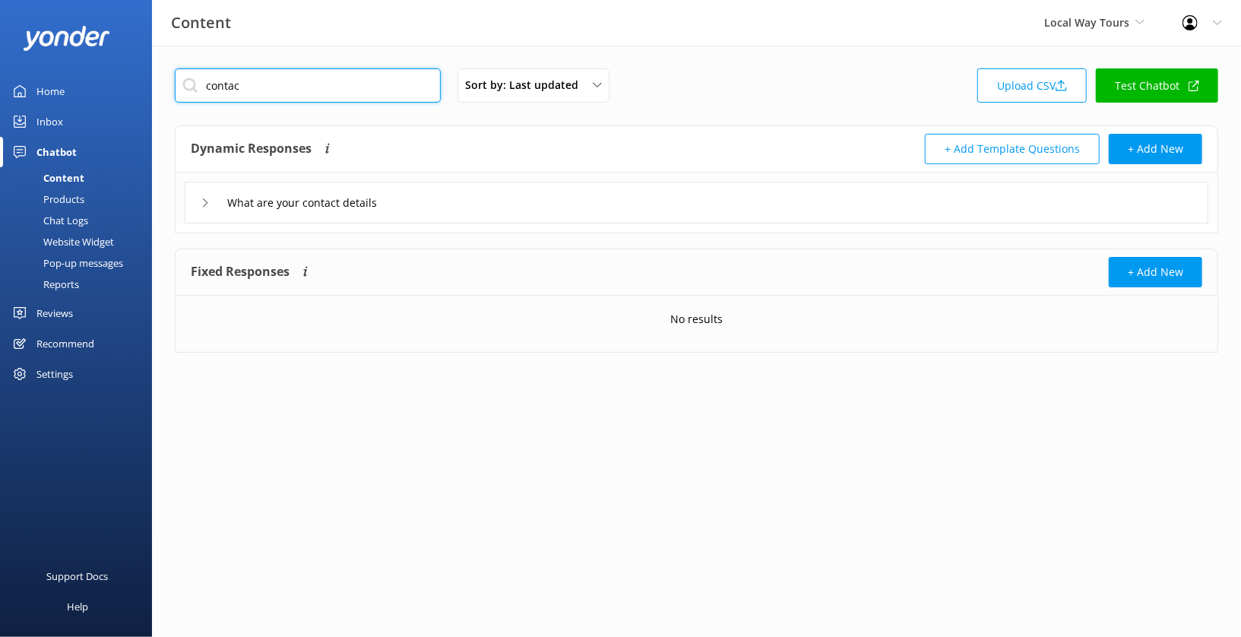
type input "contac"
click at [479, 196] on div "What are your contact details" at bounding box center [696, 203] width 1023 height 42
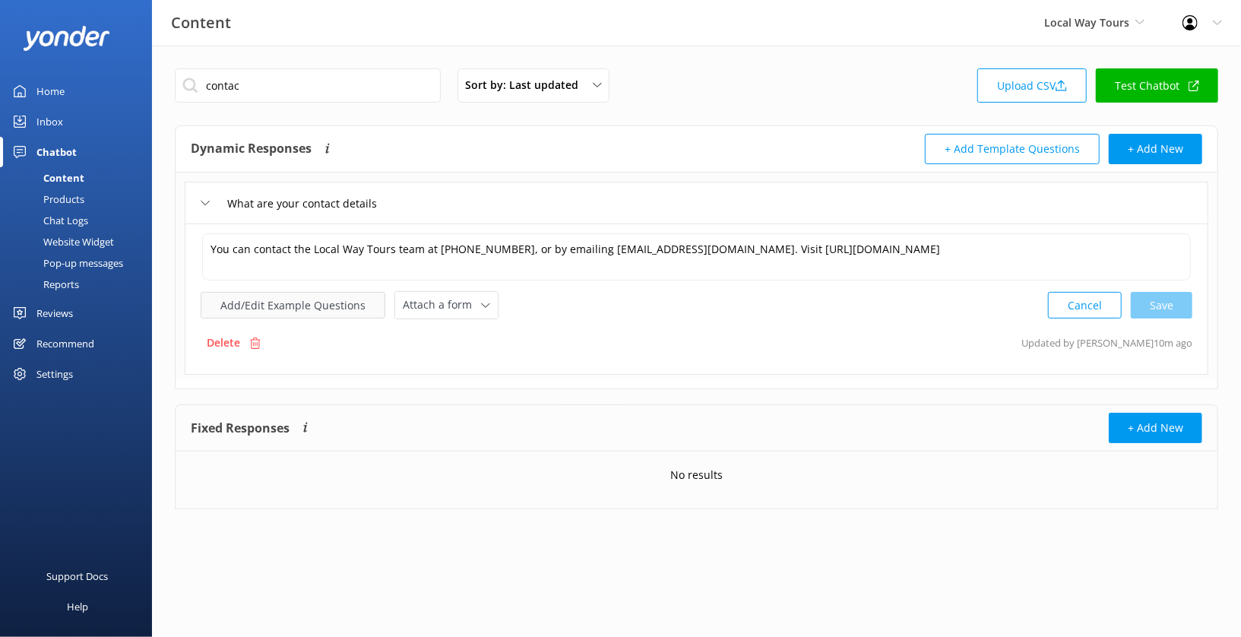
click at [359, 300] on button "Add/Edit Example Questions" at bounding box center [293, 305] width 185 height 27
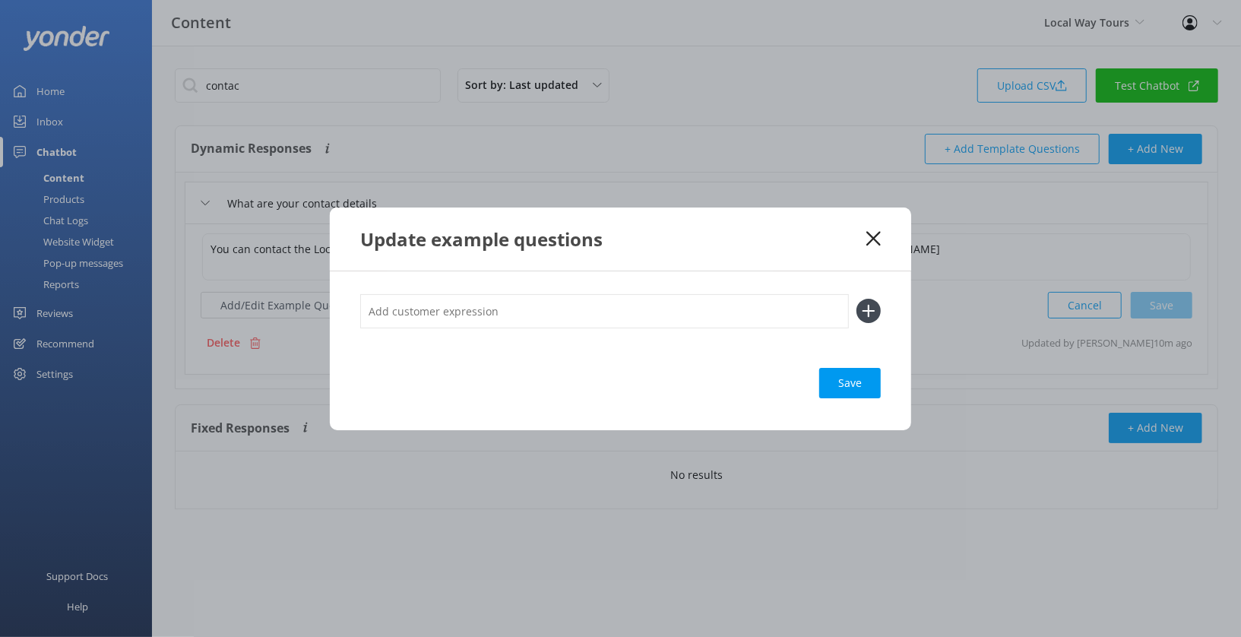
click at [450, 315] on input "text" at bounding box center [604, 311] width 489 height 34
type input "Contact Us"
click at [856, 299] on button at bounding box center [868, 311] width 24 height 24
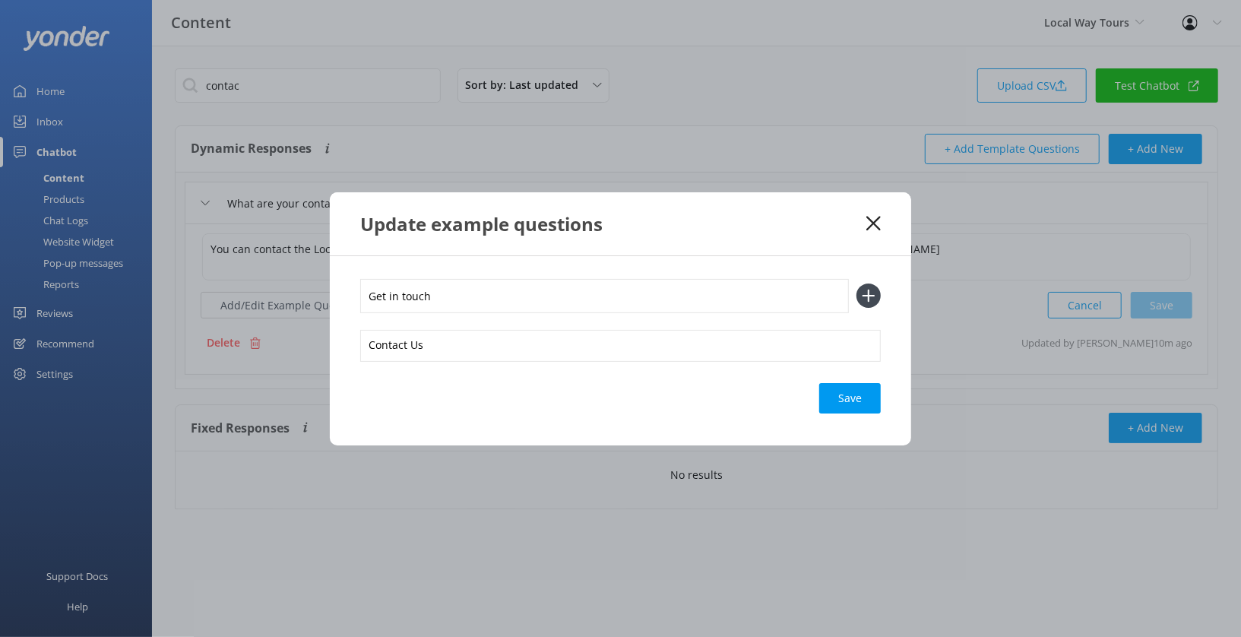
type input "Get in touch"
click at [856, 283] on button at bounding box center [868, 295] width 24 height 24
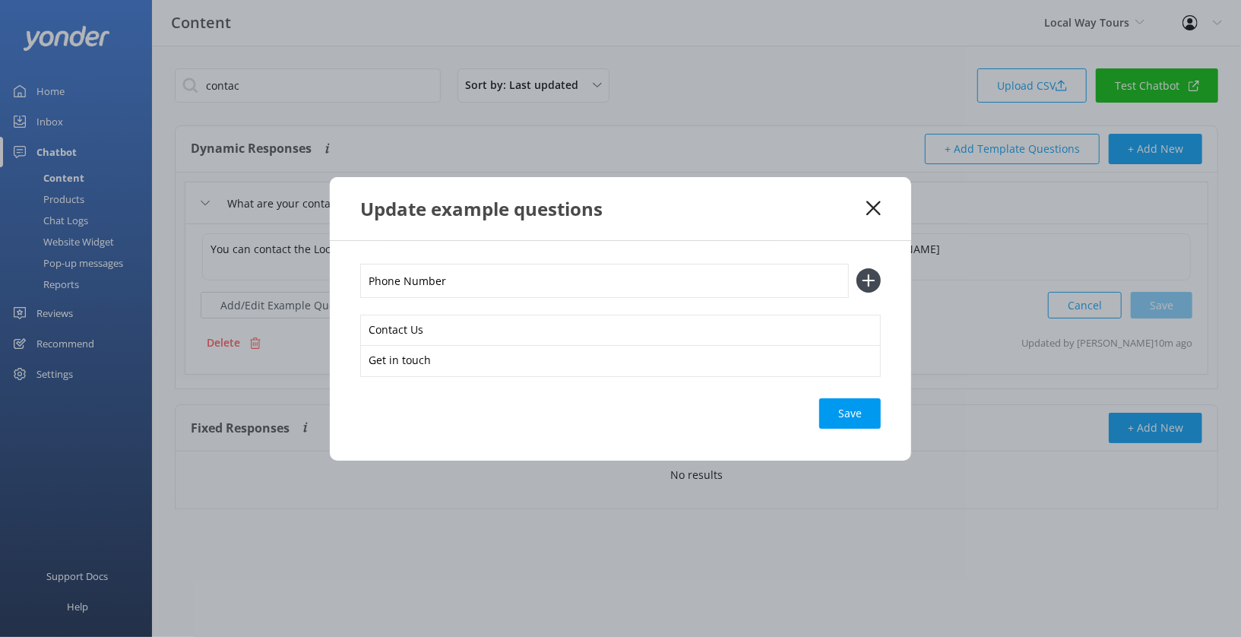
type input "Phone Number"
click at [856, 268] on button at bounding box center [868, 280] width 24 height 24
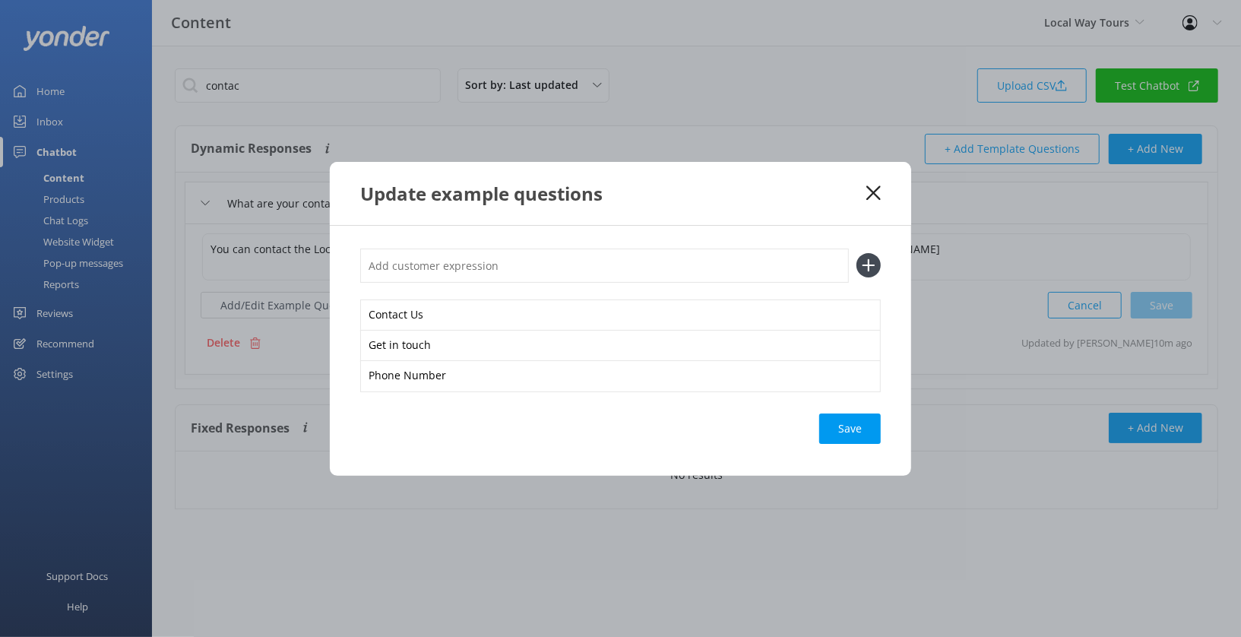
type input "E"
type input "What's your email"
click at [856, 253] on button at bounding box center [868, 265] width 24 height 24
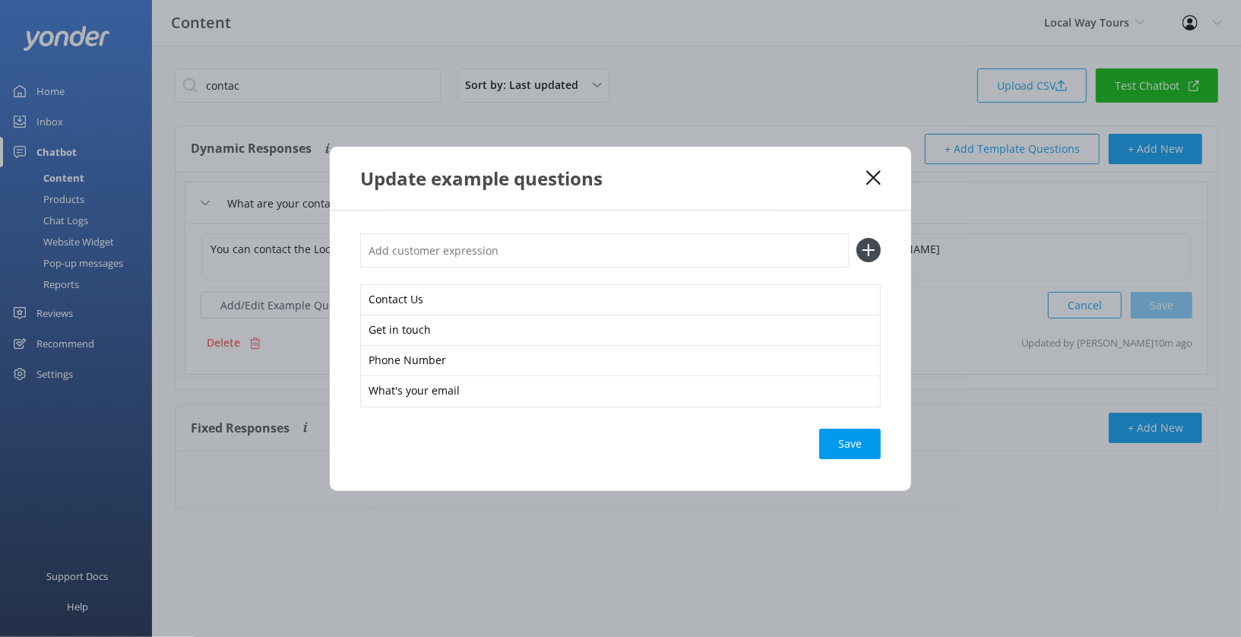
click at [836, 433] on div "Save" at bounding box center [850, 443] width 62 height 30
click at [855, 437] on div "Loading.." at bounding box center [850, 443] width 61 height 30
click at [542, 241] on input "text" at bounding box center [604, 250] width 489 height 34
type input "Call someone"
click at [856, 238] on button at bounding box center [868, 250] width 24 height 24
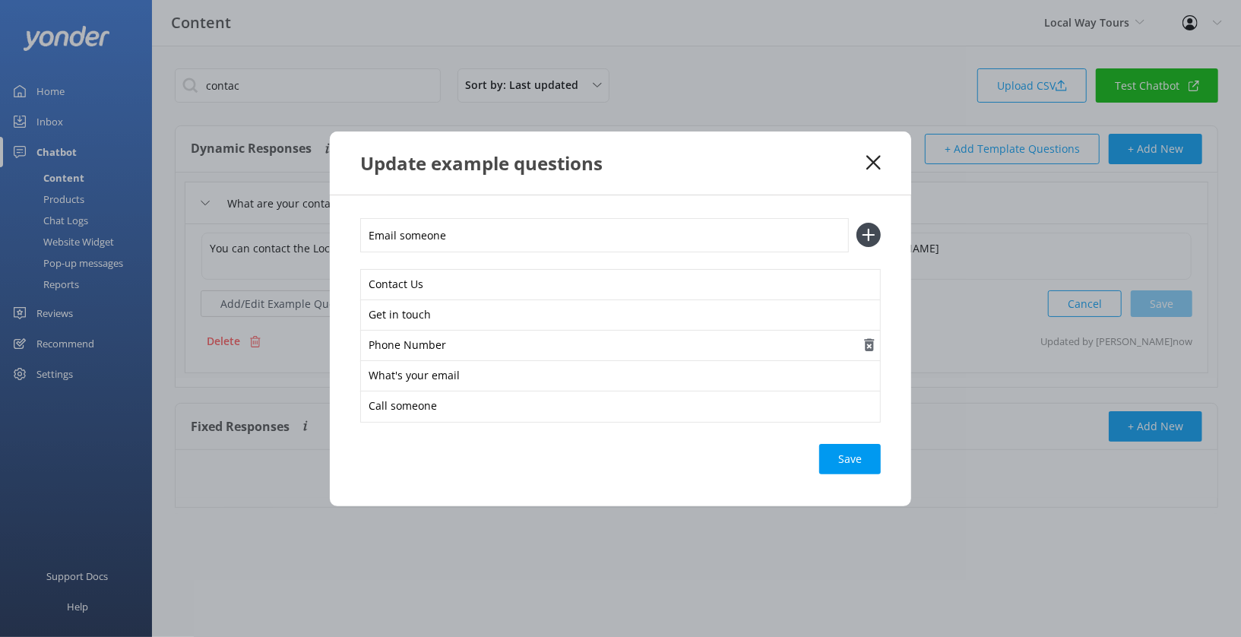
type input "Email someone"
click at [856, 223] on button at bounding box center [868, 235] width 24 height 24
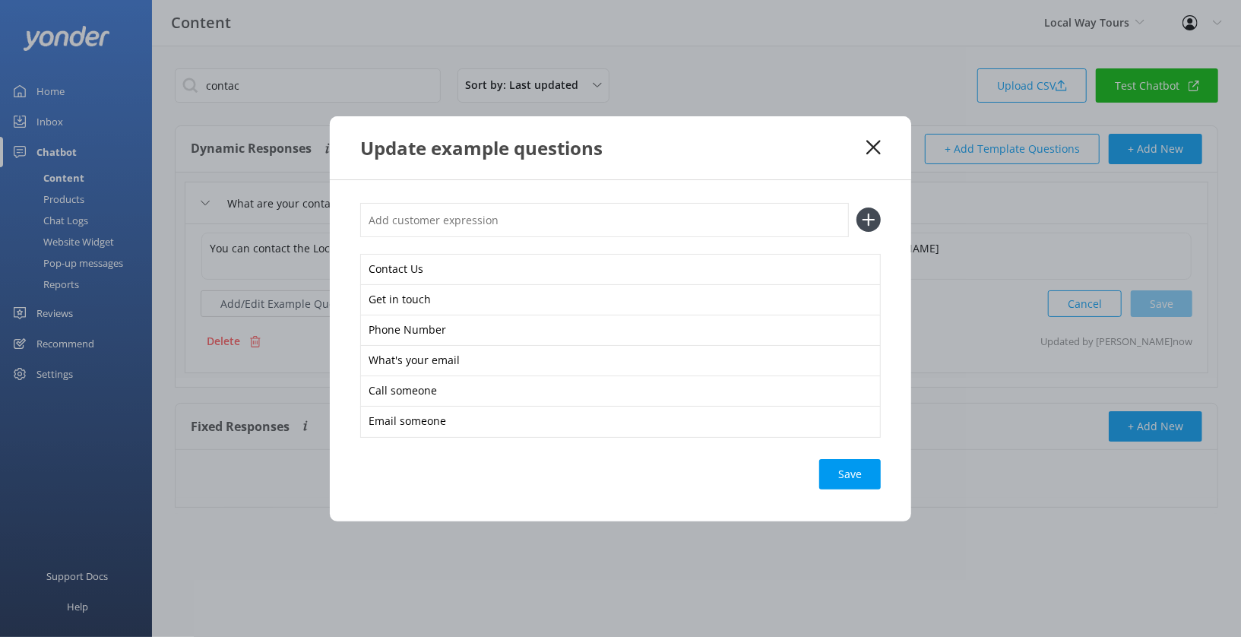
click at [870, 468] on div "Save" at bounding box center [850, 474] width 62 height 30
click at [874, 144] on icon at bounding box center [873, 147] width 14 height 15
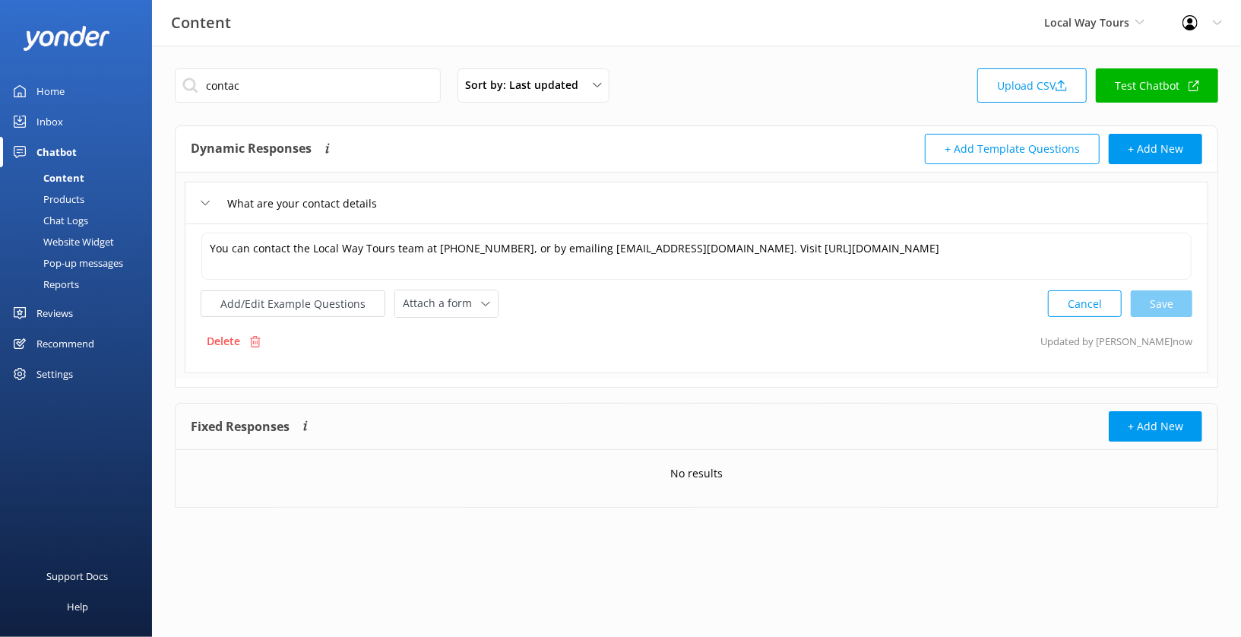
click at [83, 234] on div "Website Widget" at bounding box center [61, 241] width 105 height 21
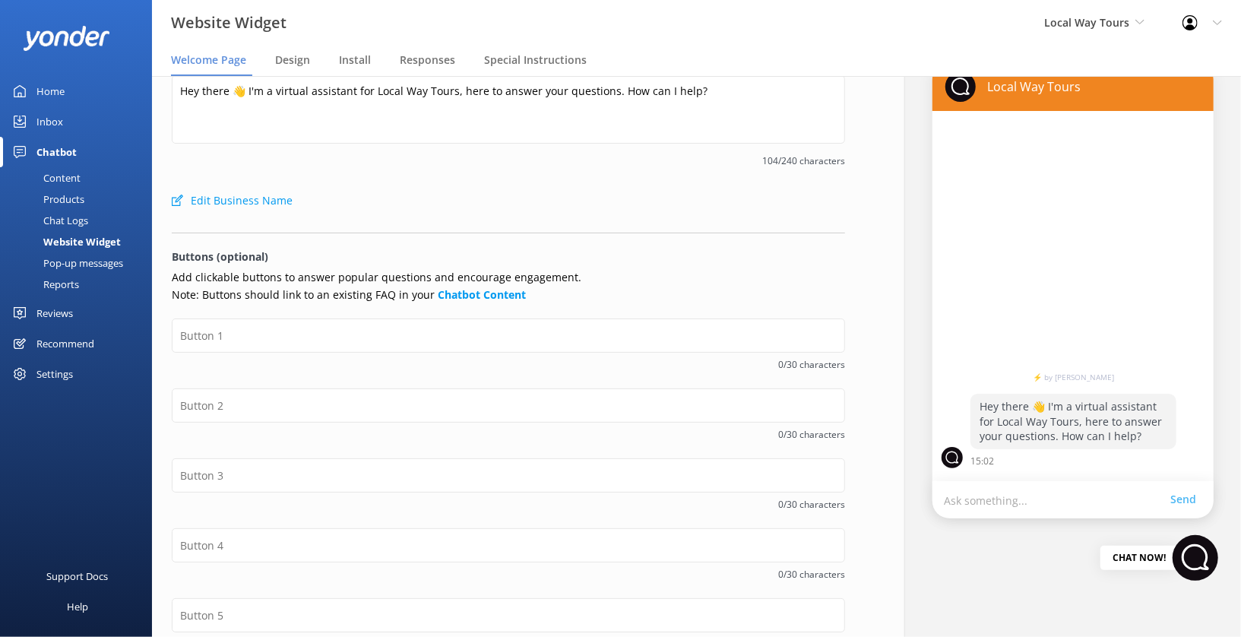
scroll to position [42, 0]
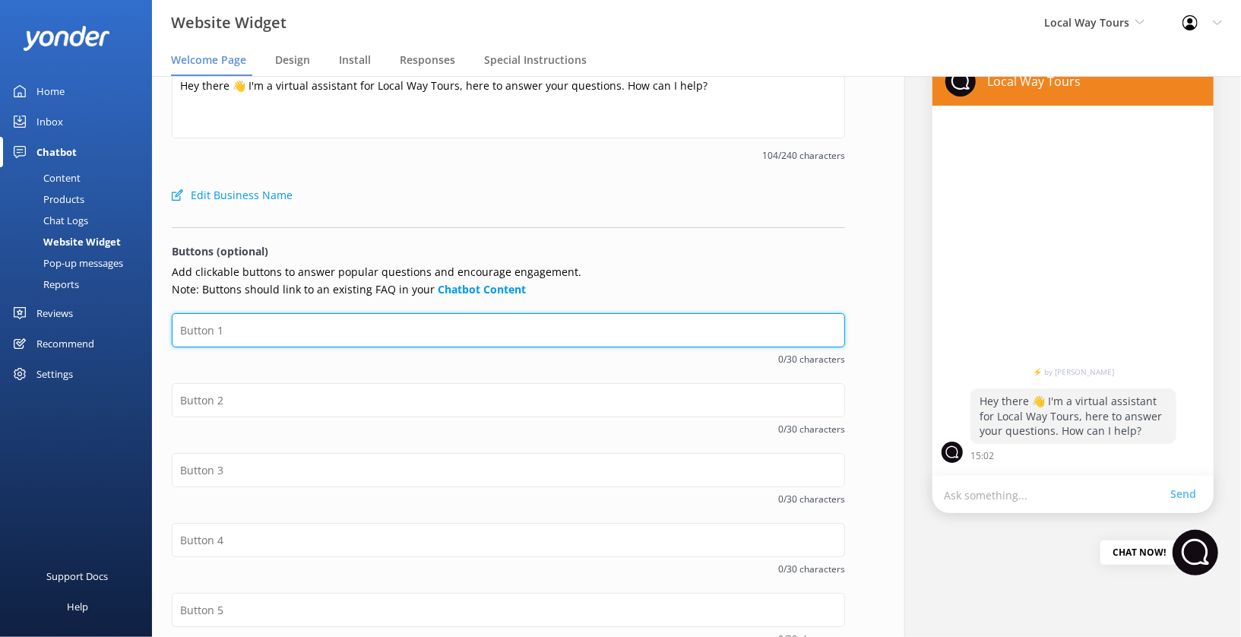
click at [524, 318] on input "text" at bounding box center [508, 330] width 673 height 34
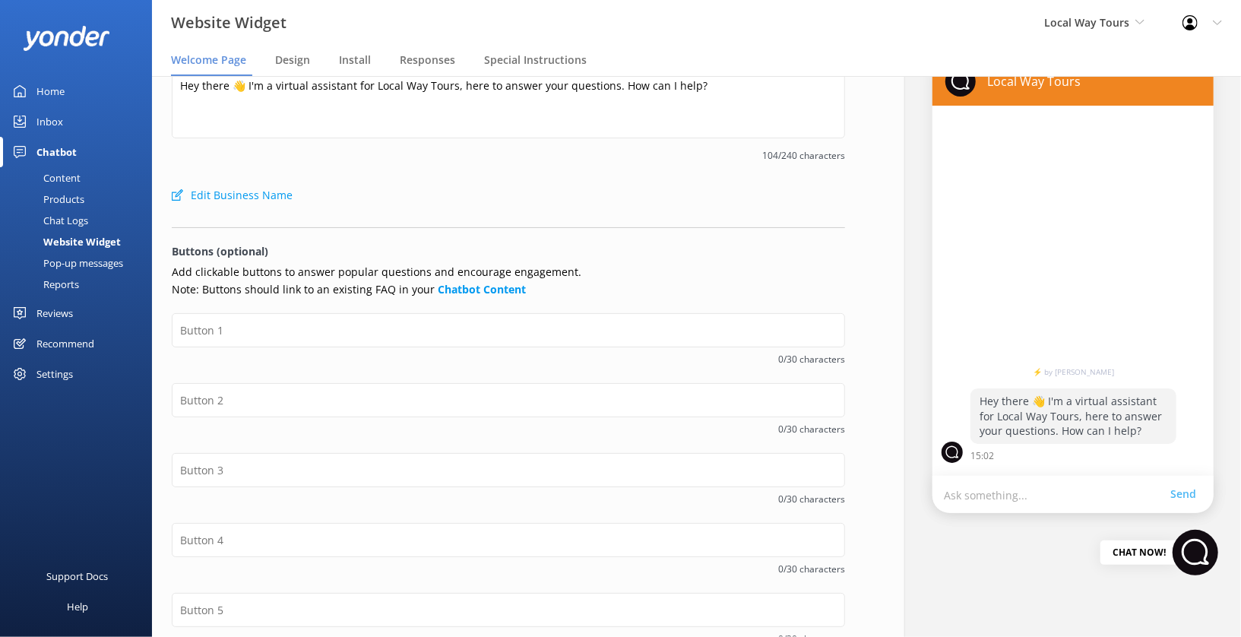
click at [485, 372] on div "0/30 characters" at bounding box center [508, 348] width 673 height 70
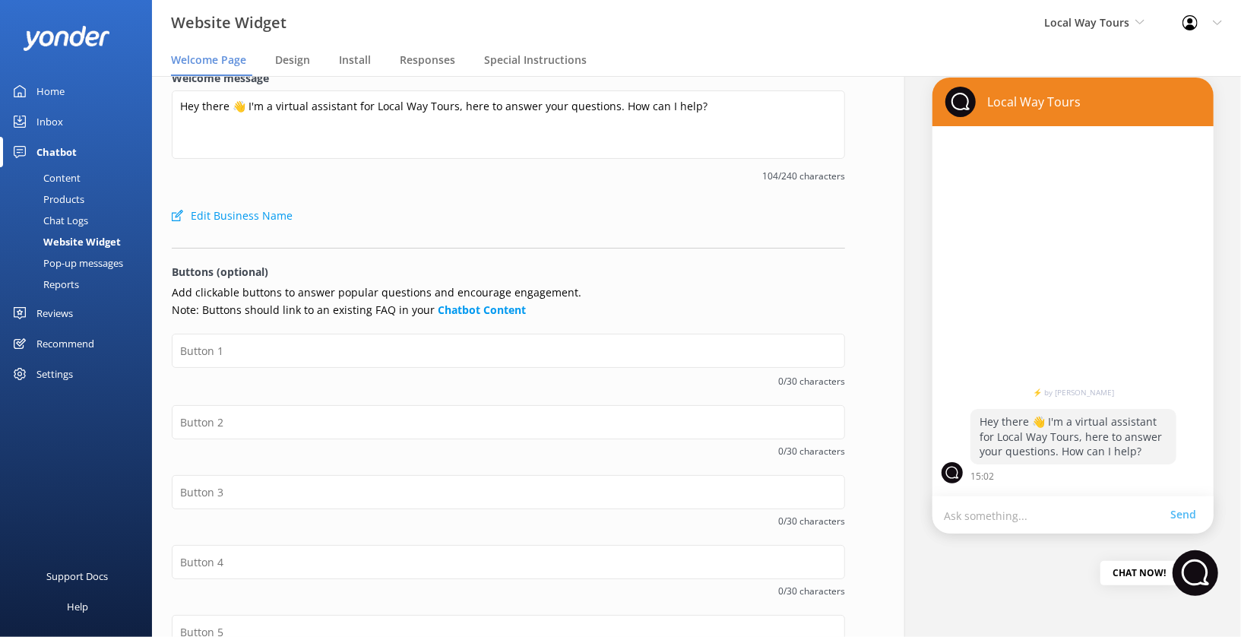
scroll to position [17, 0]
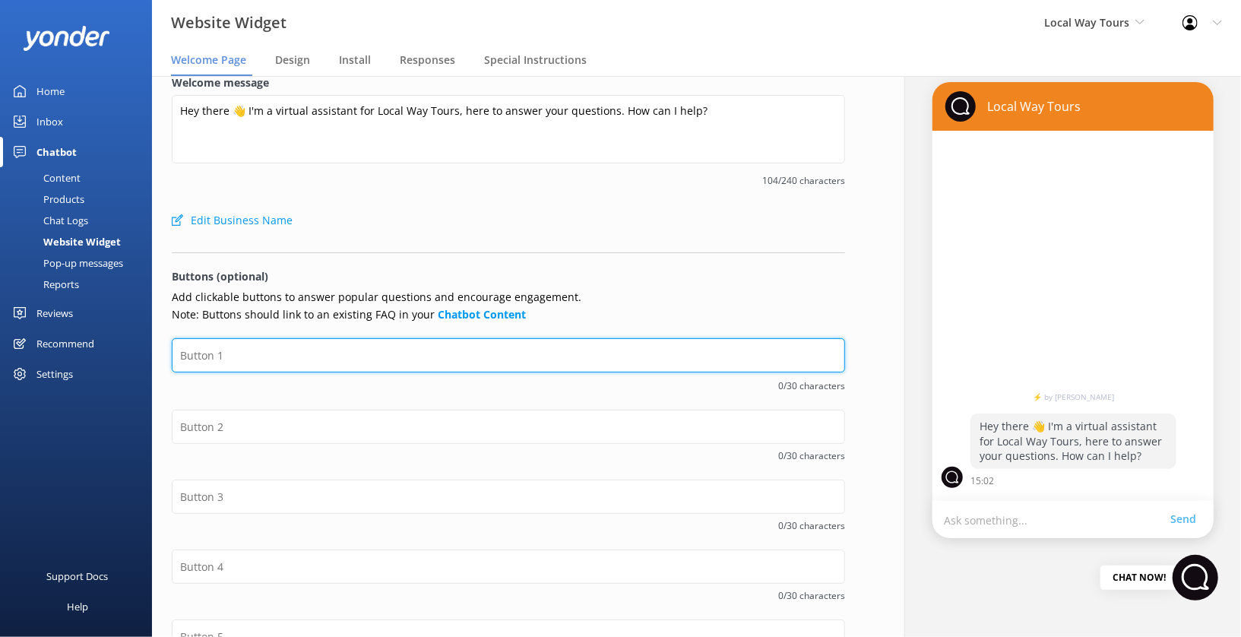
click at [453, 356] on input "text" at bounding box center [508, 355] width 673 height 34
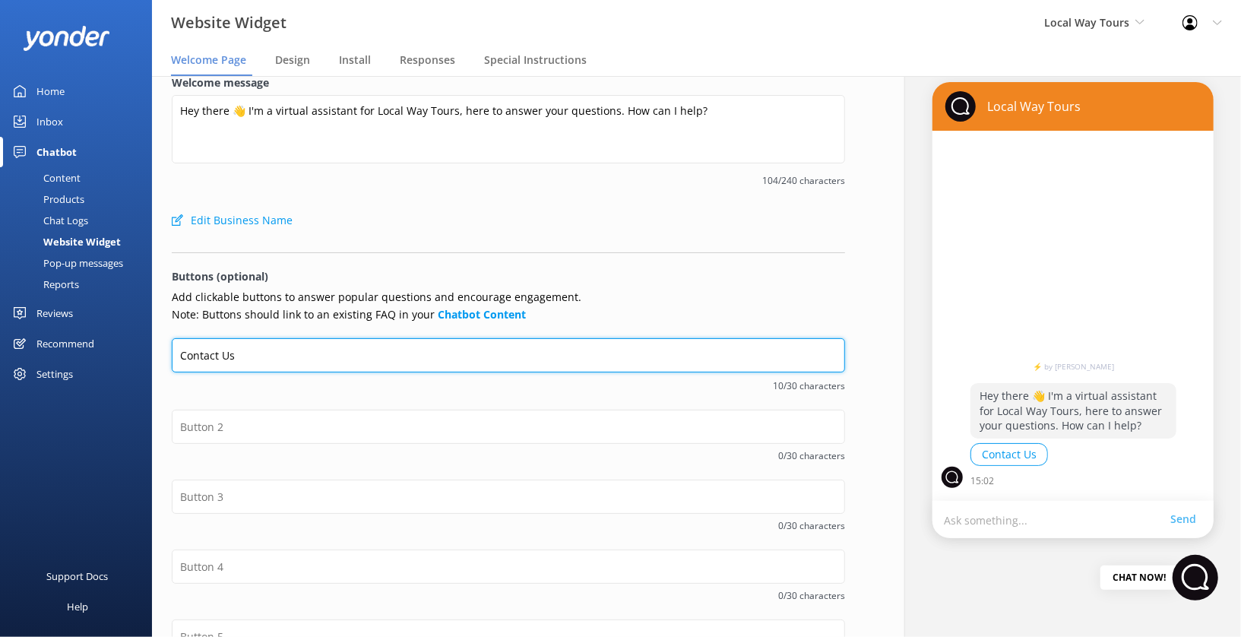
click at [315, 352] on input "Contact Us" at bounding box center [508, 355] width 673 height 34
type input "Melbourne Tours"
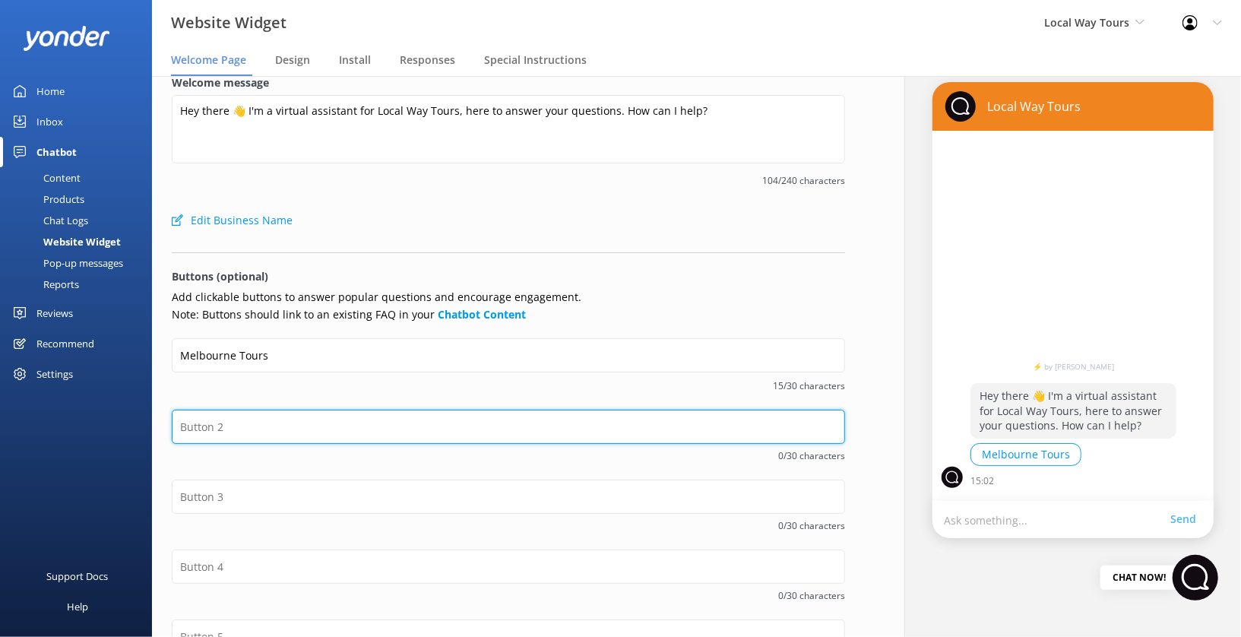
click at [257, 434] on input "text" at bounding box center [508, 426] width 673 height 34
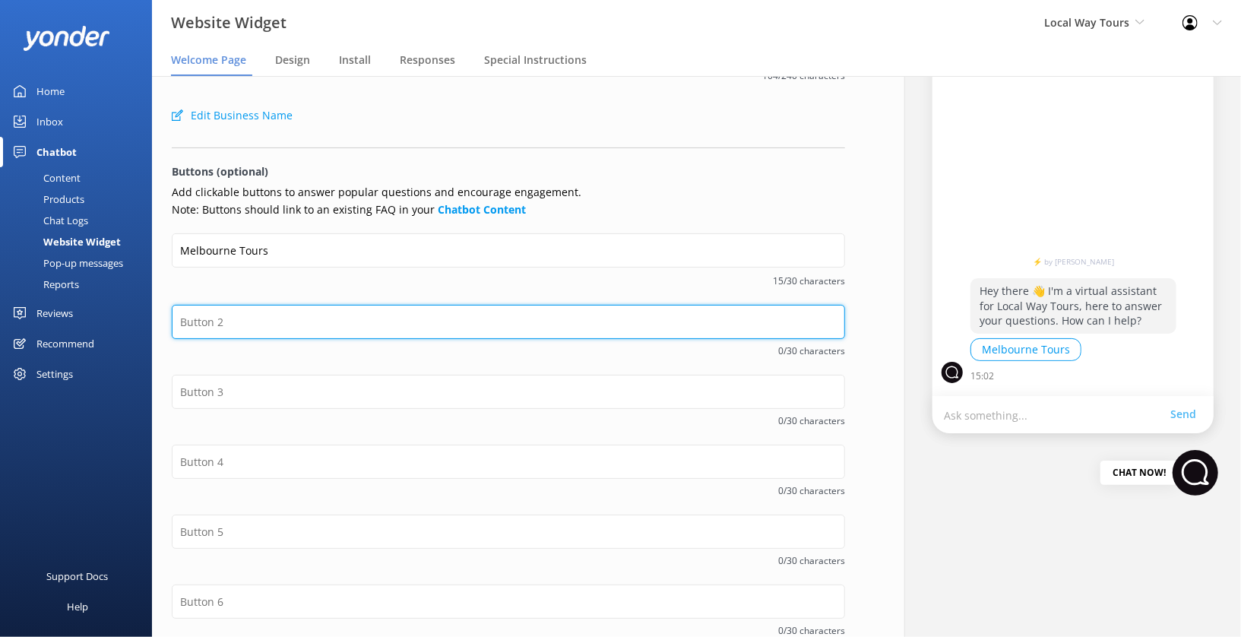
scroll to position [207, 0]
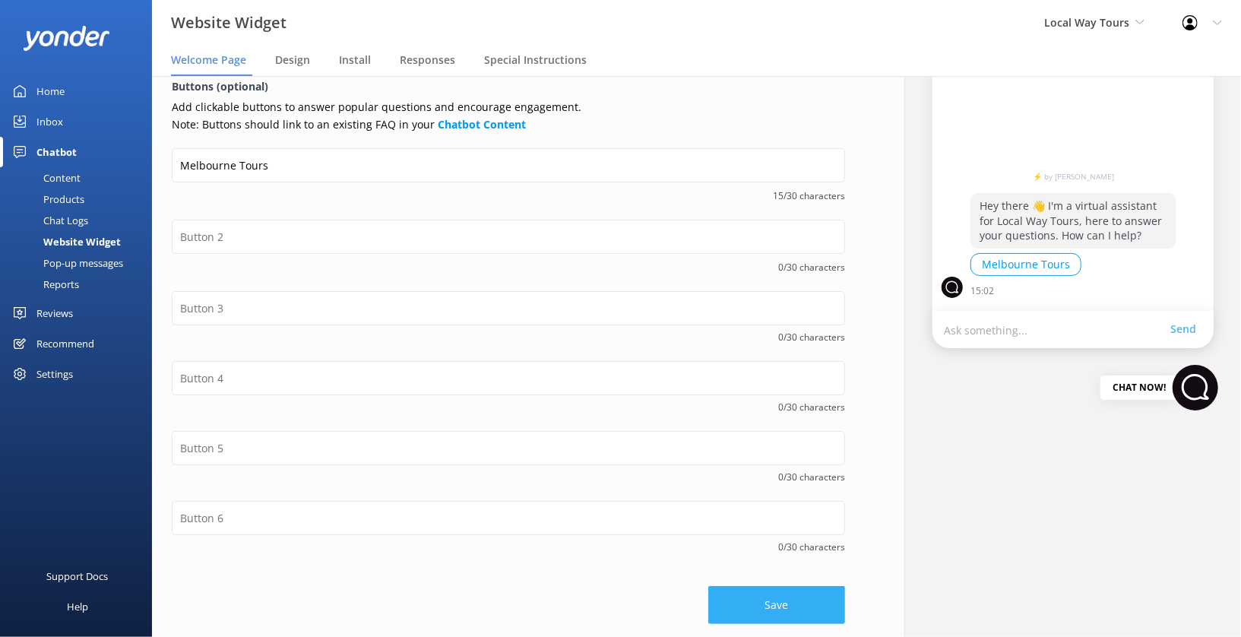
click at [797, 612] on button "Save" at bounding box center [776, 605] width 137 height 38
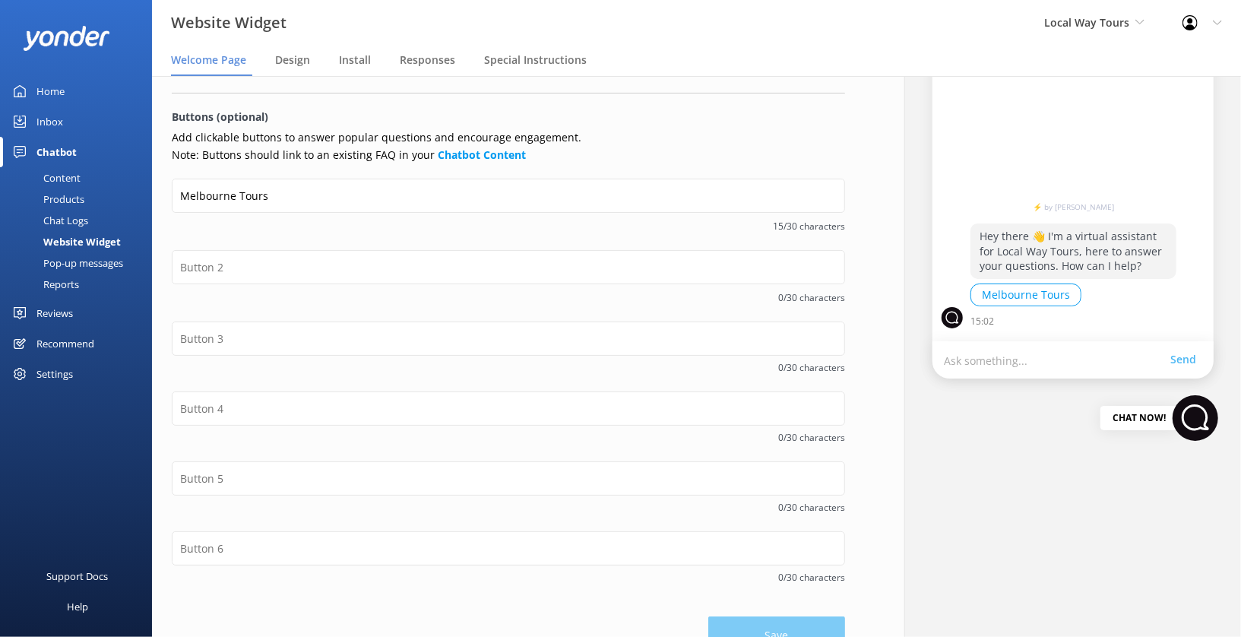
scroll to position [207, 0]
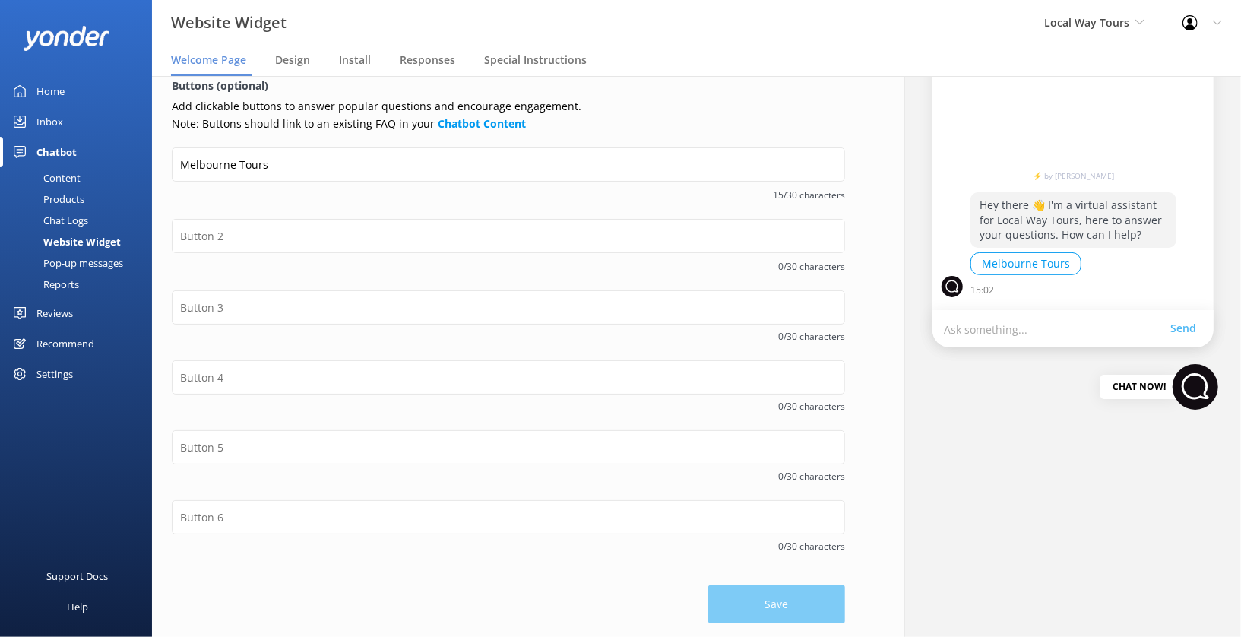
click at [70, 217] on div "Chat Logs" at bounding box center [48, 220] width 79 height 21
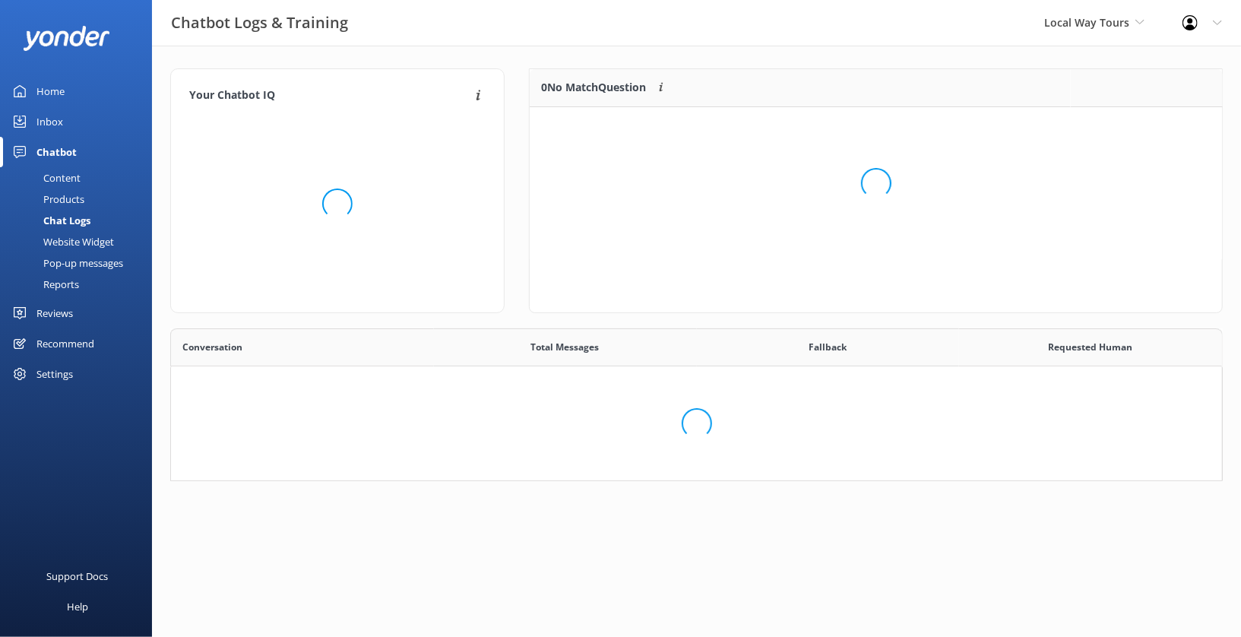
scroll to position [139, 1039]
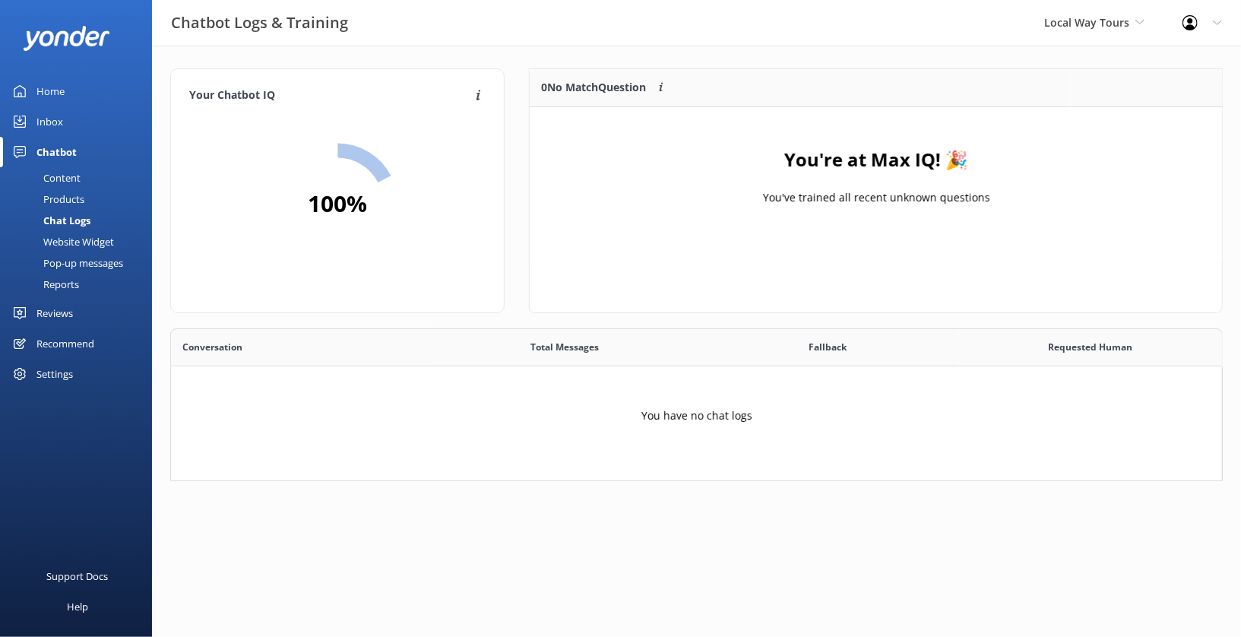
click at [66, 177] on div "Content" at bounding box center [44, 177] width 71 height 21
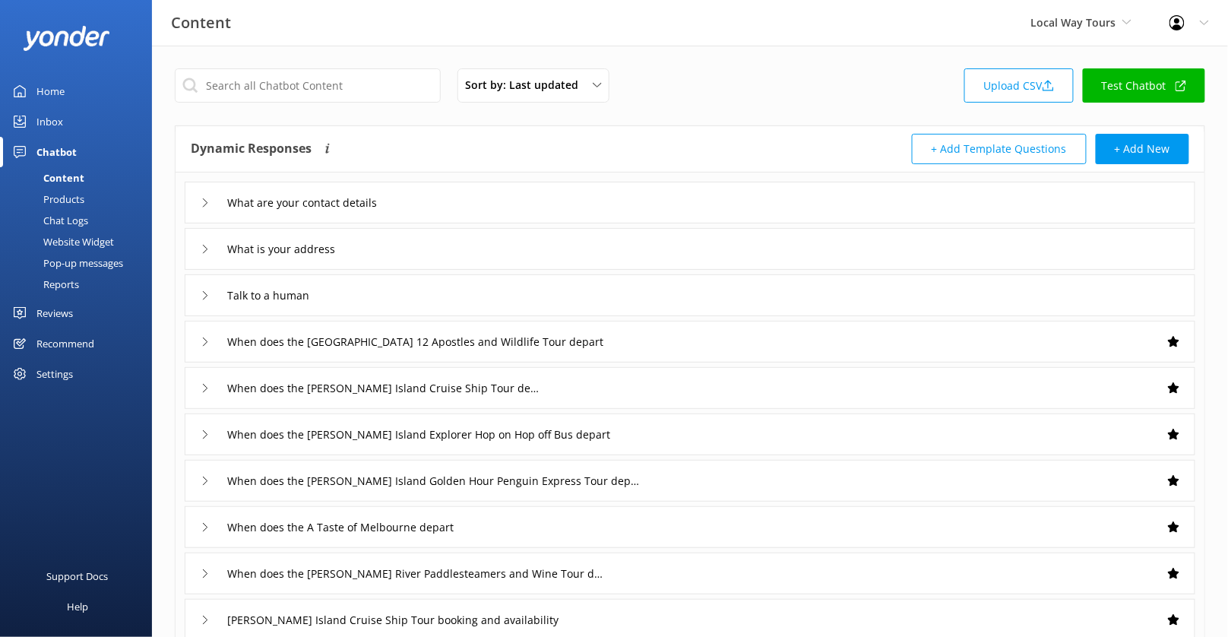
click at [1149, 89] on link "Test Chatbot" at bounding box center [1144, 85] width 122 height 34
click at [1144, 152] on button "+ Add New" at bounding box center [1142, 149] width 93 height 30
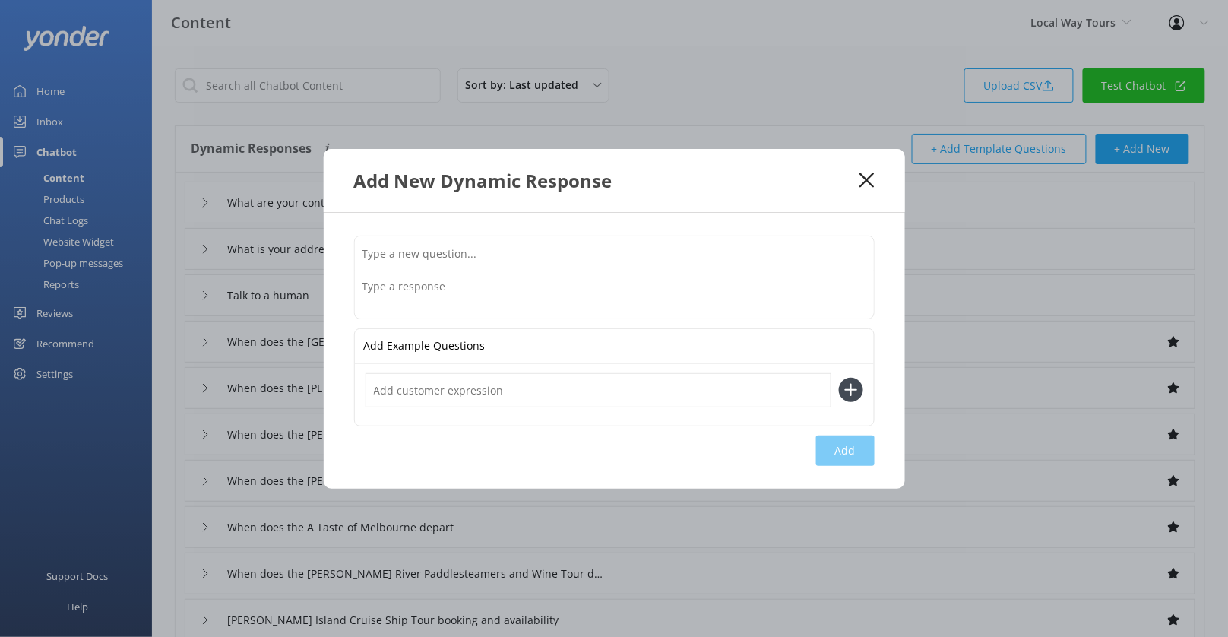
click at [515, 243] on input "text" at bounding box center [614, 253] width 519 height 34
type input "Melbourne Tours"
click at [462, 292] on textarea at bounding box center [614, 294] width 519 height 47
paste textarea "View our range of tours departing daily from [GEOGRAPHIC_DATA], heading out to …"
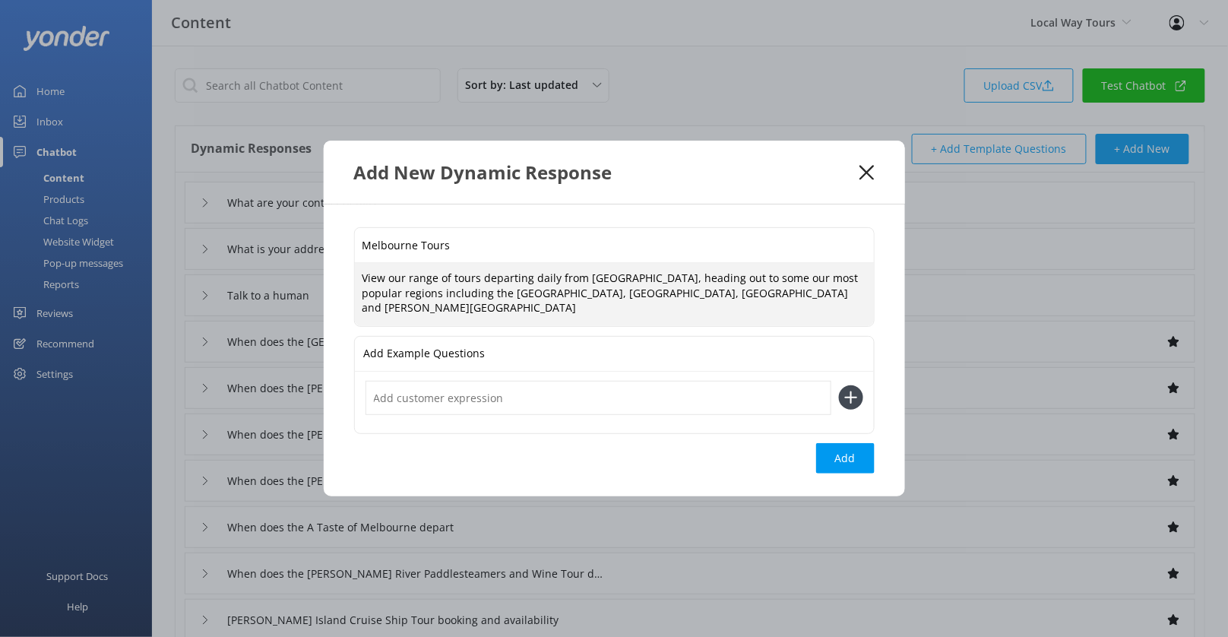
paste textarea "[URL][DOMAIN_NAME]"
type textarea "View our range of tours departing daily from [GEOGRAPHIC_DATA], heading out to …"
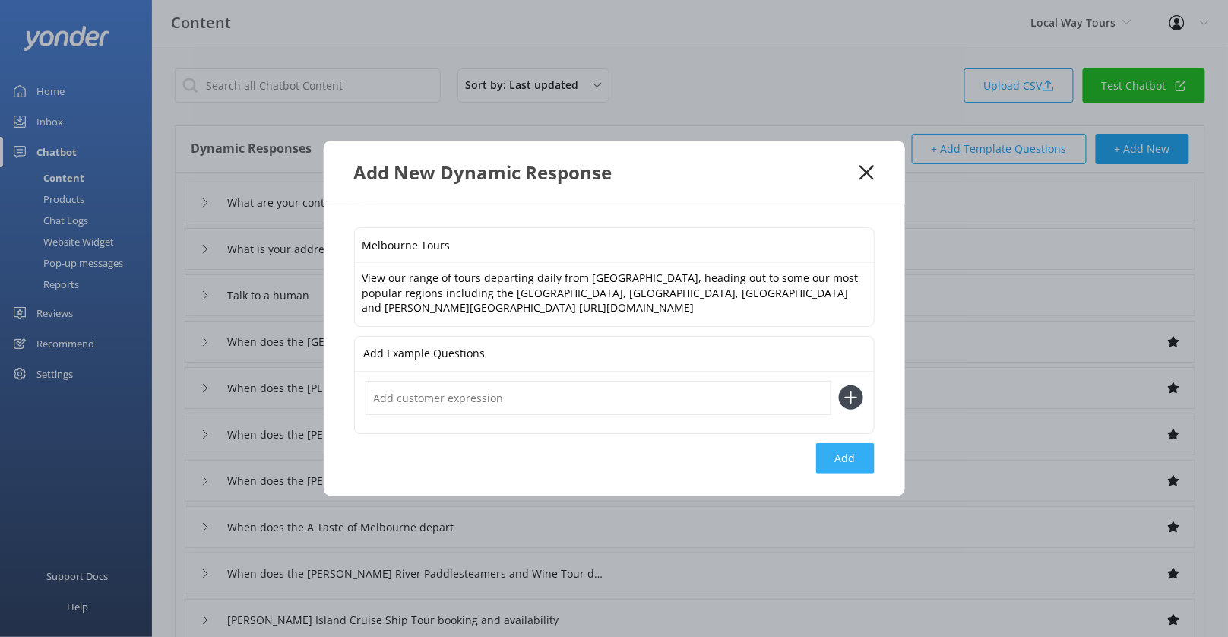
click at [853, 455] on button "Add" at bounding box center [845, 458] width 58 height 30
type input "Melbourne Tours"
type input "What are your contact details"
type input "What is your address"
type input "Talk to a human"
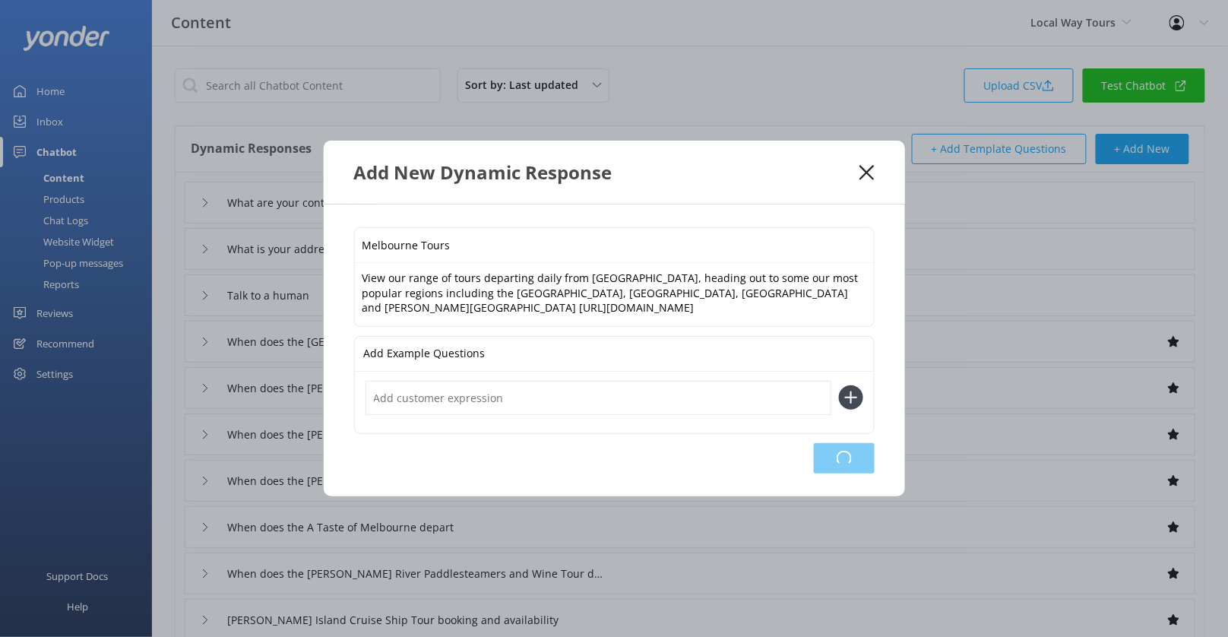
type input "When does the [GEOGRAPHIC_DATA] 12 Apostles and Wildlife Tour depart"
type input "When does the [PERSON_NAME] Island Cruise Ship Tour depart"
type input "When does the [PERSON_NAME] Island Explorer Hop on Hop off Bus depart"
type input "When does the [PERSON_NAME] Island Golden Hour Penguin Express Tour depart"
type input "When does the A Taste of Melbourne depart"
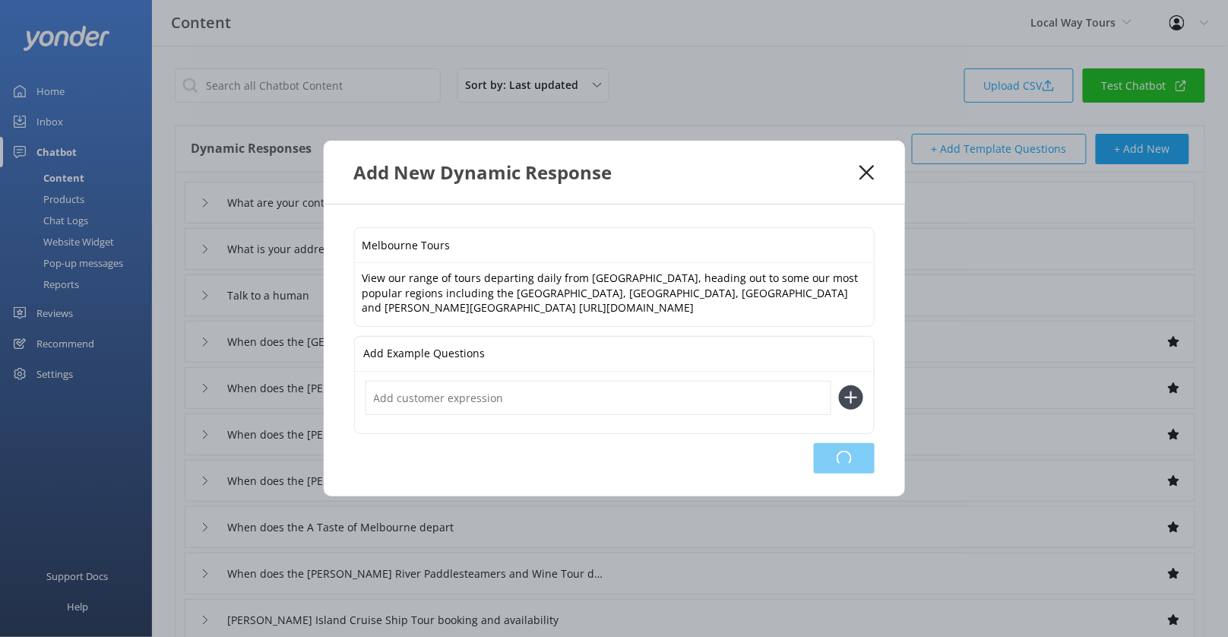
type input "When does the [PERSON_NAME] River Paddlesteamers and Wine Tour depart"
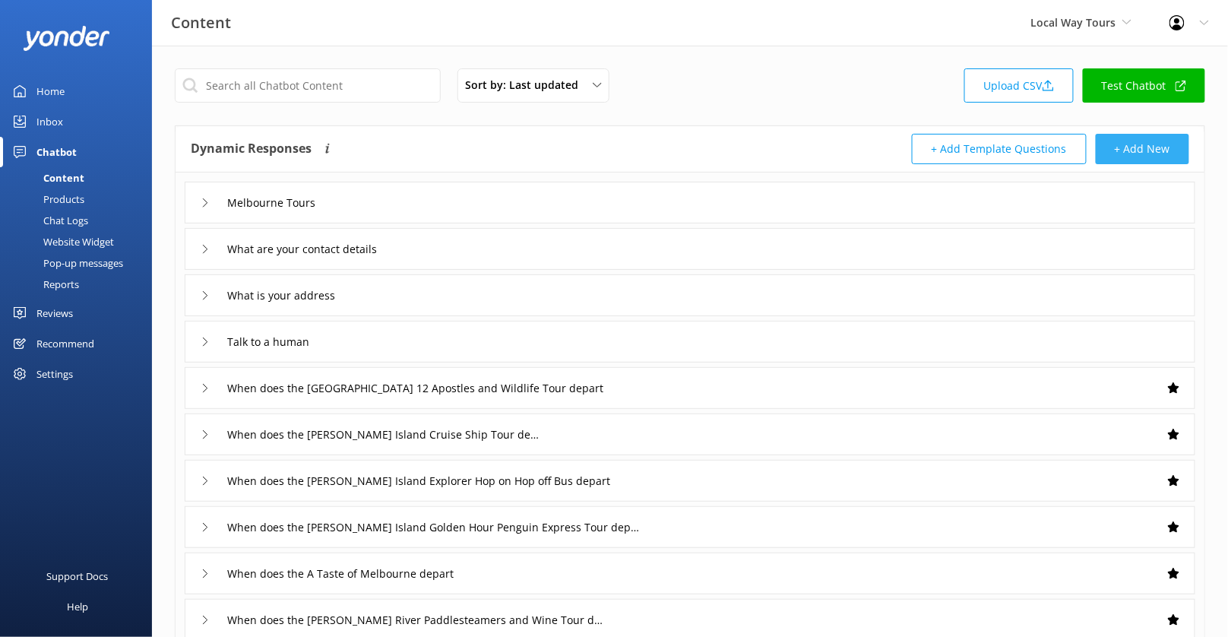
click at [1125, 140] on button "+ Add New" at bounding box center [1142, 149] width 93 height 30
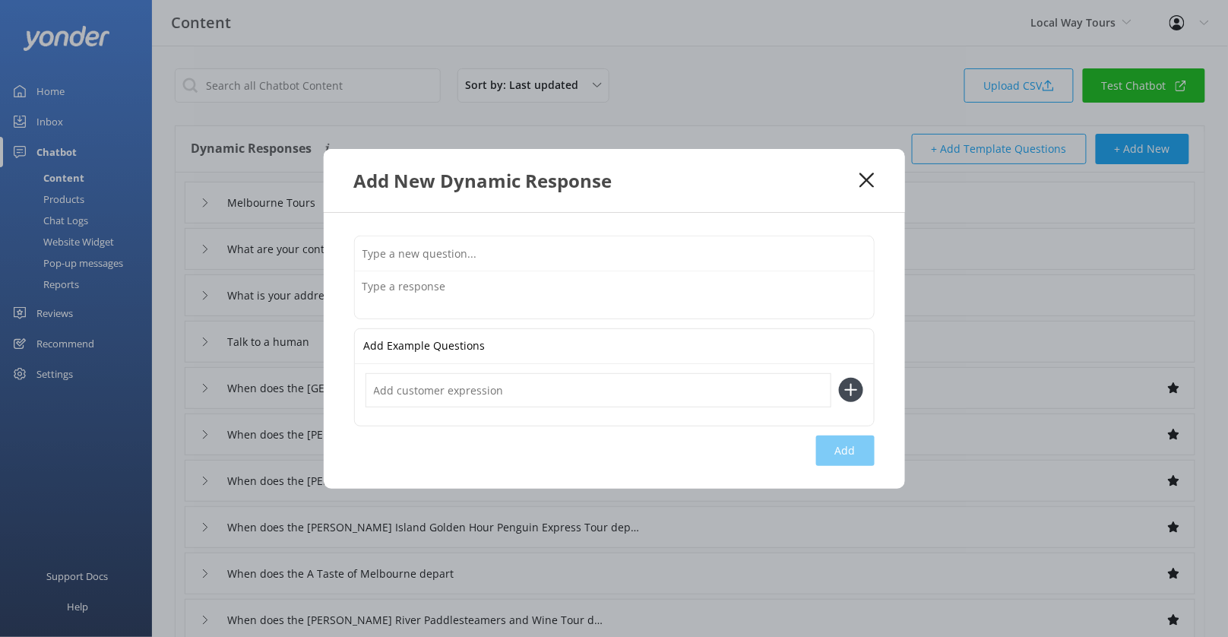
click at [548, 234] on div "Add Example Questions Add" at bounding box center [614, 351] width 581 height 276
click at [542, 251] on input "text" at bounding box center [614, 253] width 519 height 34
type input "[PERSON_NAME] Island Tours"
click at [504, 283] on textarea at bounding box center [614, 294] width 519 height 47
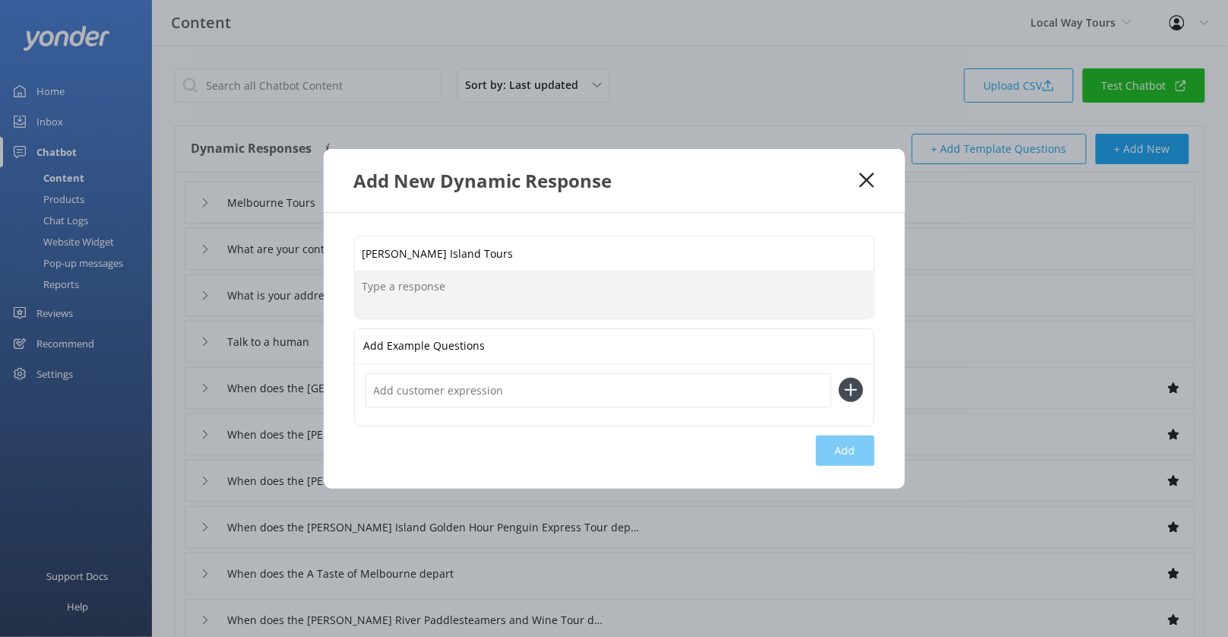
paste textarea "View our range of tours departing daily from [PERSON_NAME][GEOGRAPHIC_DATA], in…"
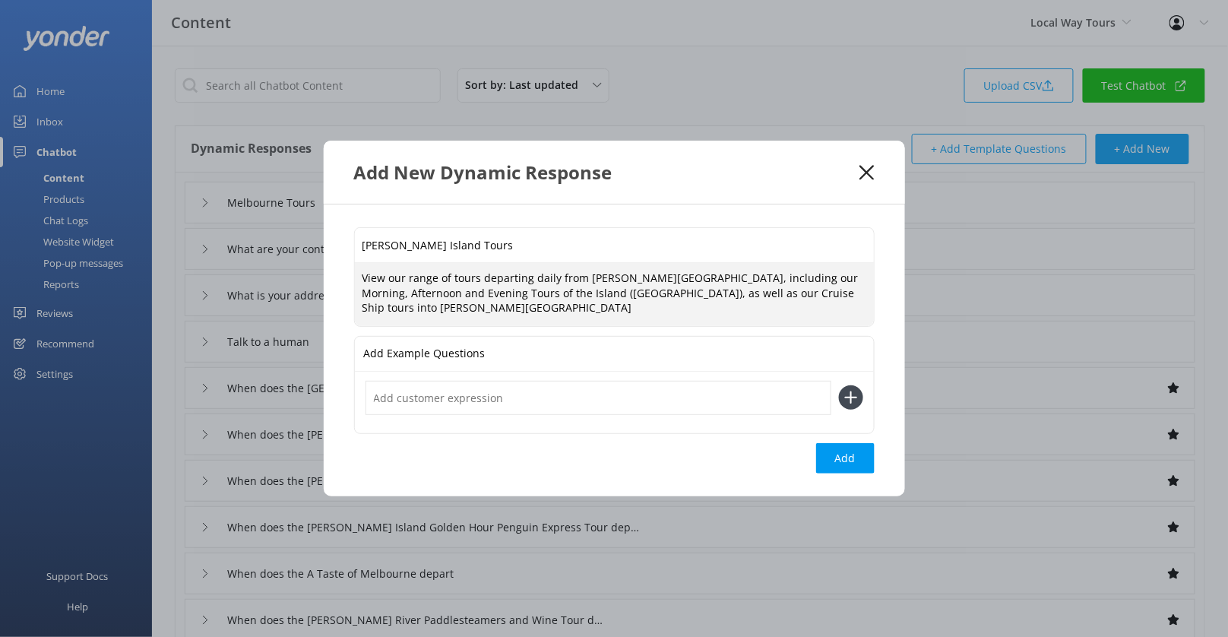
paste textarea "[URL][DOMAIN_NAME][PERSON_NAME]"
type textarea "View our range of tours departing daily from [PERSON_NAME][GEOGRAPHIC_DATA], in…"
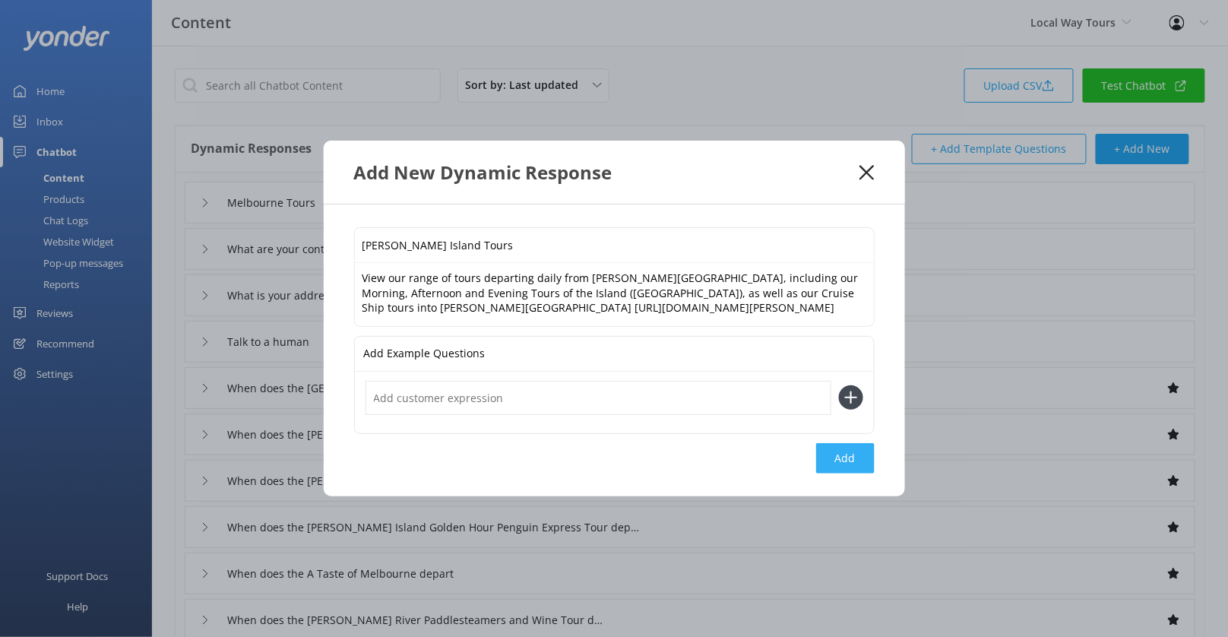
click at [846, 462] on button "Add" at bounding box center [845, 458] width 58 height 30
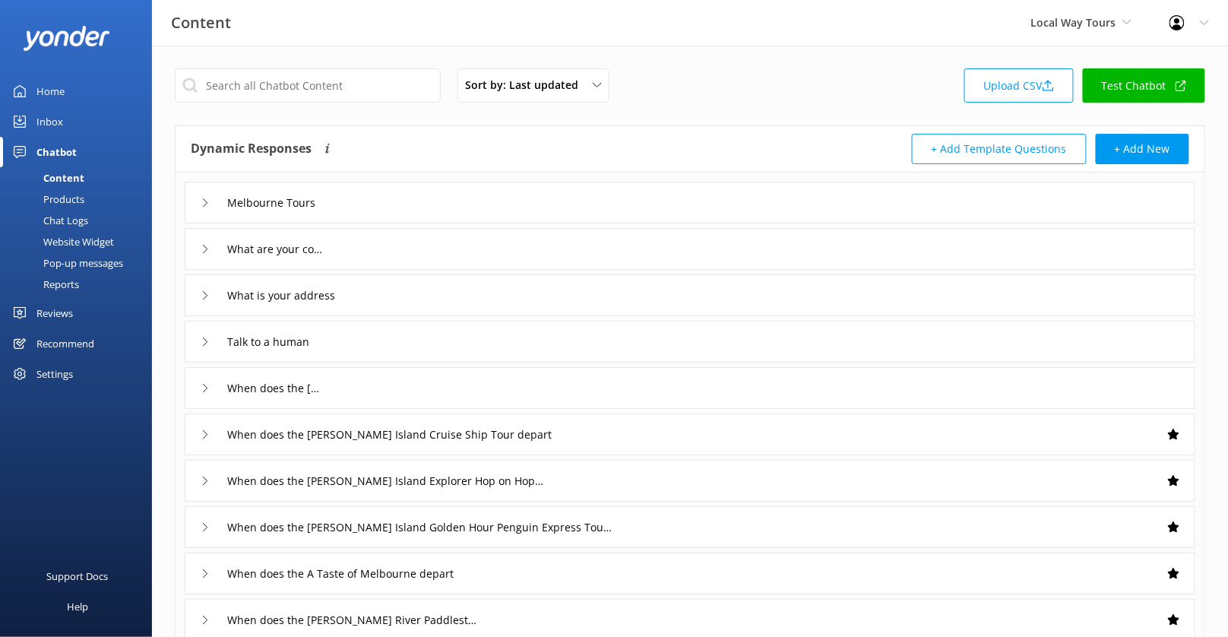
type input "[PERSON_NAME] Island Tours"
type input "Melbourne Tours"
type input "What are your contact details"
type input "What is your address"
type input "Talk to a human"
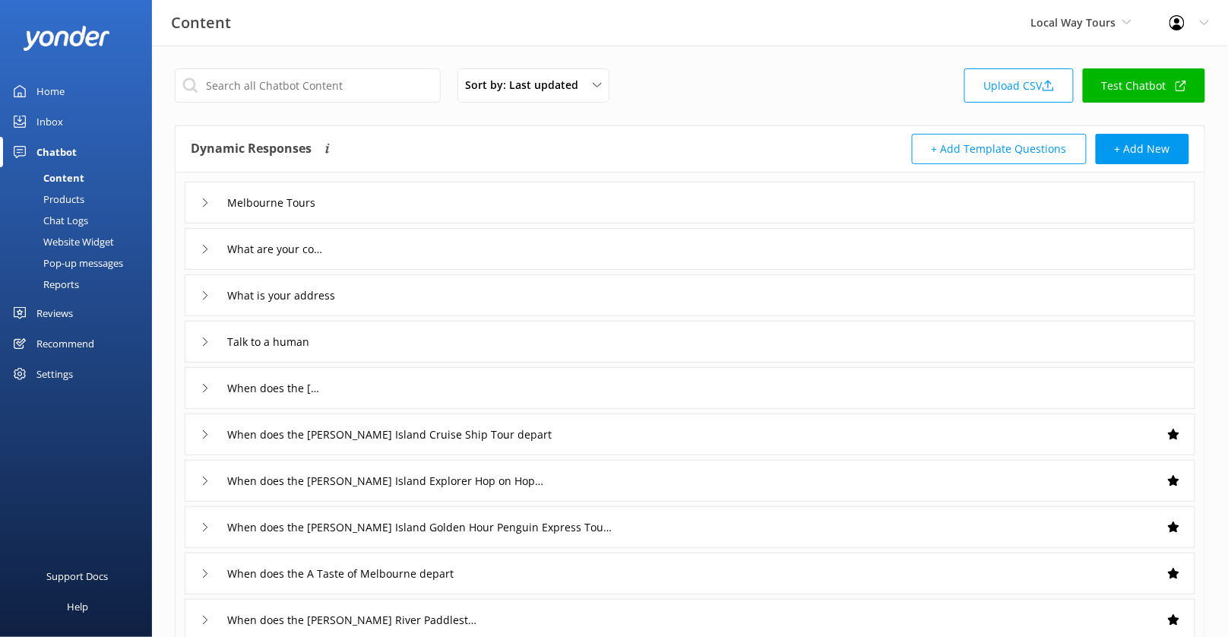
type input "When does the [GEOGRAPHIC_DATA] 12 Apostles and Wildlife Tour depart"
type input "When does the [PERSON_NAME] Island Cruise Ship Tour depart"
type input "When does the [PERSON_NAME] Island Explorer Hop on Hop off Bus depart"
type input "When does the [PERSON_NAME] Island Golden Hour Penguin Express Tour depart"
type input "When does the A Taste of Melbourne depart"
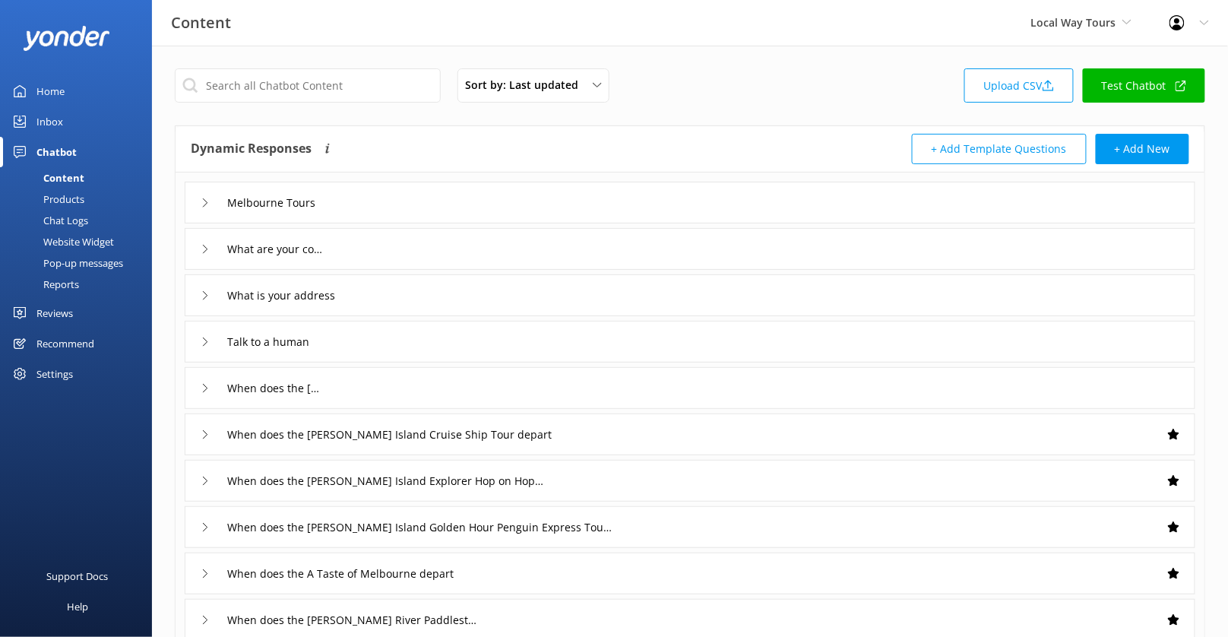
type input "When does the [PERSON_NAME] River Paddlesteamers and Wine Tour depart"
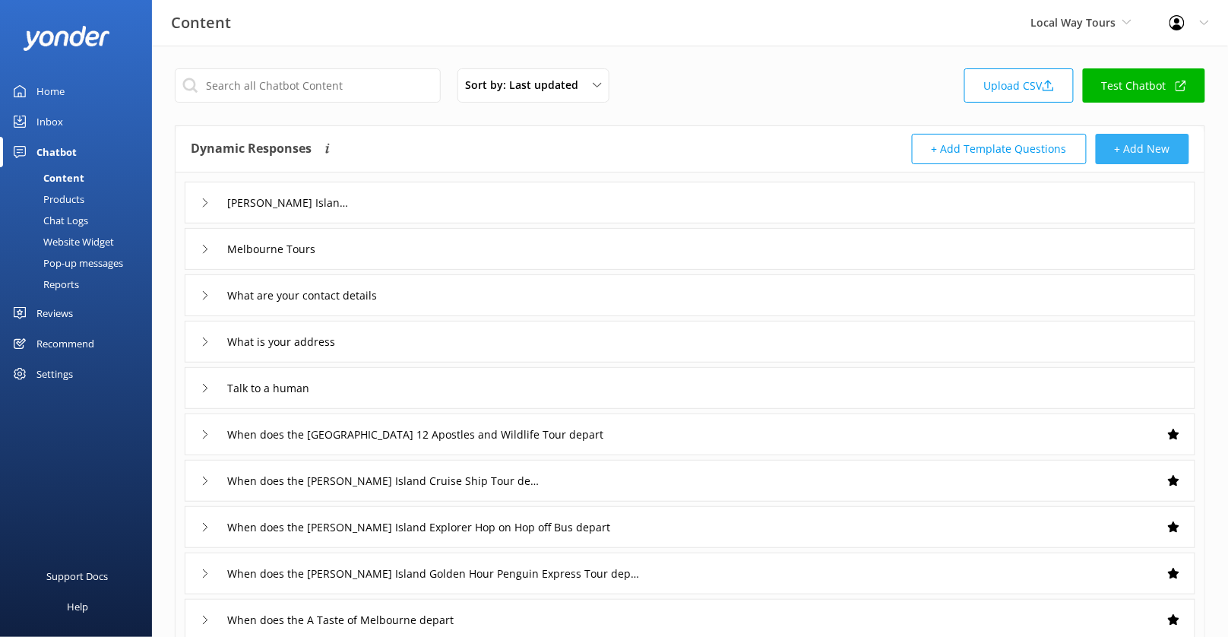
click at [1130, 158] on button "+ Add New" at bounding box center [1142, 149] width 93 height 30
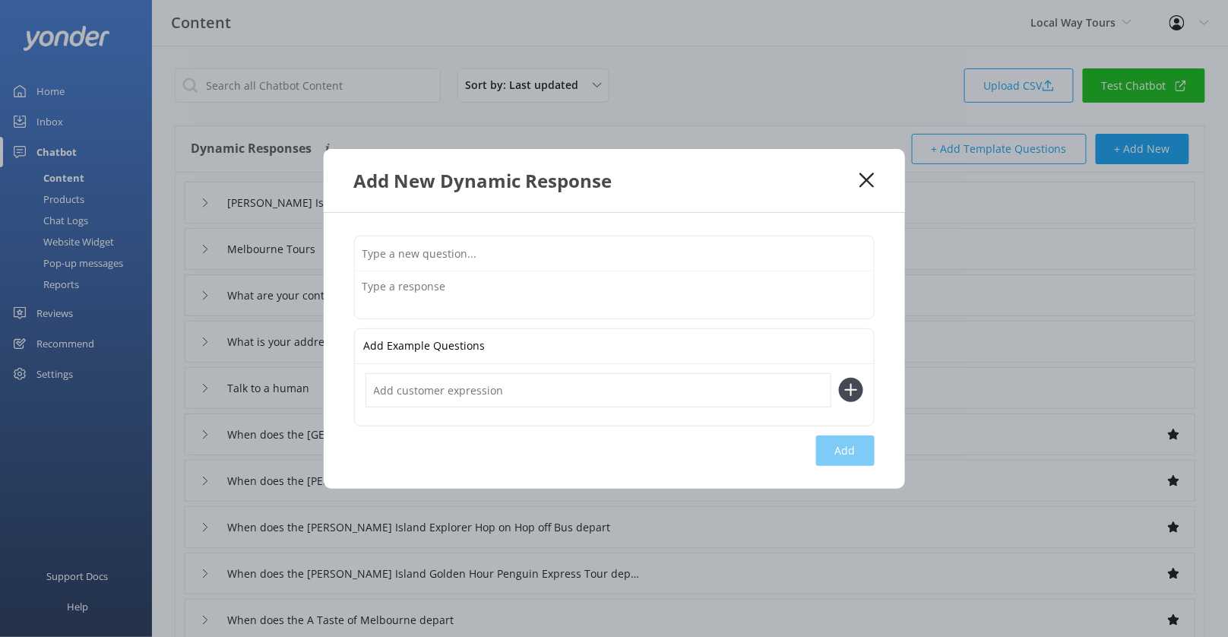
click at [509, 232] on div "Add Example Questions Add" at bounding box center [614, 351] width 581 height 276
click at [507, 245] on input "text" at bounding box center [614, 253] width 519 height 34
type input "M"
click at [489, 293] on textarea at bounding box center [614, 294] width 519 height 47
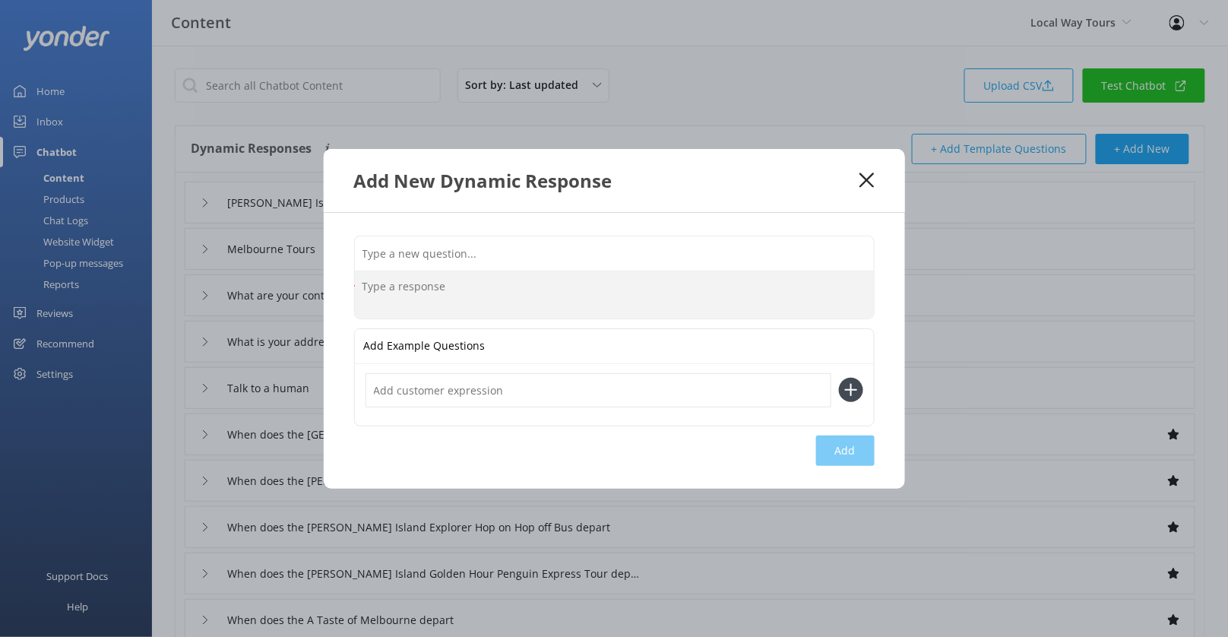
paste textarea "View our range of tours departing daily from the [GEOGRAPHIC_DATA]; including o…"
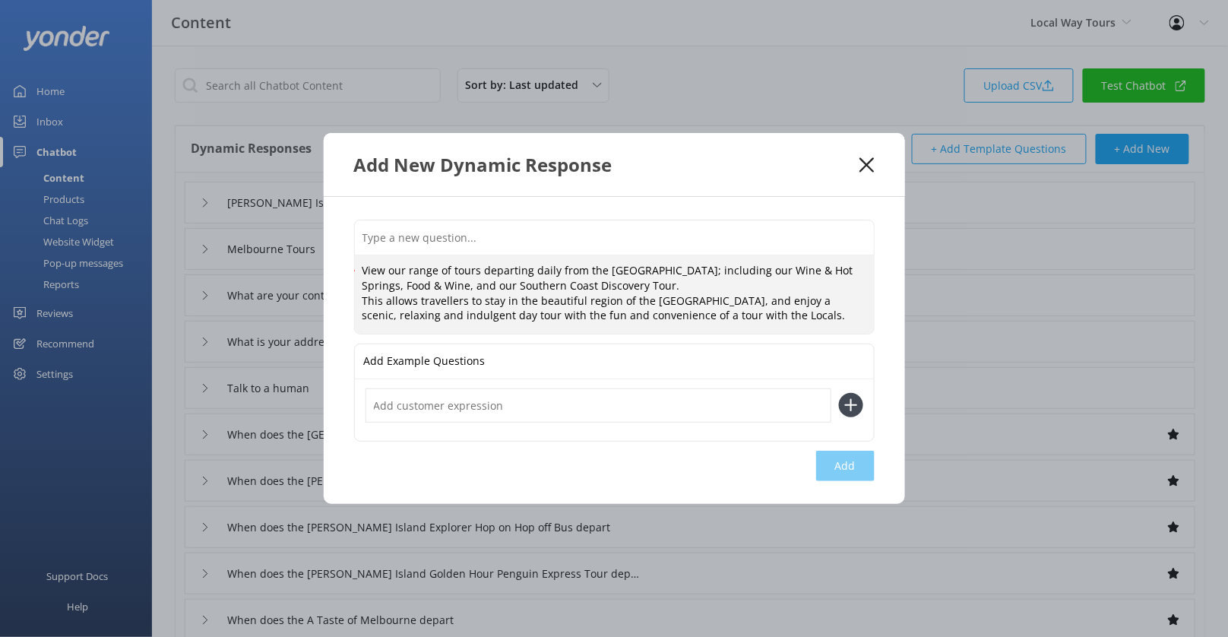
drag, startPoint x: 711, startPoint y: 274, endPoint x: 606, endPoint y: 270, distance: 104.9
click at [606, 270] on textarea "View our range of tours departing daily from the [GEOGRAPHIC_DATA]; including o…" at bounding box center [614, 293] width 519 height 77
type textarea "View our range of tours departing daily from the [GEOGRAPHIC_DATA]; including o…"
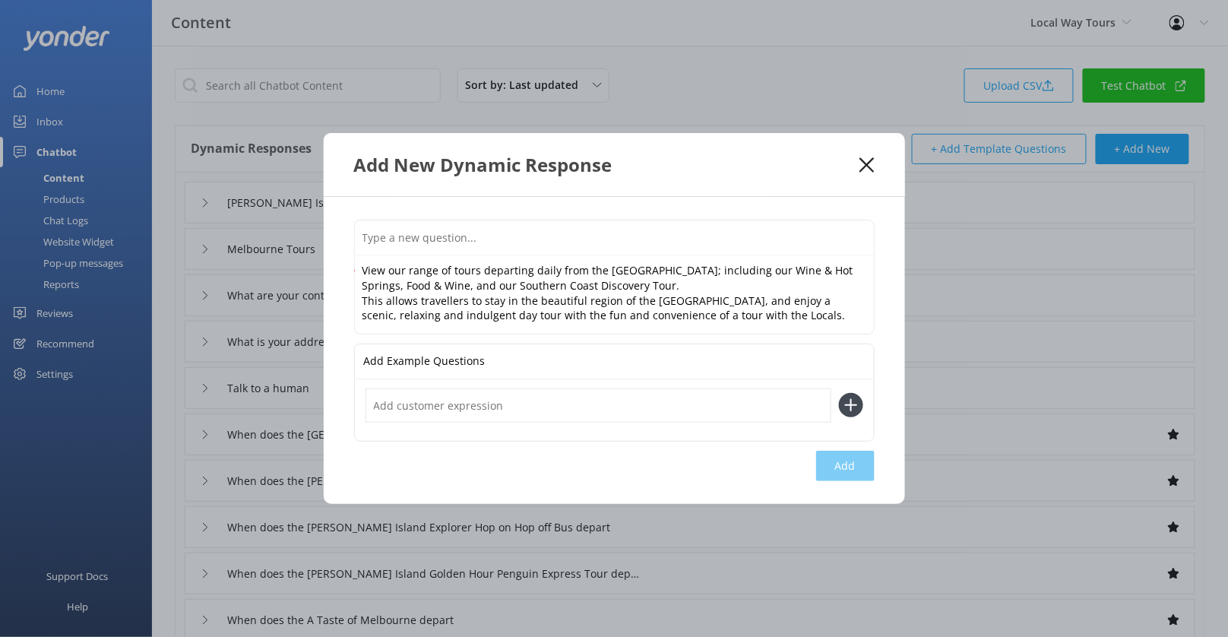
click at [531, 221] on input "text" at bounding box center [614, 237] width 519 height 34
click at [530, 240] on input "text" at bounding box center [614, 237] width 519 height 34
paste input "[GEOGRAPHIC_DATA]"
type input "[GEOGRAPHIC_DATA]"
click at [827, 319] on textarea "View our range of tours departing daily from the [GEOGRAPHIC_DATA]; including o…" at bounding box center [614, 293] width 519 height 77
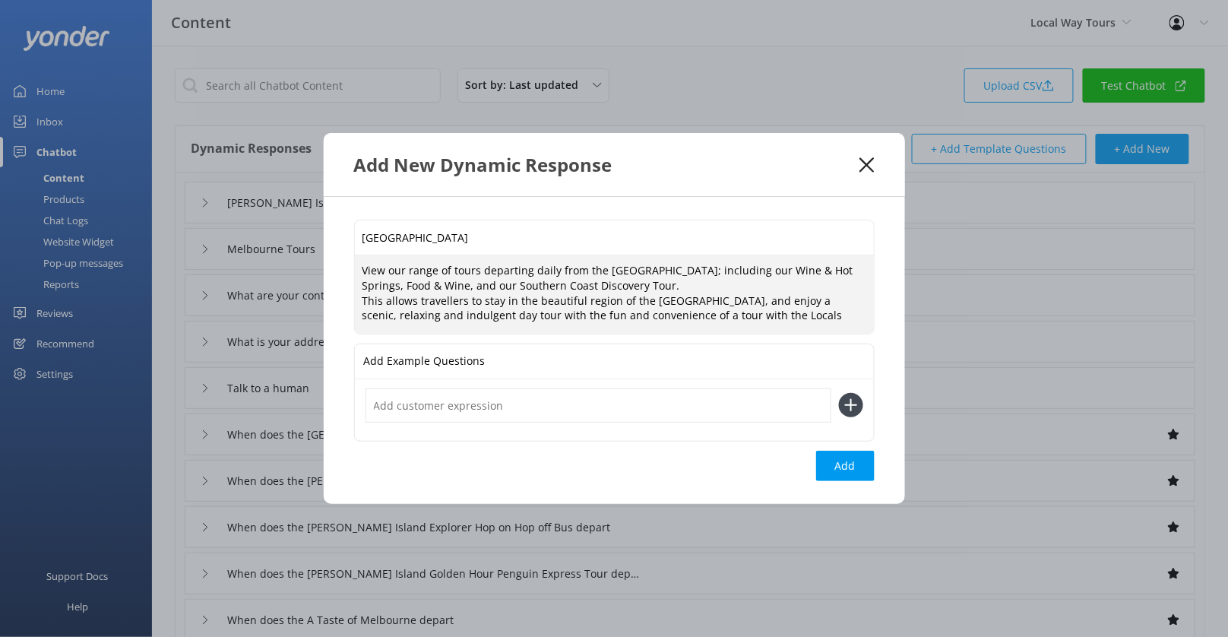
paste textarea "[URL][DOMAIN_NAME]"
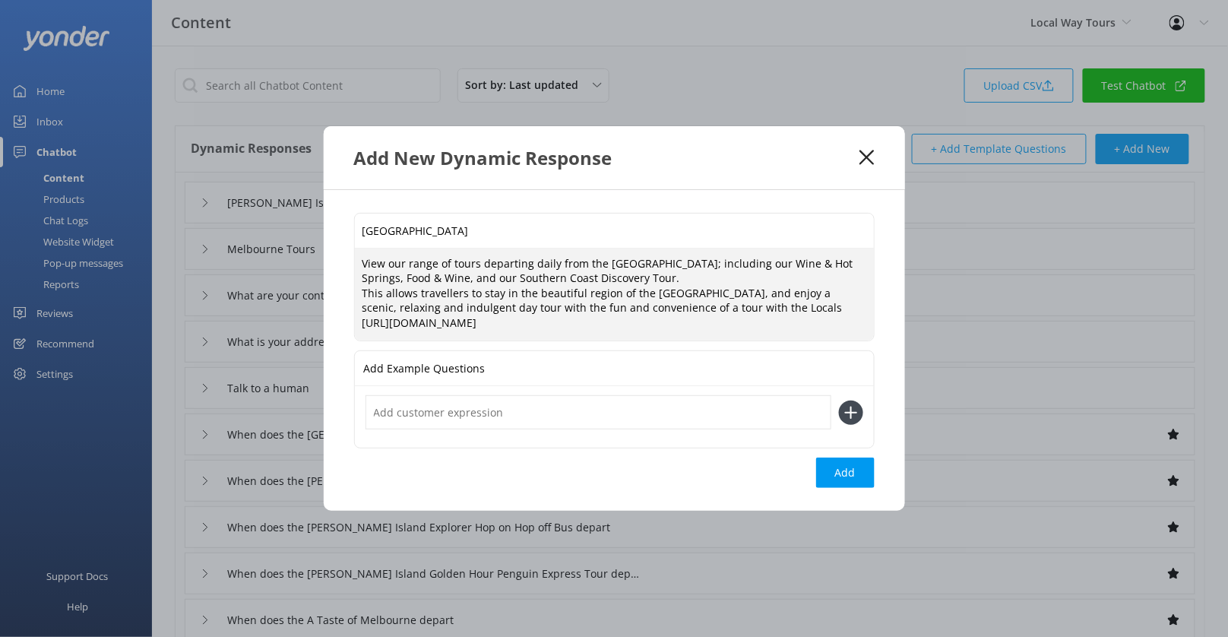
click at [767, 321] on textarea "View our range of tours departing daily from the [GEOGRAPHIC_DATA]; including o…" at bounding box center [614, 294] width 519 height 93
click at [798, 327] on textarea "View our range of tours departing daily from the [GEOGRAPHIC_DATA]; including o…" at bounding box center [614, 294] width 519 height 93
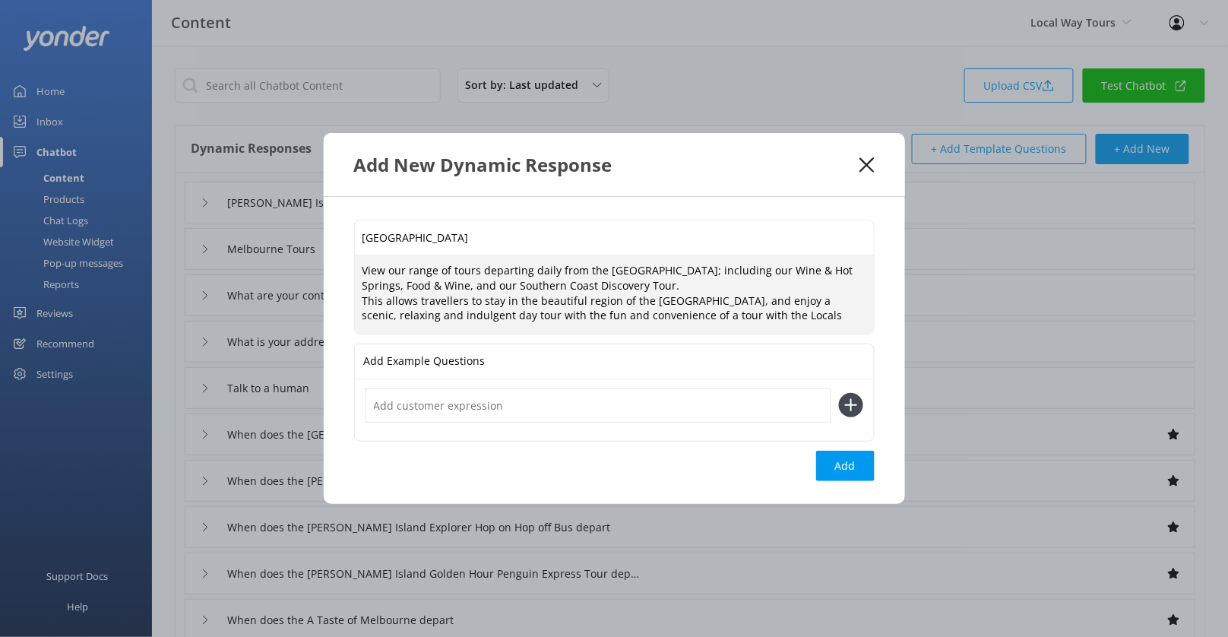
click at [697, 287] on textarea "View our range of tours departing daily from the [GEOGRAPHIC_DATA]; including o…" at bounding box center [614, 293] width 519 height 77
paste textarea "[URL][DOMAIN_NAME]"
type textarea "View our range of tours departing daily from the [GEOGRAPHIC_DATA]; including o…"
click at [848, 473] on button "Add" at bounding box center [845, 466] width 58 height 30
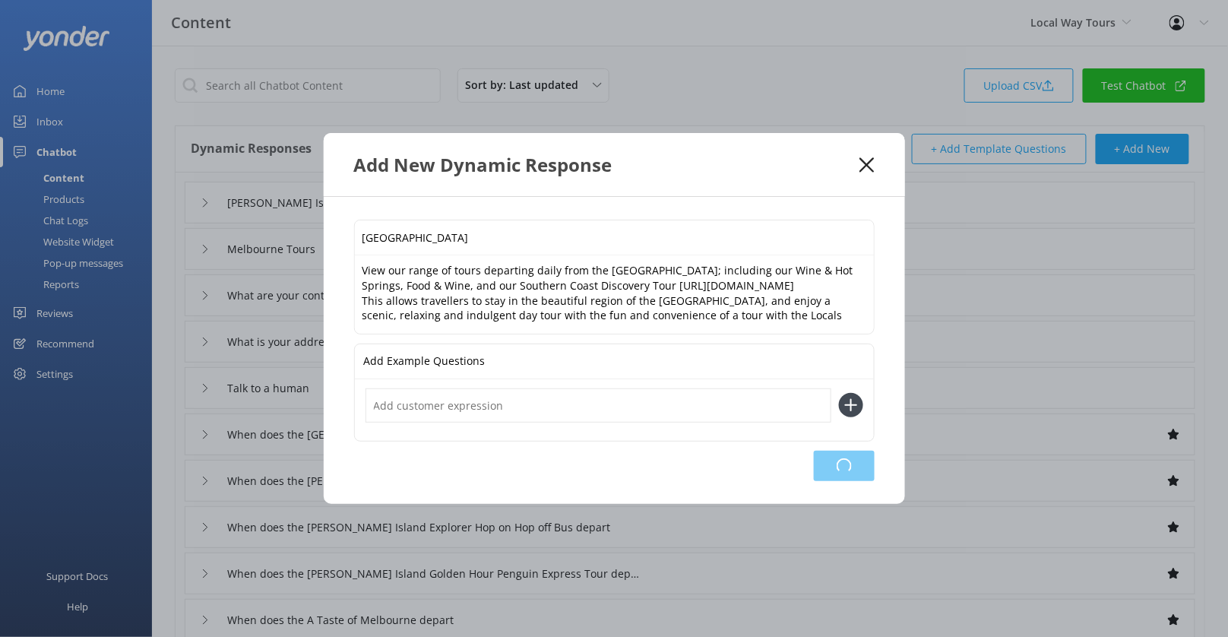
type input "[GEOGRAPHIC_DATA]"
type input "[PERSON_NAME] Island Tours"
type input "Melbourne Tours"
type input "What are your contact details"
type input "What is your address"
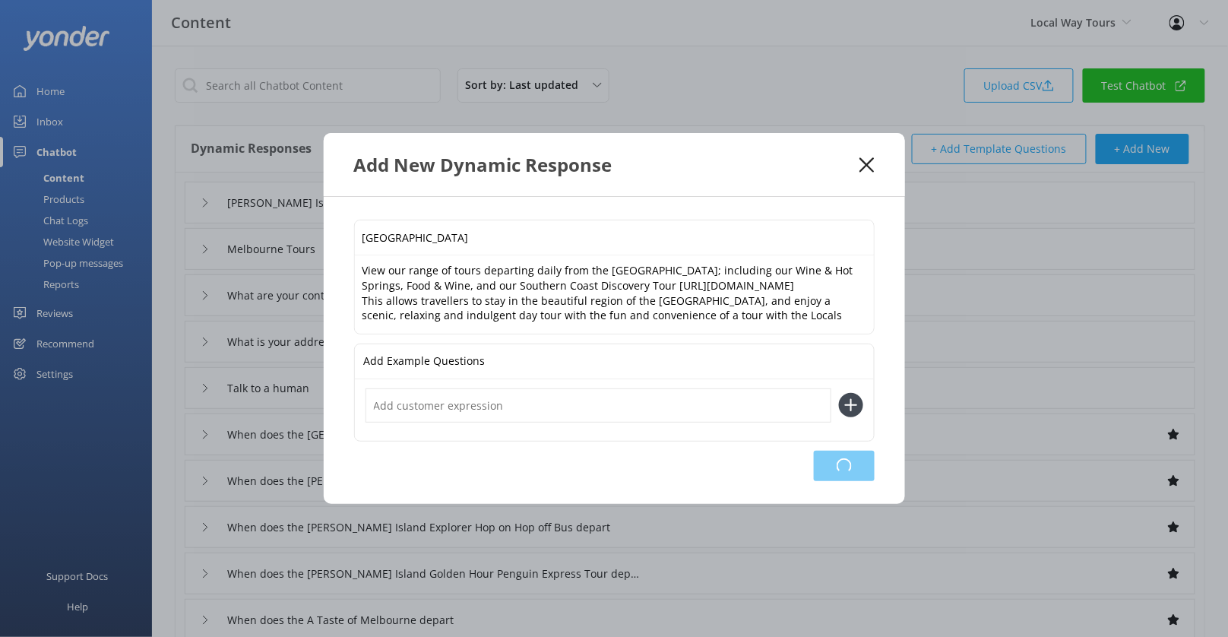
type input "Talk to a human"
type input "When does the [GEOGRAPHIC_DATA] 12 Apostles and Wildlife Tour depart"
type input "When does the [PERSON_NAME] Island Cruise Ship Tour depart"
type input "When does the [PERSON_NAME] Island Explorer Hop on Hop off Bus depart"
type input "When does the [PERSON_NAME] Island Golden Hour Penguin Express Tour depart"
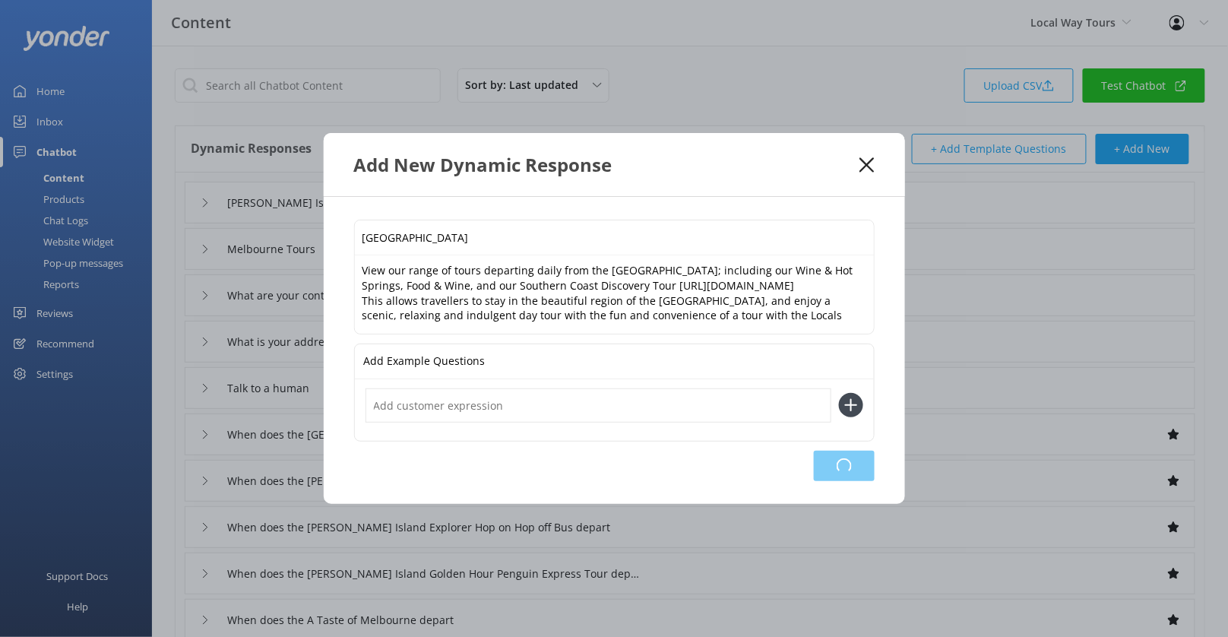
type input "When does the A Taste of Melbourne depart"
type input "When does the [PERSON_NAME] River Paddlesteamers and Wine Tour depart"
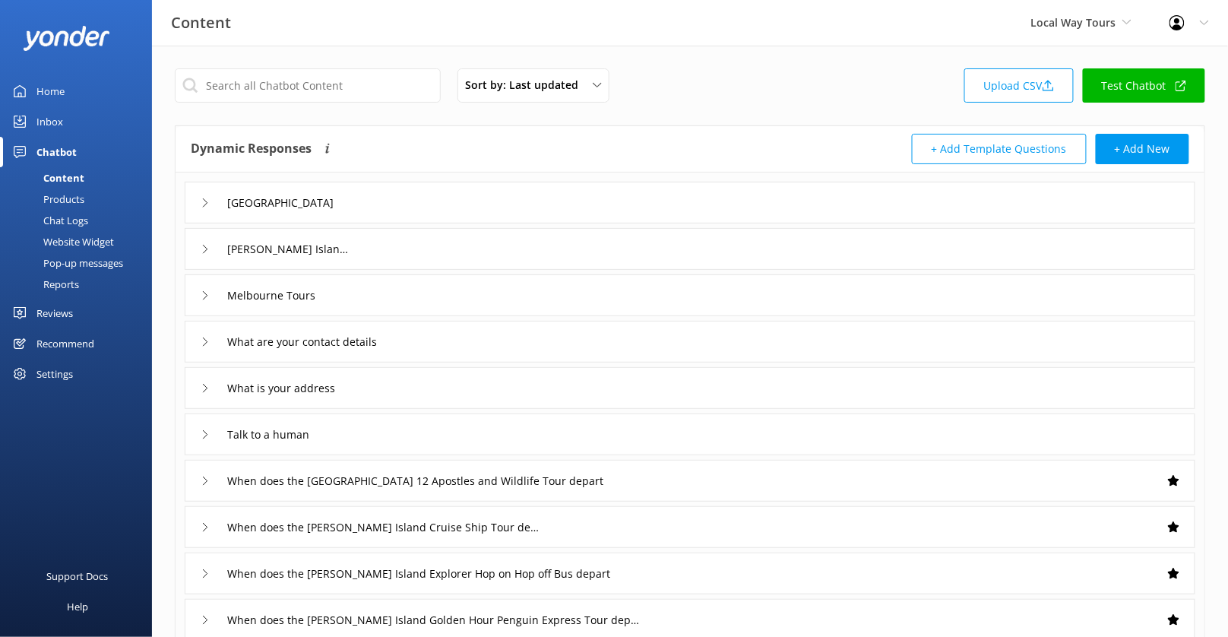
click at [86, 237] on div "Website Widget" at bounding box center [61, 241] width 105 height 21
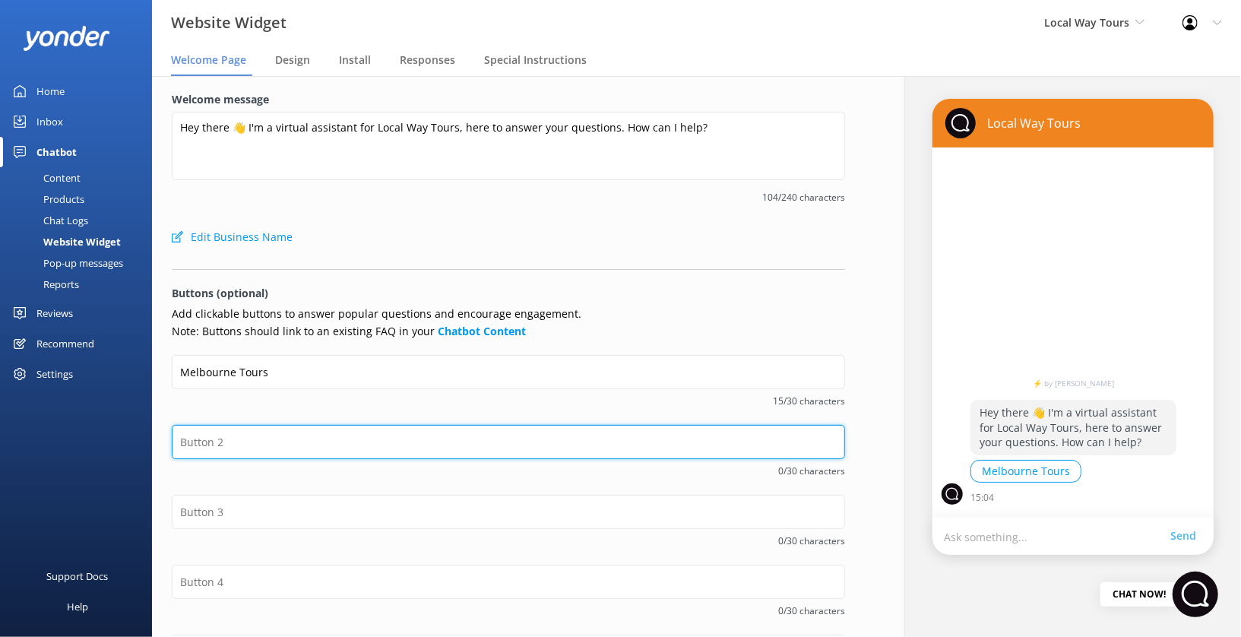
click at [281, 447] on input "text" at bounding box center [508, 442] width 673 height 34
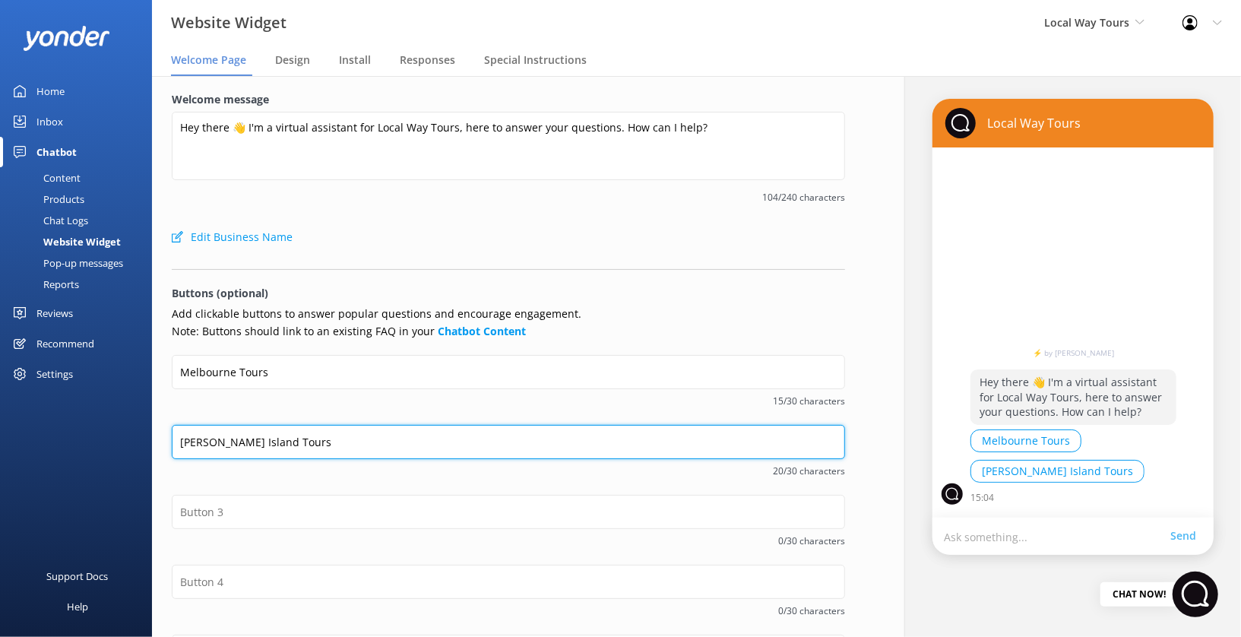
type input "[PERSON_NAME] Island Tours"
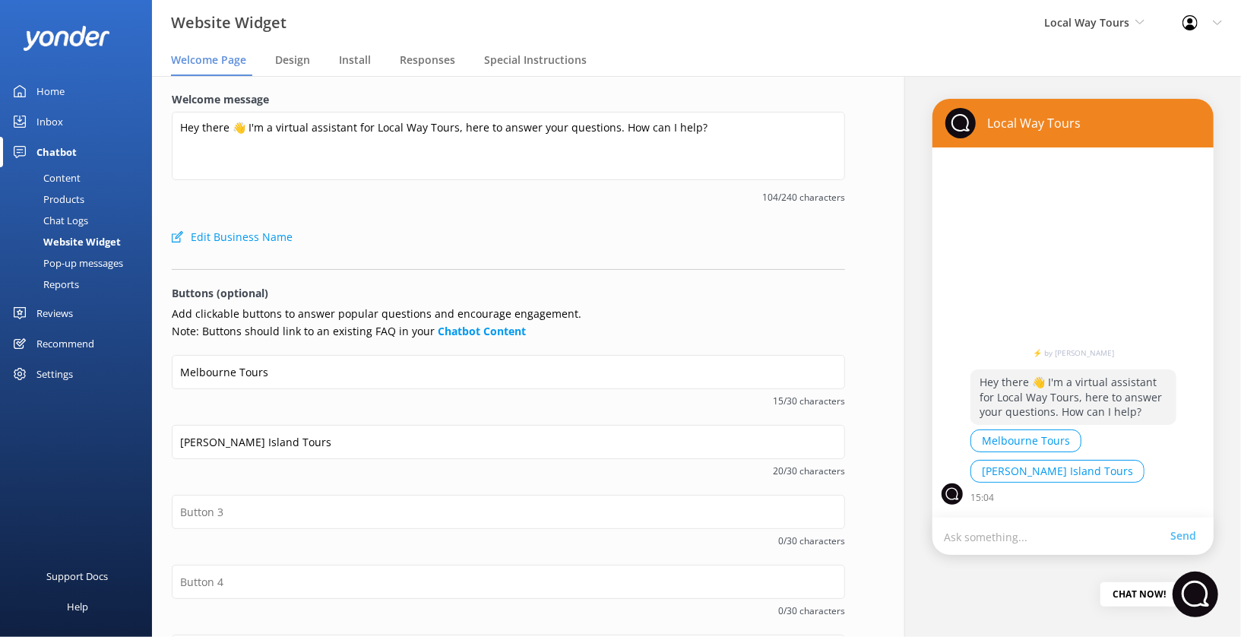
click at [259, 493] on div "[PERSON_NAME] Island Tours 20/30 characters" at bounding box center [508, 460] width 673 height 70
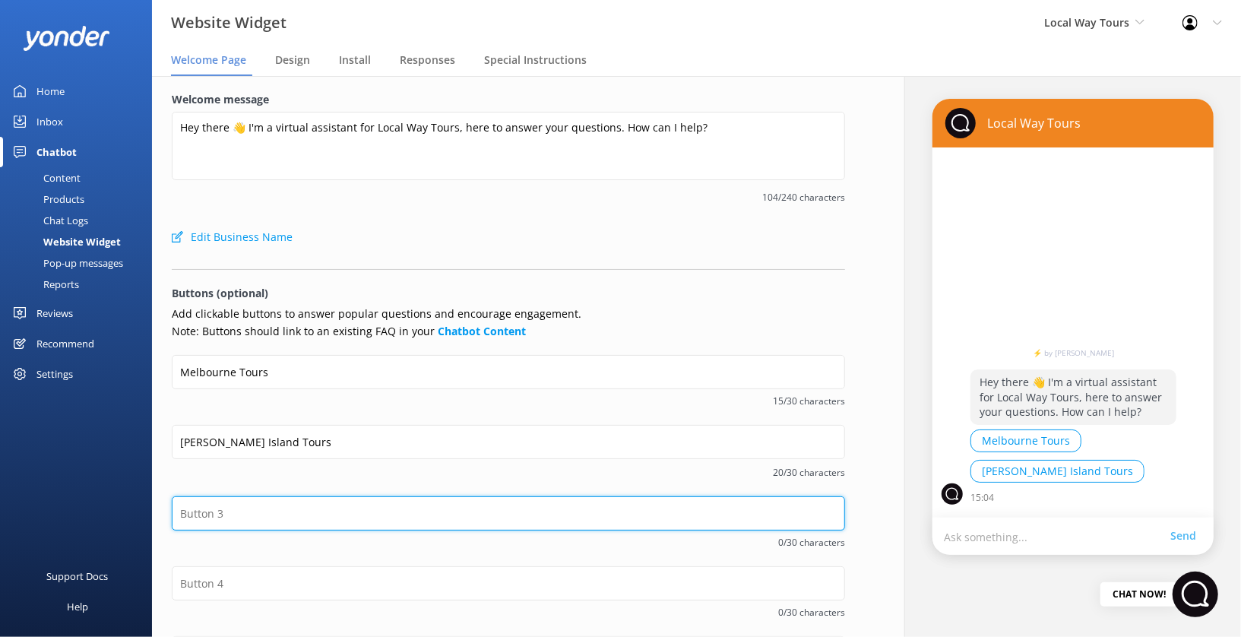
click at [259, 504] on input "text" at bounding box center [508, 513] width 673 height 34
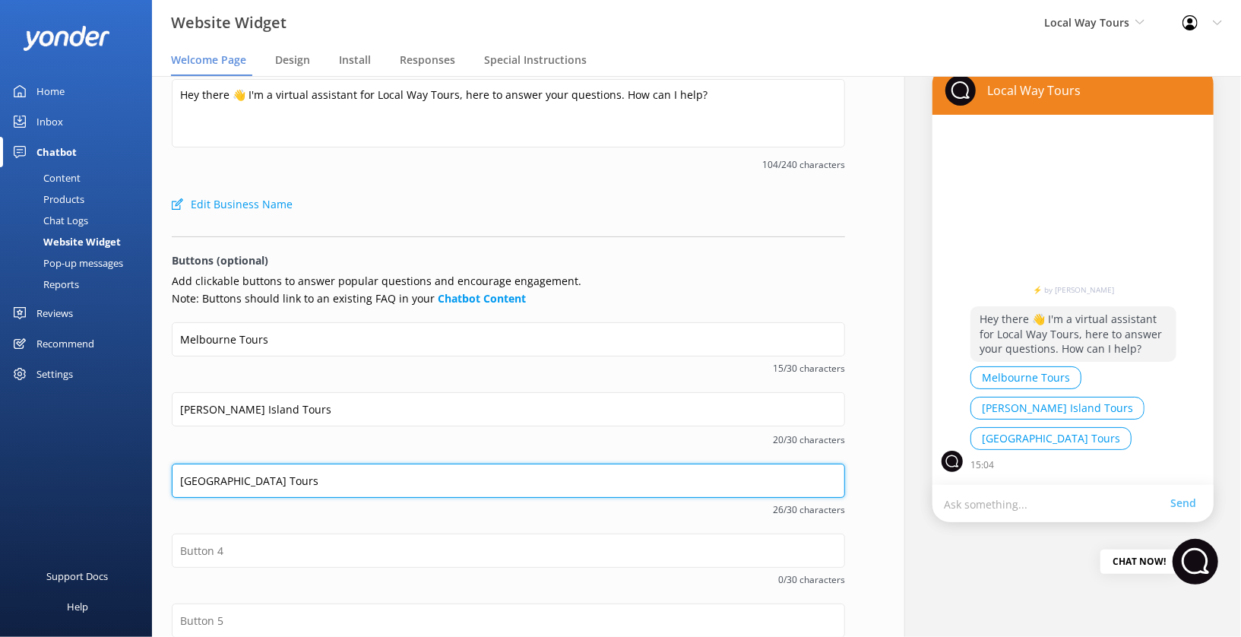
scroll to position [53, 0]
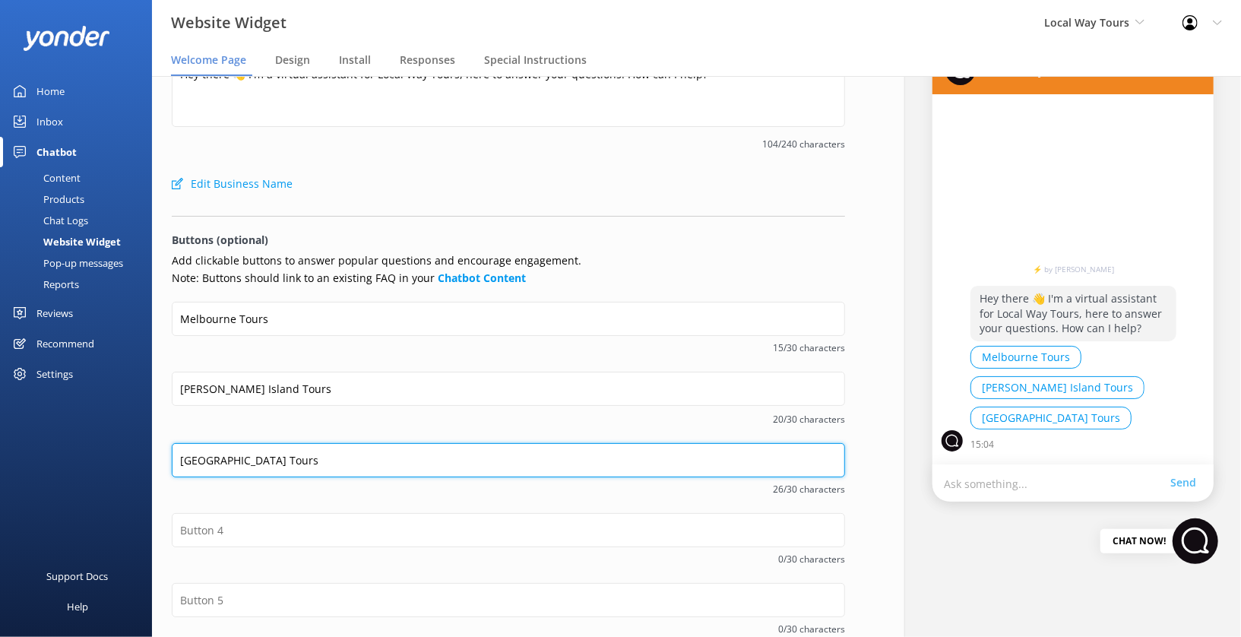
type input "[GEOGRAPHIC_DATA] Tours"
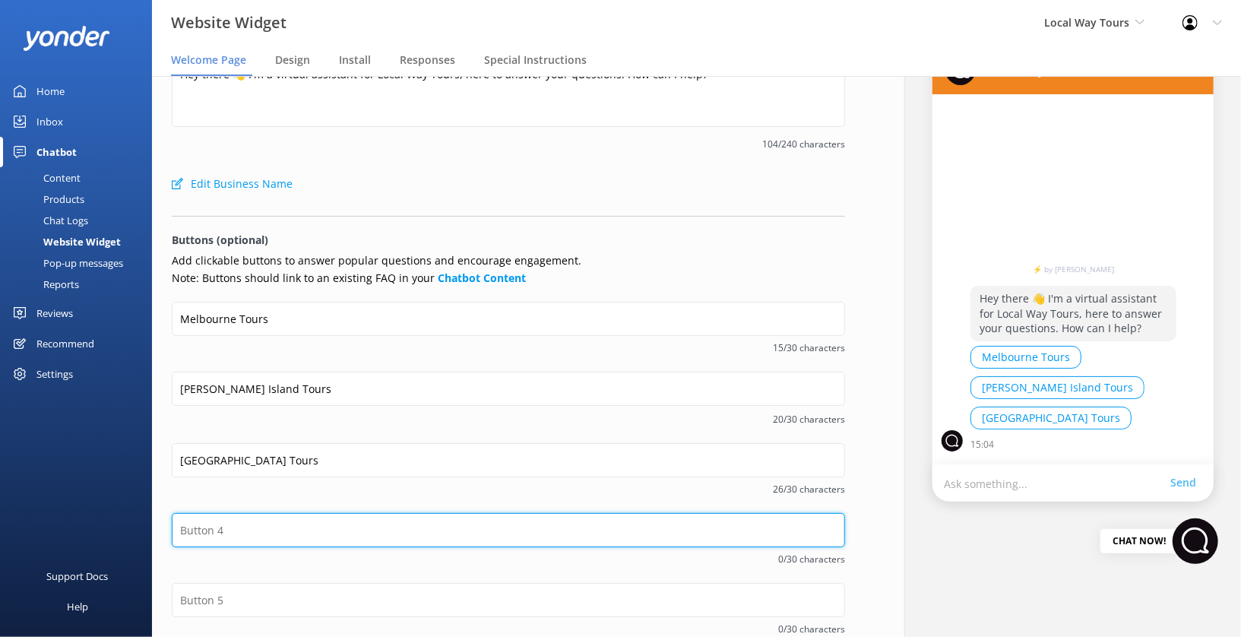
click at [230, 536] on input "text" at bounding box center [508, 530] width 673 height 34
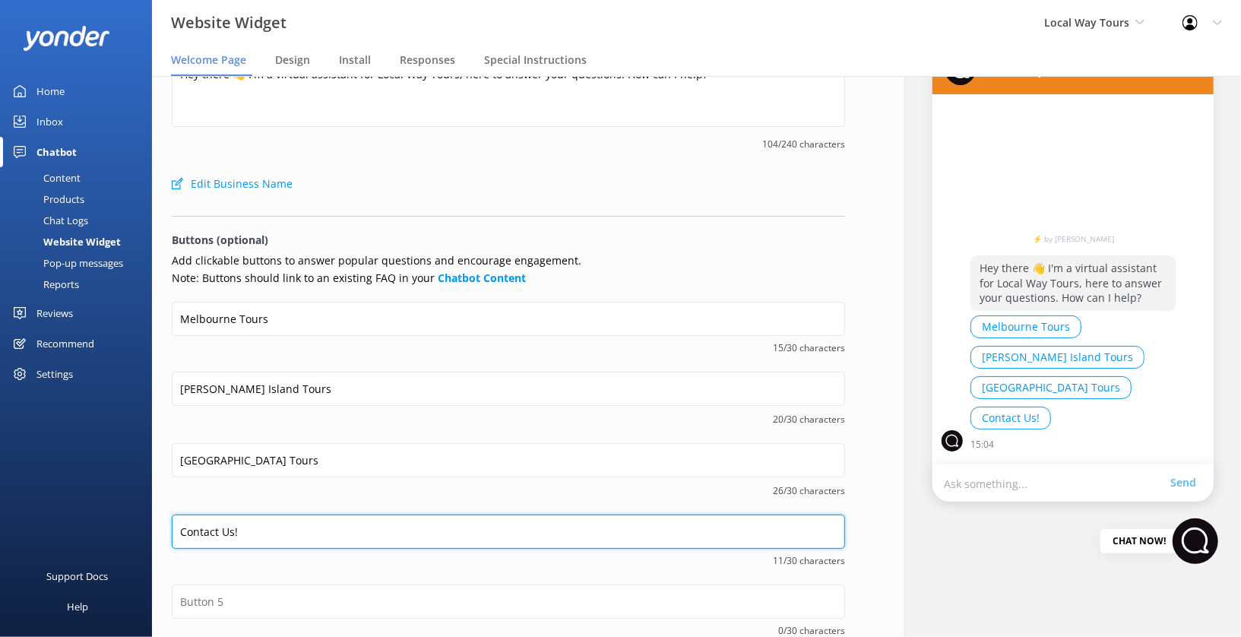
type input "Contact Us!"
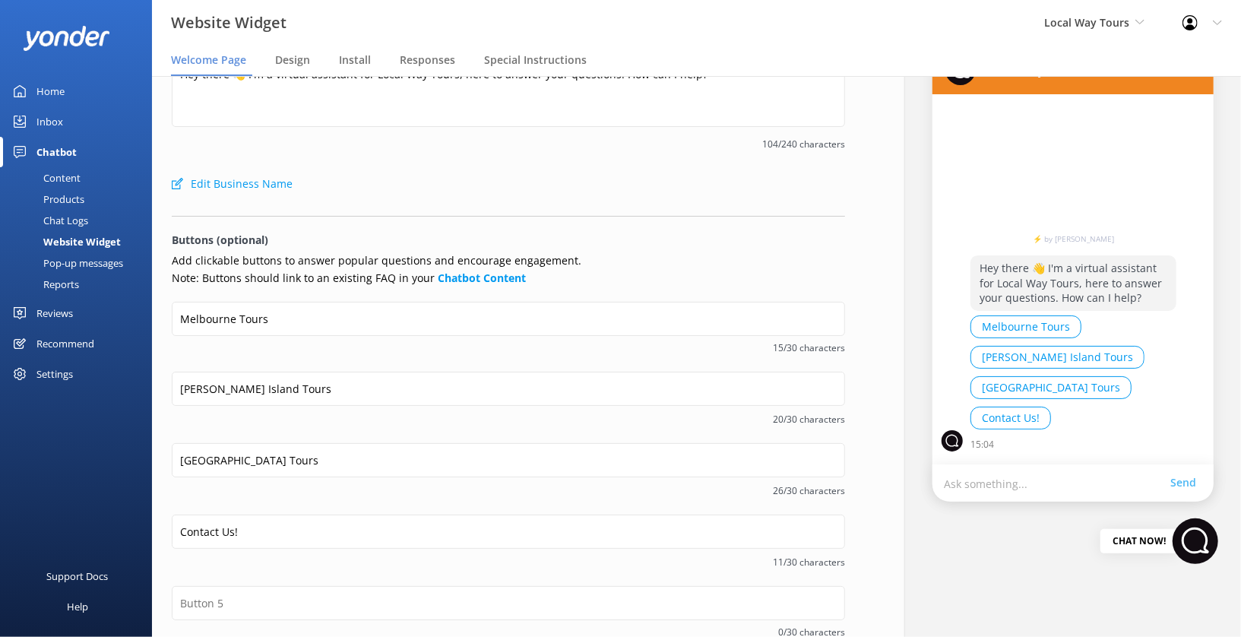
click at [432, 570] on div "Contact Us! 11/30 characters" at bounding box center [508, 549] width 673 height 71
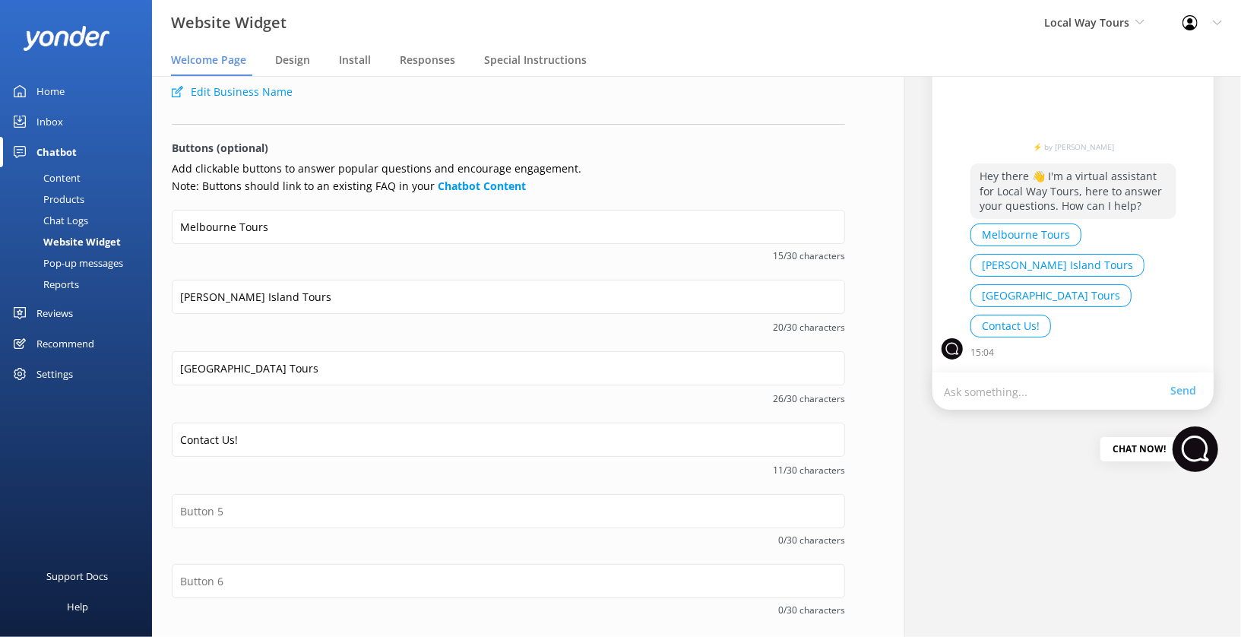
scroll to position [188, 0]
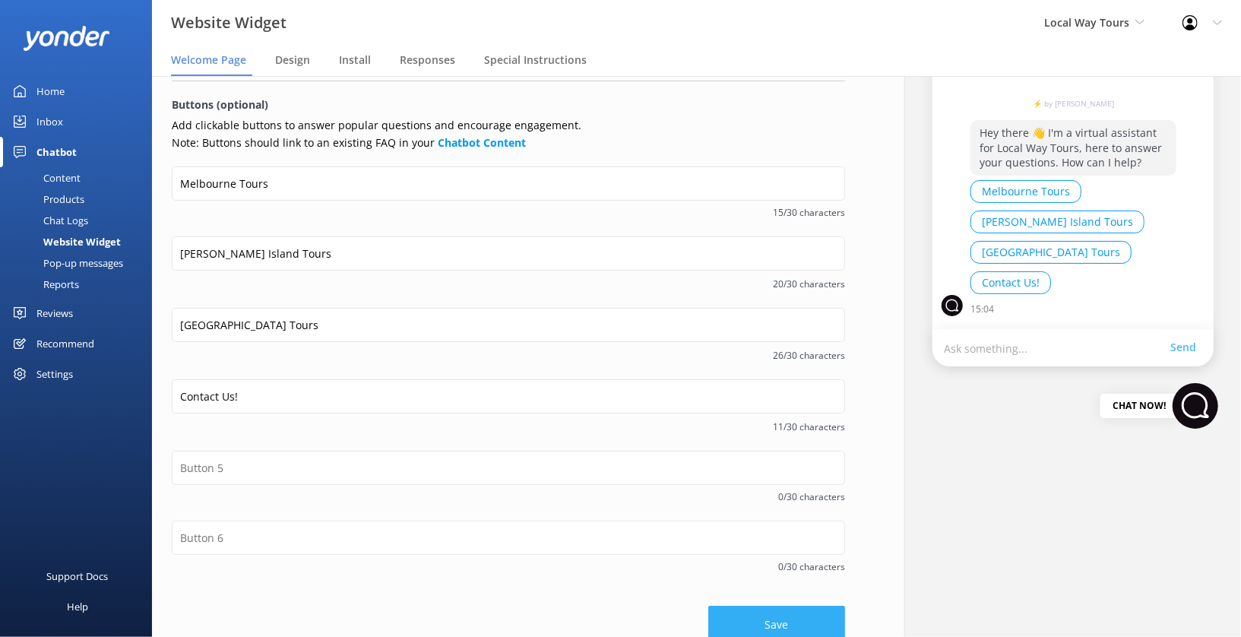
click at [748, 620] on button "Save" at bounding box center [776, 625] width 137 height 38
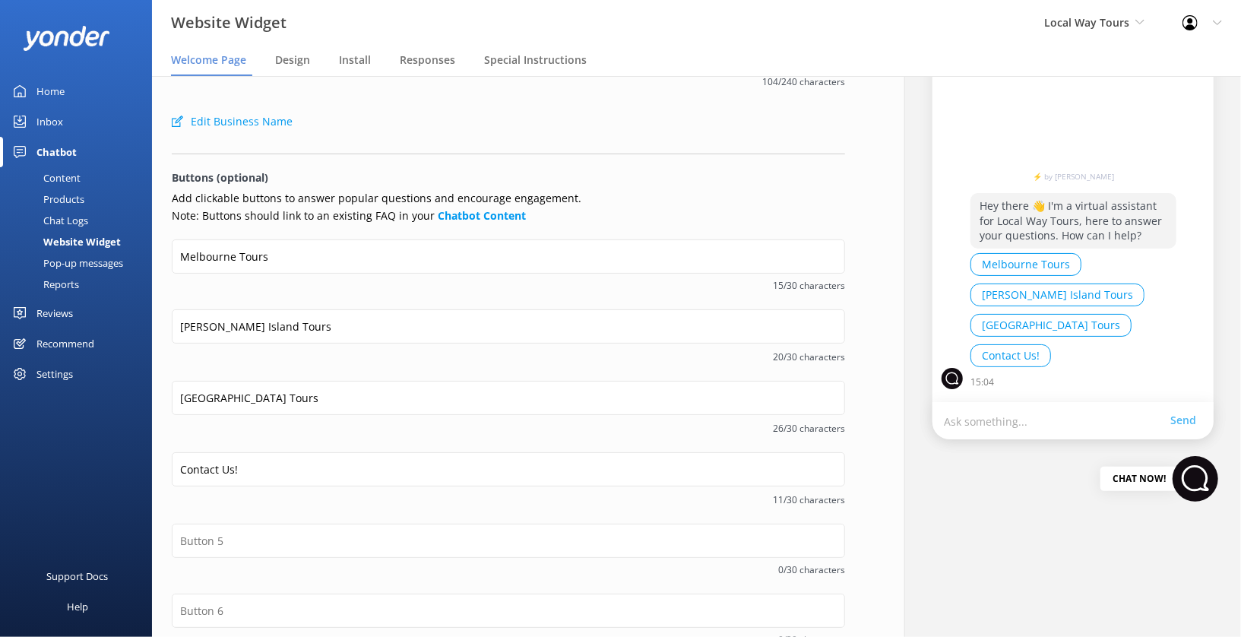
scroll to position [0, 0]
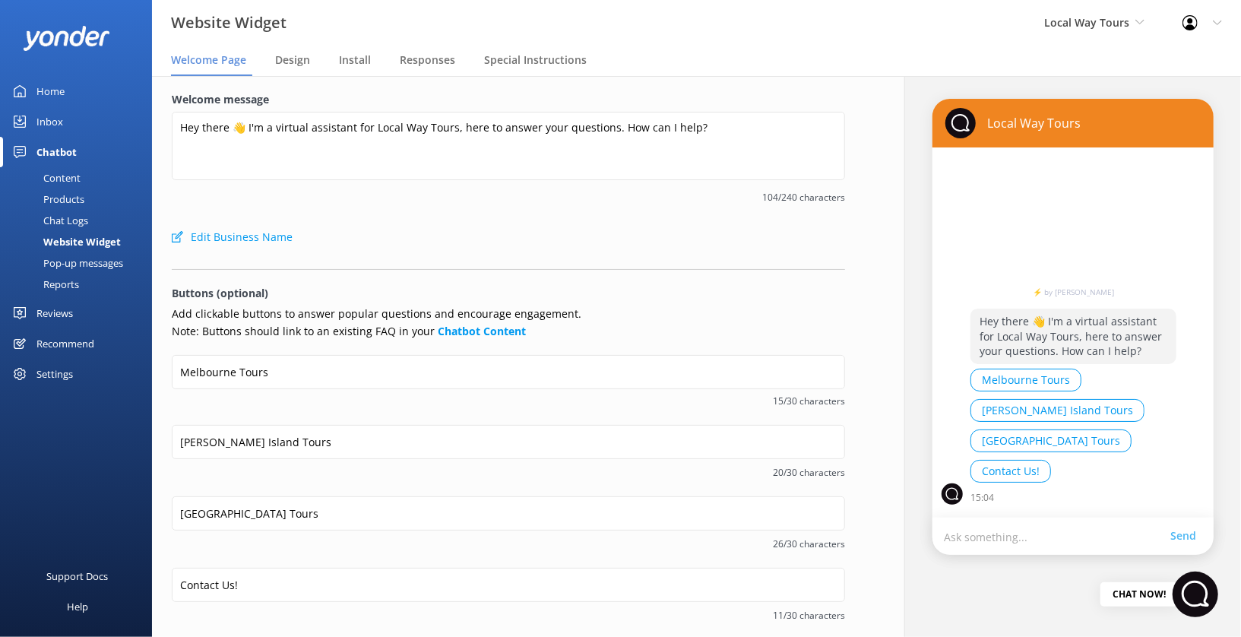
click at [68, 176] on div "Content" at bounding box center [44, 177] width 71 height 21
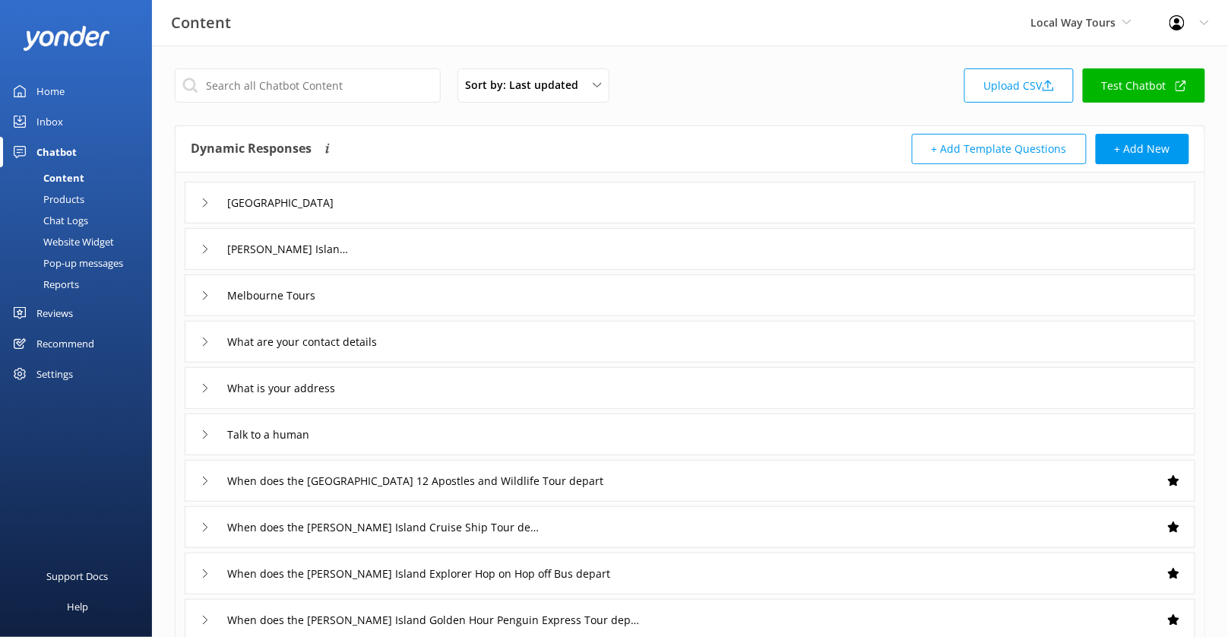
click at [1168, 89] on link "Test Chatbot" at bounding box center [1144, 85] width 122 height 34
click at [1146, 87] on link "Test Chatbot" at bounding box center [1144, 85] width 122 height 34
click at [53, 380] on div "Settings" at bounding box center [54, 374] width 36 height 30
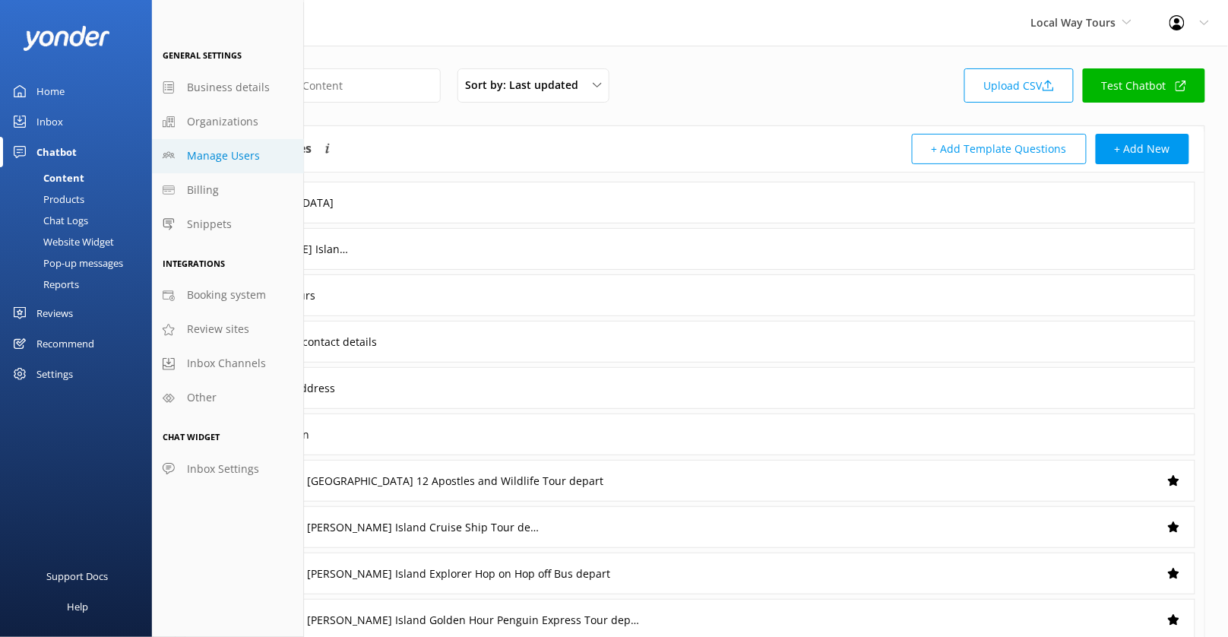
click at [255, 153] on span "Manage Users" at bounding box center [223, 155] width 73 height 17
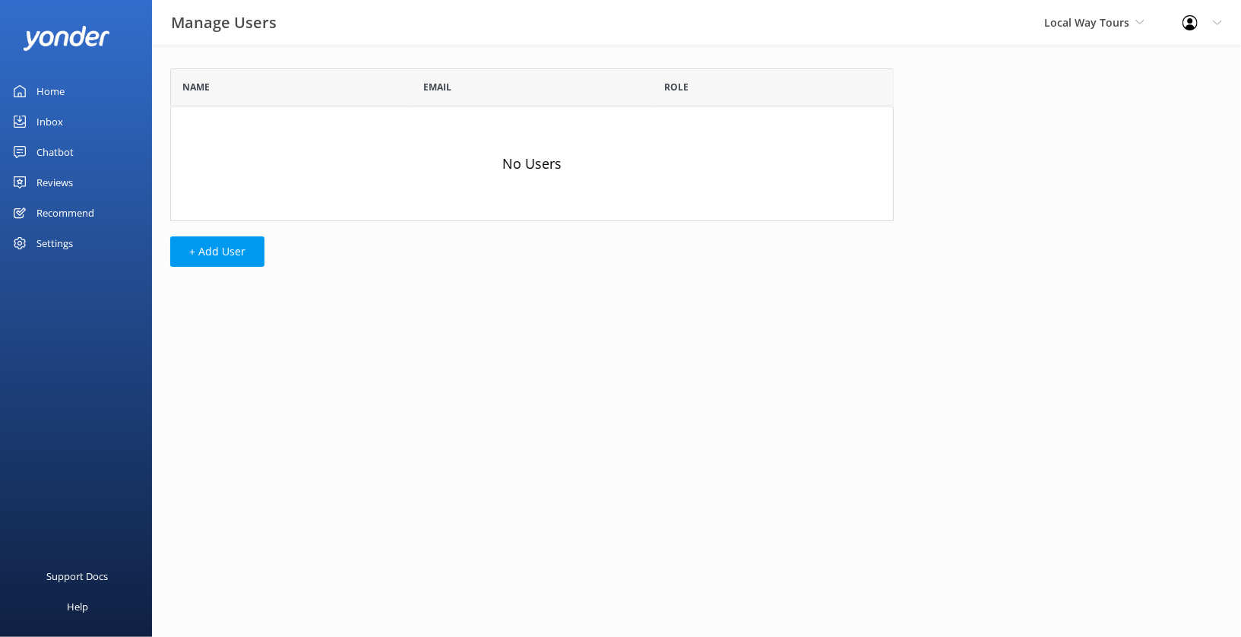
scroll to position [139, 710]
click at [226, 255] on button "+ Add User" at bounding box center [217, 251] width 94 height 30
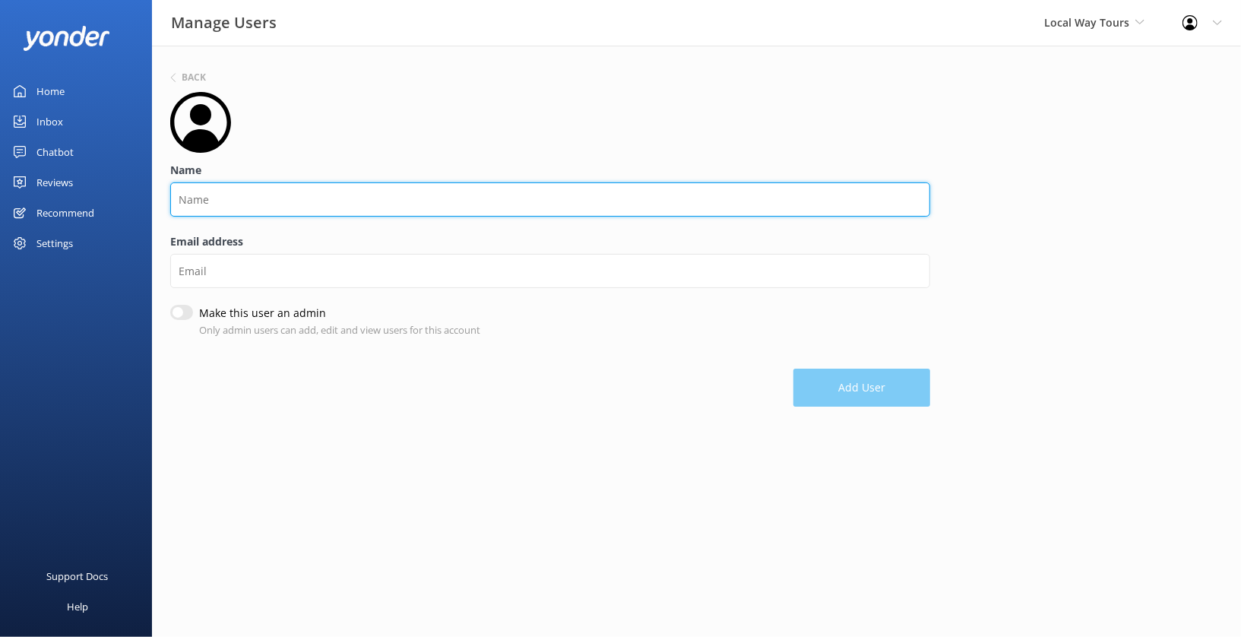
click at [247, 194] on input "Name" at bounding box center [550, 199] width 760 height 34
type input "[PERSON_NAME]"
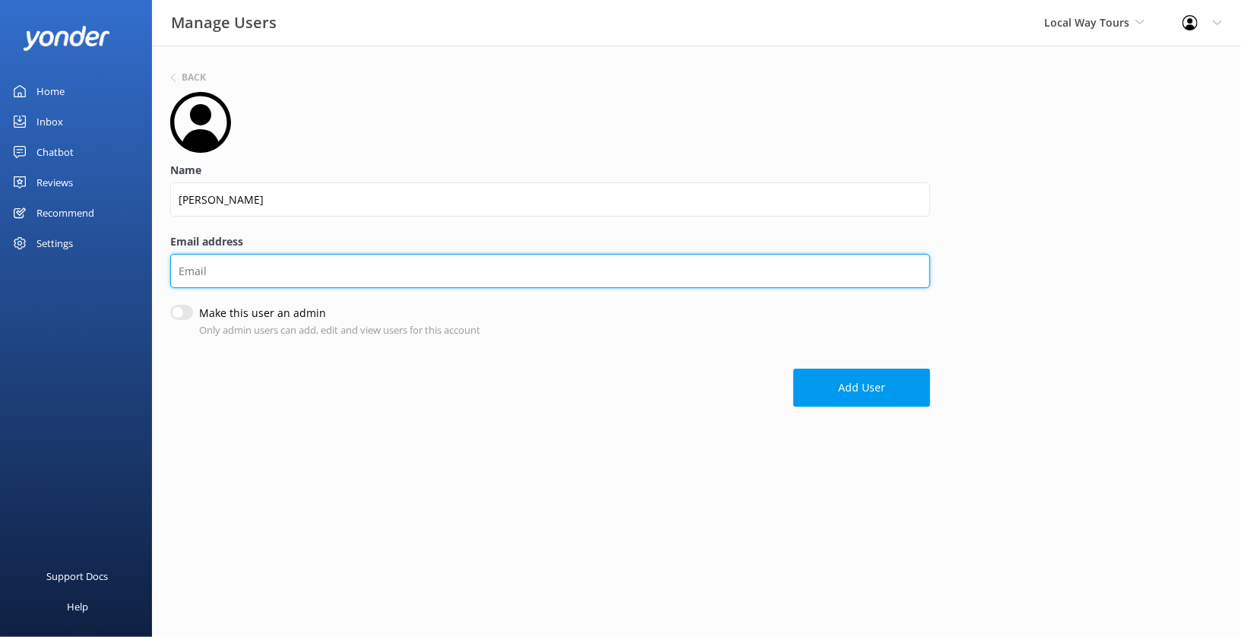
click at [223, 265] on input "Email address" at bounding box center [550, 271] width 760 height 34
paste input "[EMAIL_ADDRESS][DOMAIN_NAME]"
type input "[EMAIL_ADDRESS][DOMAIN_NAME]"
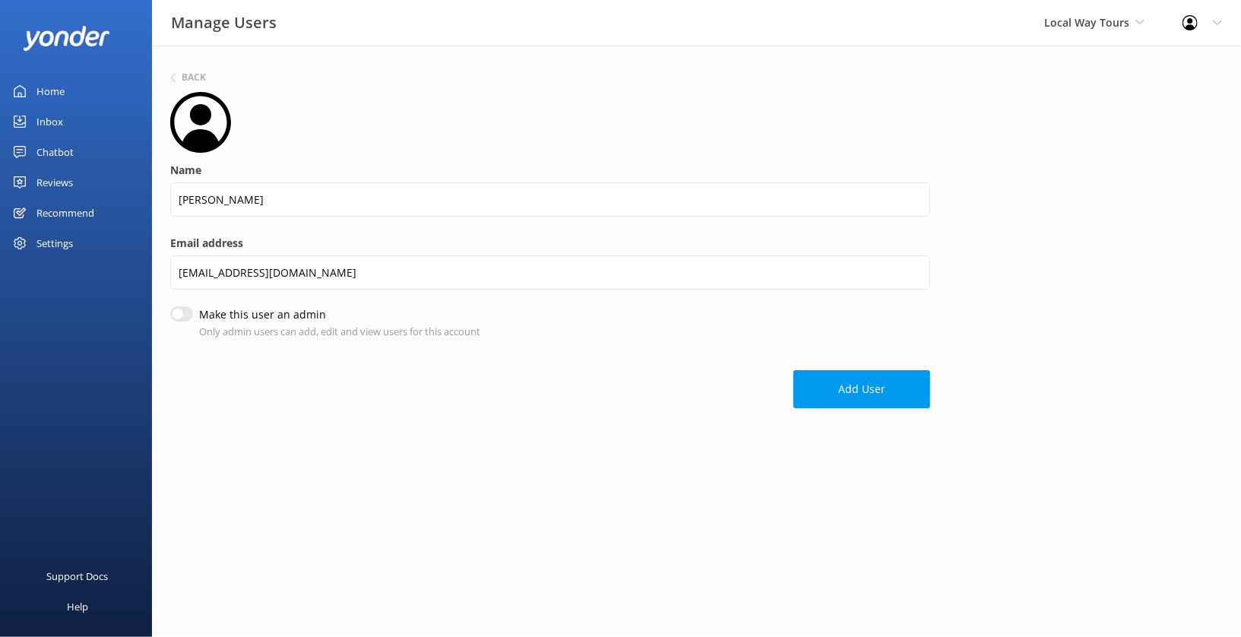
click at [182, 308] on input "Make this user an admin" at bounding box center [181, 313] width 23 height 15
checkbox input "true"
click at [831, 384] on button "Add User" at bounding box center [861, 391] width 137 height 38
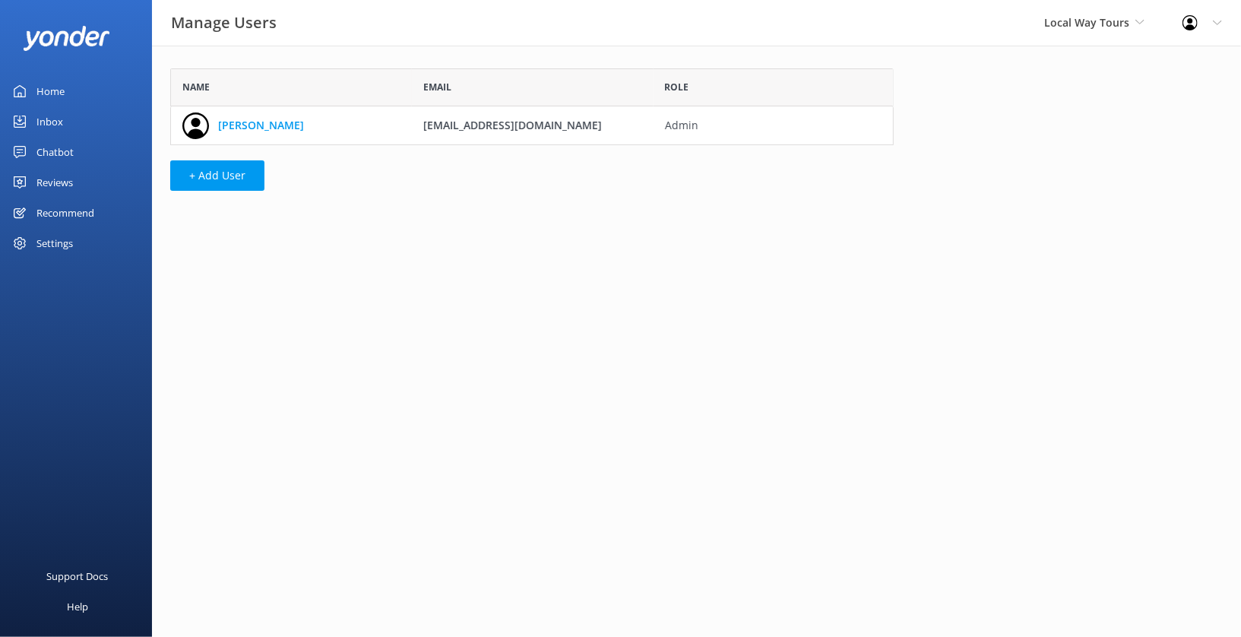
scroll to position [63, 710]
